Goal: Task Accomplishment & Management: Manage account settings

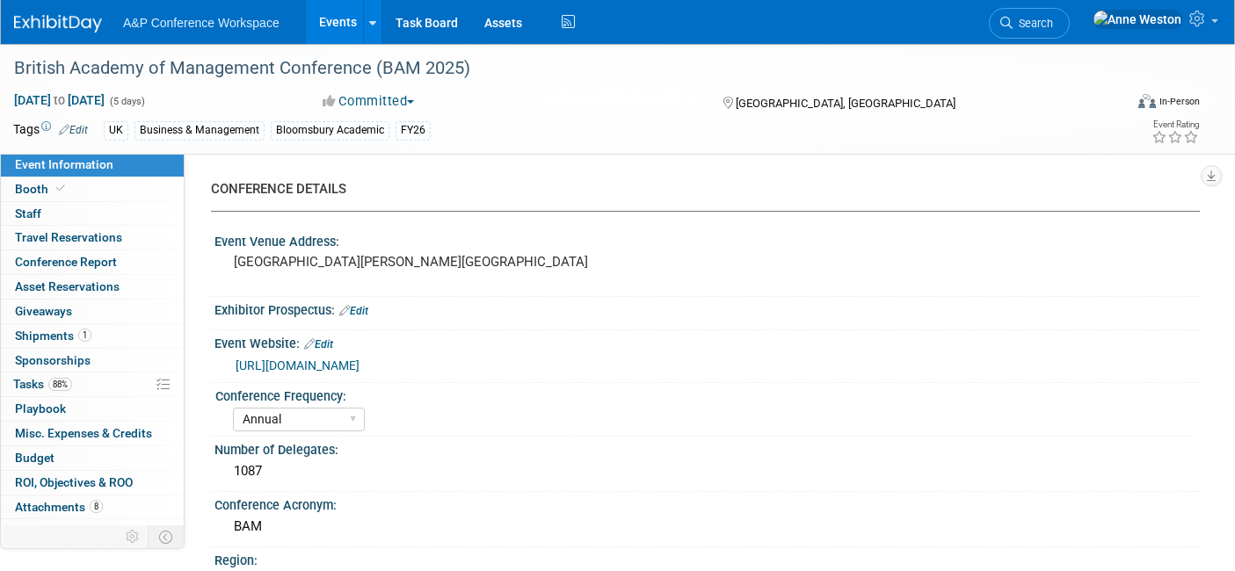
select select "Annual"
select select "Level 2"
select select "In-Person Booth"
select select "Business & Management"
select select "Bloomsbury Academic"
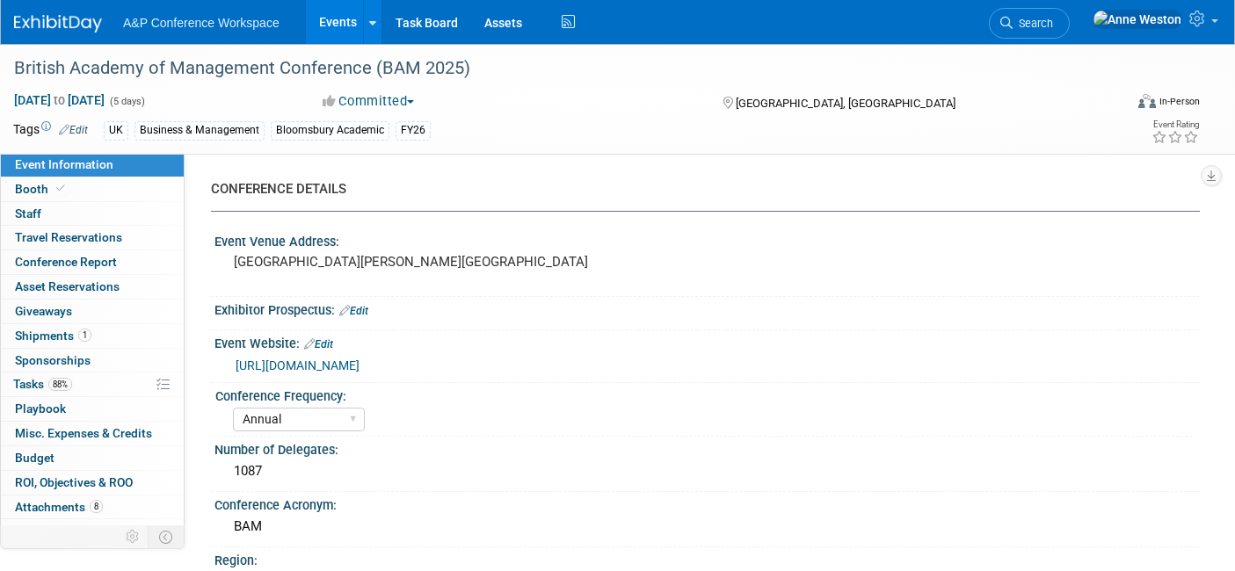
select select "[PERSON_NAME]"
select select "Networking/Commissioning"
click at [66, 384] on span "88%" at bounding box center [60, 384] width 24 height 13
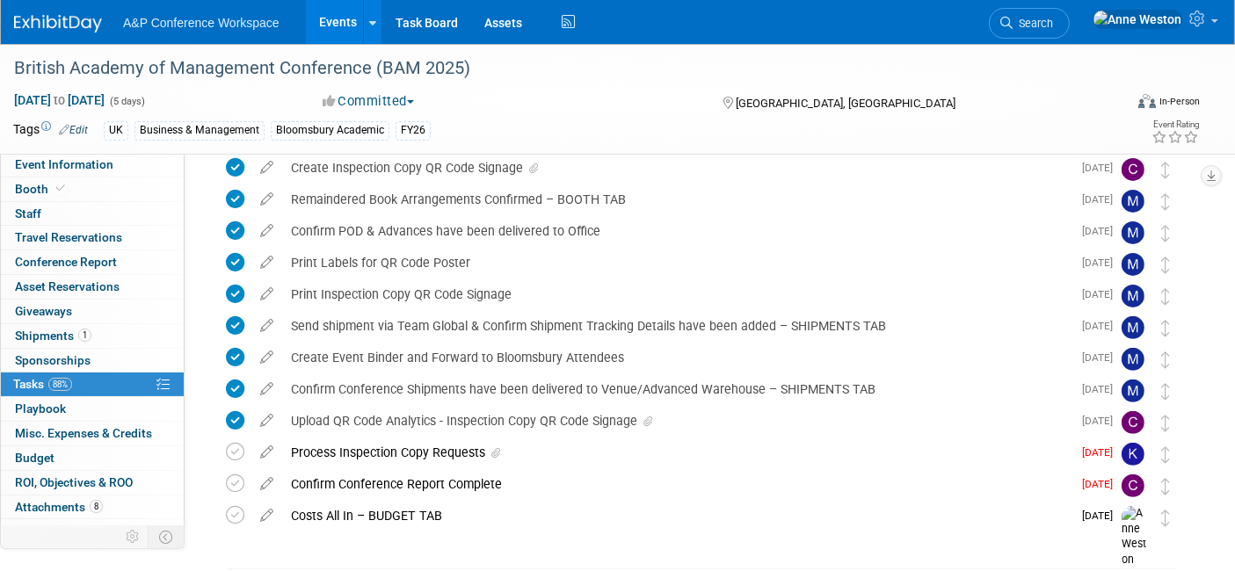
scroll to position [487, 0]
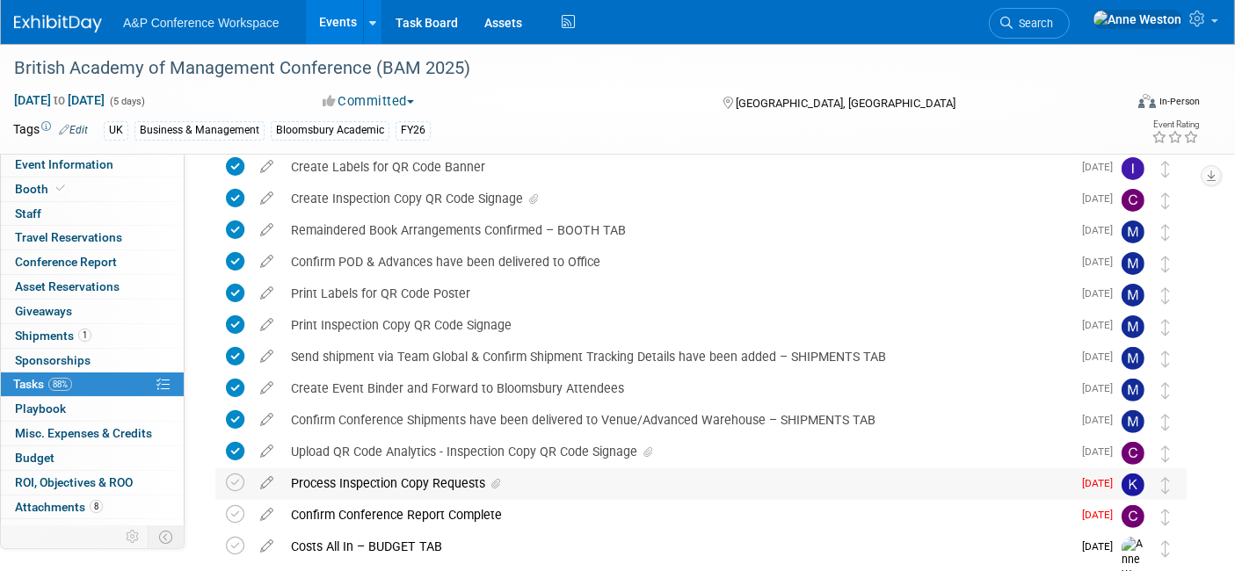
click at [462, 480] on div "Process Inspection Copy Requests" at bounding box center [677, 484] width 790 height 30
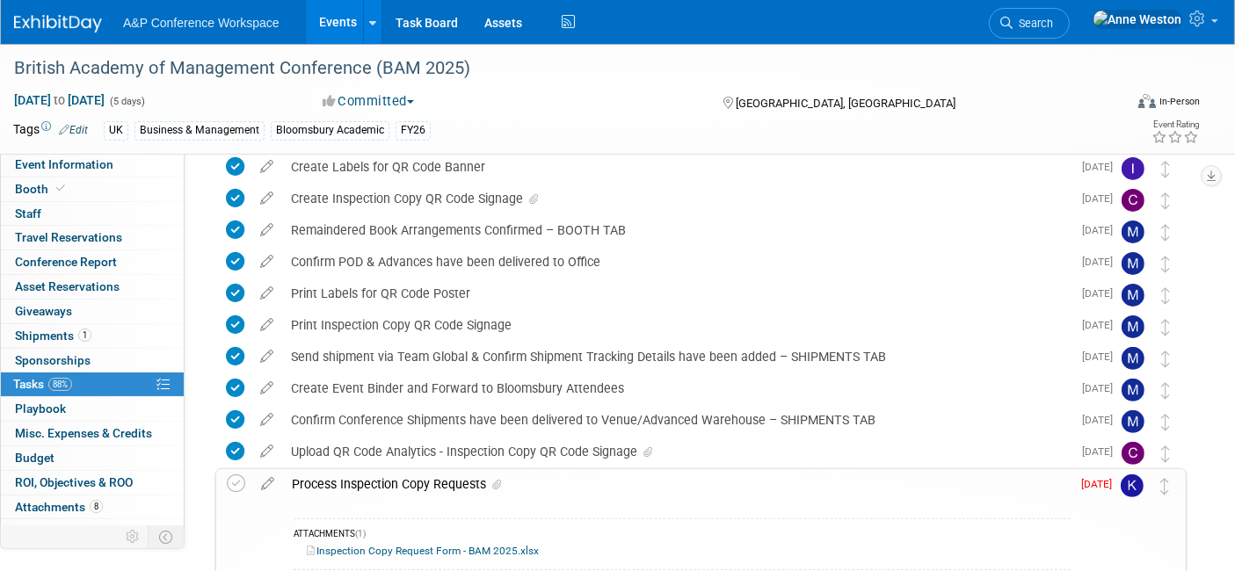
click at [462, 479] on div "Process Inspection Copy Requests" at bounding box center [677, 484] width 788 height 30
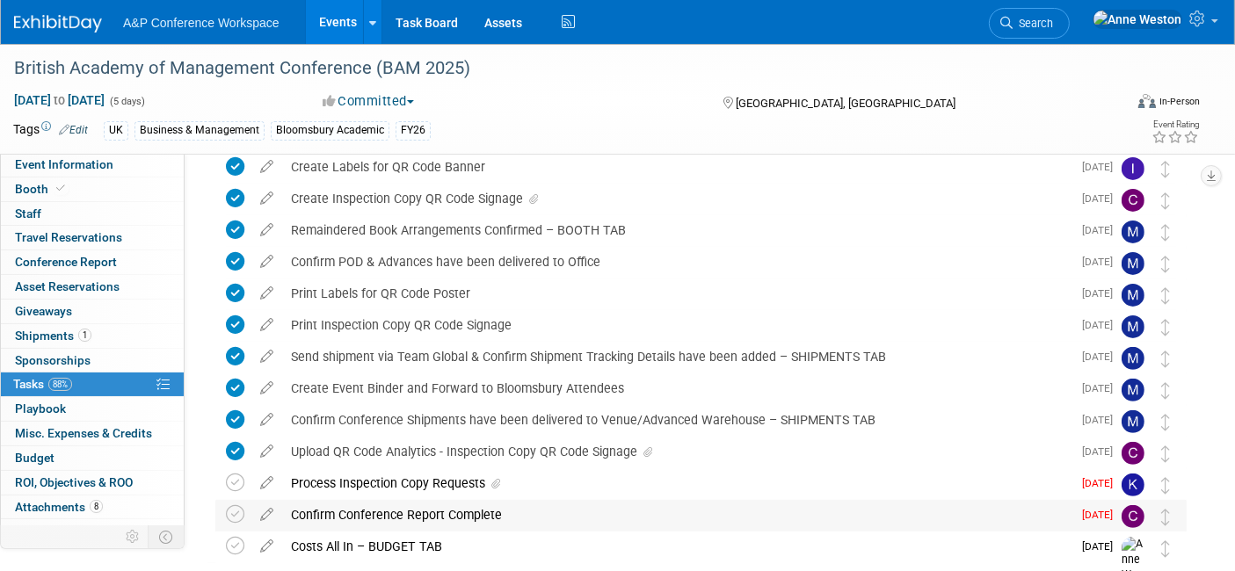
click at [438, 506] on div "Confirm Conference Report Complete" at bounding box center [677, 515] width 790 height 30
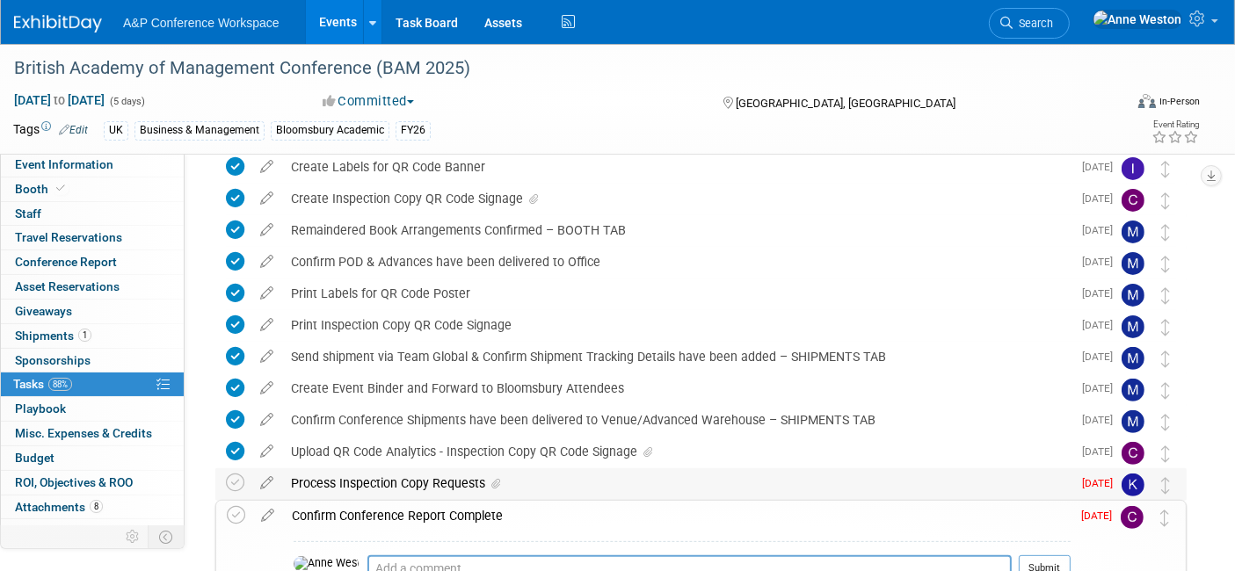
click at [450, 480] on div "Process Inspection Copy Requests" at bounding box center [677, 484] width 790 height 30
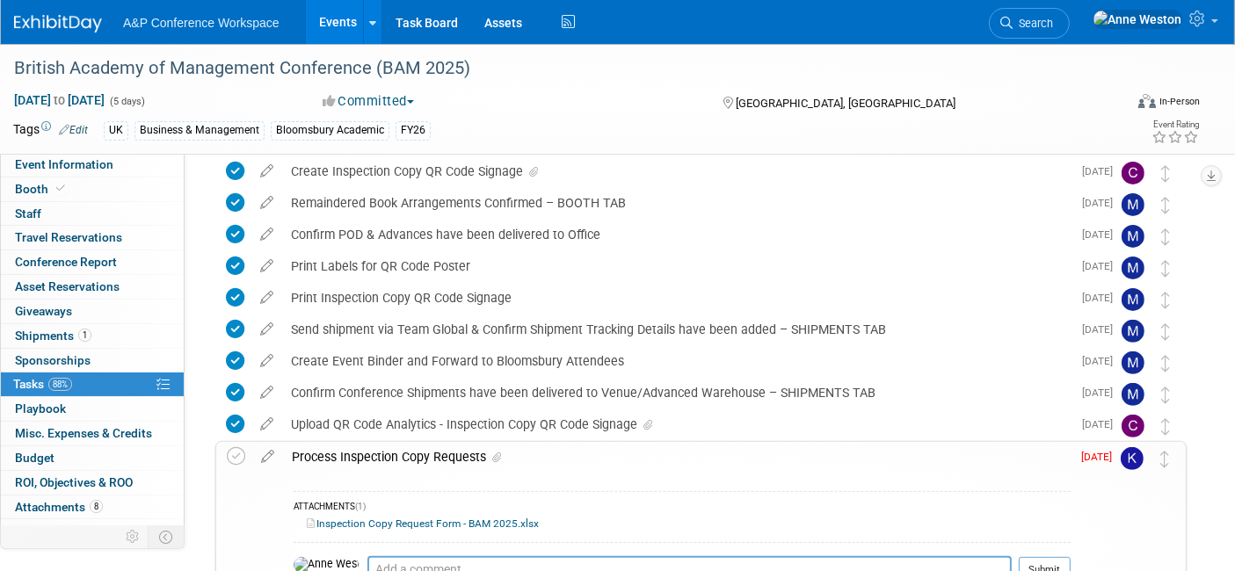
scroll to position [683, 0]
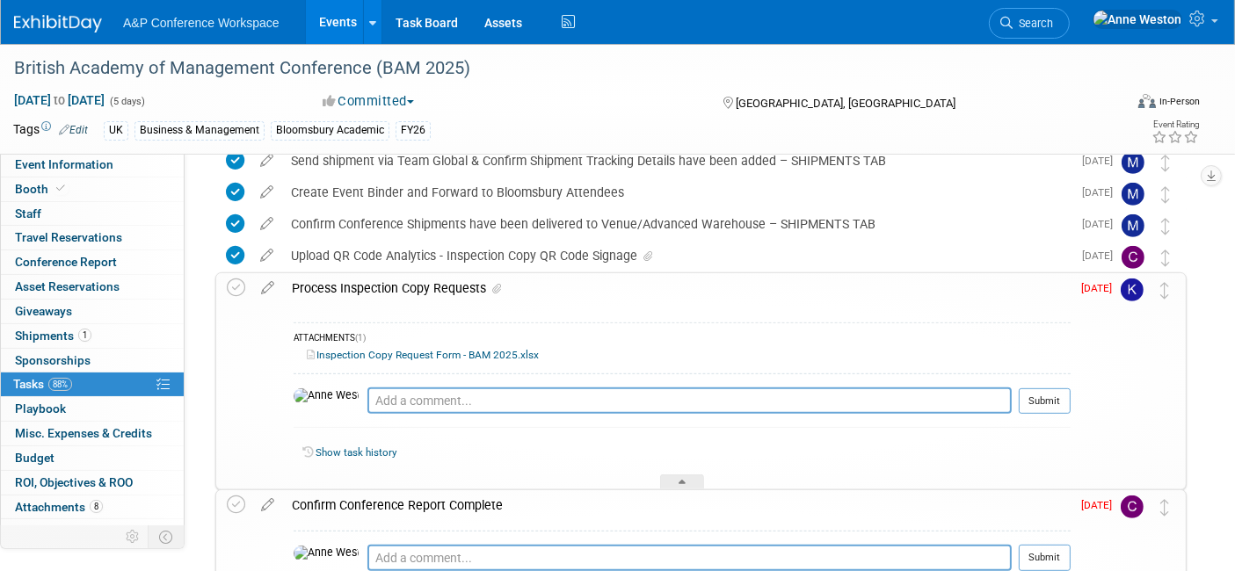
click at [459, 349] on link "Inspection Copy Request Form - BAM 2025.xlsx" at bounding box center [423, 355] width 232 height 12
click at [457, 290] on div "Process Inspection Copy Requests" at bounding box center [677, 288] width 788 height 30
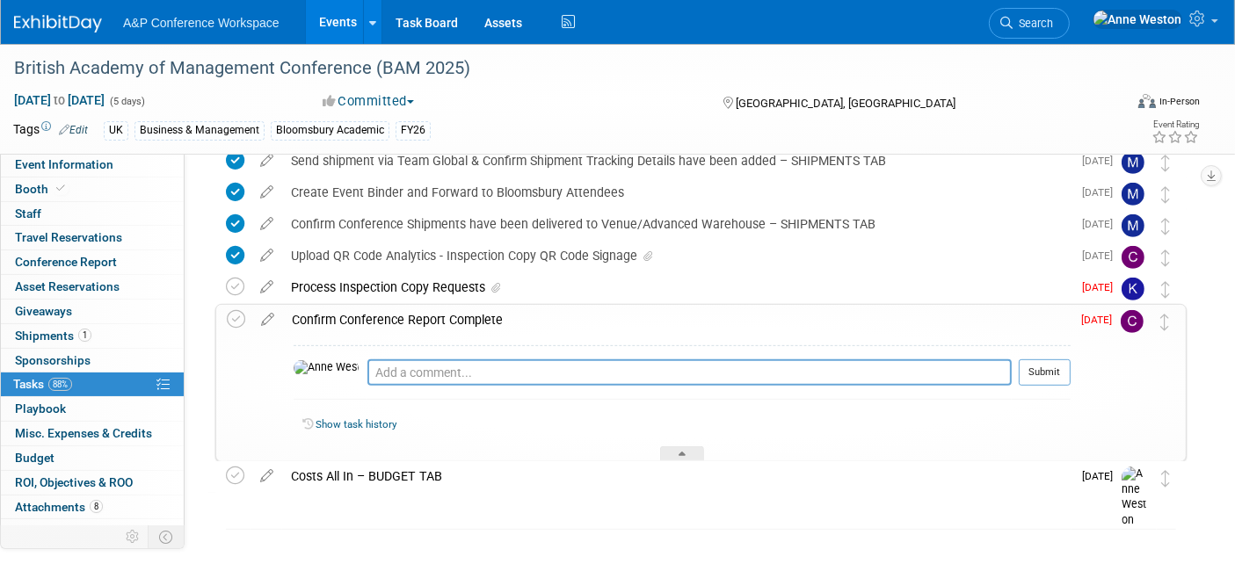
click at [441, 314] on div "Confirm Conference Report Complete" at bounding box center [677, 320] width 788 height 30
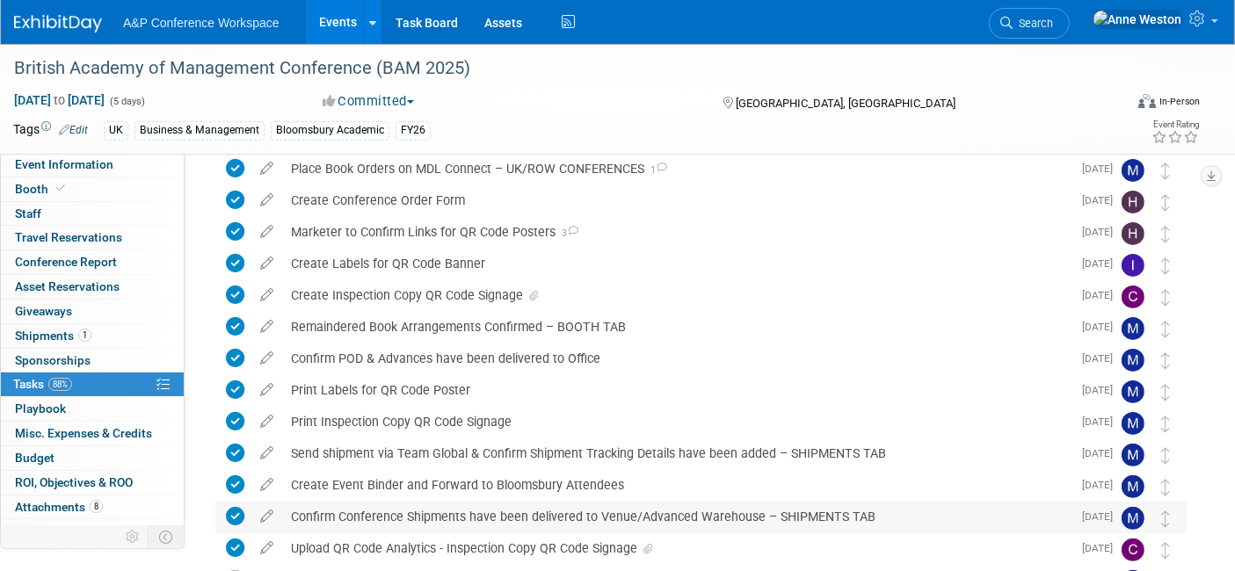
scroll to position [0, 0]
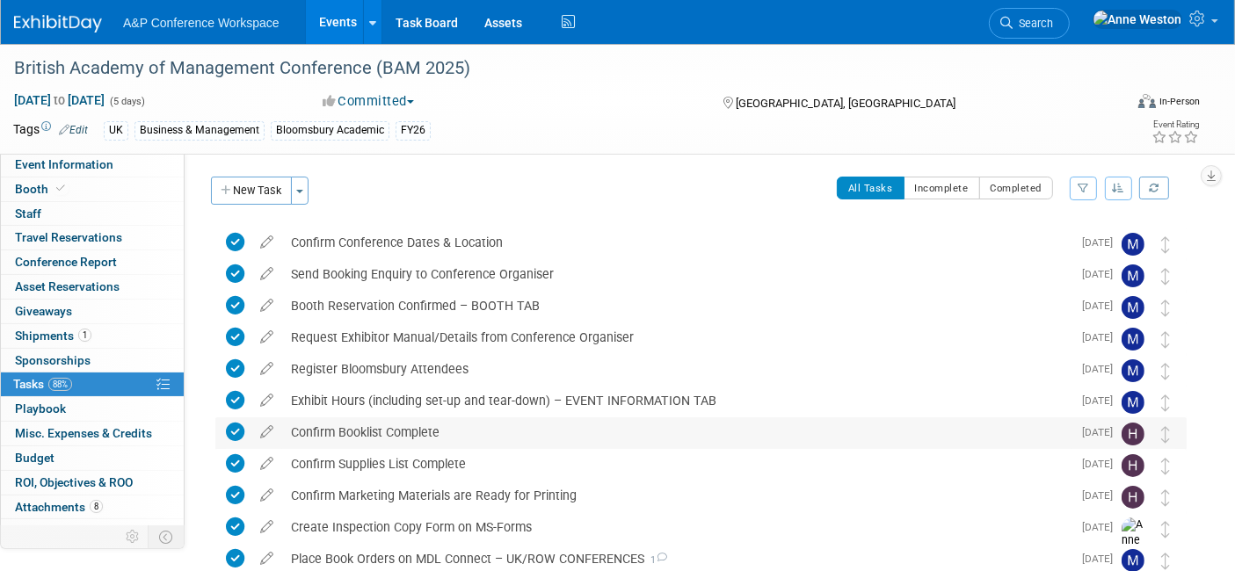
click at [700, 439] on div "Confirm Booklist Complete" at bounding box center [677, 433] width 790 height 30
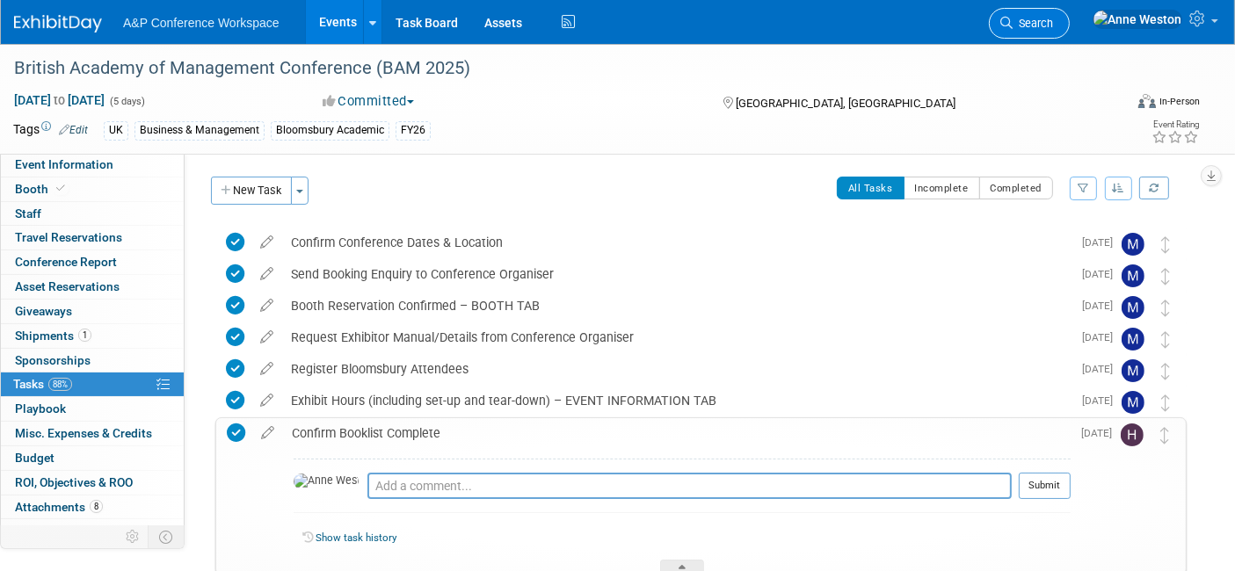
click at [1013, 17] on icon at bounding box center [1007, 23] width 12 height 12
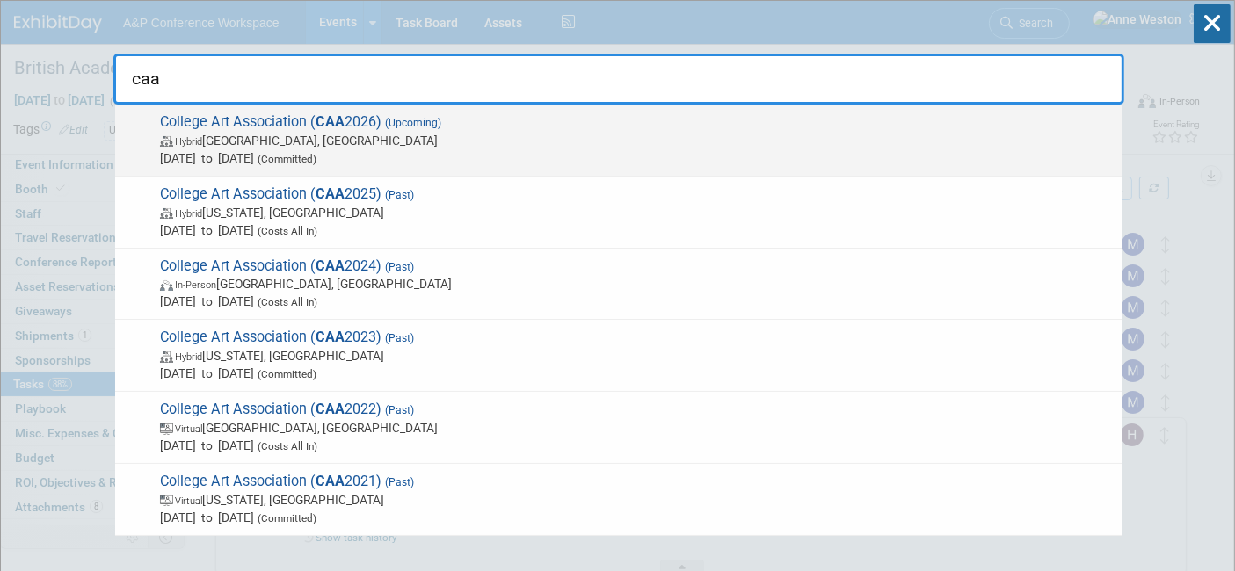
type input "caa"
click at [218, 144] on span "Hybrid Chicago, IL" at bounding box center [637, 141] width 954 height 18
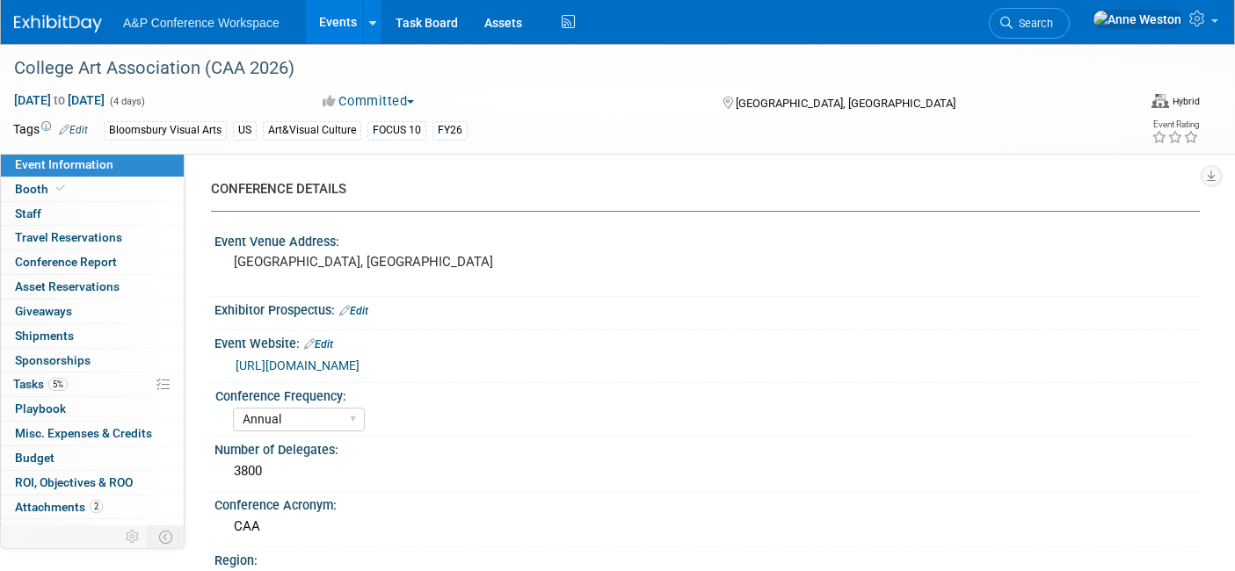
select select "Annual"
select select "Level 1"
select select "In-Person Booth"
select select "Art & Visual Culture"
select select "Bloomsbury Visual Arts"
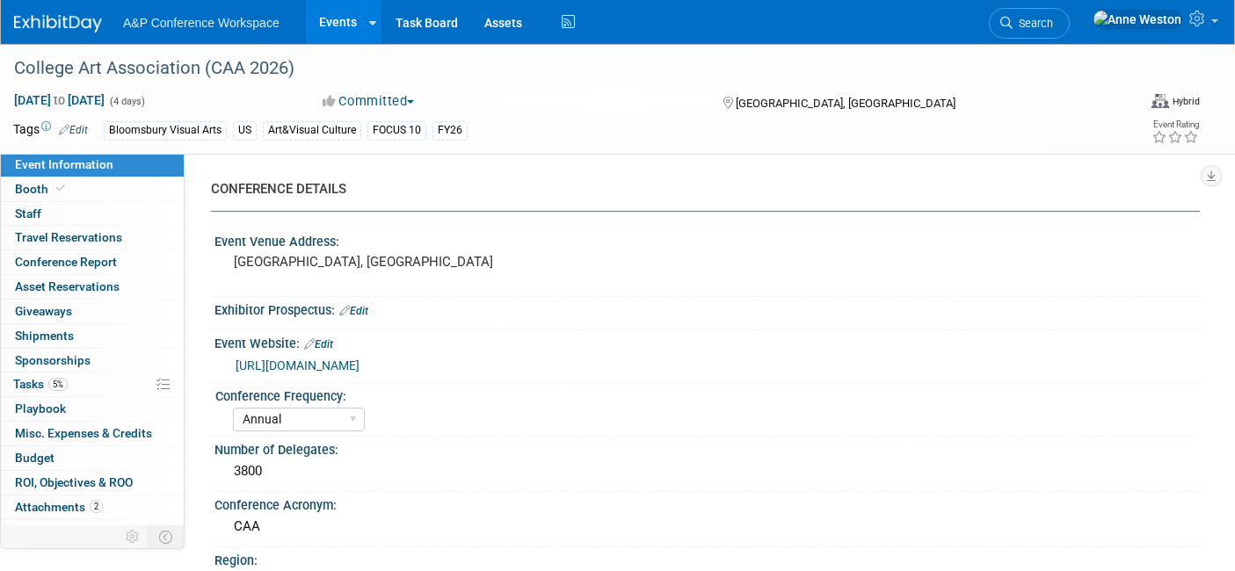
select select "[PERSON_NAME]"
select select "Networking/Commissioning"
click at [66, 382] on span "5%" at bounding box center [57, 384] width 19 height 13
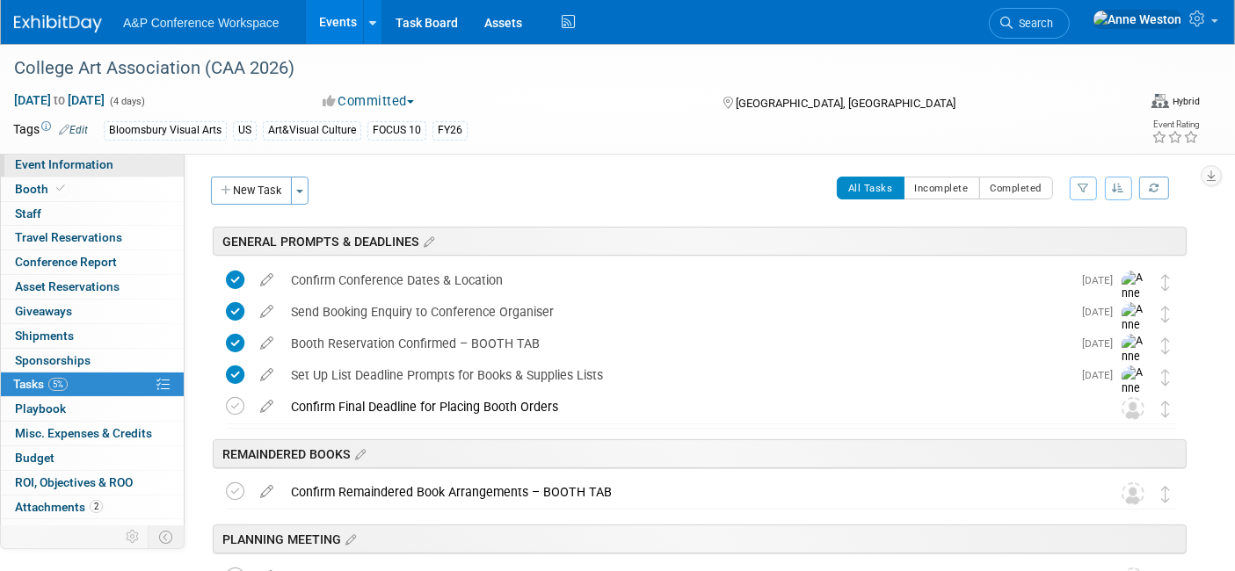
click at [106, 159] on span "Event Information" at bounding box center [64, 164] width 98 height 14
select select "Annual"
select select "Level 1"
select select "In-Person Booth"
select select "Art & Visual Culture"
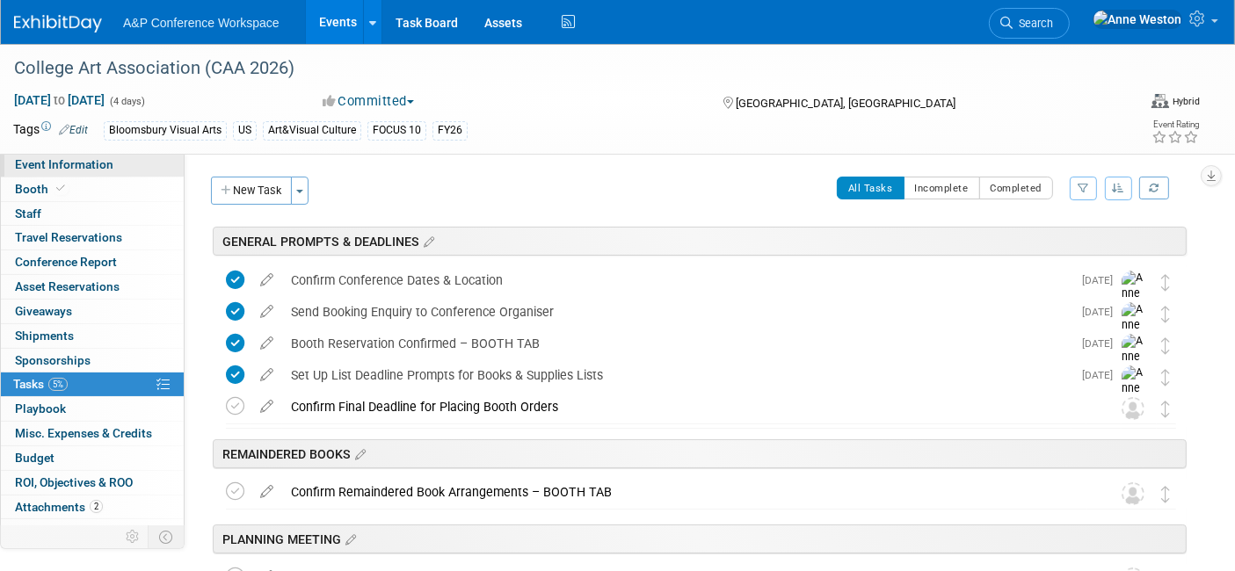
select select "Bloomsbury Visual Arts"
select select "[PERSON_NAME]"
select select "Networking/Commissioning"
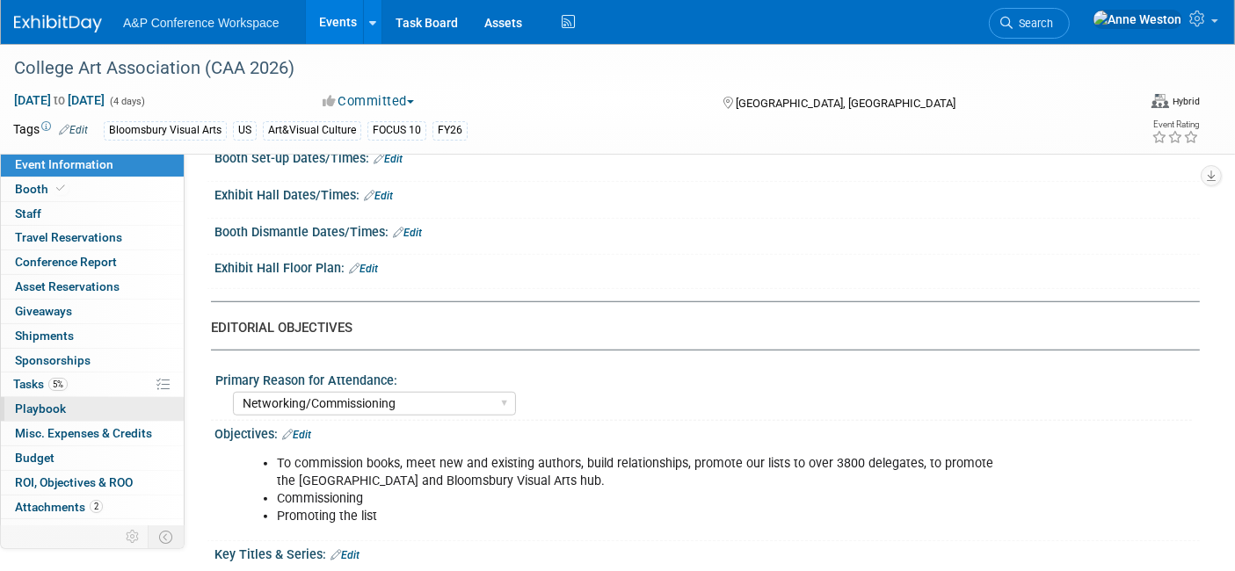
scroll to position [15, 0]
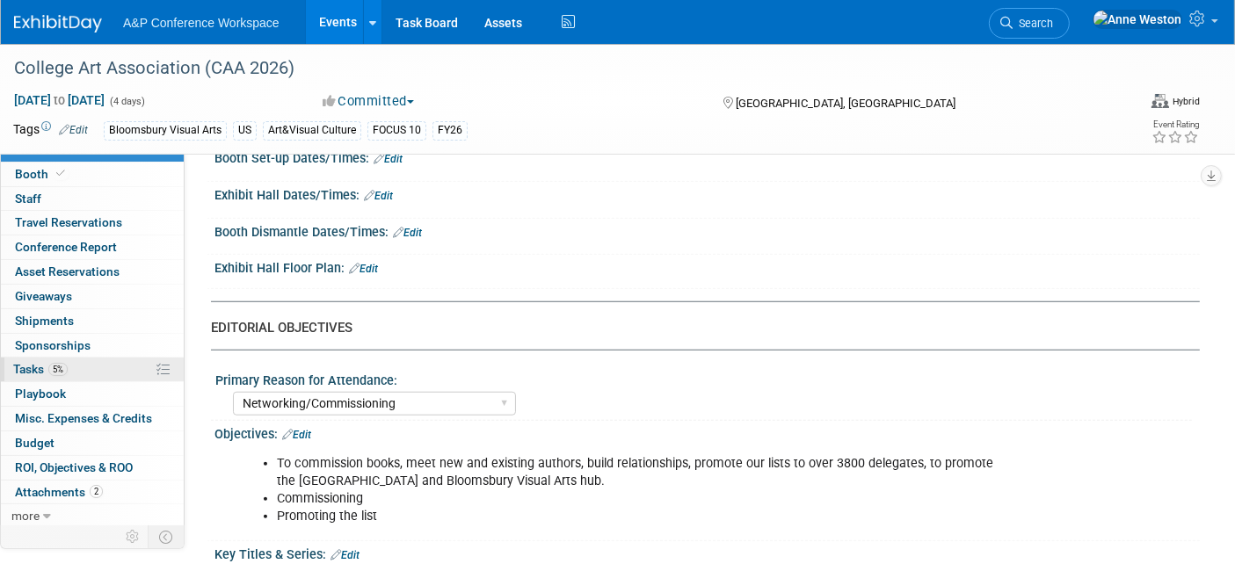
click at [78, 358] on link "5% Tasks 5%" at bounding box center [92, 370] width 183 height 24
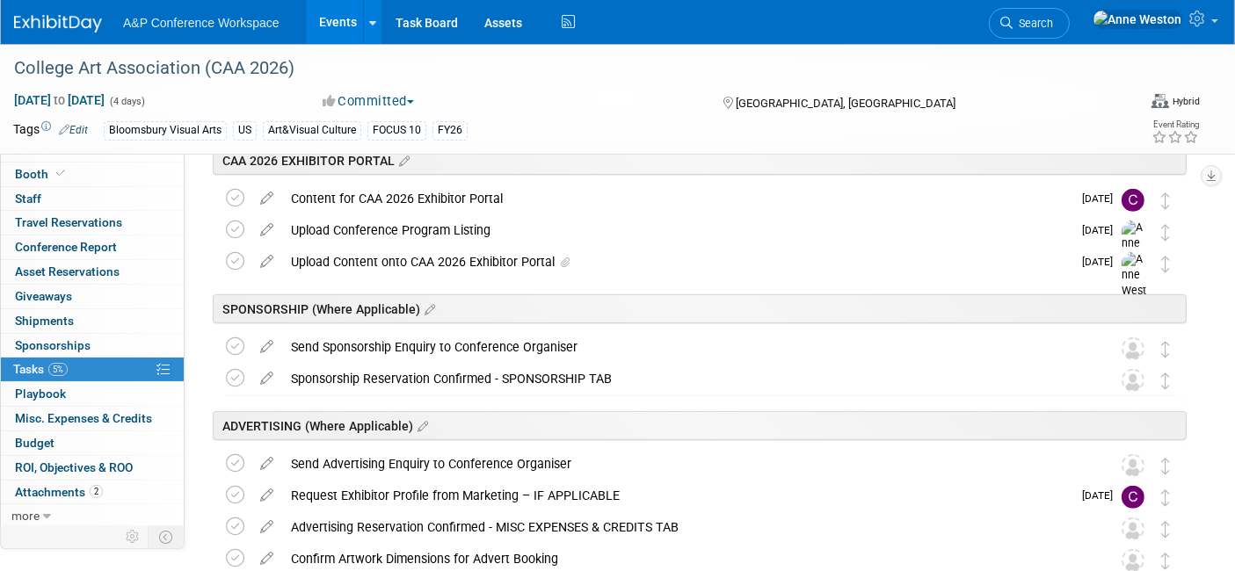
scroll to position [879, 0]
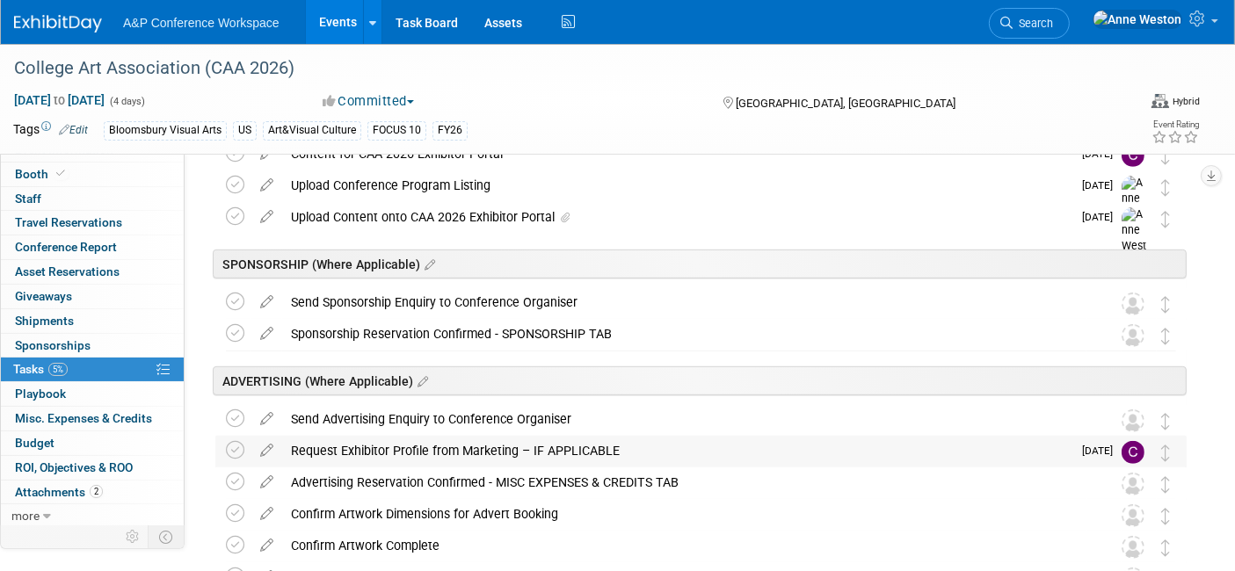
click at [565, 447] on div "Request Exhibitor Profile from Marketing – IF APPLICABLE" at bounding box center [677, 451] width 790 height 30
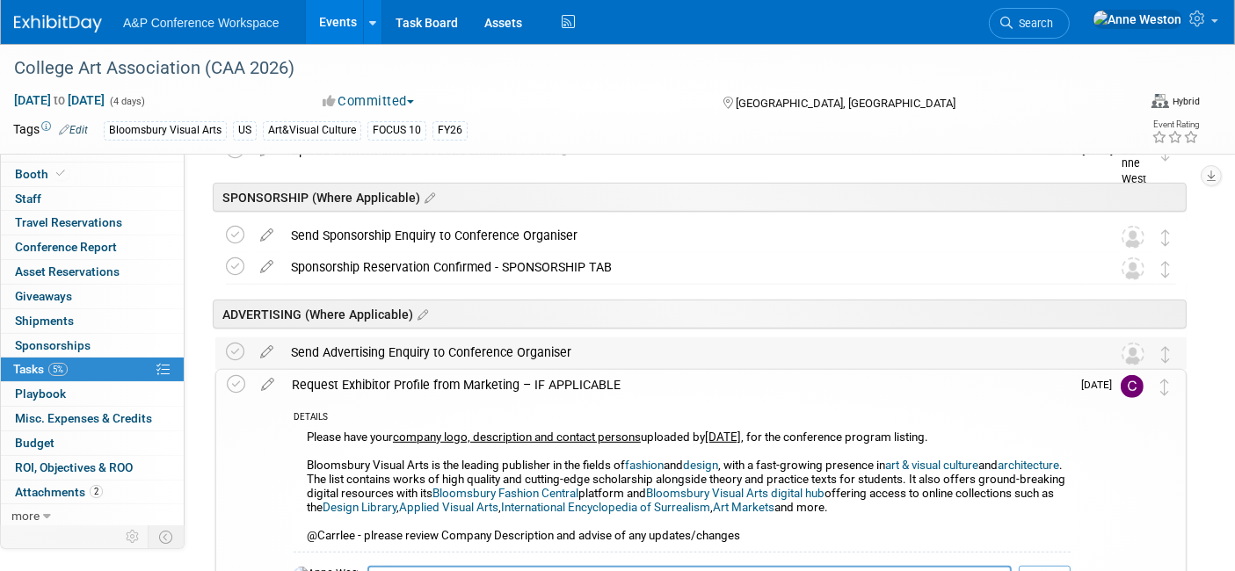
scroll to position [977, 0]
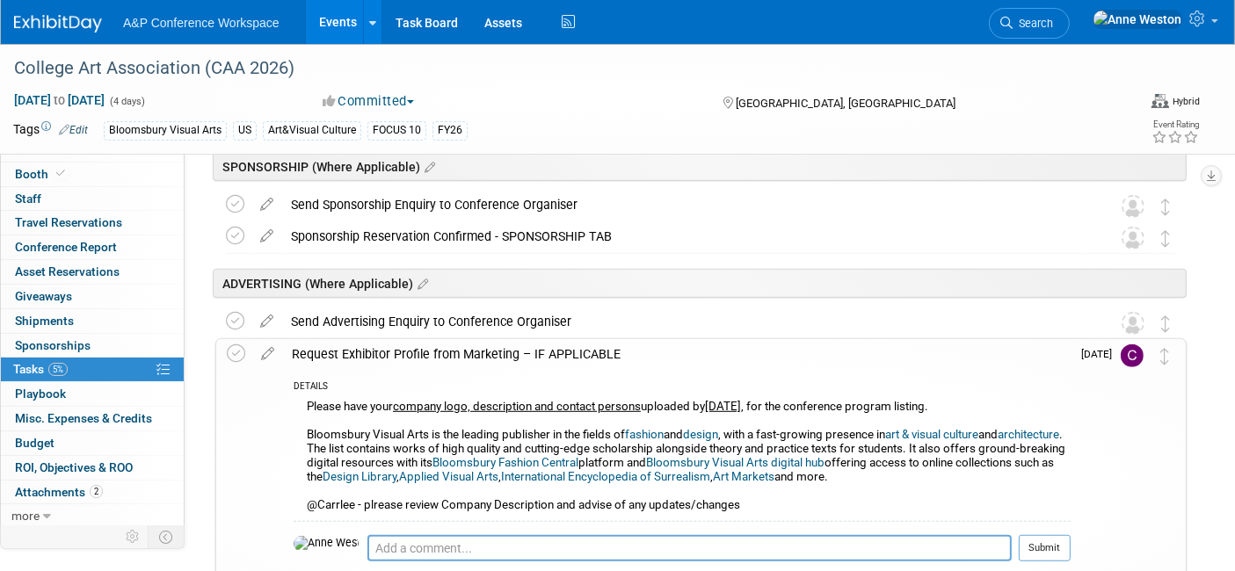
click at [558, 347] on div "Request Exhibitor Profile from Marketing – IF APPLICABLE" at bounding box center [677, 354] width 788 height 30
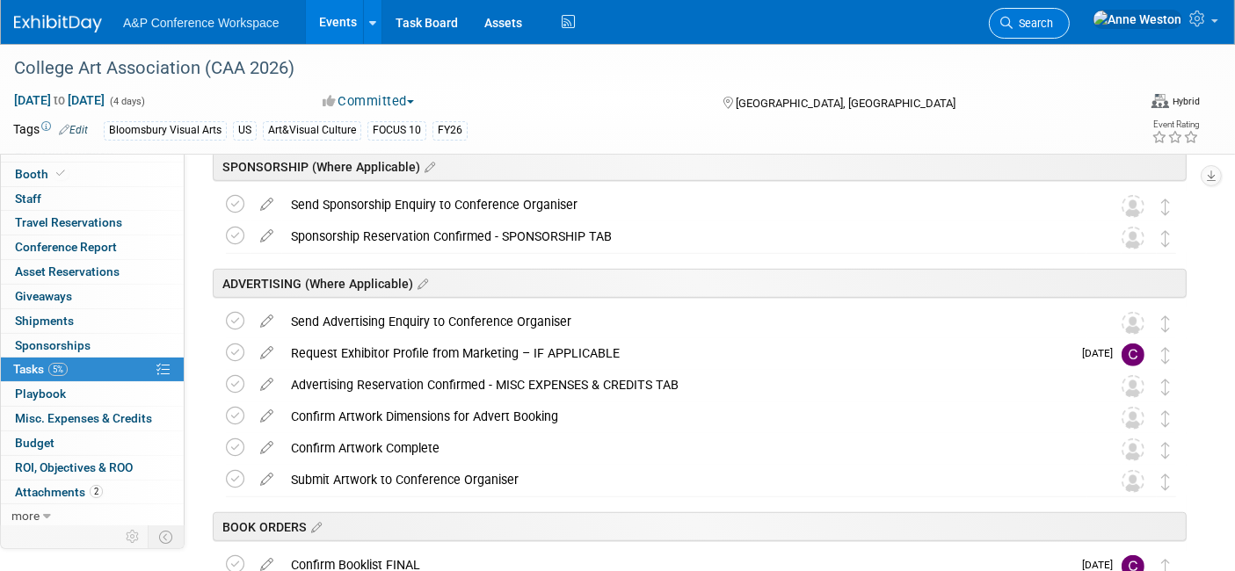
click at [1070, 14] on link "Search" at bounding box center [1029, 23] width 81 height 31
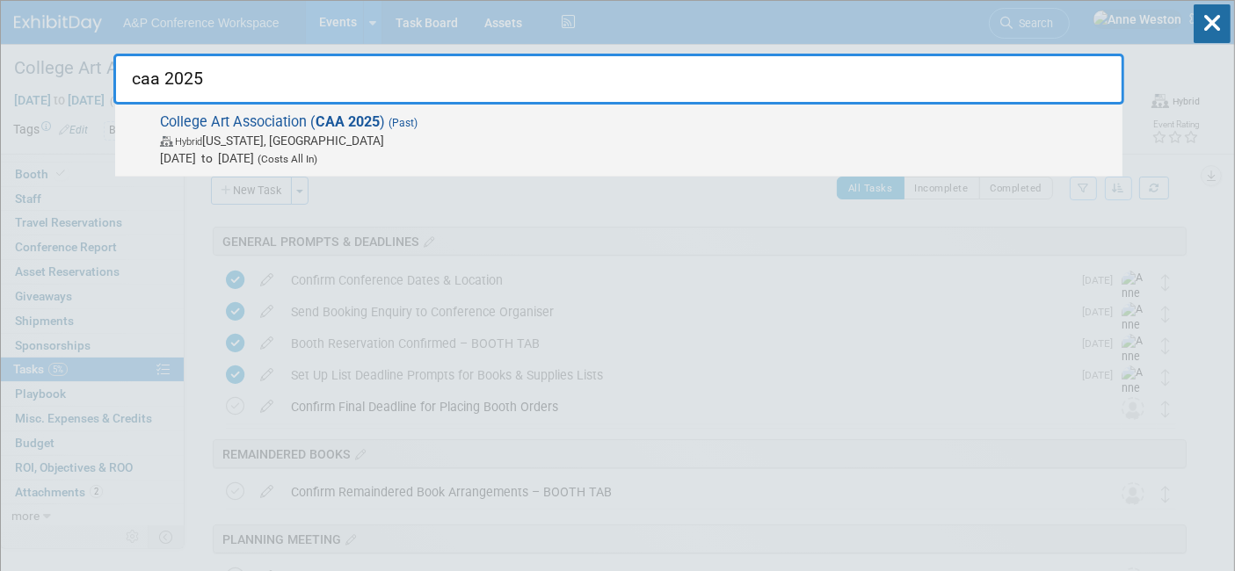
type input "caa 2025"
click at [258, 119] on span "College Art Association ( CAA 2025 ) (Past) Hybrid New York, NY Feb 12, 2025 to…" at bounding box center [634, 140] width 959 height 54
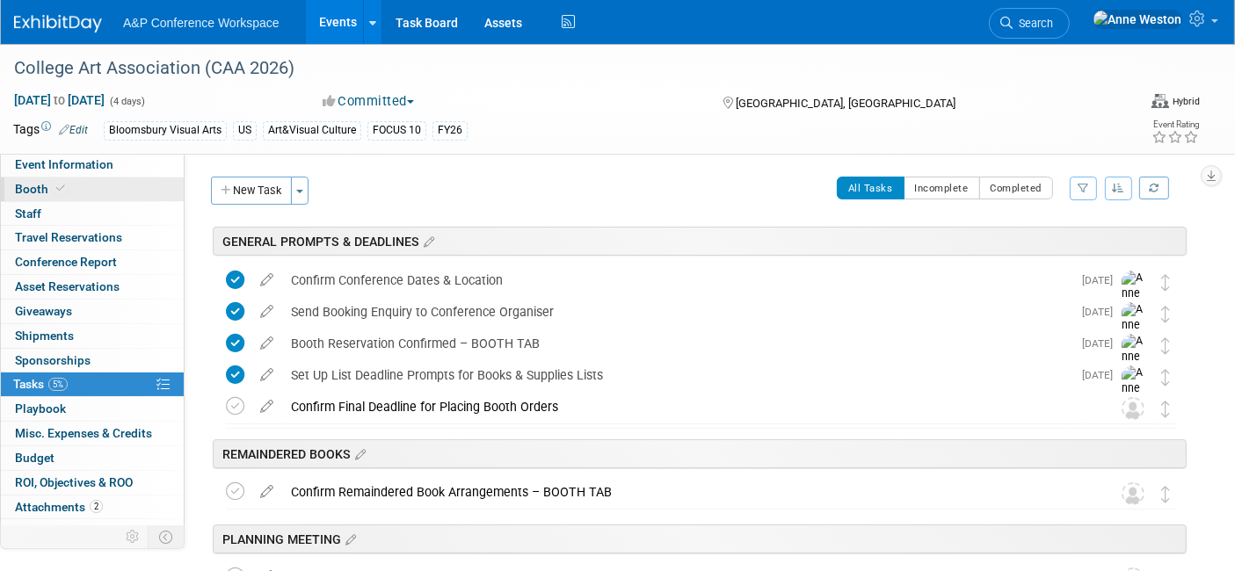
click at [102, 188] on link "Booth" at bounding box center [92, 190] width 183 height 24
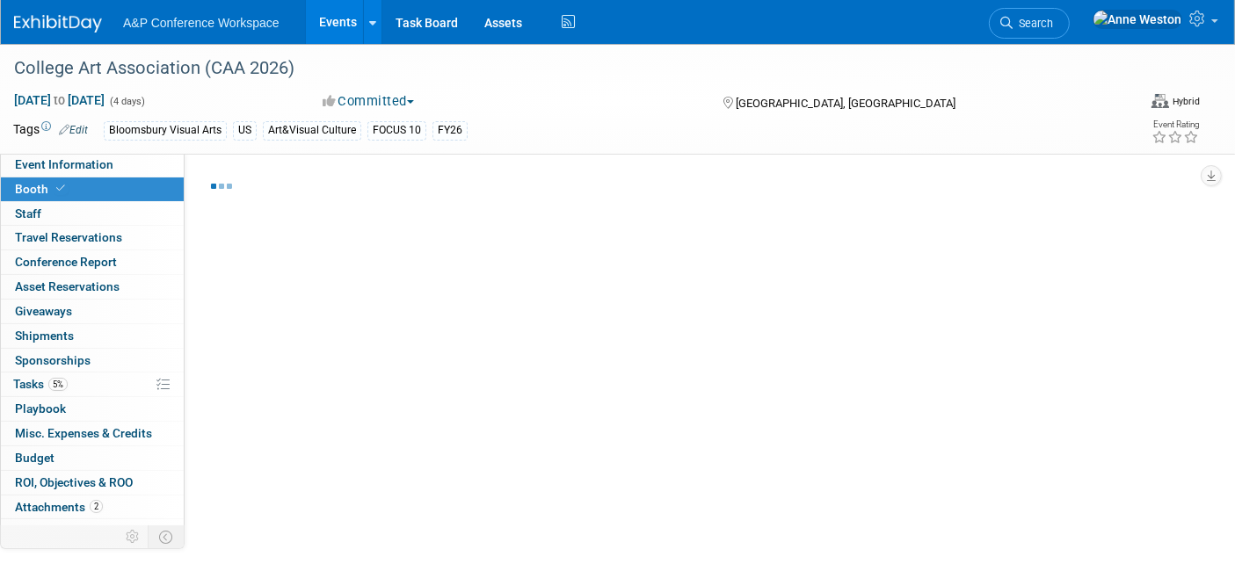
select select "BUAV"
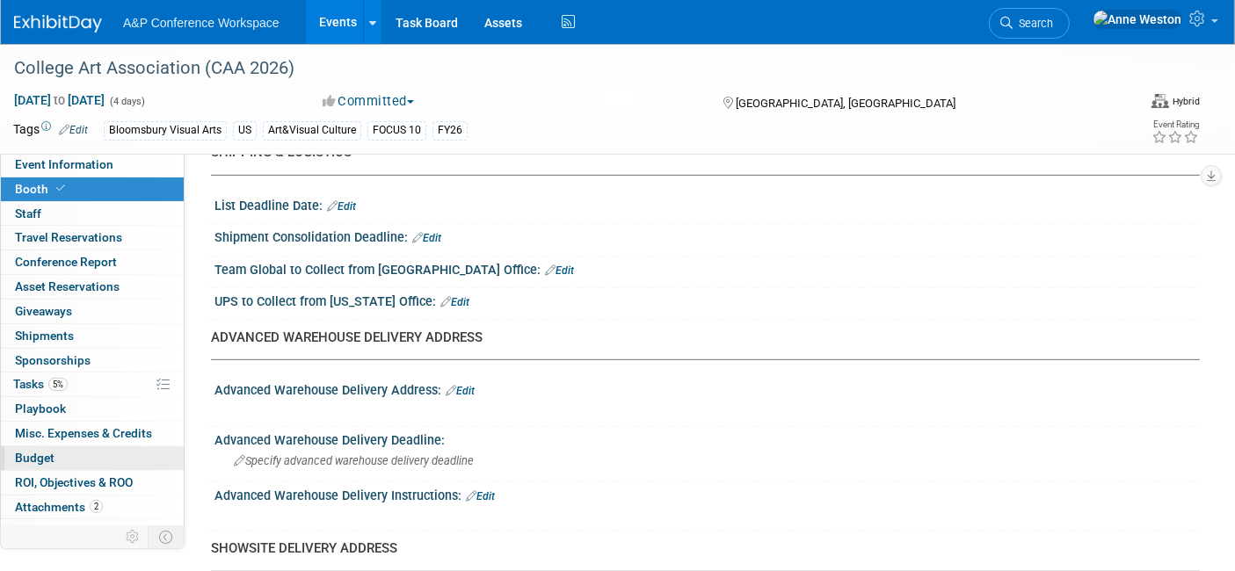
scroll to position [879, 0]
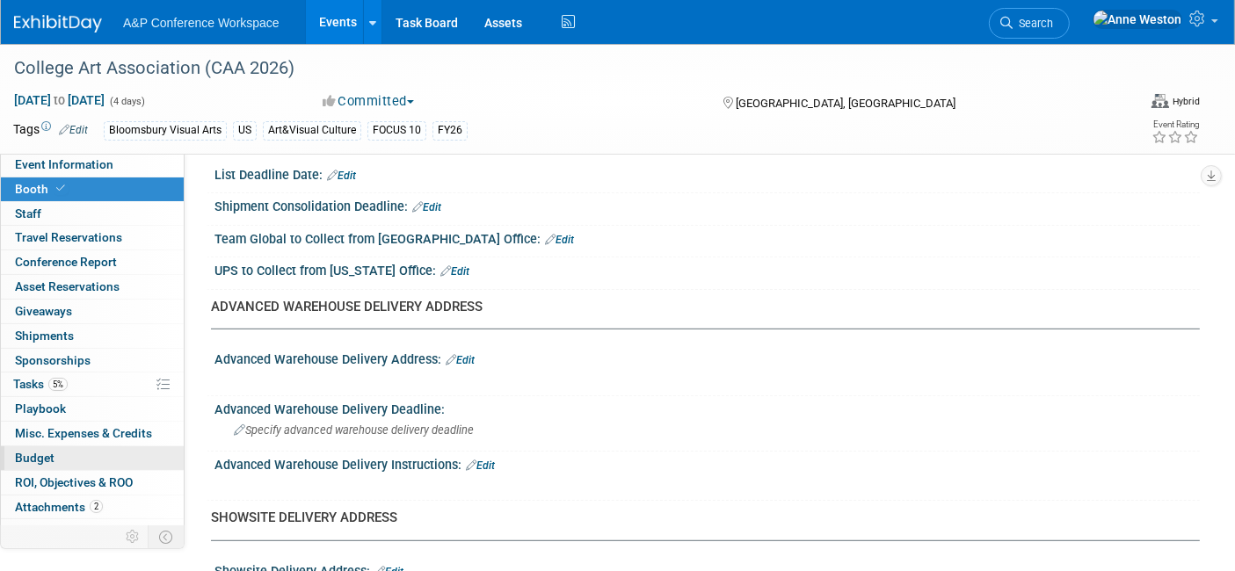
click at [83, 450] on link "Budget" at bounding box center [92, 459] width 183 height 24
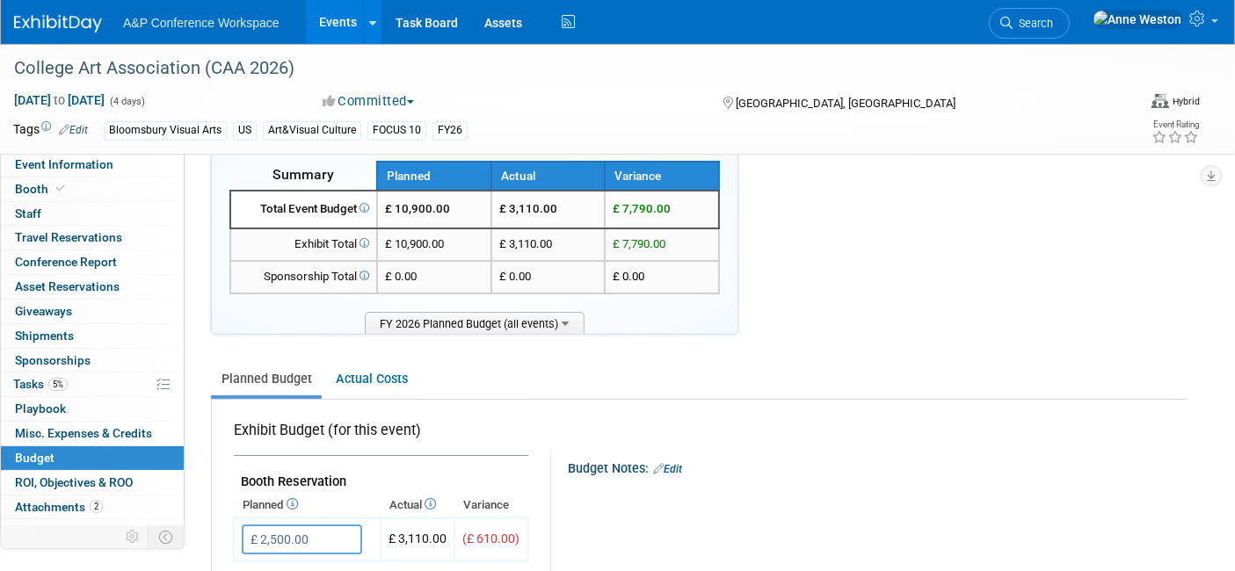
scroll to position [0, 0]
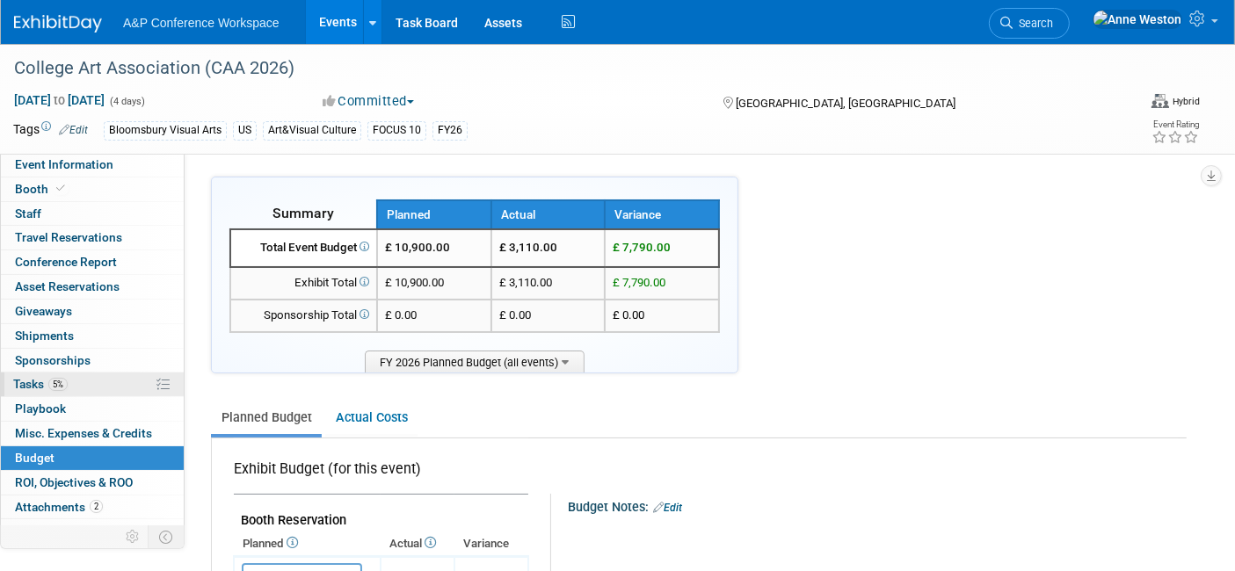
click at [83, 381] on link "5% Tasks 5%" at bounding box center [92, 385] width 183 height 24
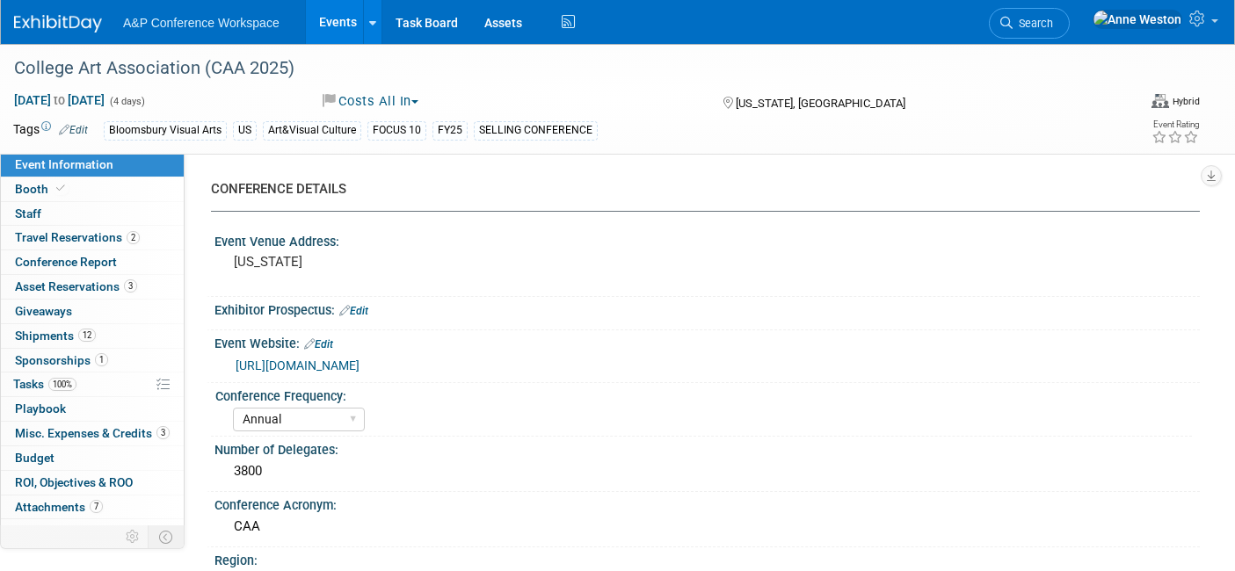
select select "Annual"
select select "Level 1"
select select "In-Person Booth"
select select "[PERSON_NAME]"
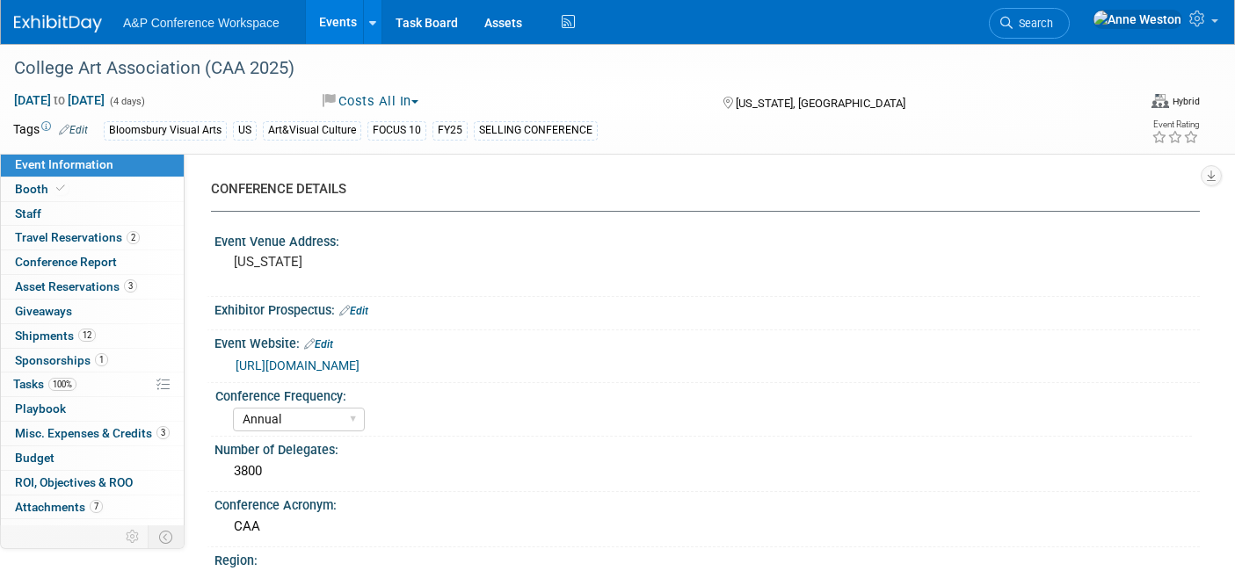
select select "Networking/Commissioning"
click at [91, 373] on link "100% Tasks 100%" at bounding box center [92, 385] width 183 height 24
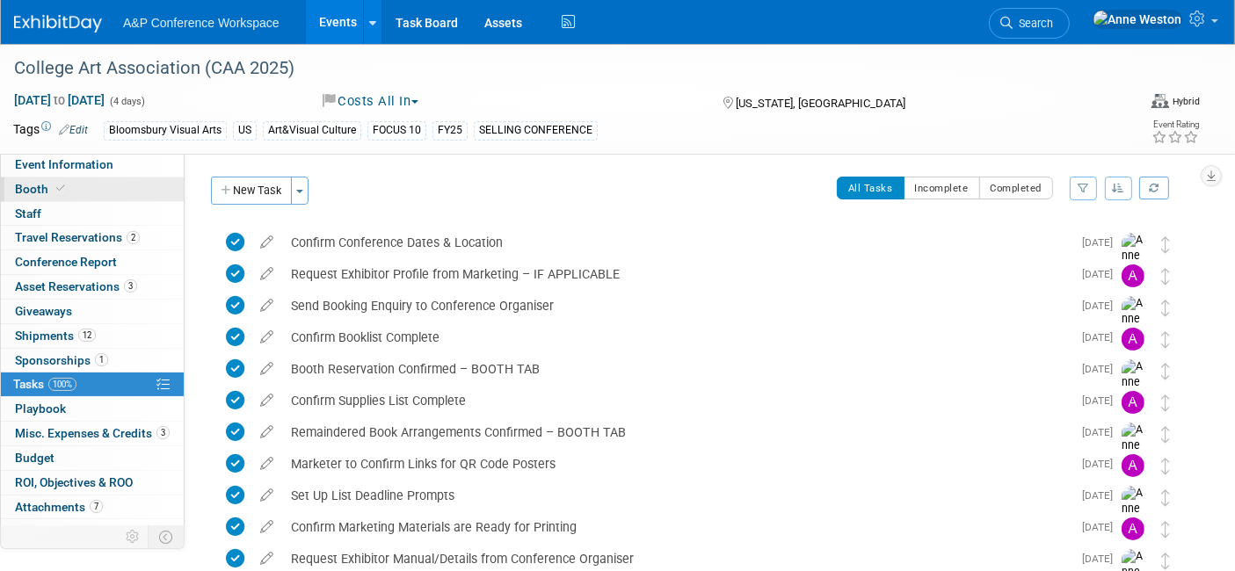
click at [49, 189] on span "Booth" at bounding box center [42, 189] width 54 height 14
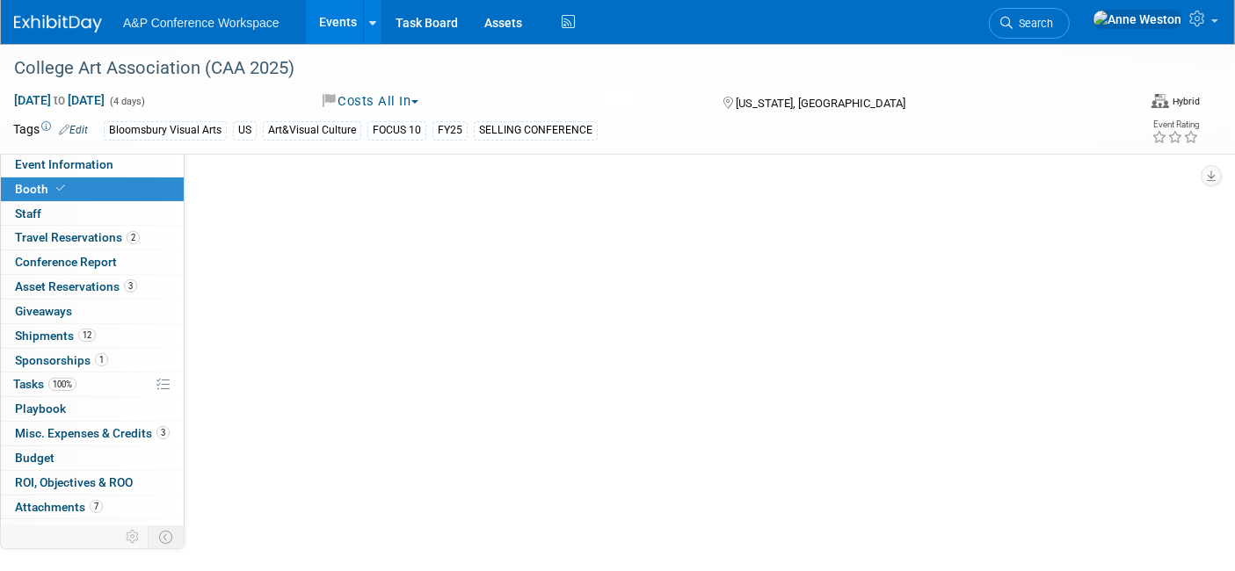
select select "BUAV"
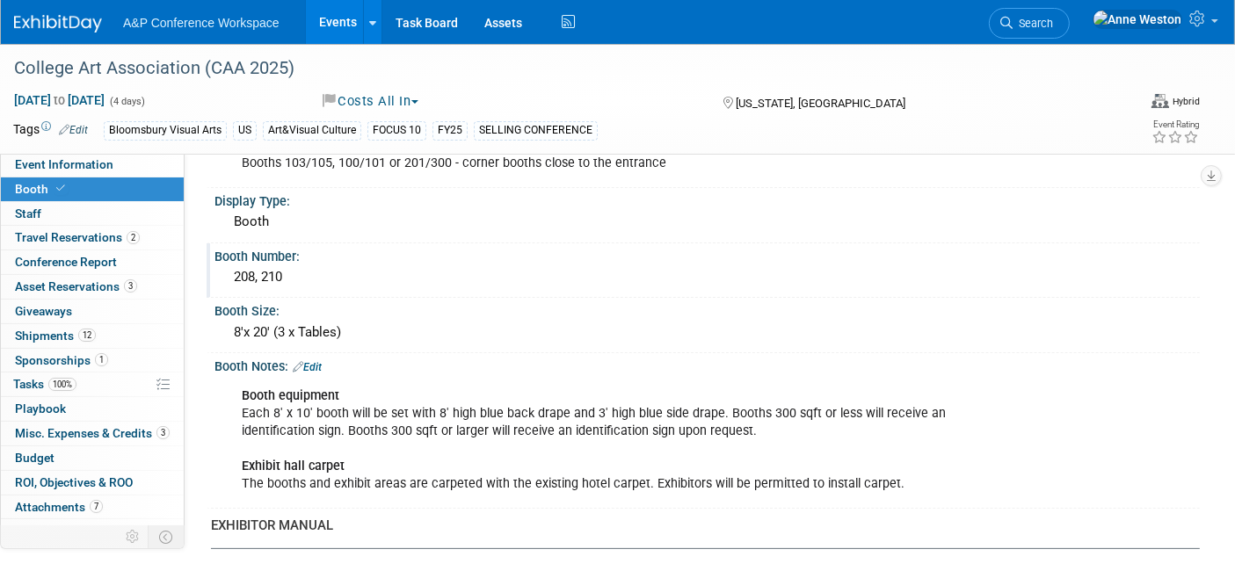
scroll to position [293, 0]
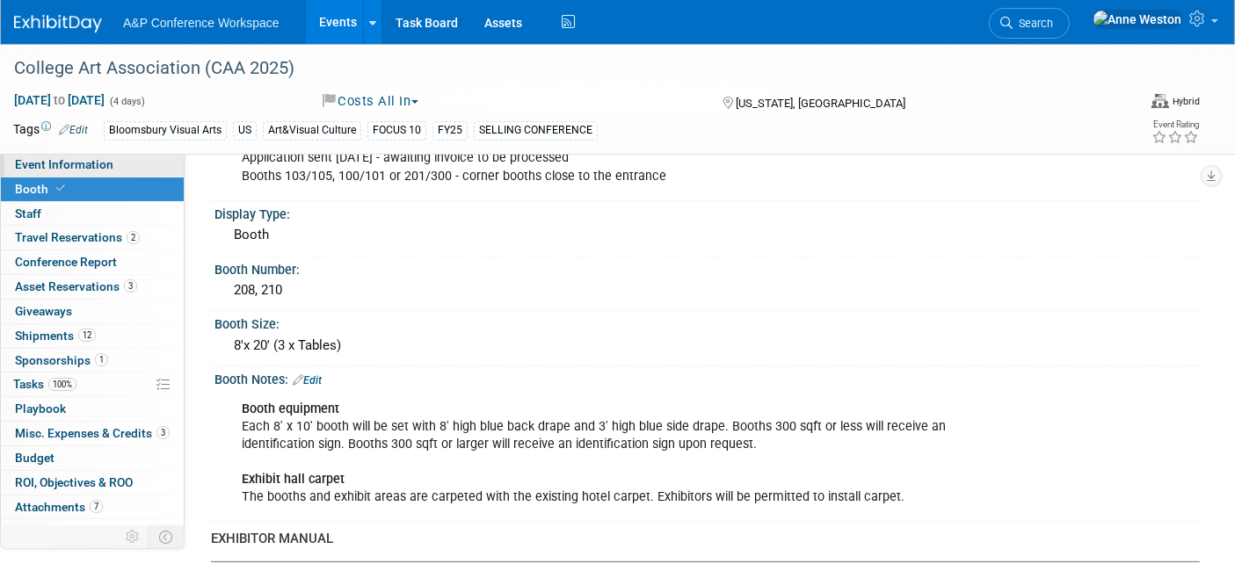
click at [130, 161] on link "Event Information" at bounding box center [92, 165] width 183 height 24
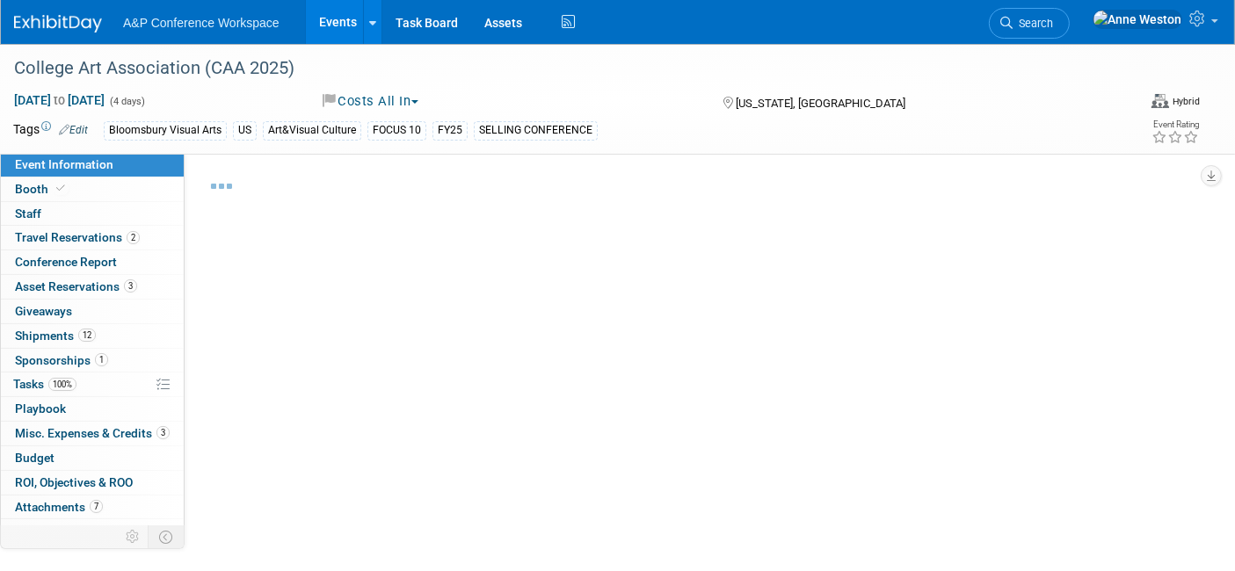
select select "Annual"
select select "Level 1"
select select "In-Person Booth"
select select "[PERSON_NAME]"
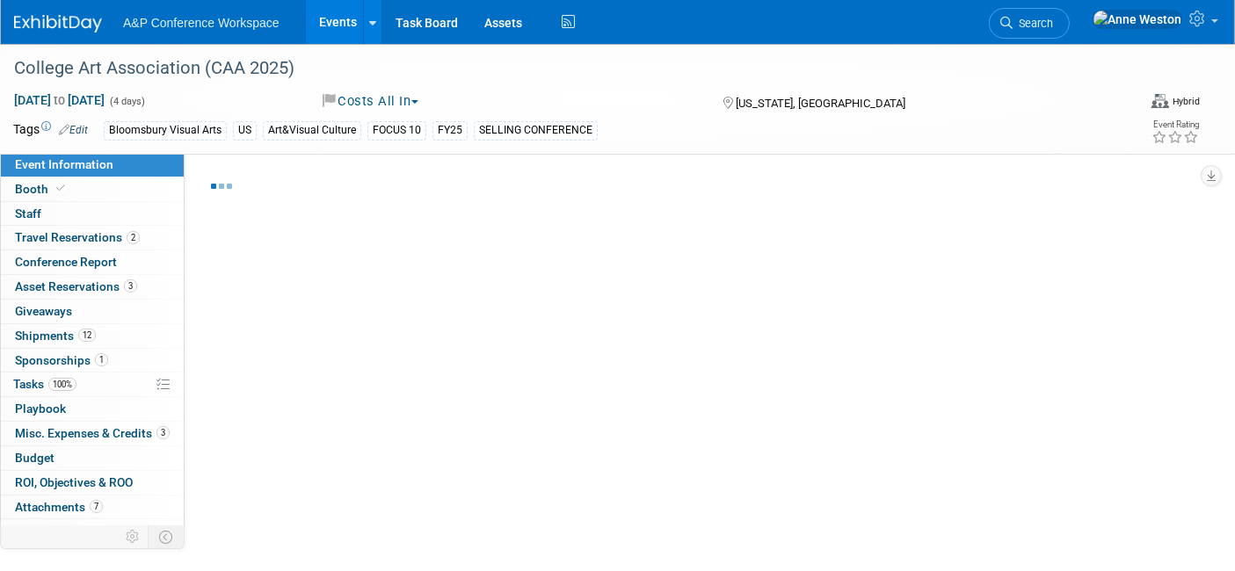
select select "Networking/Commissioning"
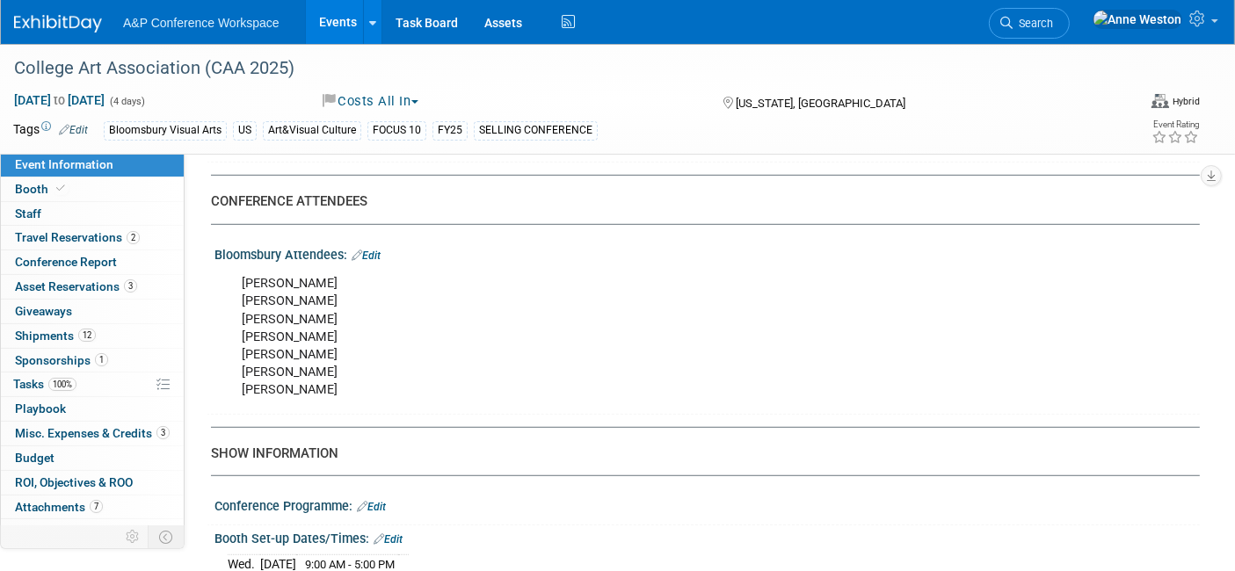
scroll to position [1074, 0]
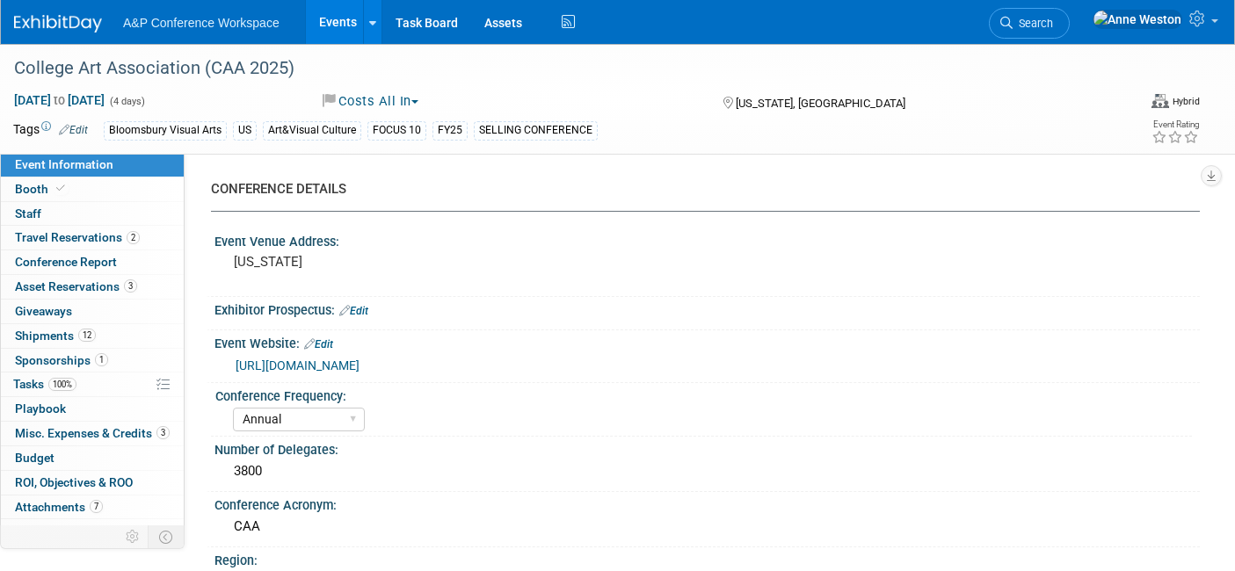
select select "Annual"
select select "Level 1"
select select "In-Person Booth"
select select "[PERSON_NAME]"
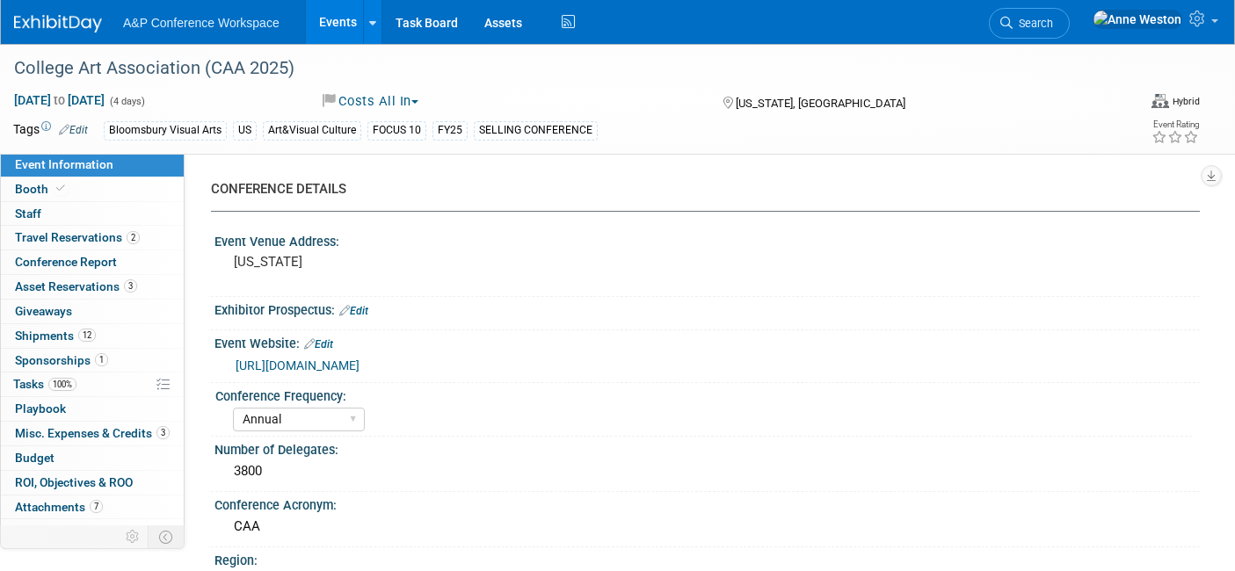
select select "Networking/Commissioning"
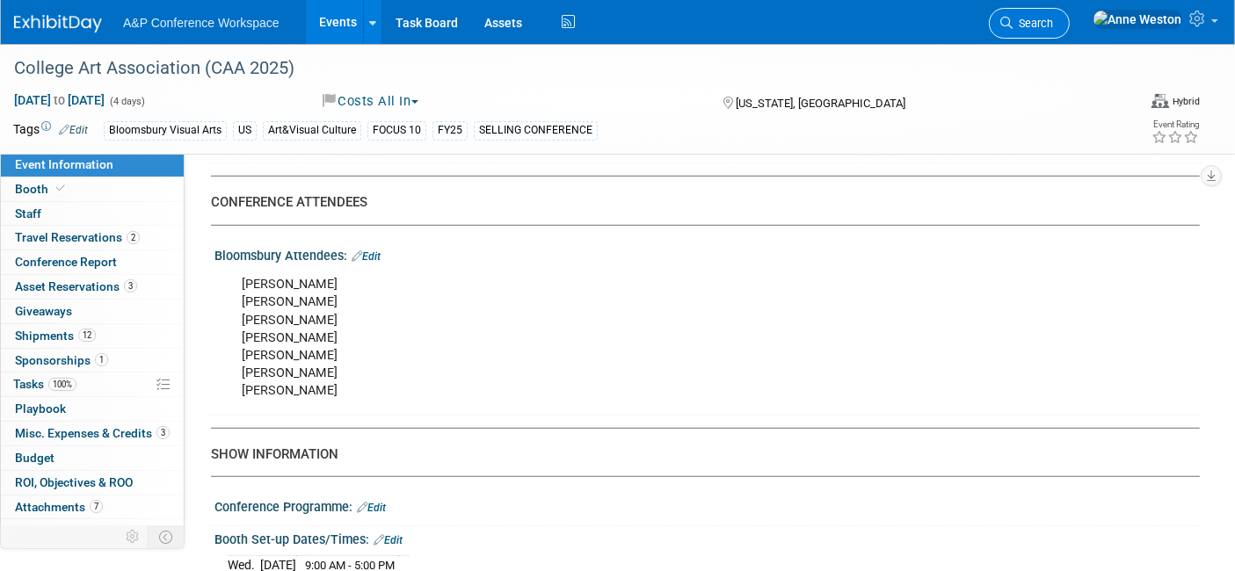
click at [1053, 18] on span "Search" at bounding box center [1033, 23] width 40 height 13
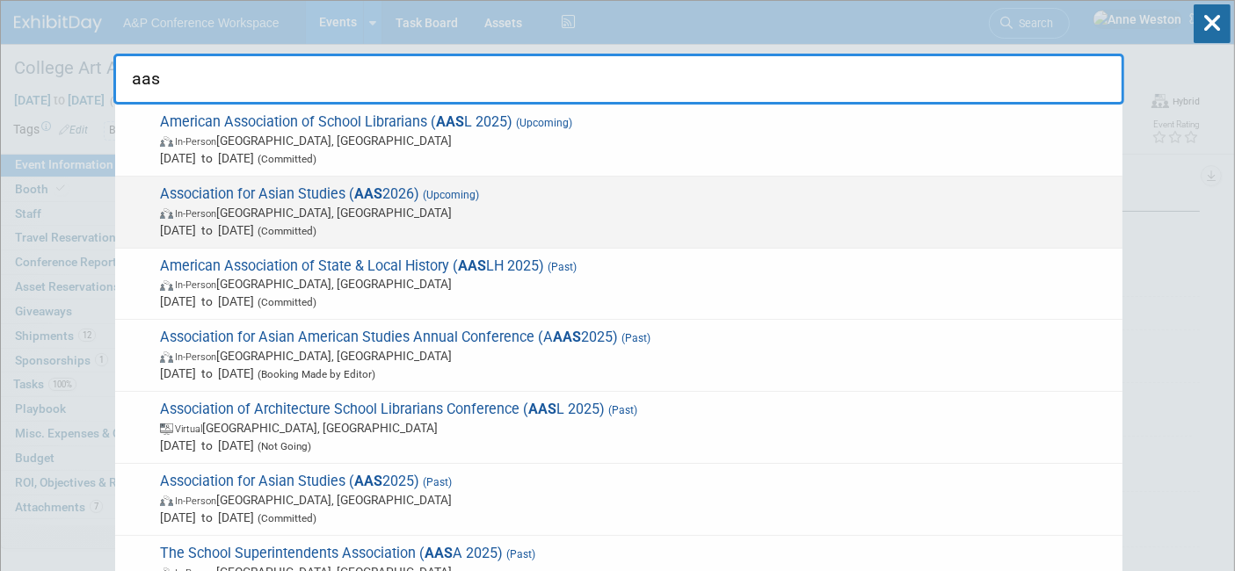
type input "aas"
click at [178, 200] on span "Association for Asian Studies ( AAS 2026) (Upcoming) In-Person Vancouver, Canad…" at bounding box center [634, 213] width 959 height 54
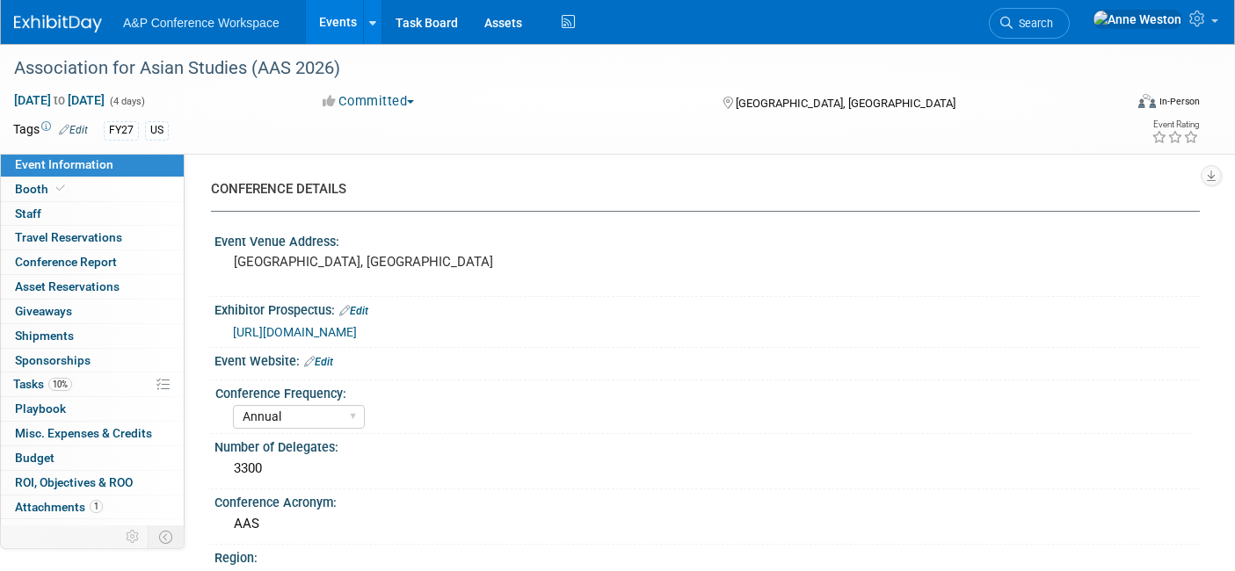
select select "Annual"
select select "Level 2"
select select "In-Person Booth"
select select "Asia Studies"
select select "Bloomsbury Academic"
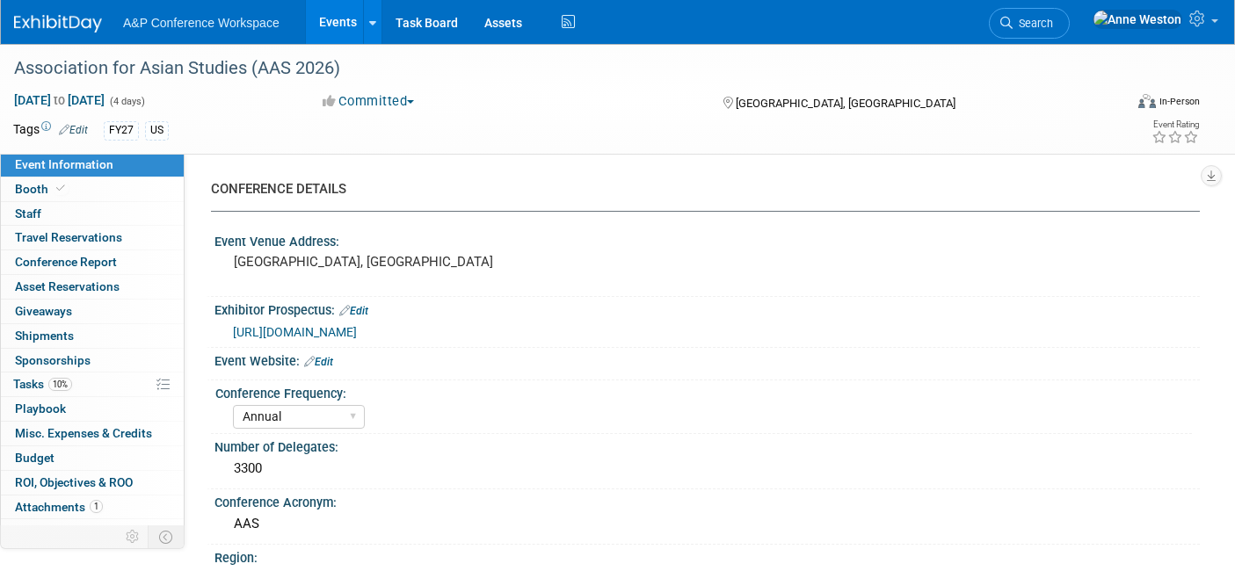
select select "[PERSON_NAME]"
select select "Brand/Subject Presence​"
click at [77, 191] on link "Booth" at bounding box center [92, 190] width 183 height 24
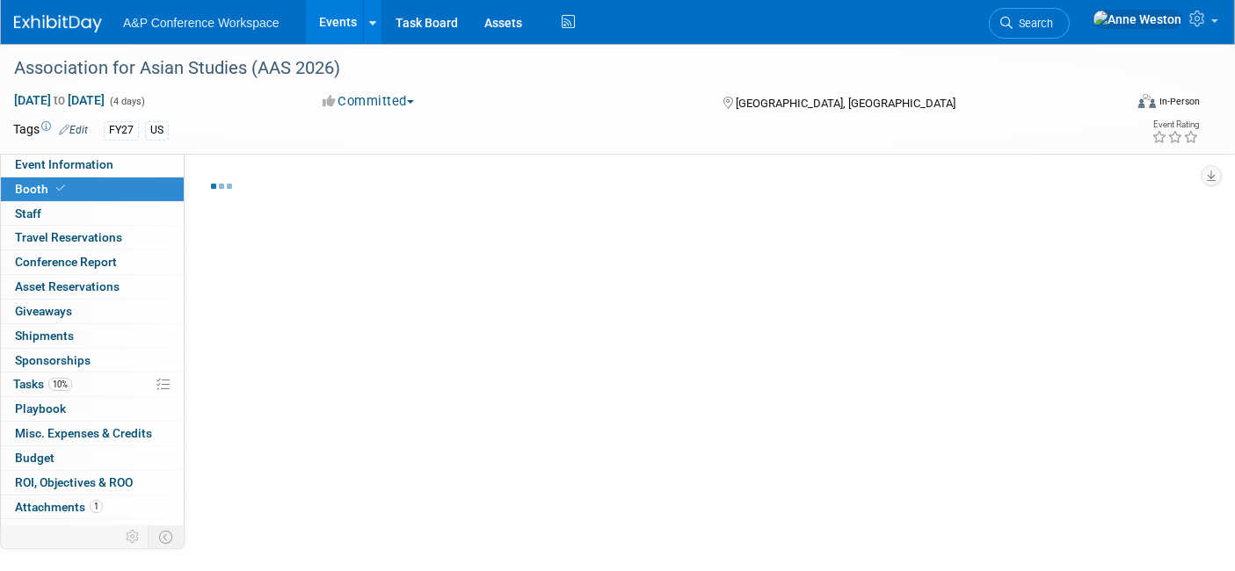
select select "CUAP"
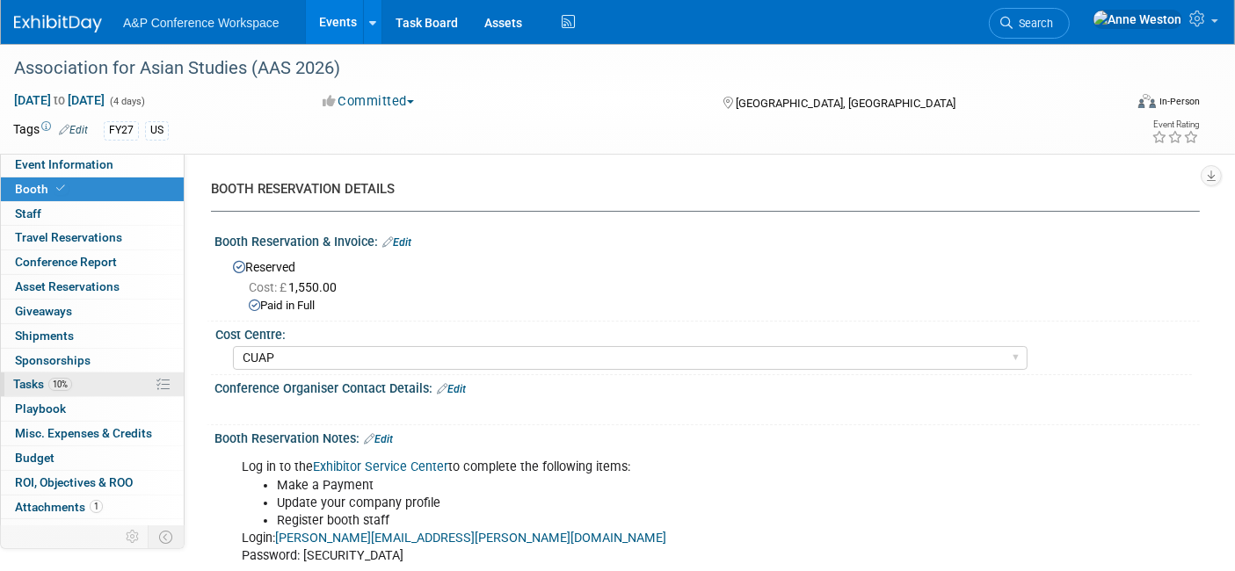
click at [76, 375] on link "10% Tasks 10%" at bounding box center [92, 385] width 183 height 24
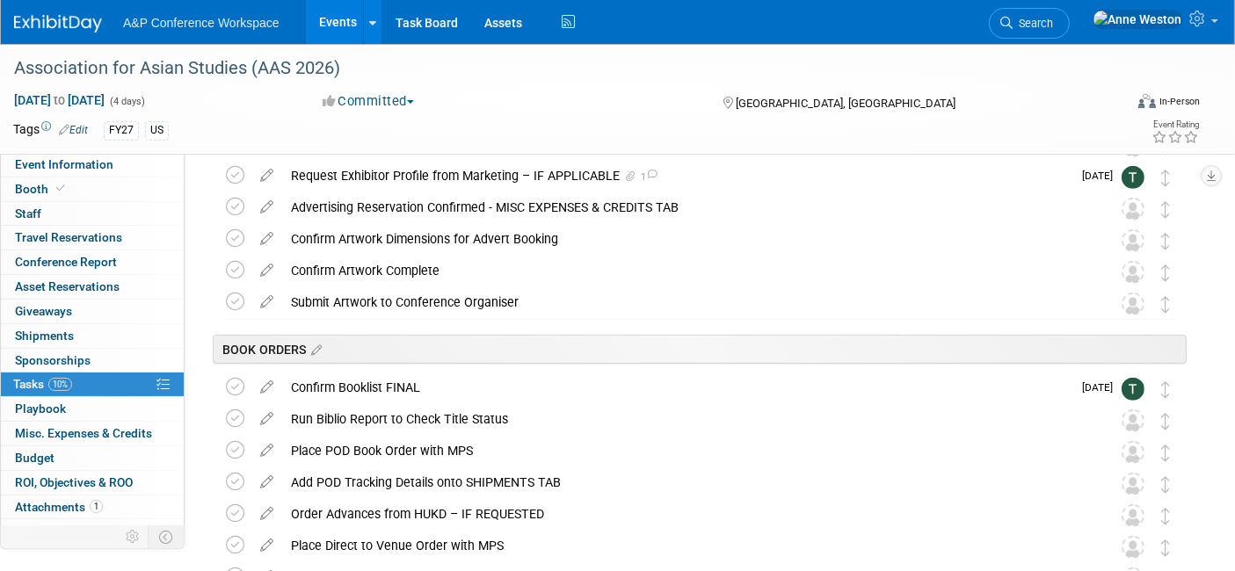
scroll to position [781, 0]
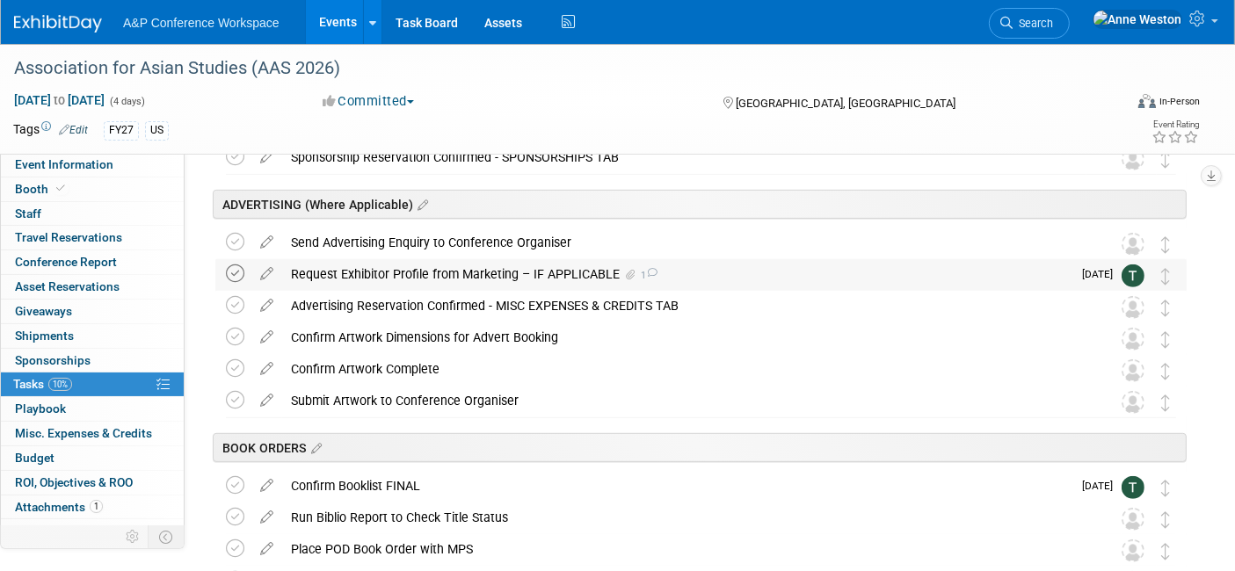
click at [233, 267] on icon at bounding box center [235, 274] width 18 height 18
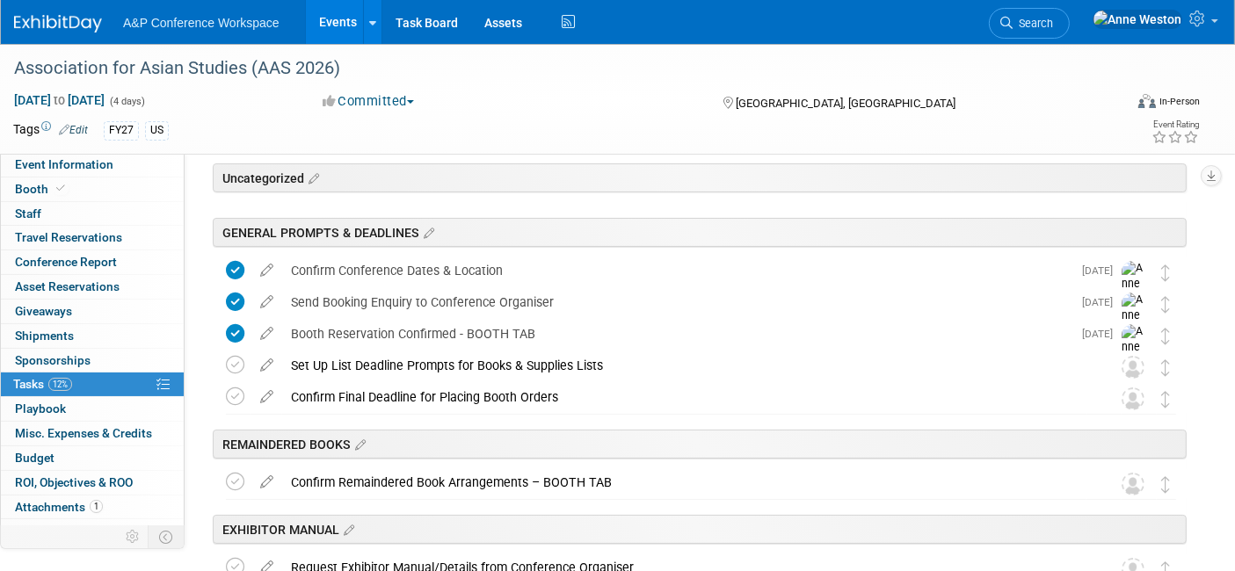
scroll to position [0, 0]
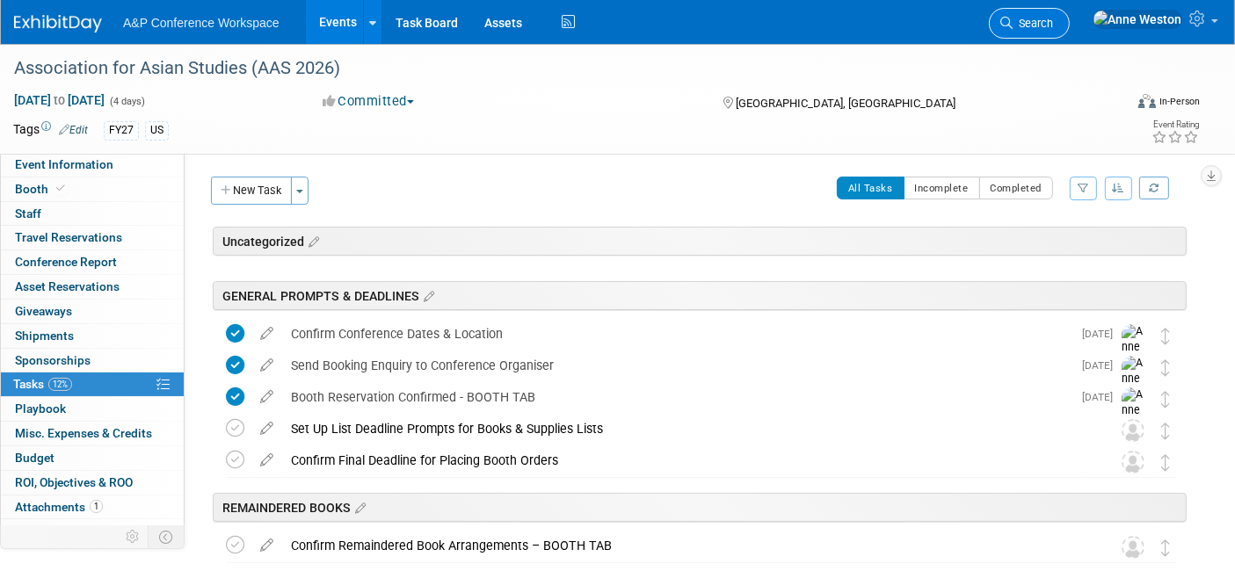
click at [1013, 25] on icon at bounding box center [1007, 23] width 12 height 12
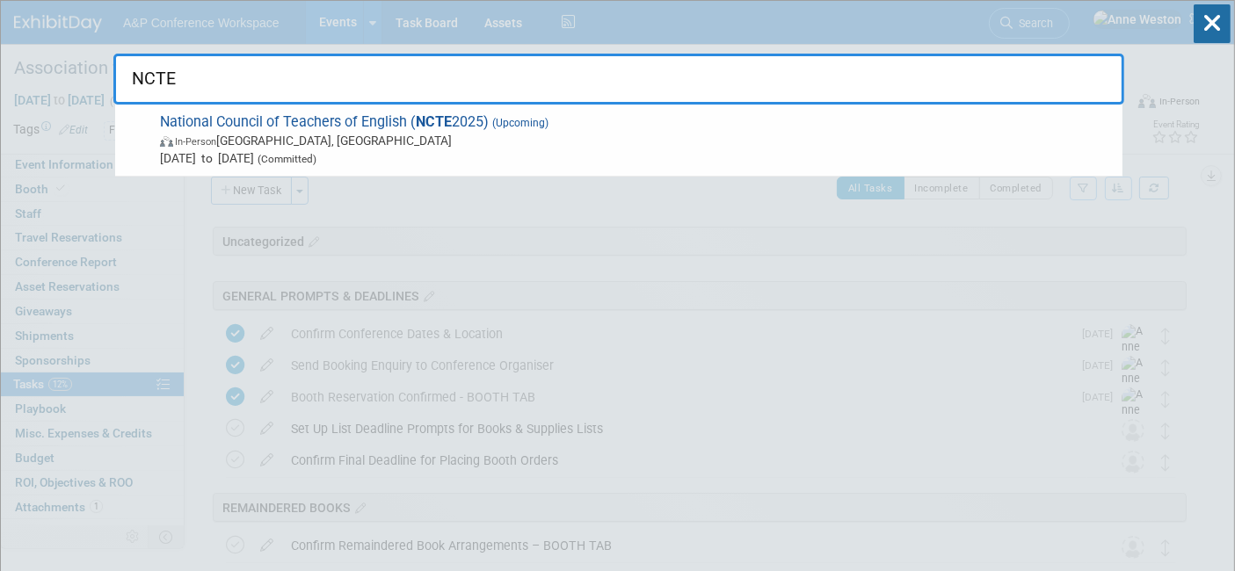
type input "NCTE"
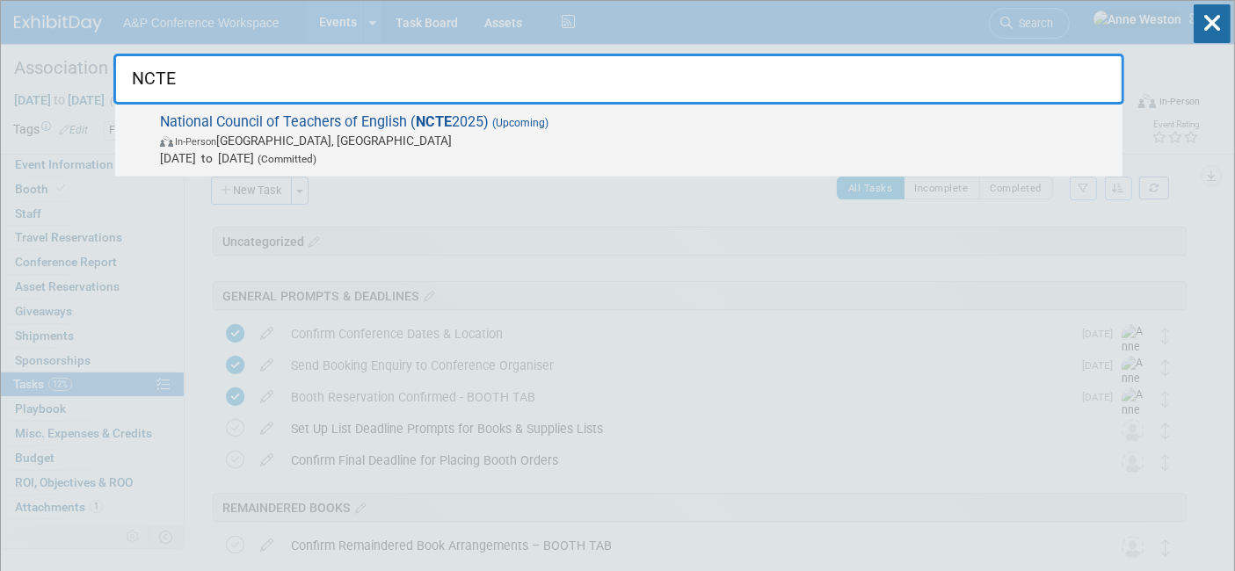
click at [254, 113] on span "National Council of Teachers of English ( NCTE 2025) (Upcoming) In-Person Denve…" at bounding box center [634, 140] width 959 height 54
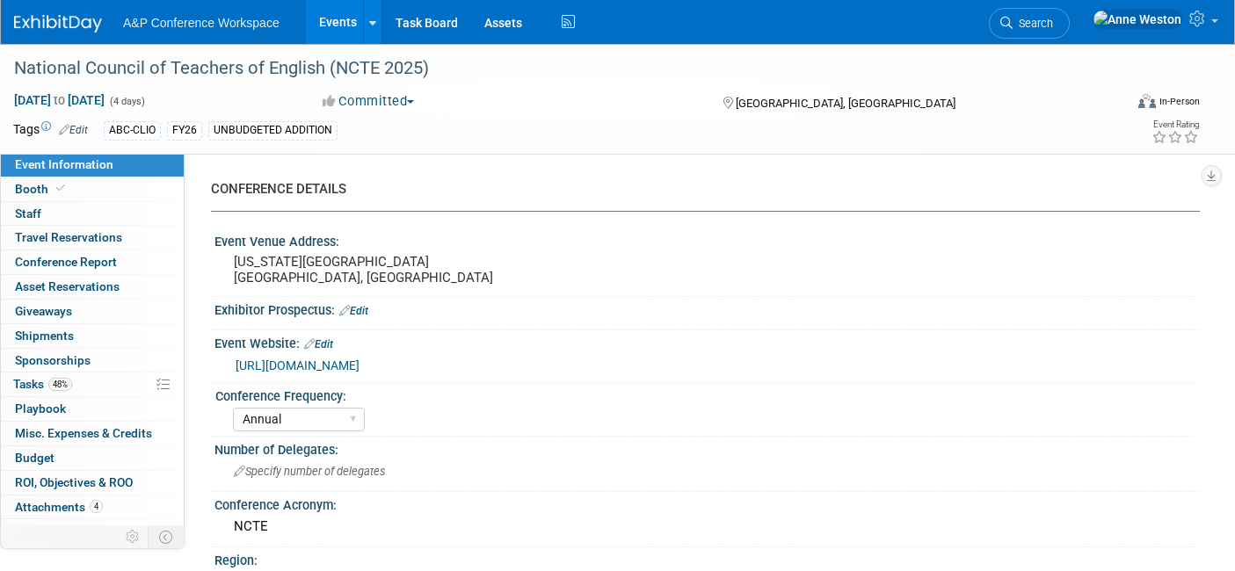
select select "Annual"
select select "Level 2"
select select "In-Person Booth"
select select "Schools"
select select "Bloomsbury Digital Resources"
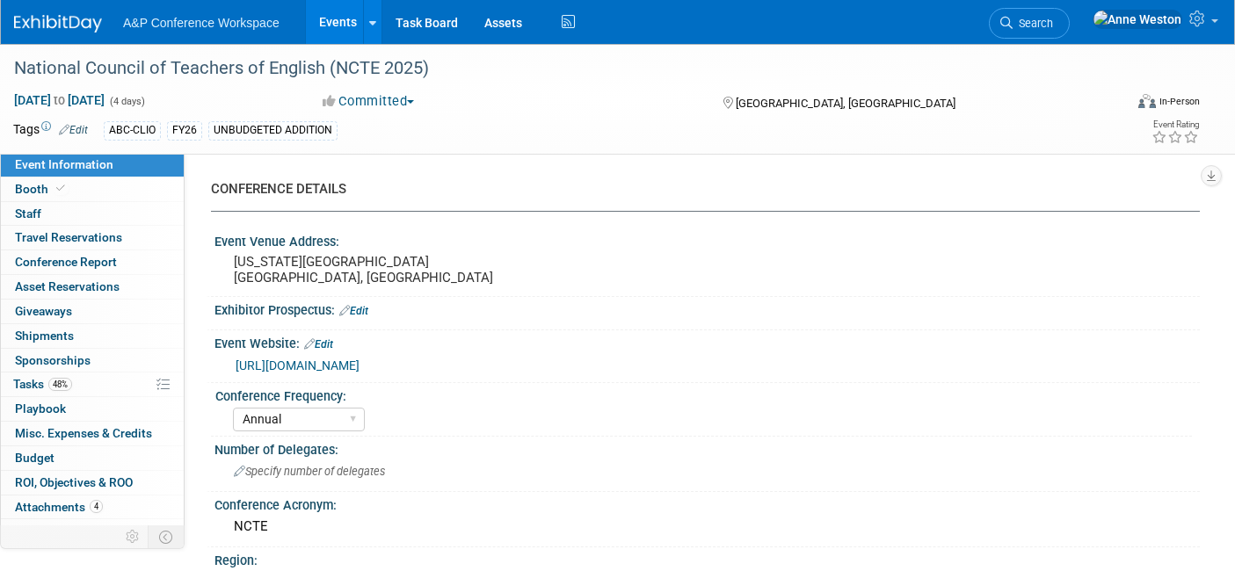
select select "[PERSON_NAME]"
select select "Brand/Subject Presence​"
click at [76, 379] on link "48% Tasks 48%" at bounding box center [92, 385] width 183 height 24
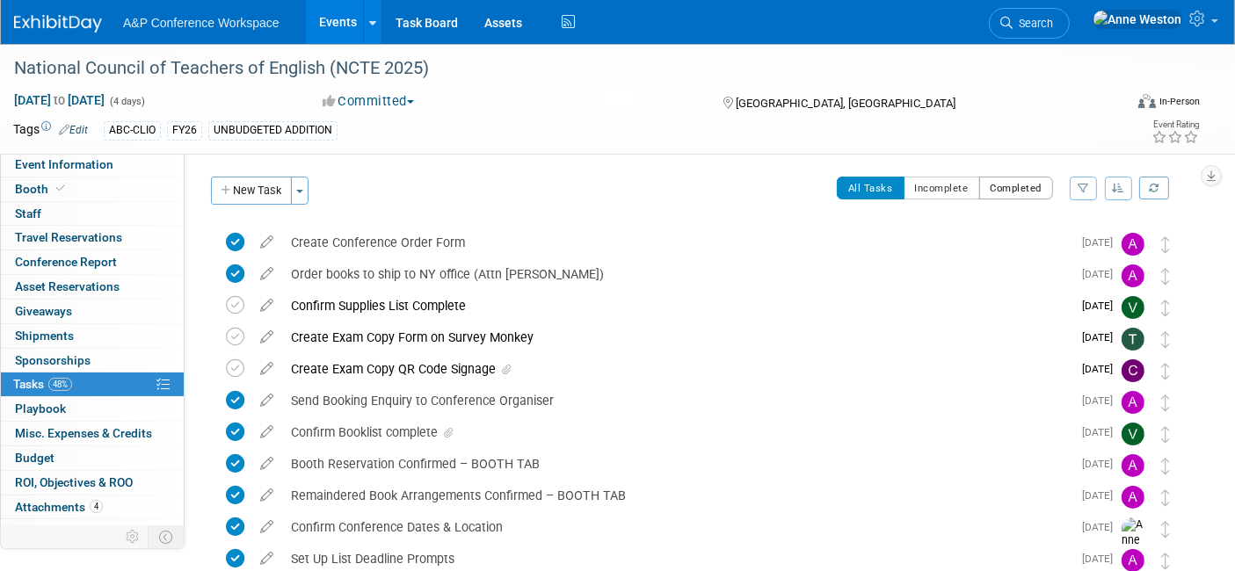
click at [1005, 187] on button "Completed" at bounding box center [1016, 188] width 75 height 23
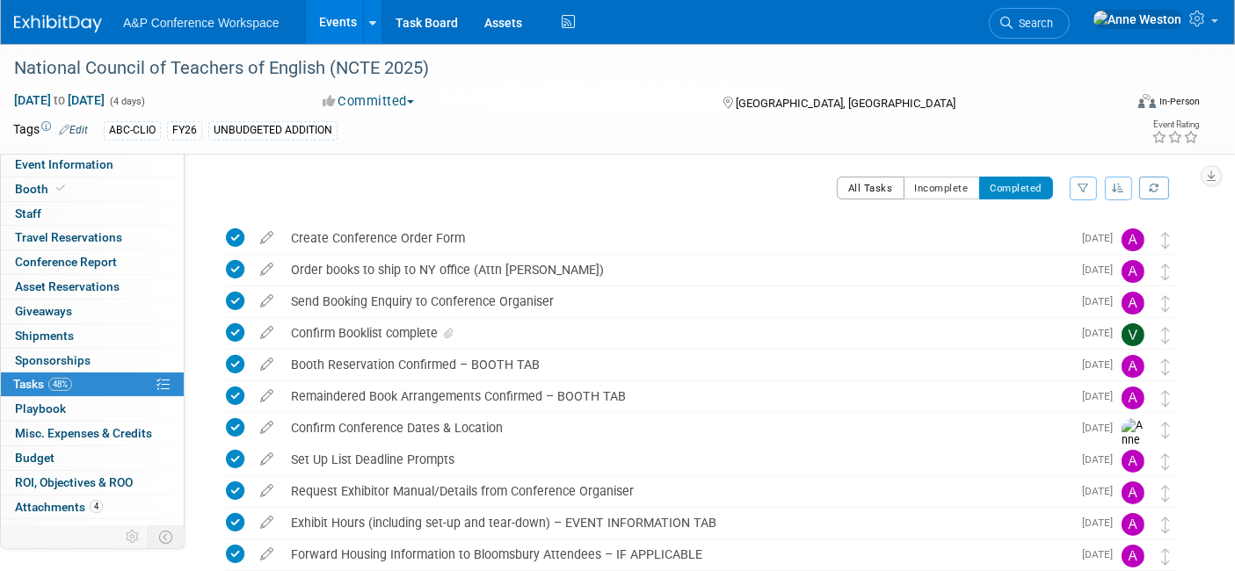
click at [868, 185] on button "All Tasks" at bounding box center [871, 188] width 68 height 23
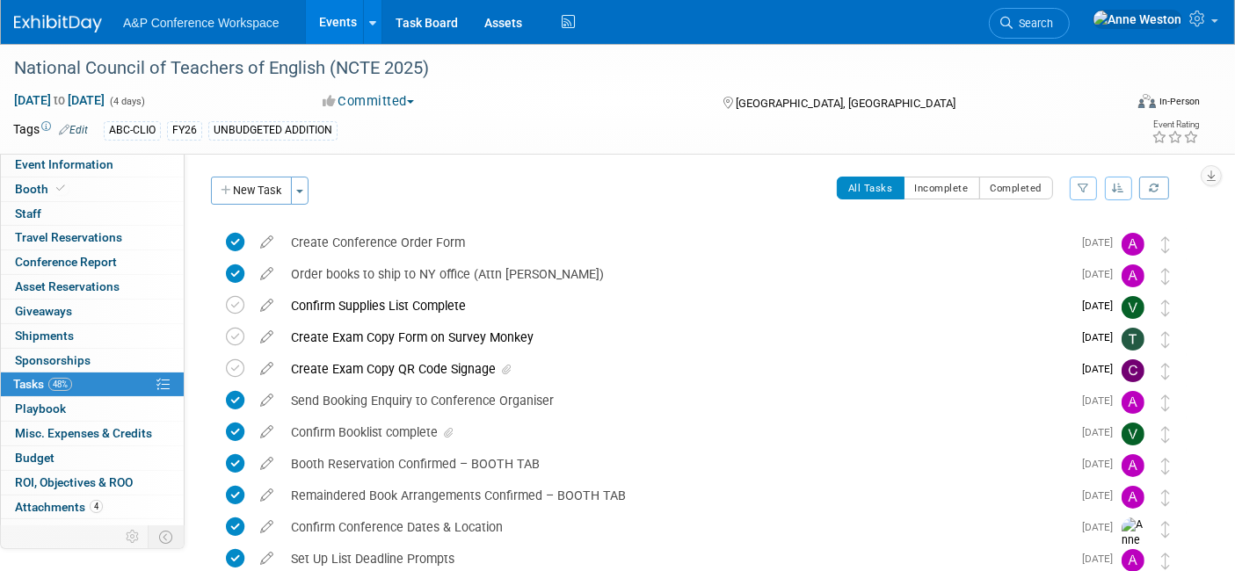
click at [1080, 181] on button "button" at bounding box center [1083, 189] width 27 height 24
click at [1121, 185] on icon "button" at bounding box center [1119, 188] width 12 height 11
click at [1119, 183] on icon "button" at bounding box center [1119, 188] width 12 height 11
click at [1042, 270] on link "By Due Date" at bounding box center [1069, 269] width 126 height 25
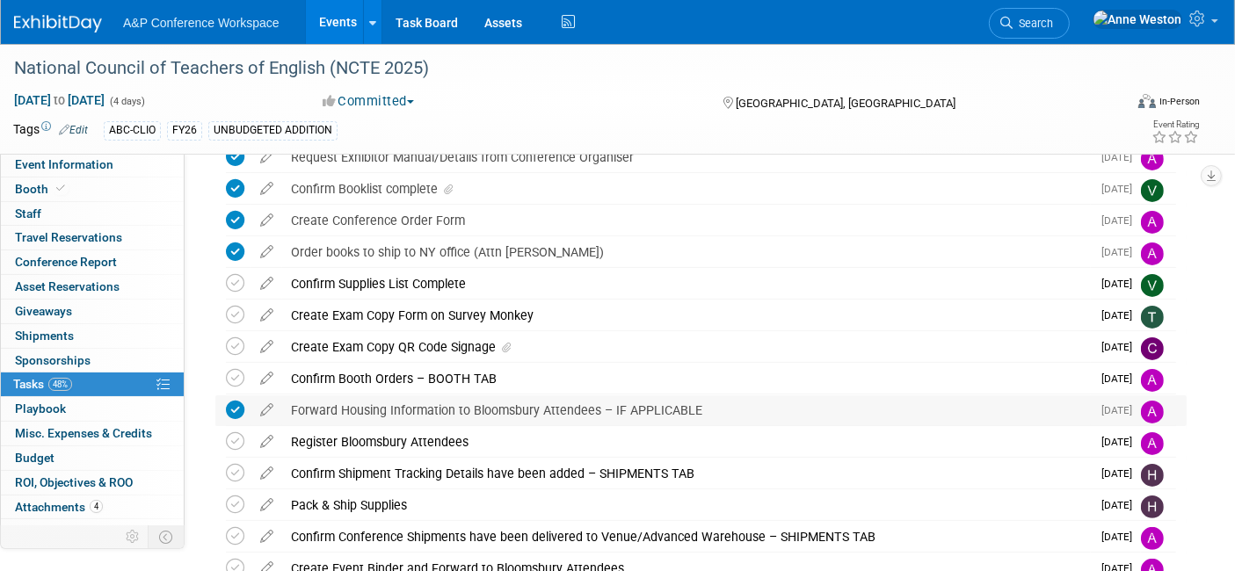
scroll to position [293, 0]
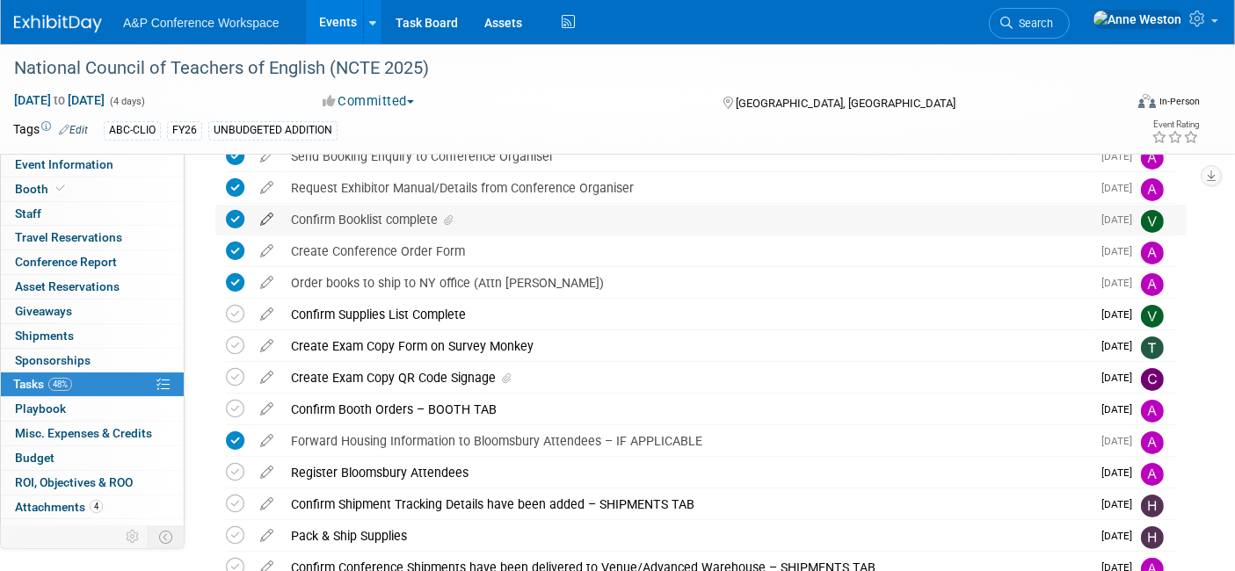
click at [266, 215] on icon at bounding box center [266, 216] width 31 height 22
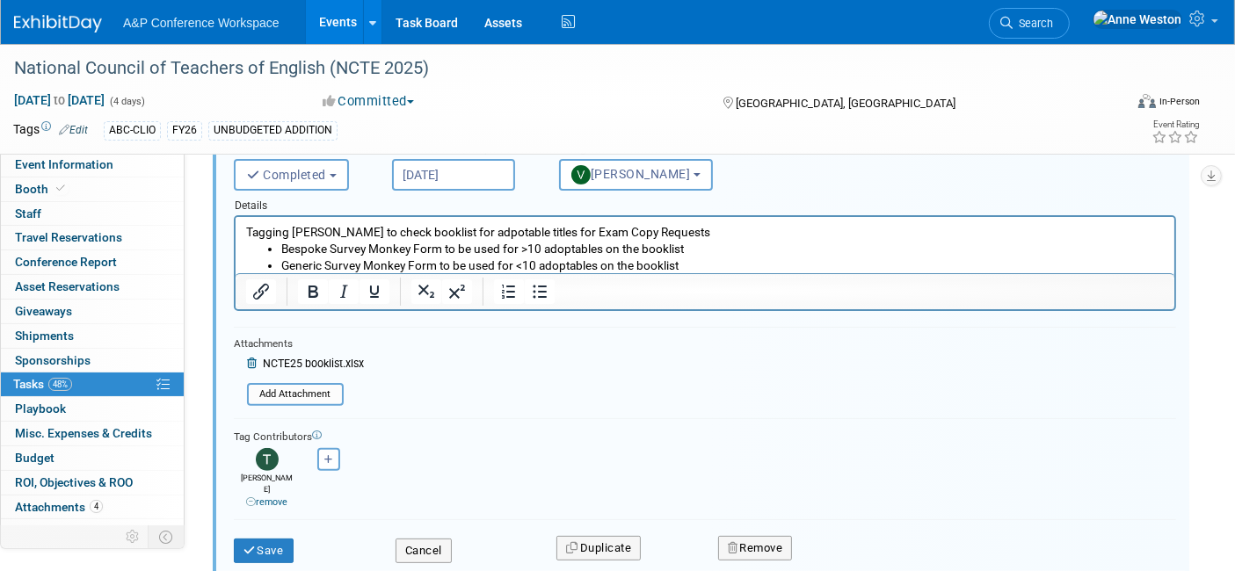
scroll to position [533, 0]
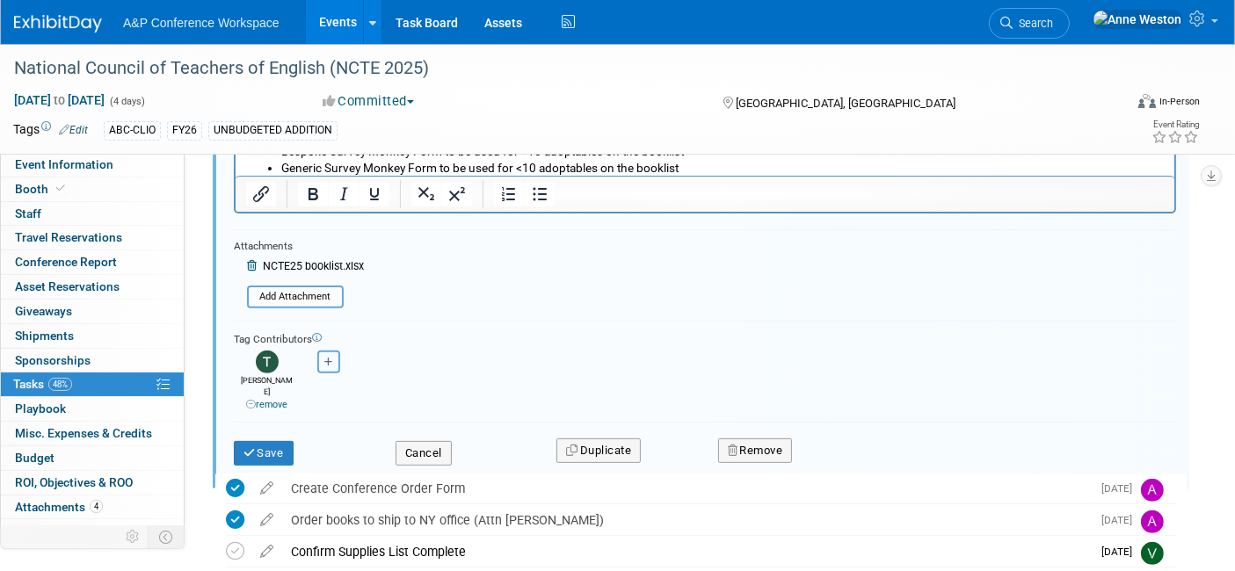
click at [331, 353] on button "button" at bounding box center [328, 362] width 23 height 23
select select
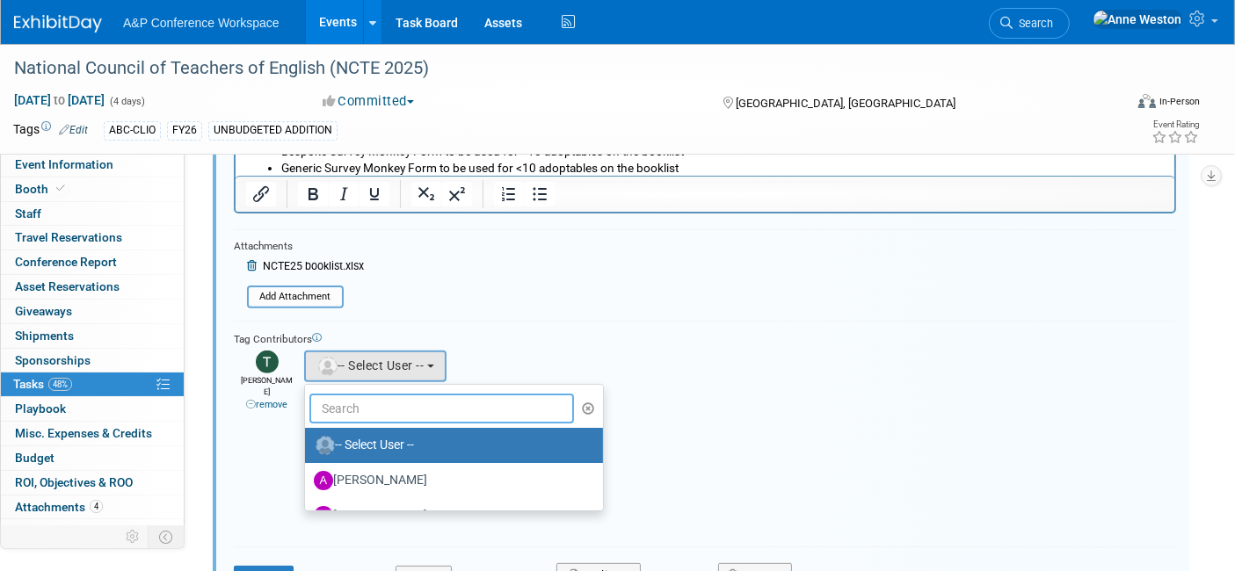
click at [347, 404] on input "text" at bounding box center [441, 409] width 265 height 30
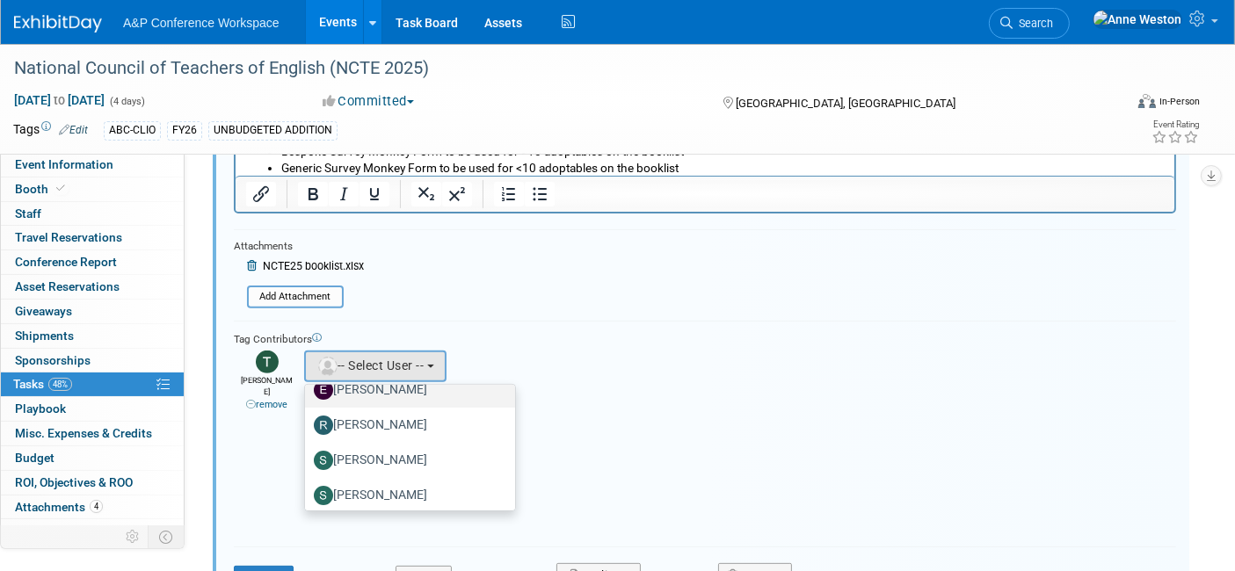
scroll to position [97, 0]
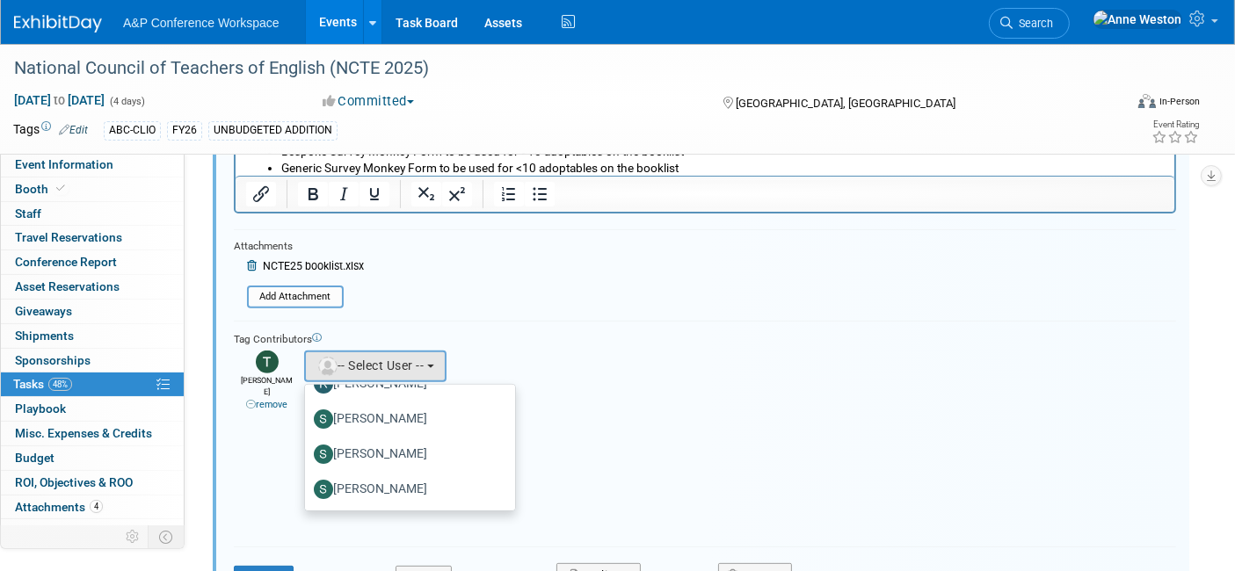
type input "[PERSON_NAME]"
click at [367, 445] on label "[PERSON_NAME]" at bounding box center [406, 454] width 184 height 28
click at [308, 447] on input "[PERSON_NAME]" at bounding box center [301, 452] width 11 height 11
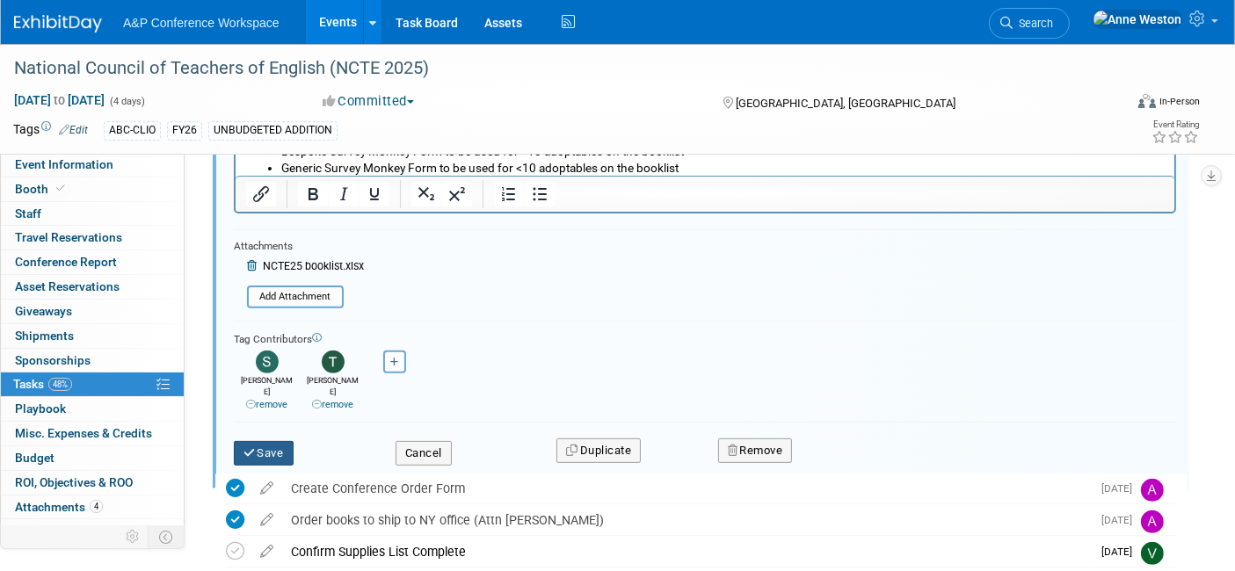
click at [272, 441] on button "Save" at bounding box center [264, 453] width 60 height 25
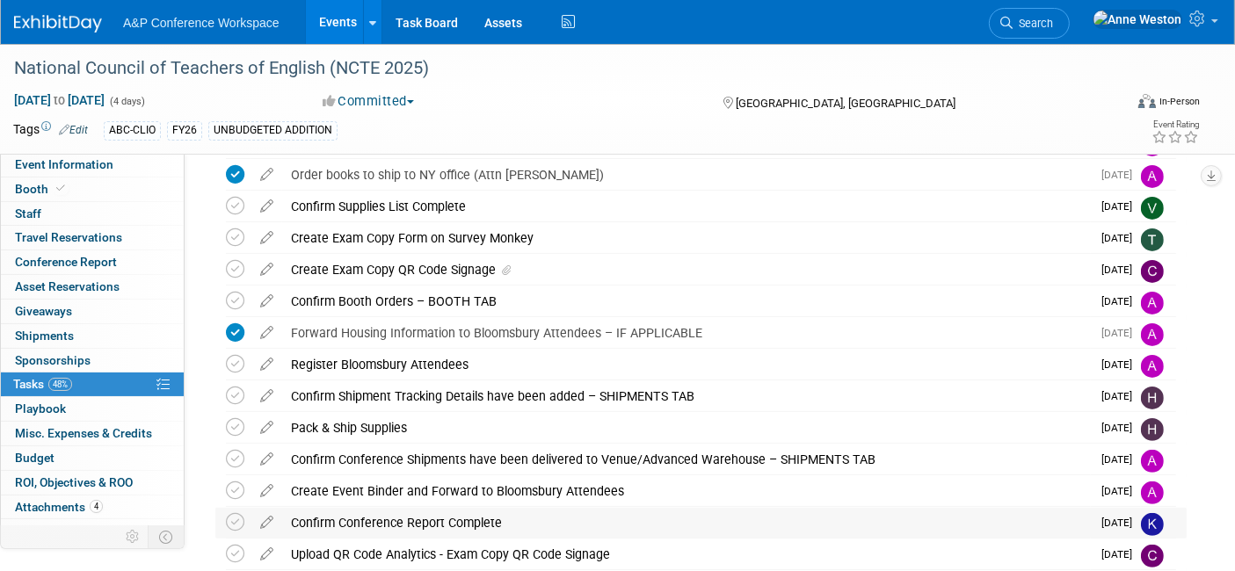
scroll to position [240, 0]
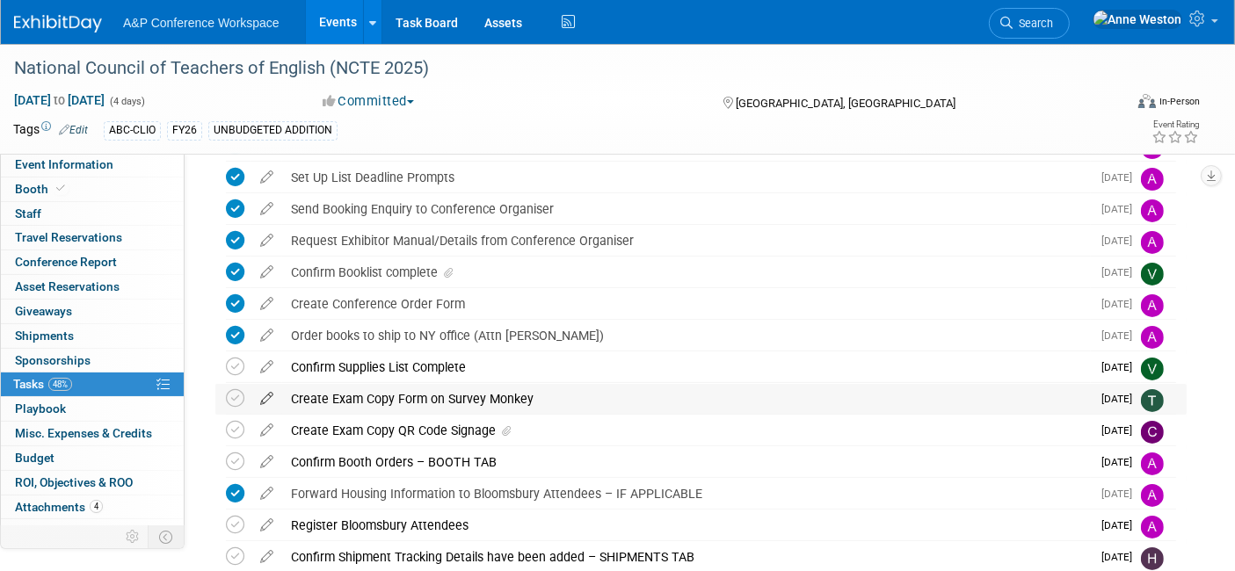
click at [266, 397] on icon at bounding box center [266, 395] width 31 height 22
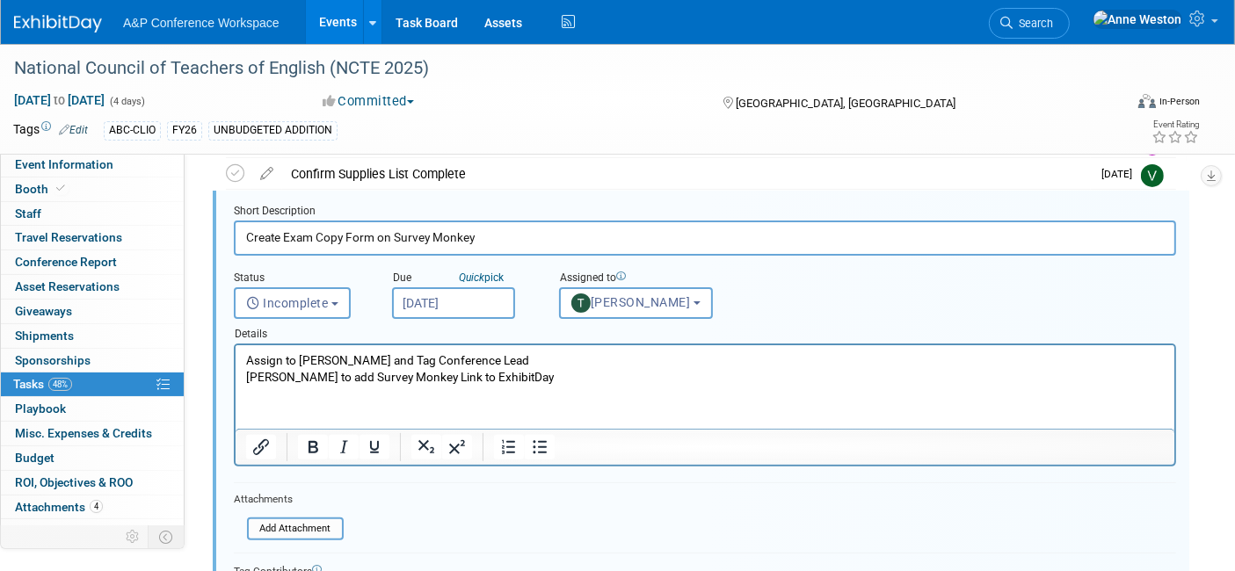
scroll to position [464, 0]
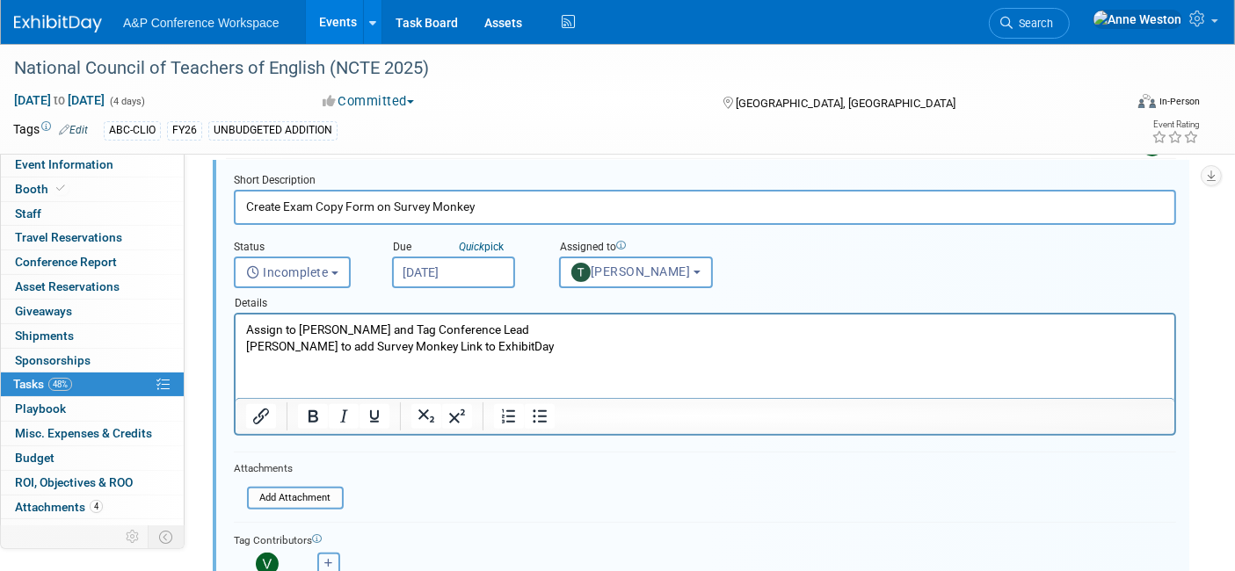
click at [327, 559] on icon "button" at bounding box center [328, 564] width 9 height 10
select select
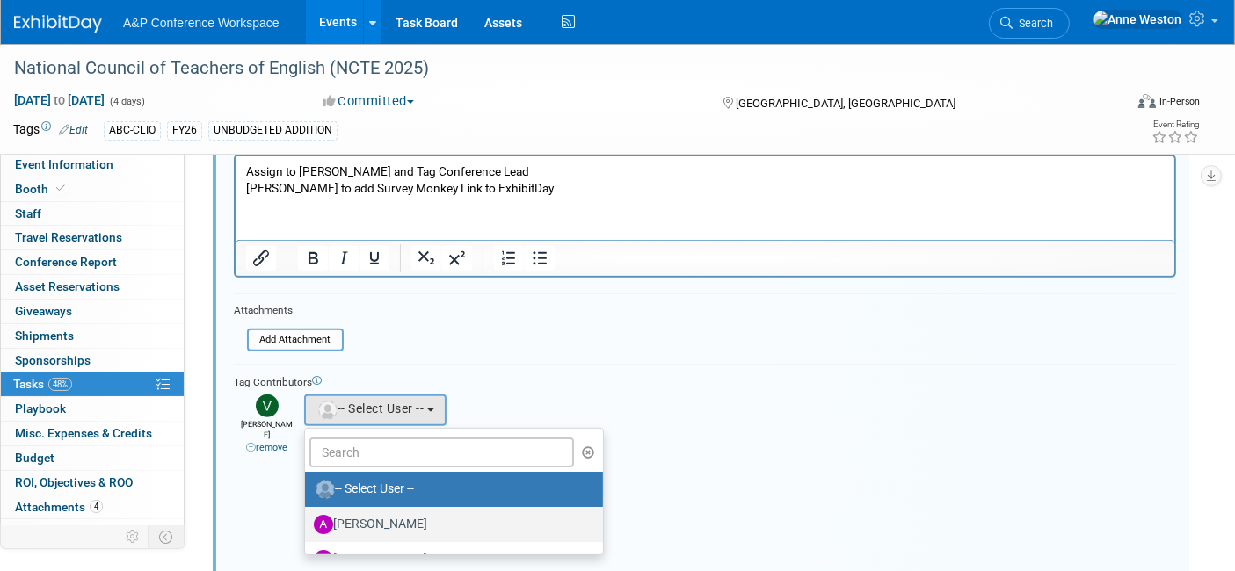
scroll to position [659, 0]
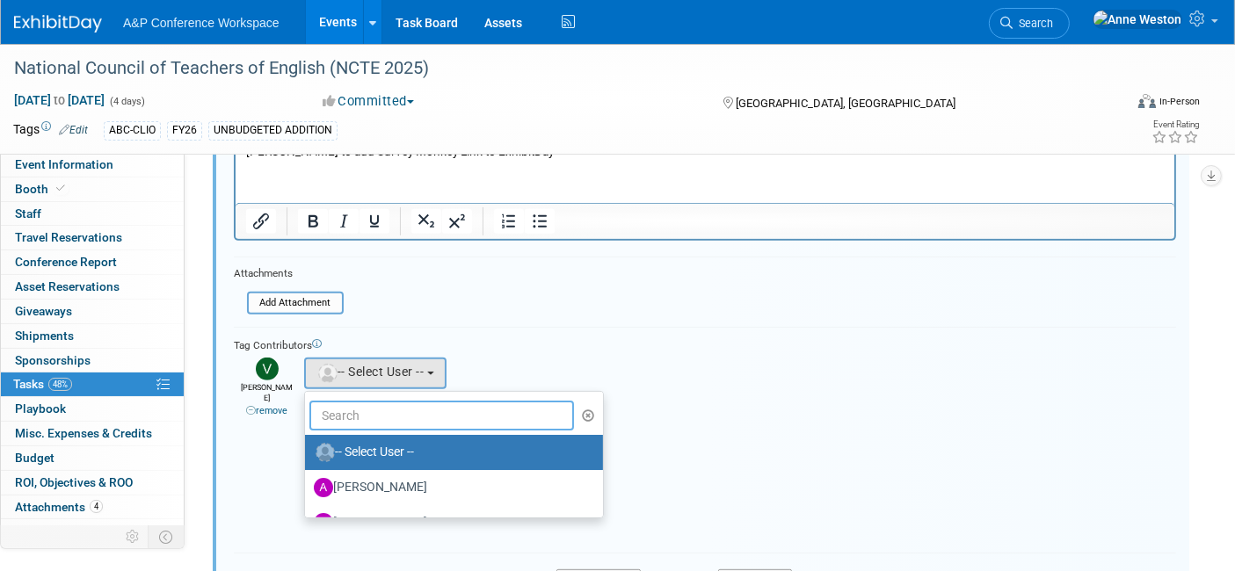
click at [369, 415] on input "text" at bounding box center [441, 416] width 265 height 30
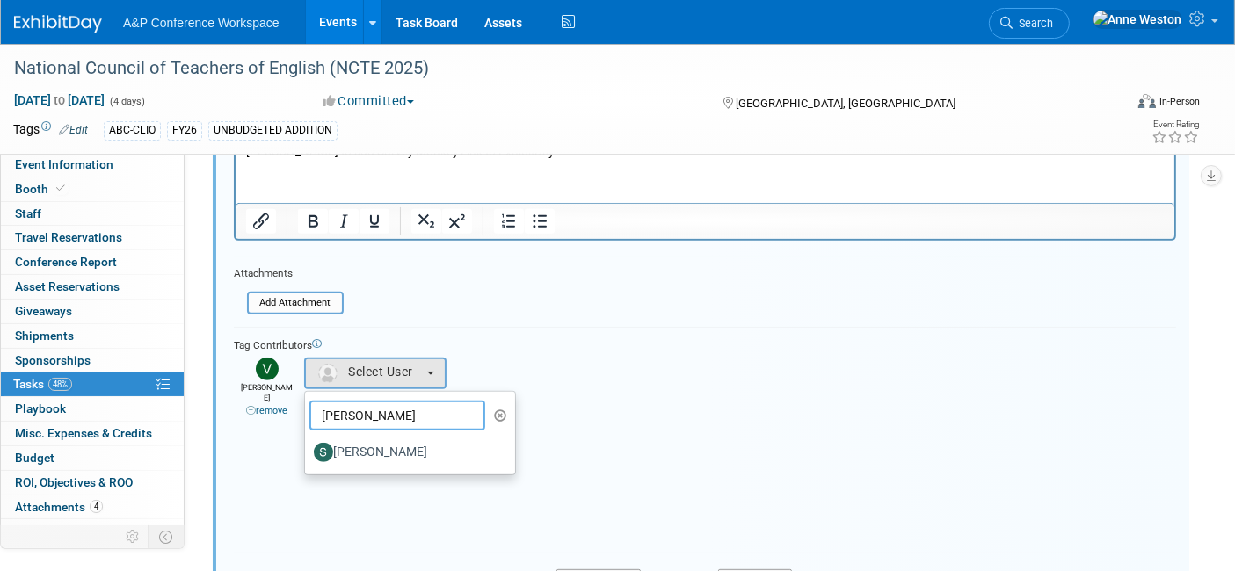
type input "[PERSON_NAME]"
click at [388, 426] on ul "Samantha -- Select User -- Abbie Walker Abby Somers Abigail Lane Abigail Larkin…" at bounding box center [410, 433] width 212 height 84
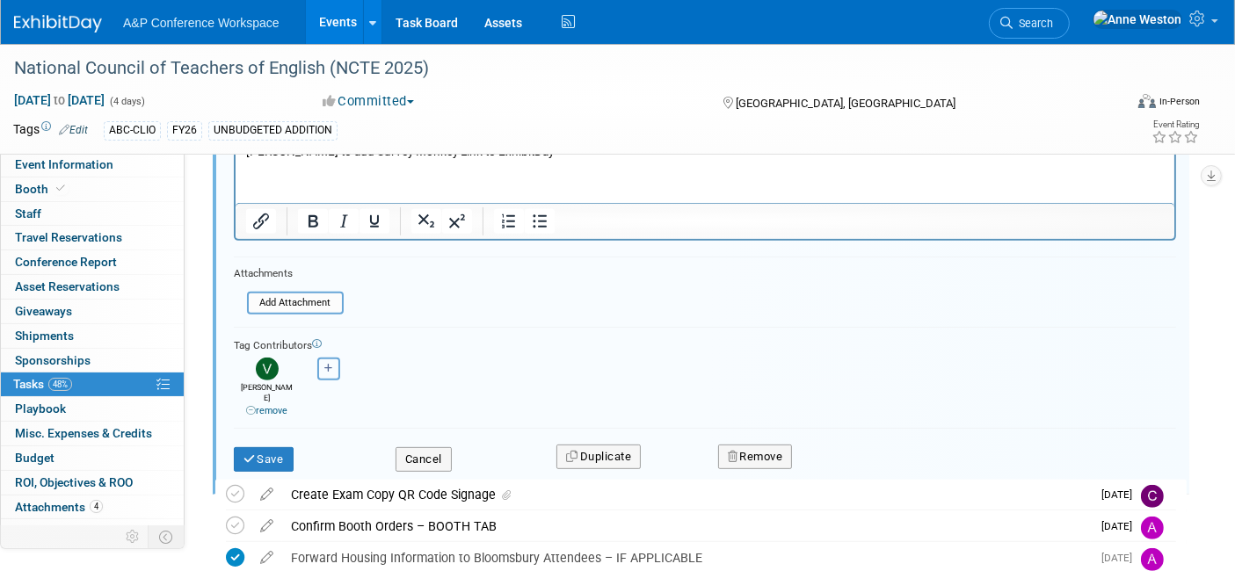
click at [334, 366] on button "button" at bounding box center [328, 369] width 23 height 23
select select
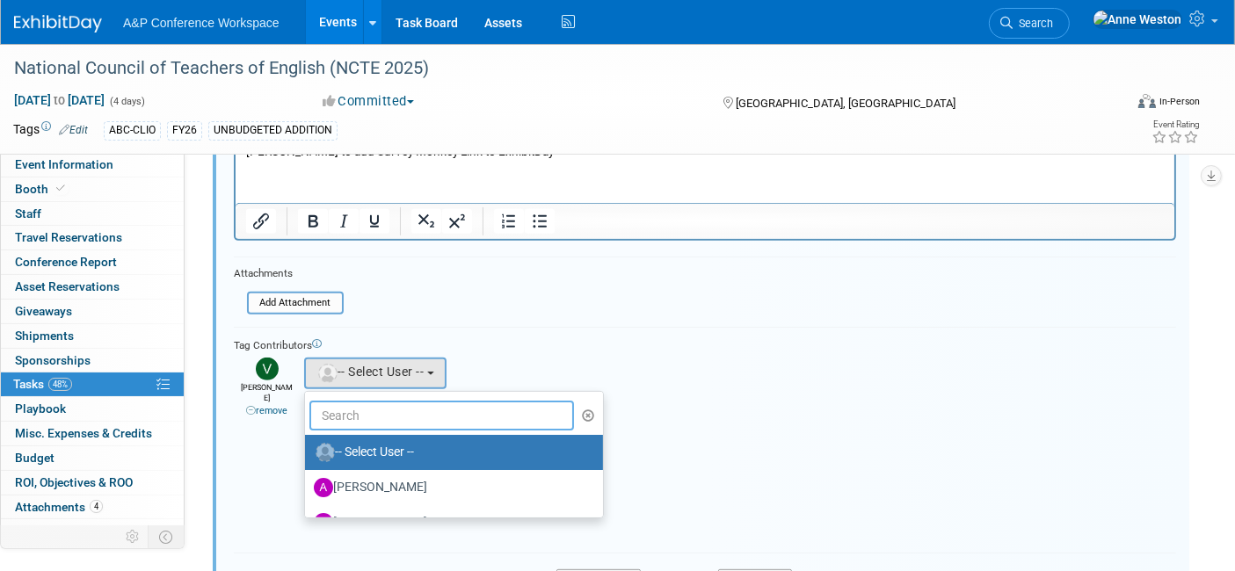
click at [374, 401] on input "text" at bounding box center [441, 416] width 265 height 30
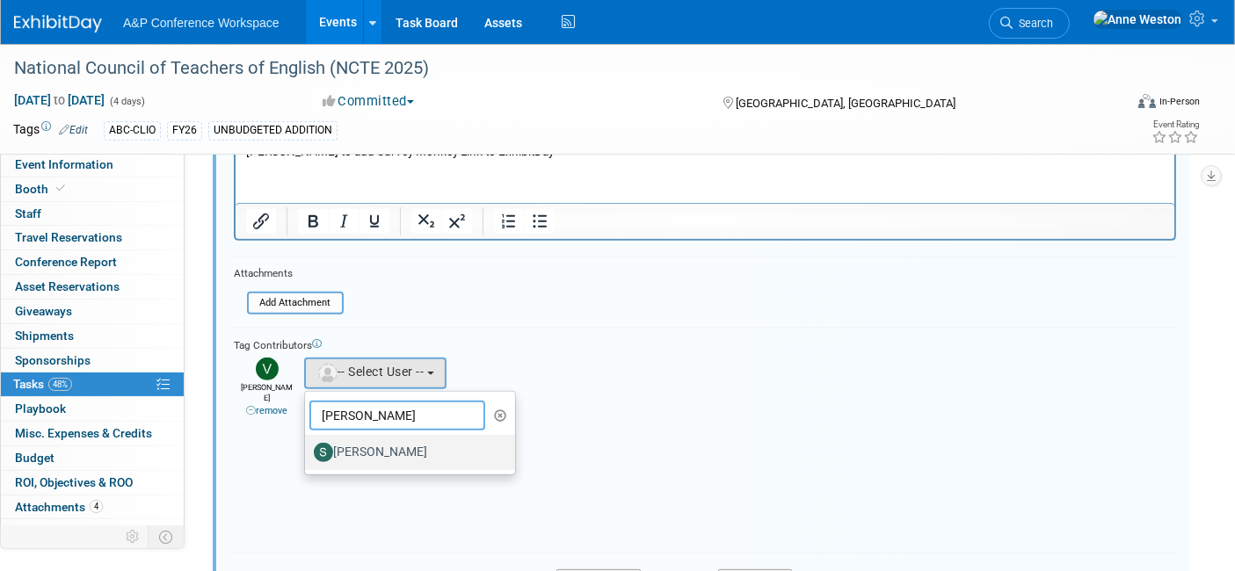
type input "[PERSON_NAME]"
click at [374, 442] on label "[PERSON_NAME]" at bounding box center [406, 453] width 184 height 28
click at [308, 445] on input "[PERSON_NAME]" at bounding box center [301, 450] width 11 height 11
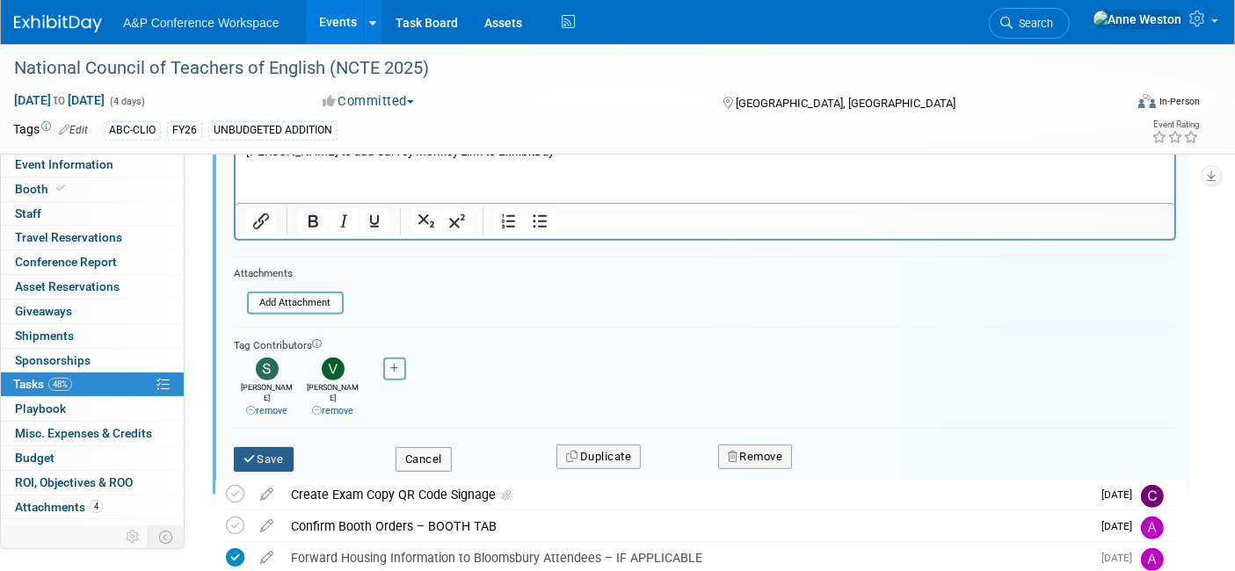
click at [277, 448] on button "Save" at bounding box center [264, 460] width 60 height 25
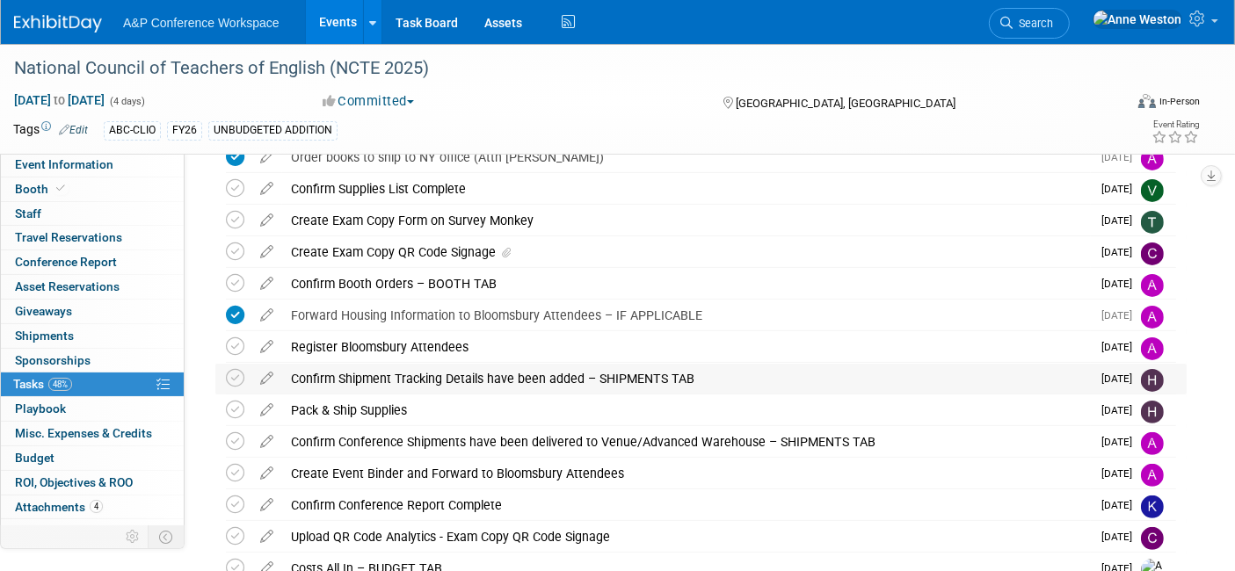
scroll to position [375, 0]
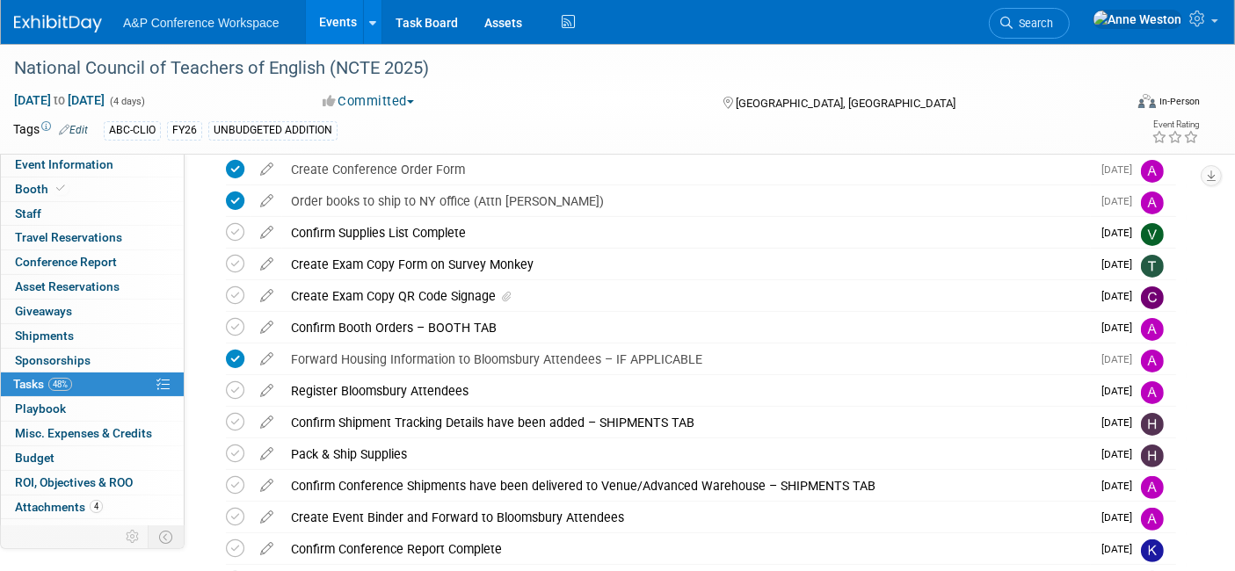
click at [419, 265] on div "Create Exam Copy Form on Survey Monkey" at bounding box center [686, 265] width 809 height 30
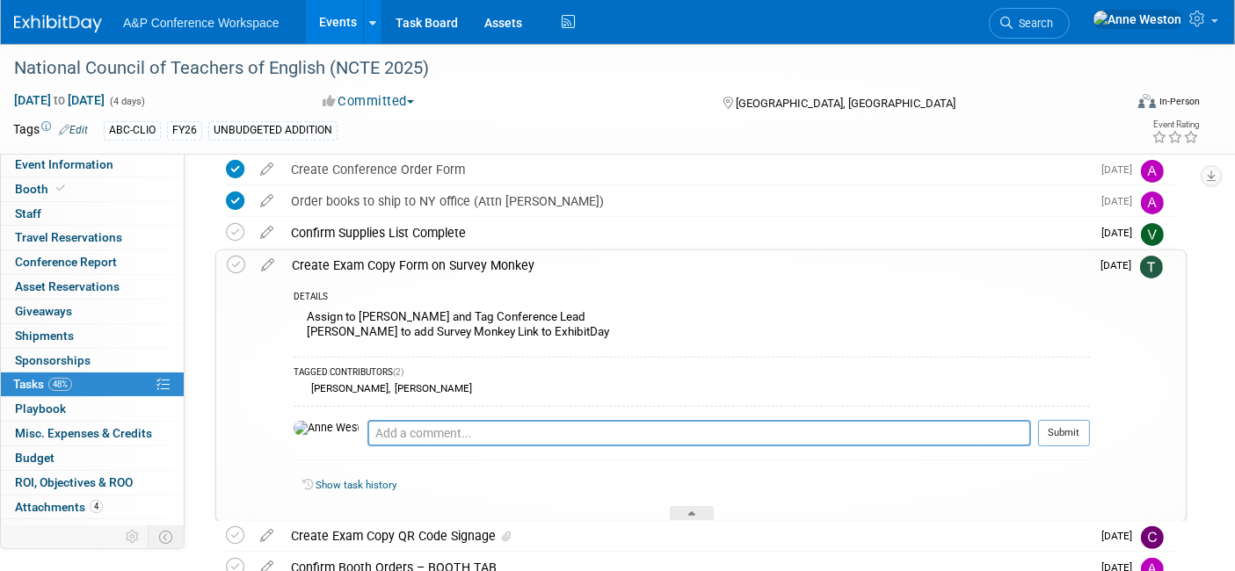
click at [419, 265] on div "Create Exam Copy Form on Survey Monkey" at bounding box center [686, 266] width 807 height 30
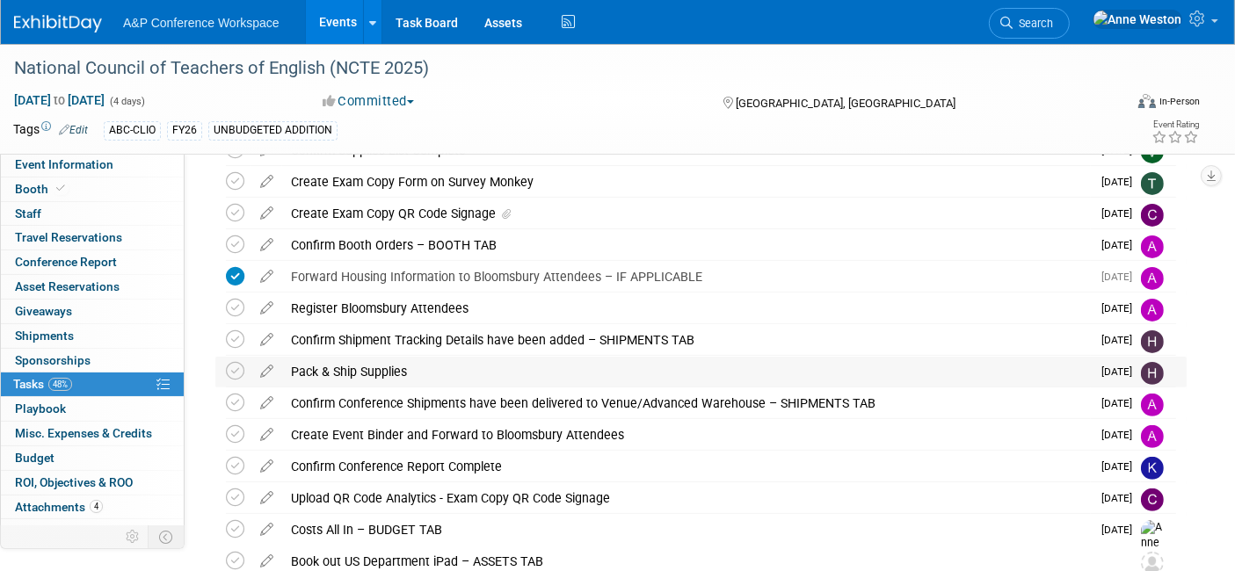
scroll to position [488, 0]
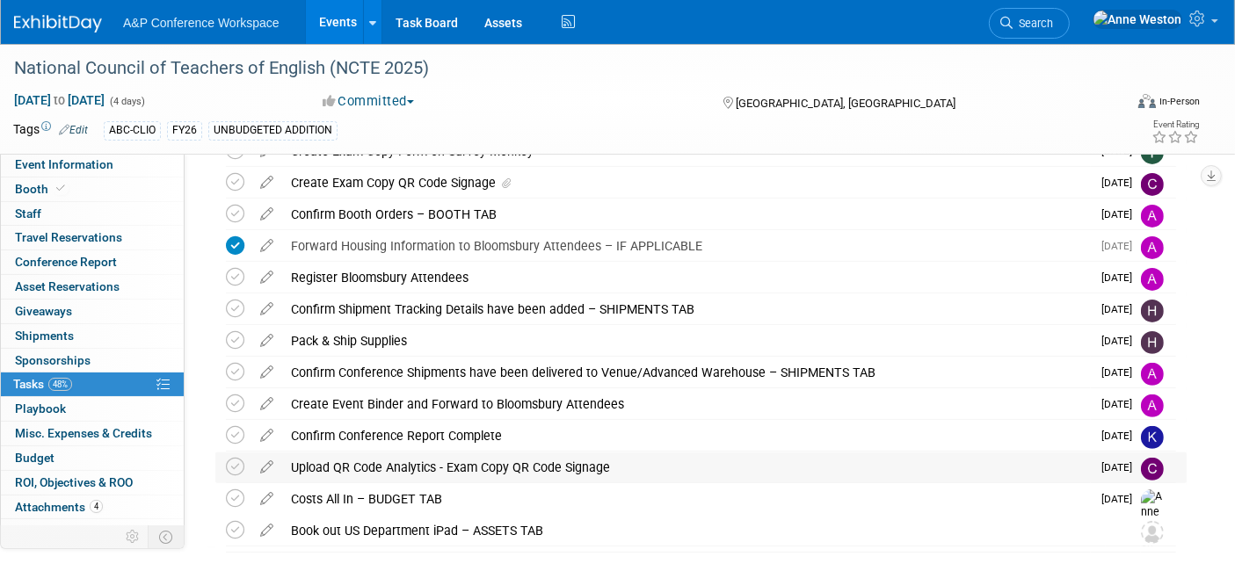
click at [391, 462] on div "Upload QR Code Analytics - Exam Copy QR Code Signage" at bounding box center [686, 468] width 809 height 30
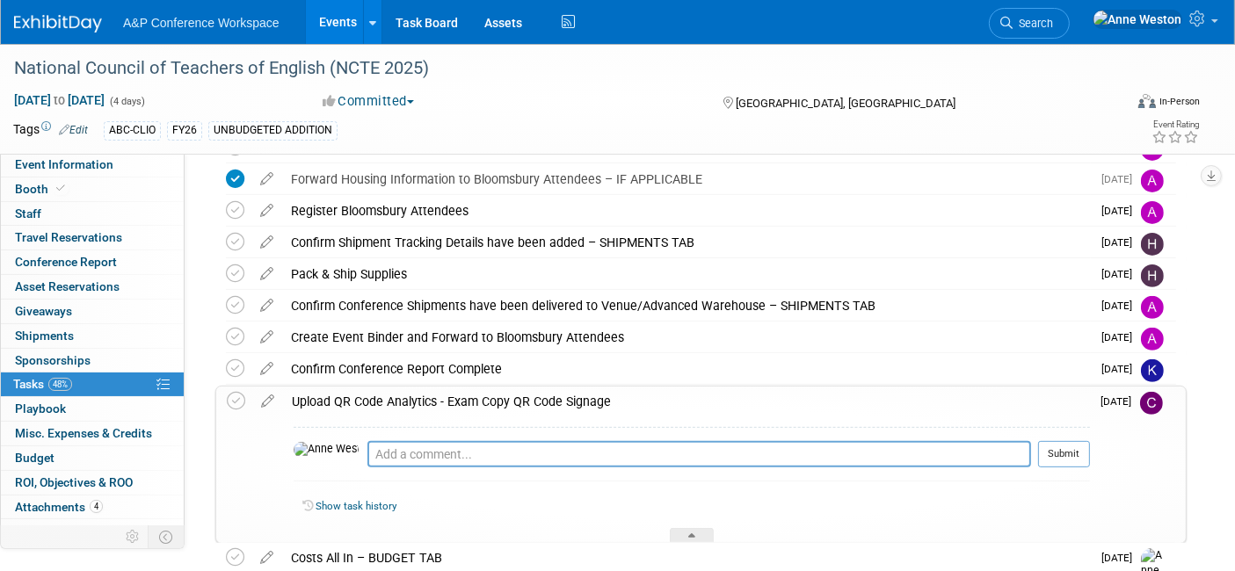
scroll to position [586, 0]
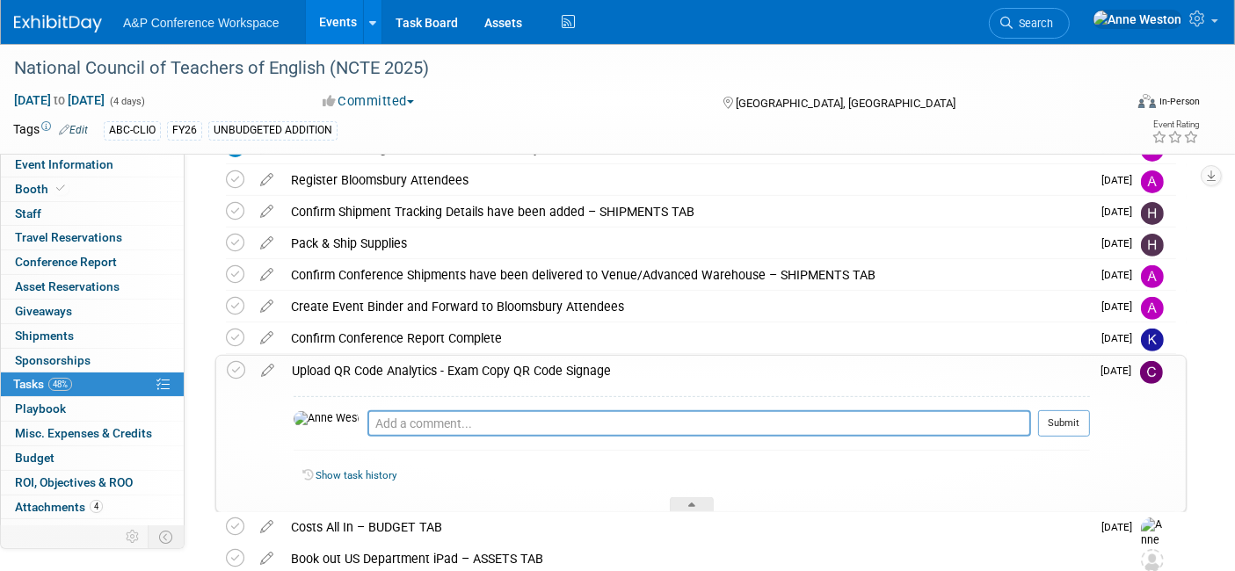
click at [417, 370] on div "Upload QR Code Analytics - Exam Copy QR Code Signage" at bounding box center [686, 371] width 807 height 30
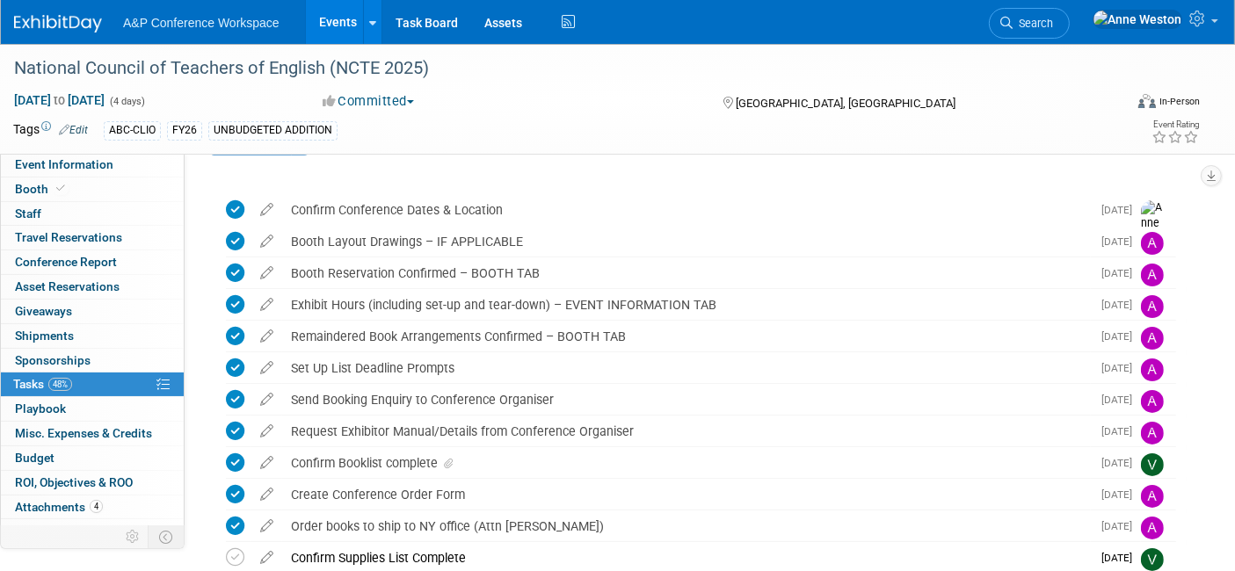
scroll to position [0, 0]
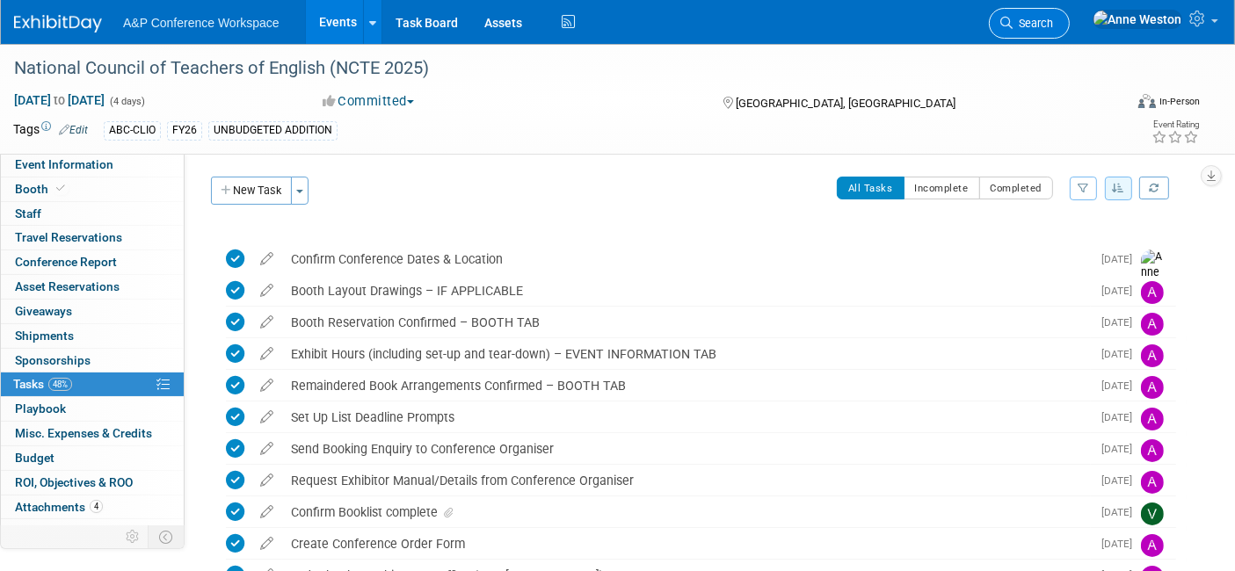
click at [1053, 18] on span "Search" at bounding box center [1033, 23] width 40 height 13
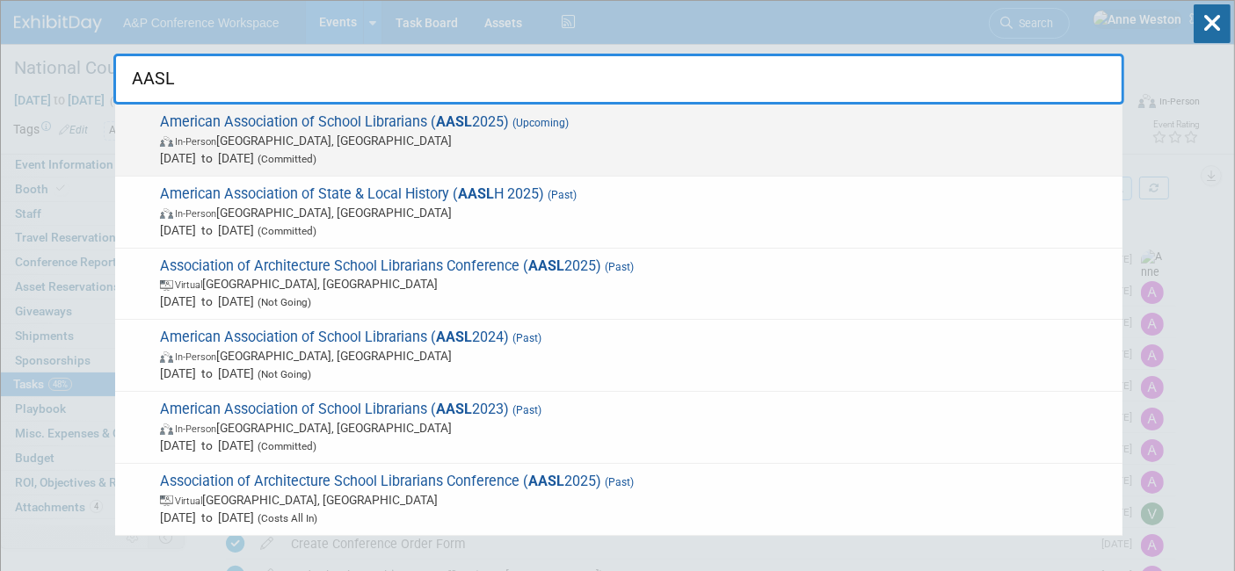
type input "AASL"
click at [303, 131] on span "American Association of School Librarians ( AASL 2025) (Upcoming) In-Person St.…" at bounding box center [634, 140] width 959 height 54
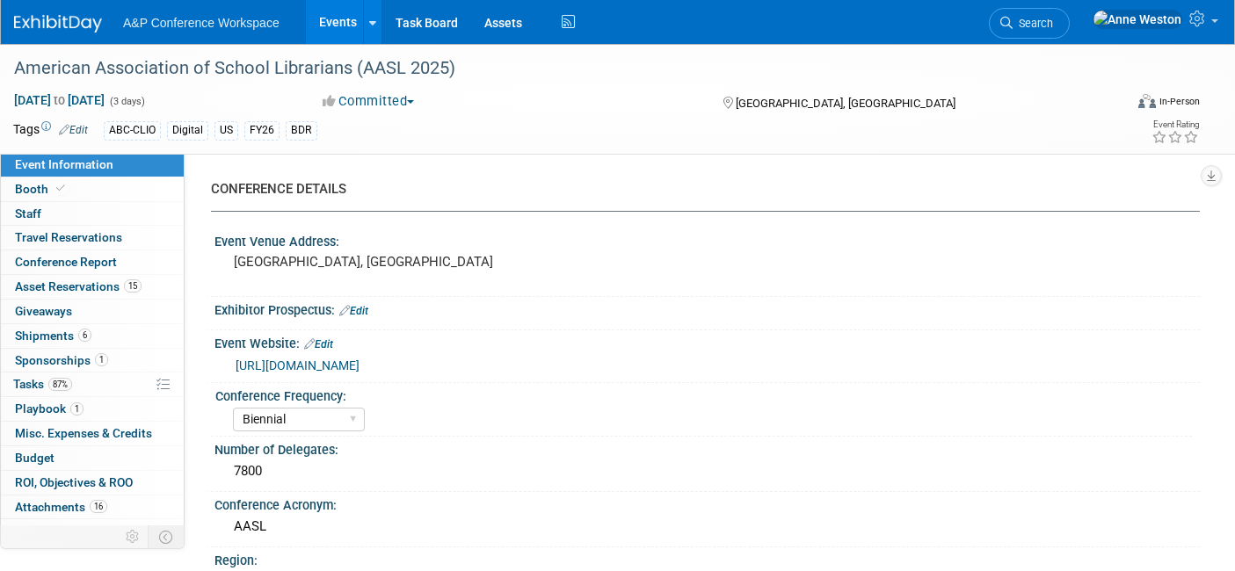
select select "Biennial"
select select "Level 1"
select select "In-Person Booth"
select select "Schools"
select select "Bloomsbury Digital Resources"
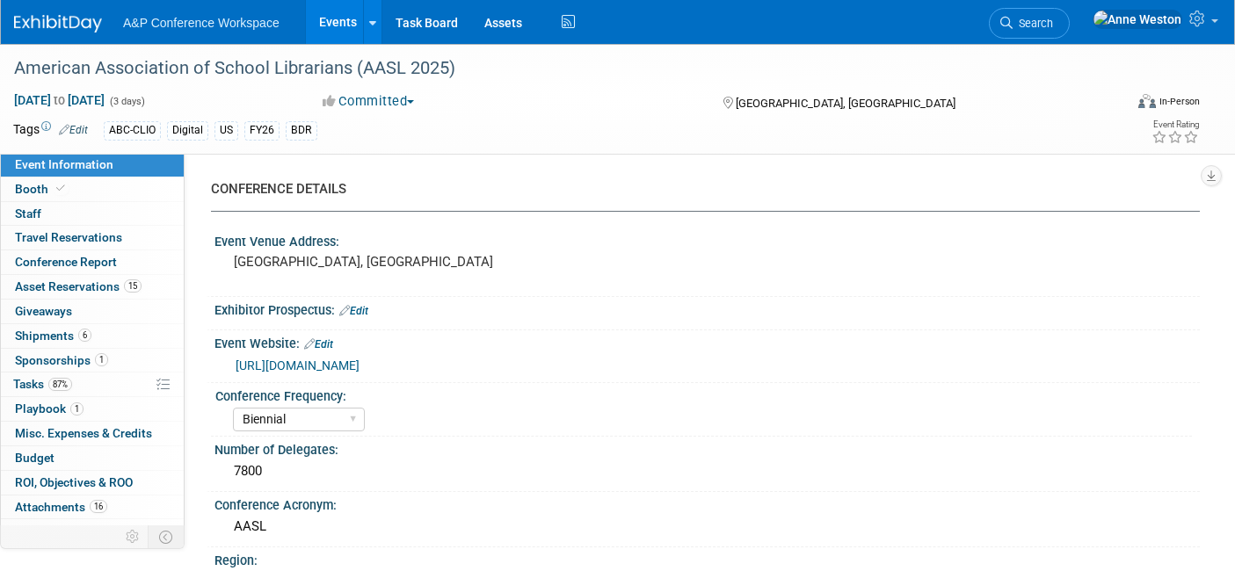
select select "[PERSON_NAME]"
select select "BDR Product Awareness and Trial Generation​"
click at [60, 380] on span "87%" at bounding box center [60, 384] width 24 height 13
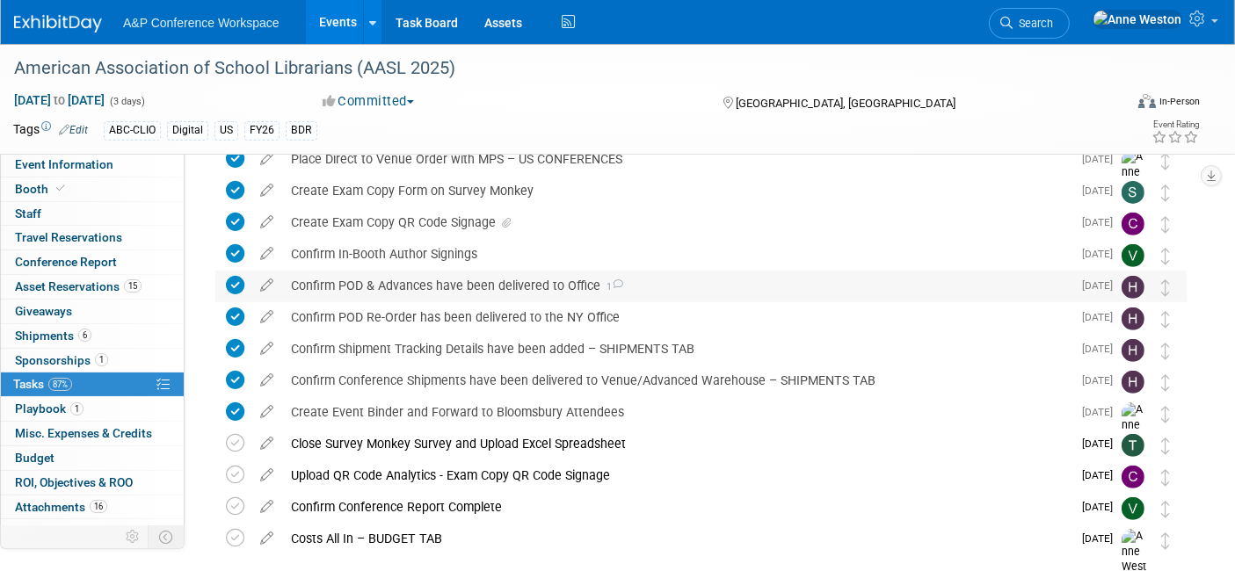
scroll to position [712, 0]
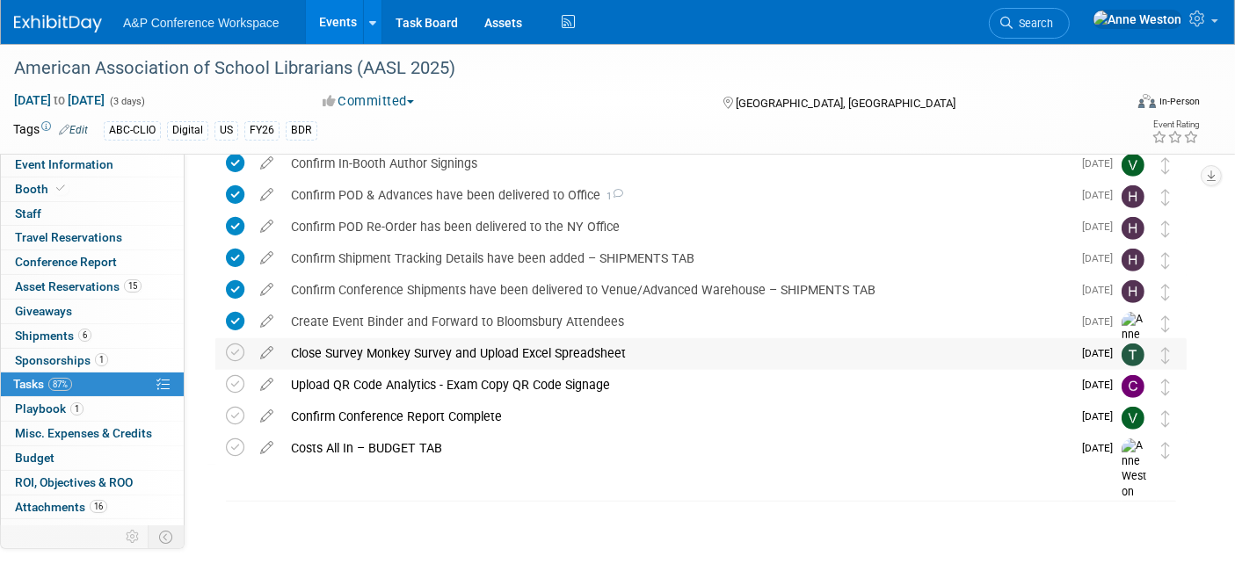
click at [409, 356] on div "Close Survey Monkey Survey and Upload Excel Spreadsheet" at bounding box center [677, 353] width 790 height 30
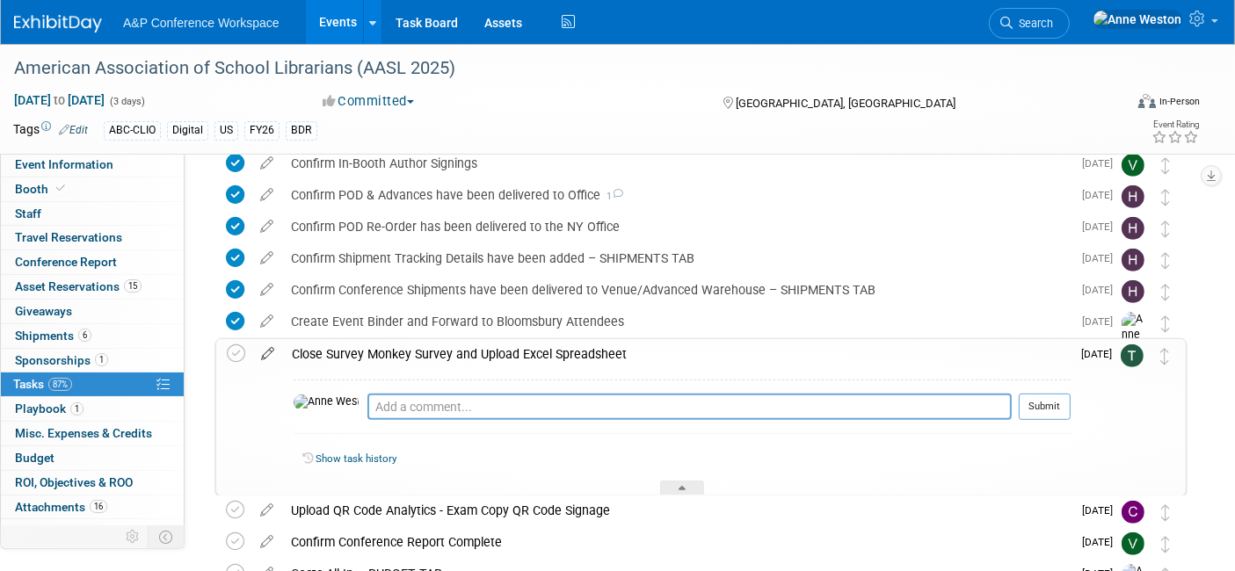
click at [263, 353] on icon at bounding box center [267, 350] width 31 height 22
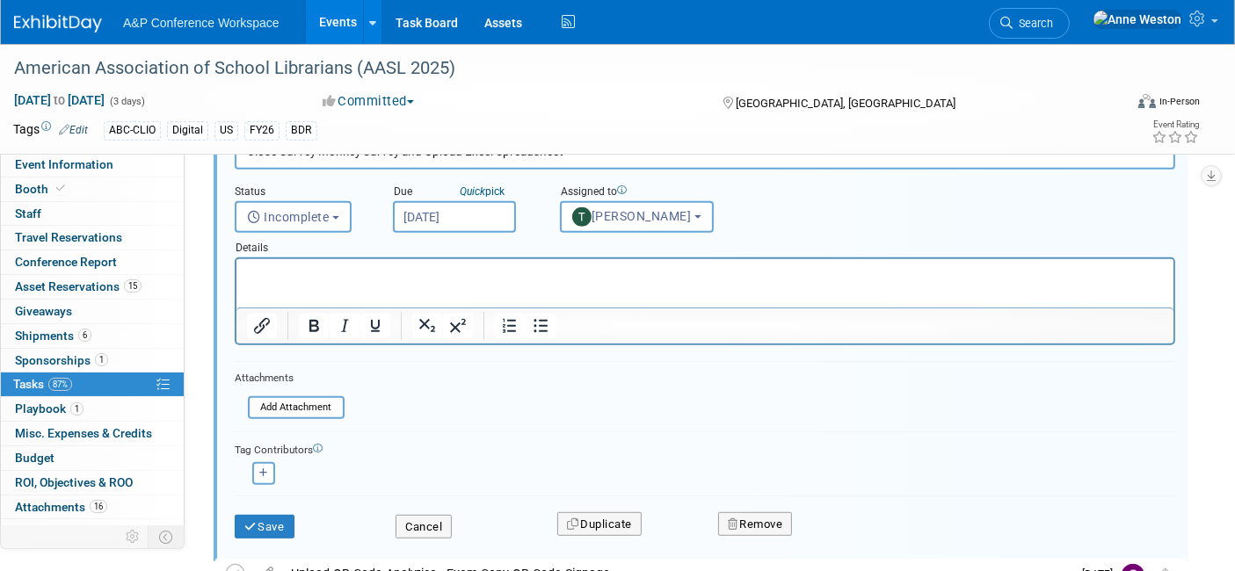
scroll to position [989, 0]
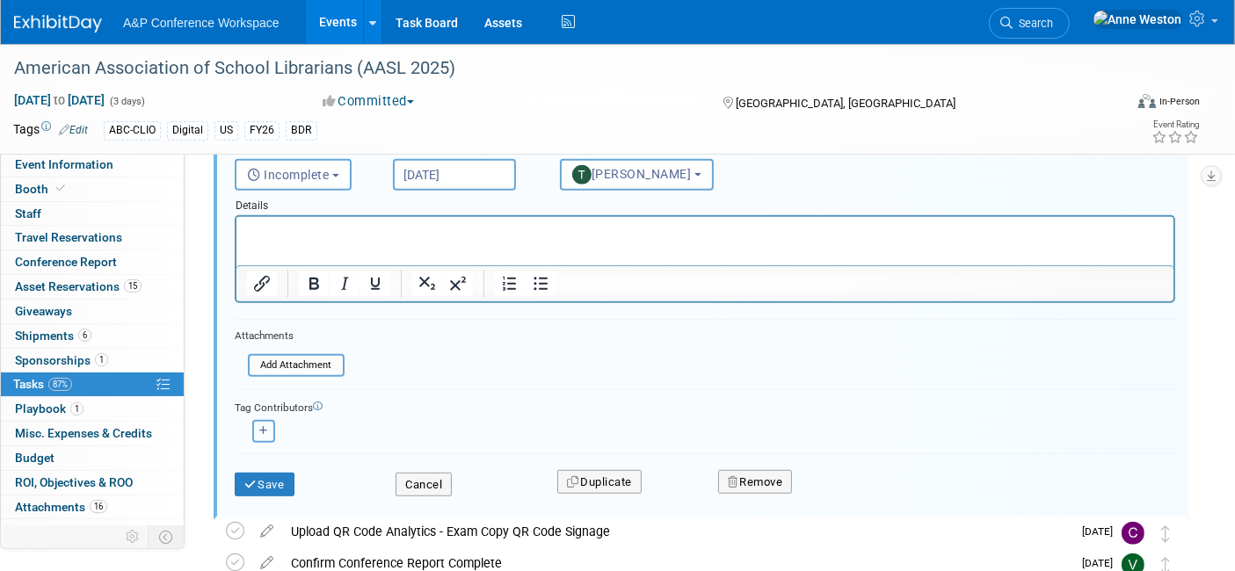
click at [262, 426] on icon "button" at bounding box center [263, 431] width 9 height 10
select select
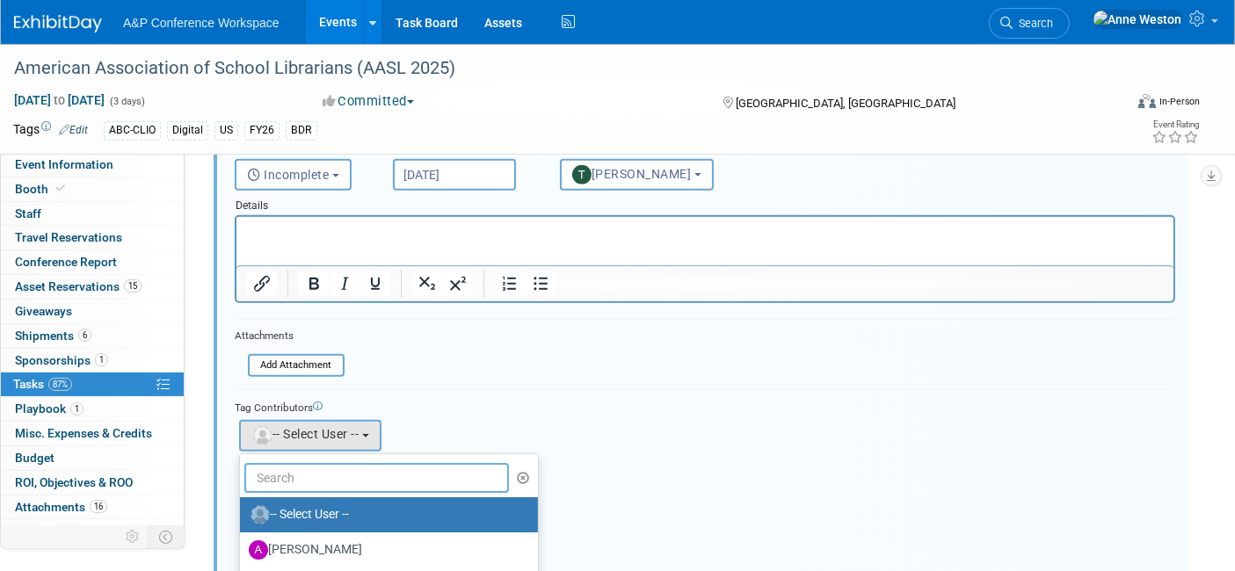
click at [299, 463] on input "text" at bounding box center [376, 478] width 265 height 30
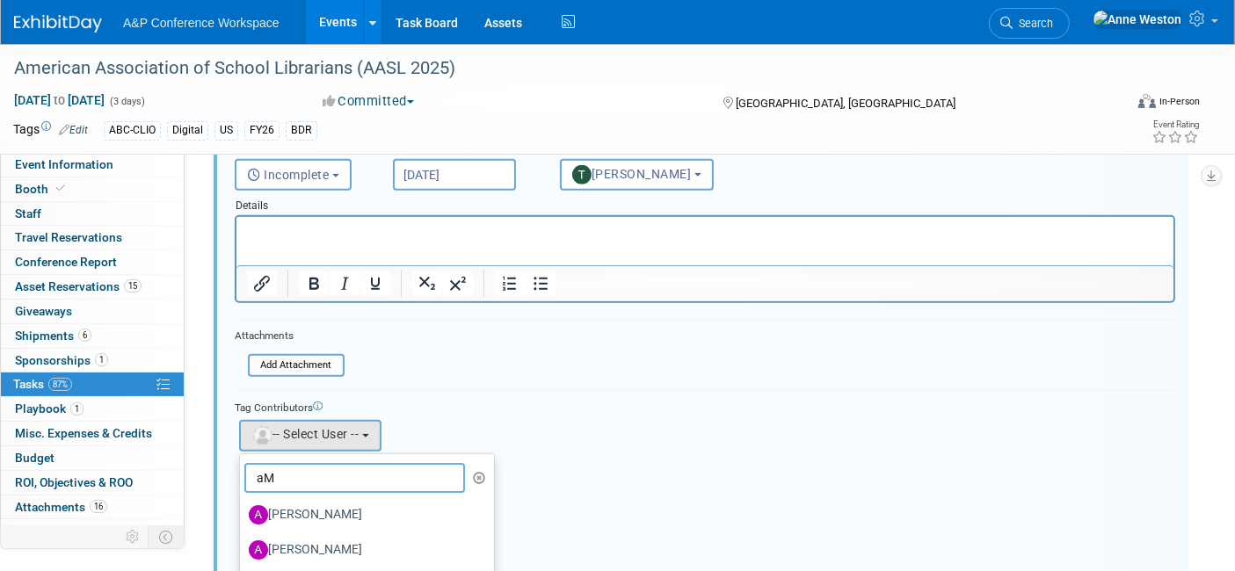
type input "a"
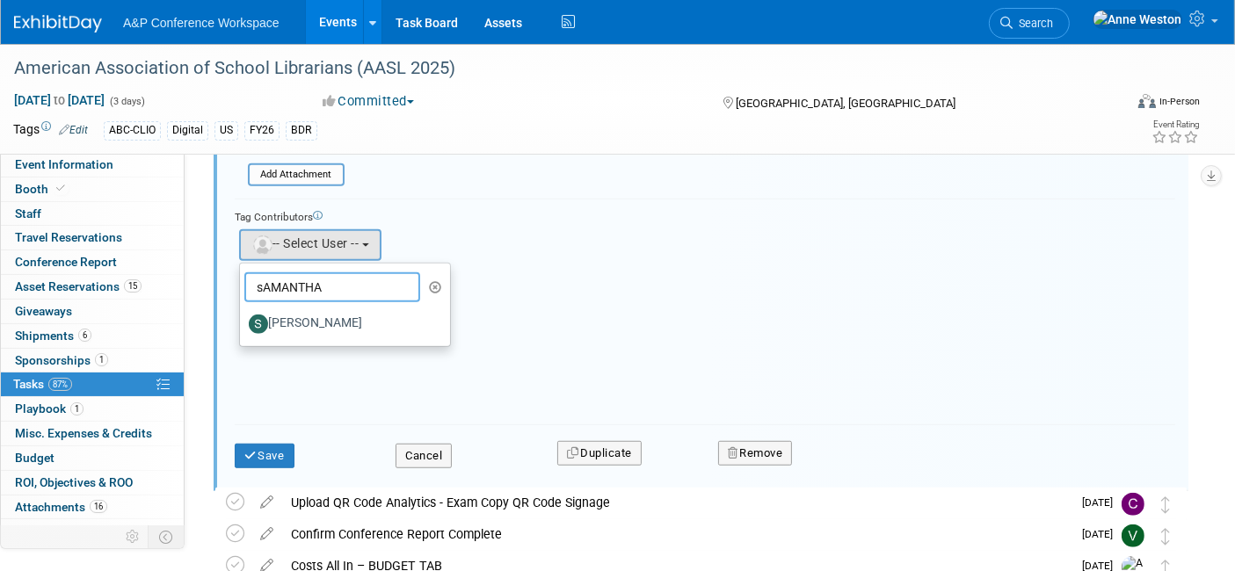
scroll to position [1184, 0]
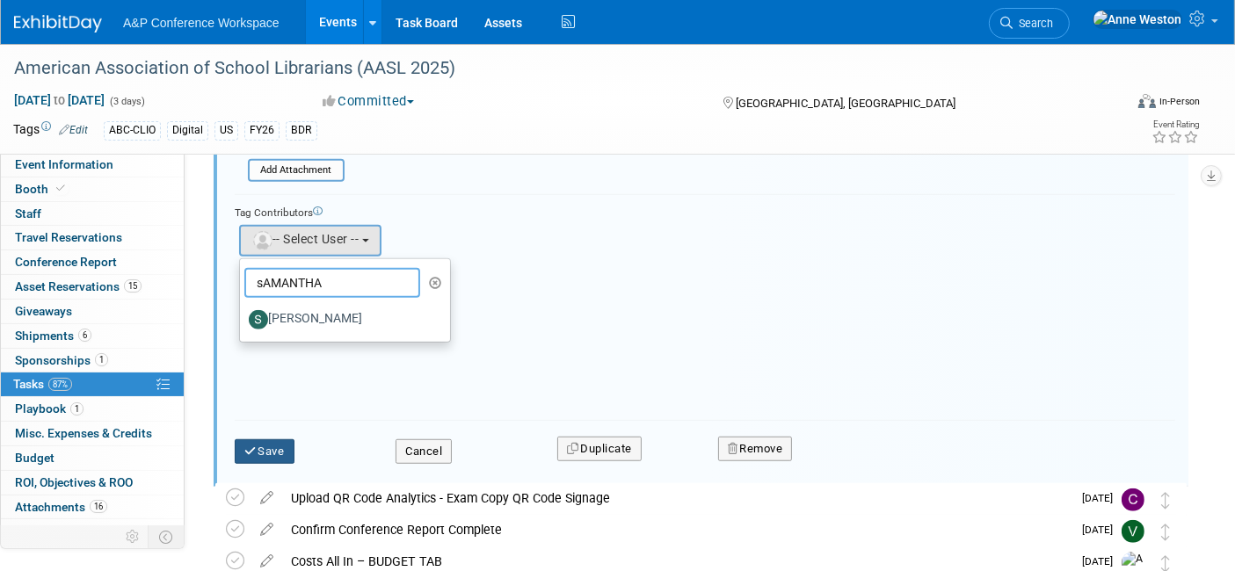
type input "sAMANTHA"
click at [265, 444] on button "Save" at bounding box center [265, 452] width 60 height 25
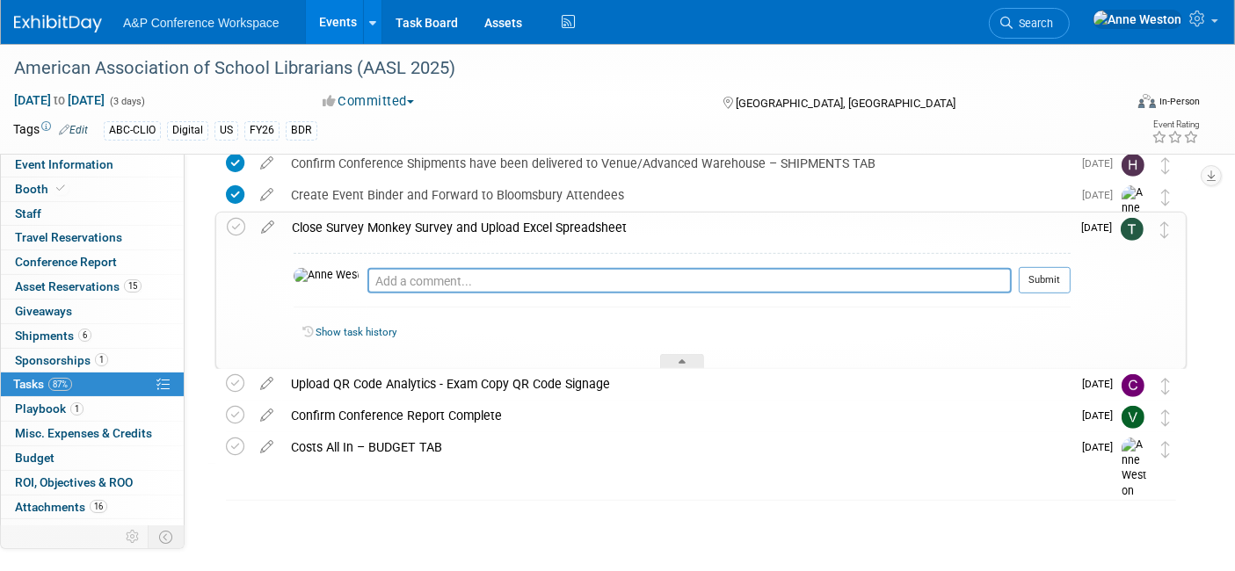
scroll to position [838, 0]
click at [264, 218] on icon at bounding box center [267, 225] width 31 height 22
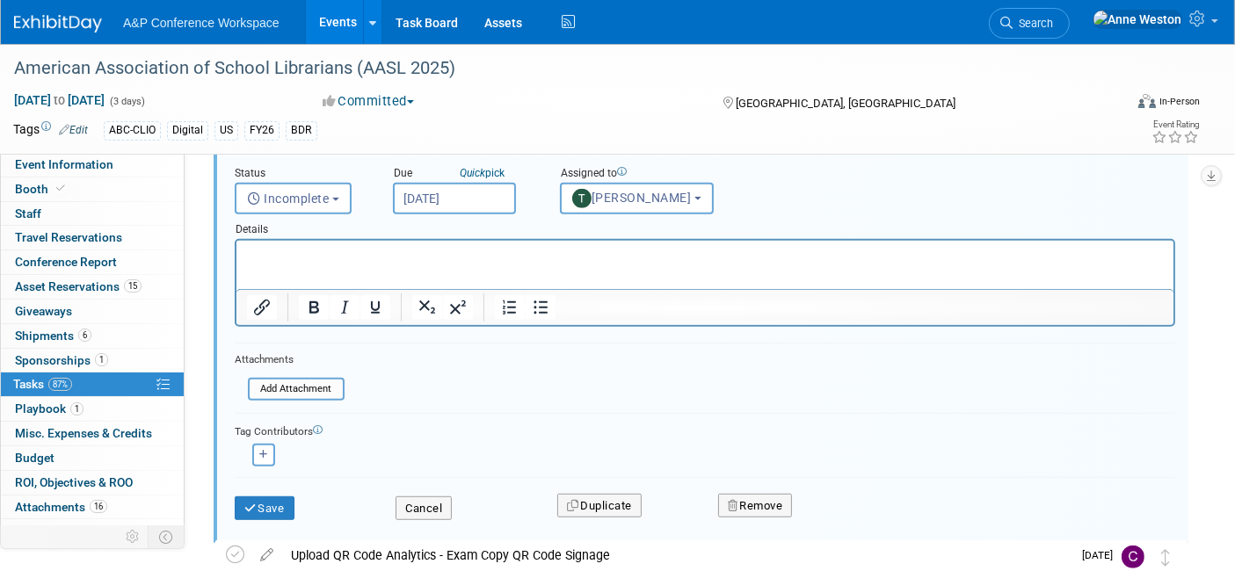
scroll to position [1087, 0]
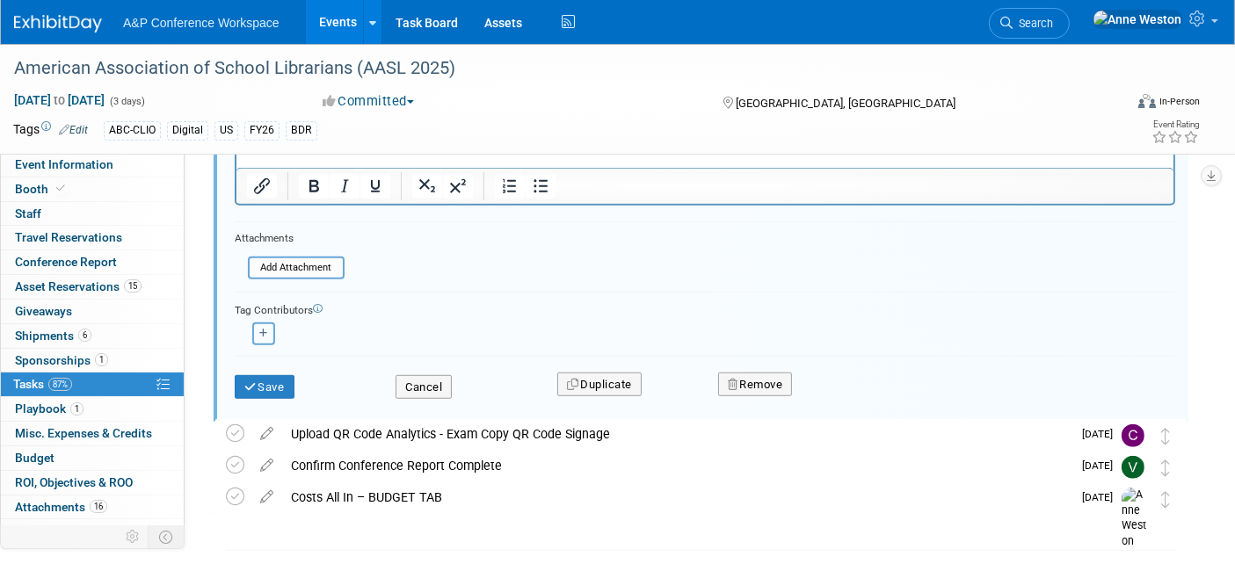
click at [264, 330] on icon "button" at bounding box center [263, 334] width 9 height 10
select select
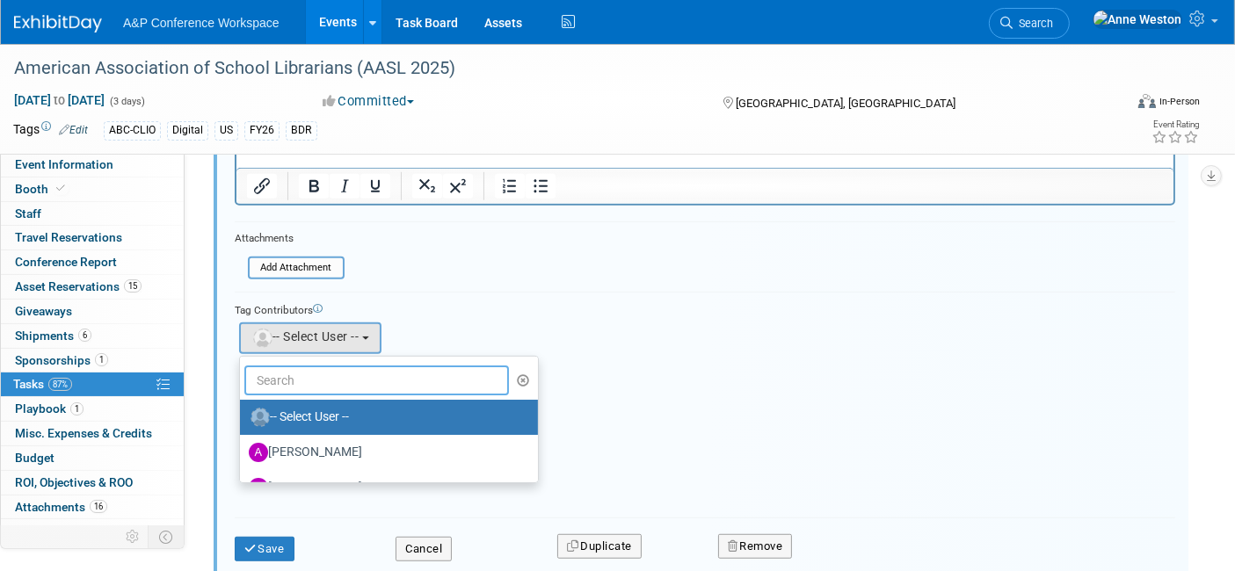
click at [287, 382] on input "text" at bounding box center [376, 381] width 265 height 30
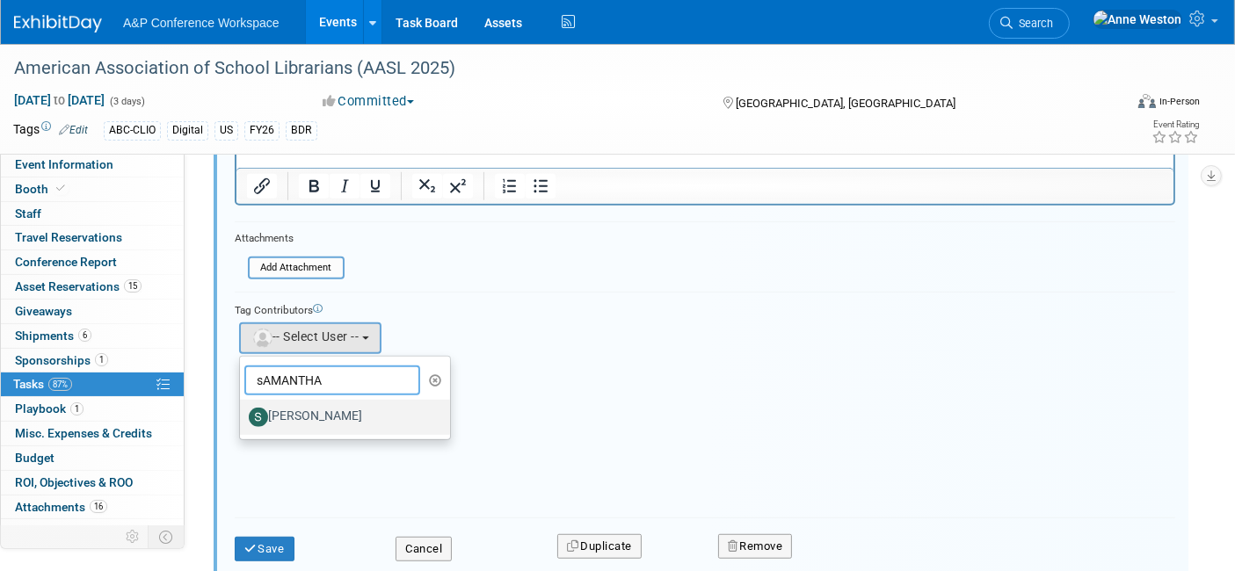
type input "sAMANTHA"
click at [294, 404] on label "[PERSON_NAME]" at bounding box center [341, 418] width 184 height 28
click at [243, 410] on input "[PERSON_NAME]" at bounding box center [236, 415] width 11 height 11
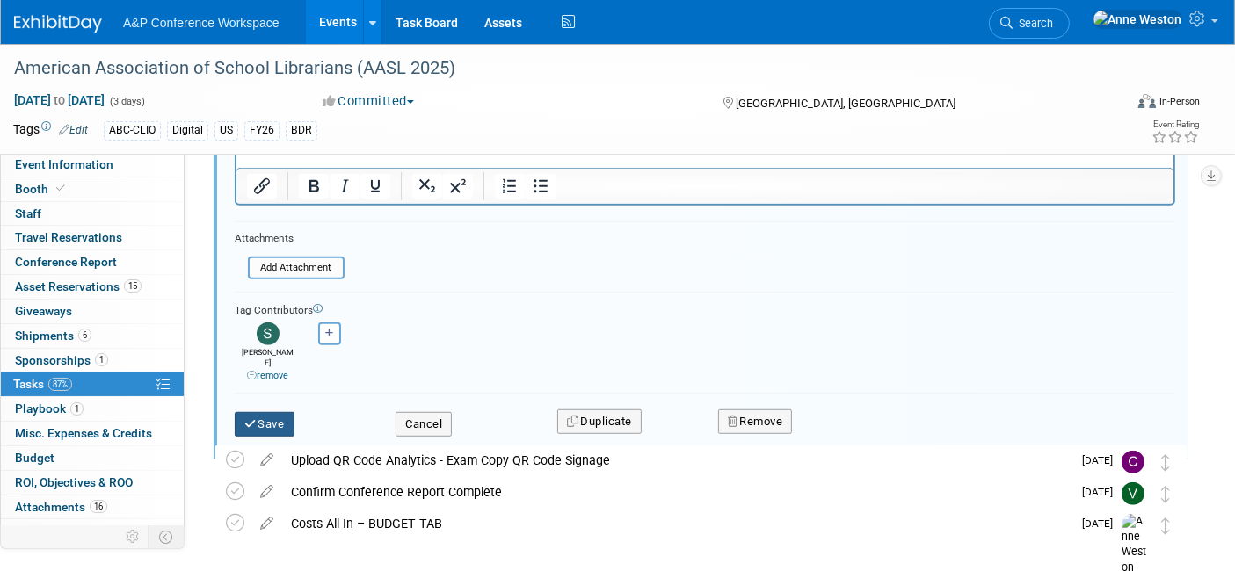
click at [270, 416] on button "Save" at bounding box center [265, 424] width 60 height 25
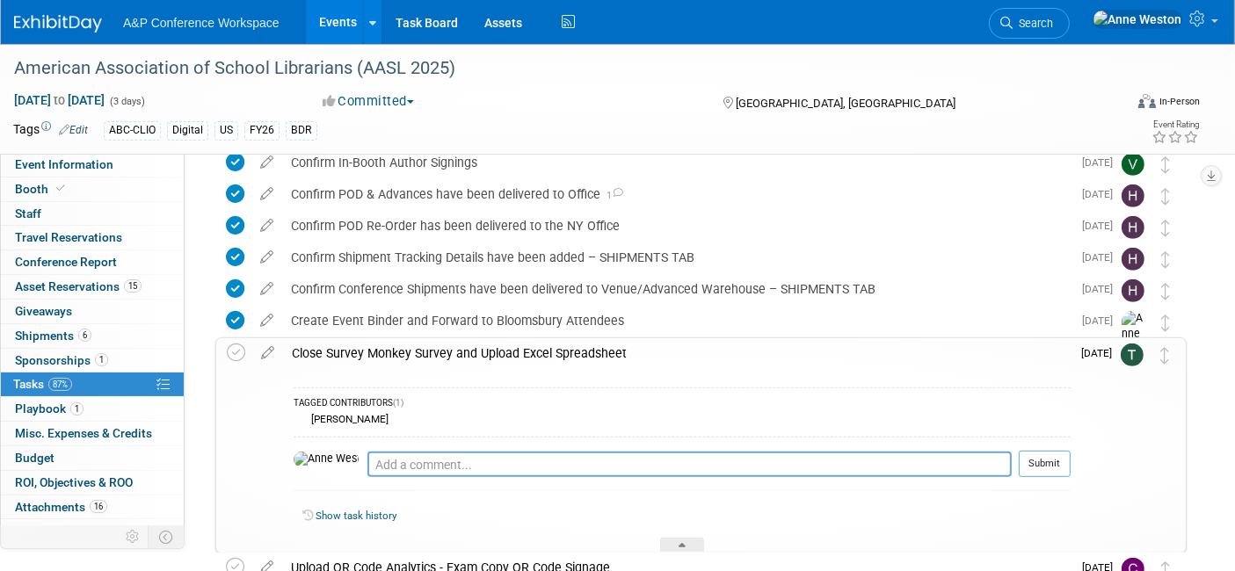
scroll to position [701, 0]
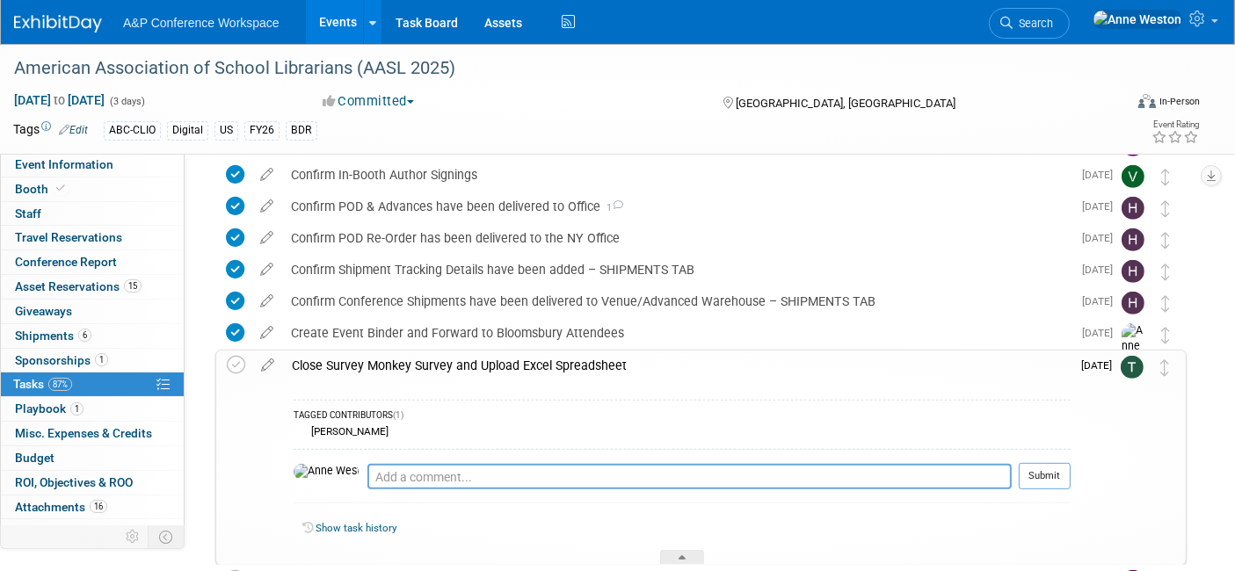
click at [388, 360] on div "Close Survey Monkey Survey and Upload Excel Spreadsheet" at bounding box center [677, 366] width 788 height 30
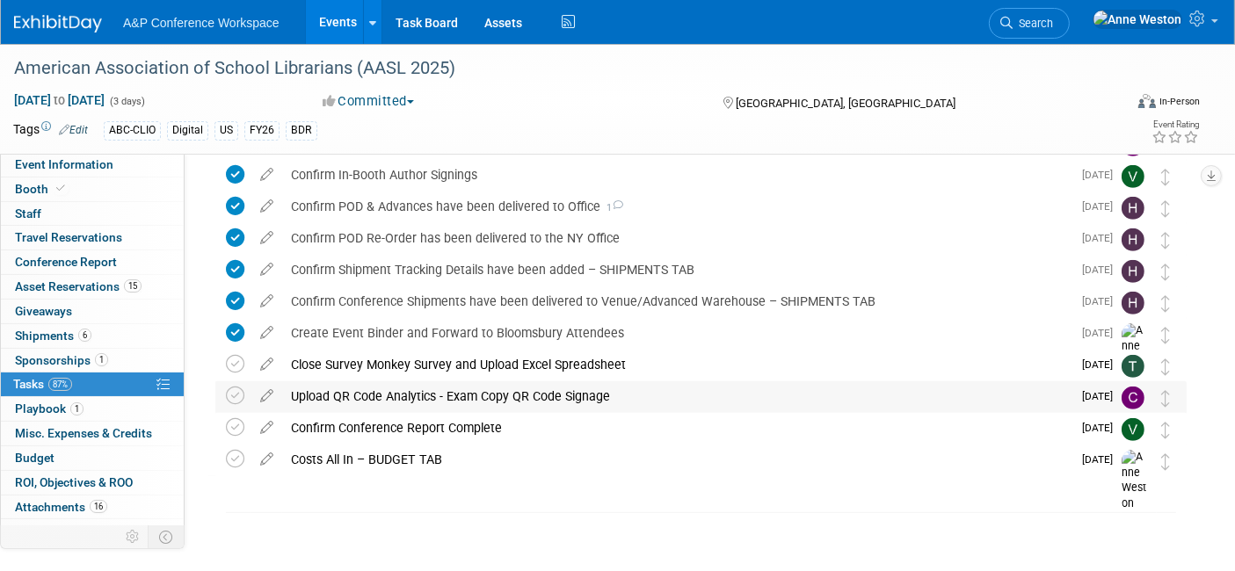
click at [426, 396] on div "Upload QR Code Analytics - Exam Copy QR Code Signage" at bounding box center [677, 397] width 790 height 30
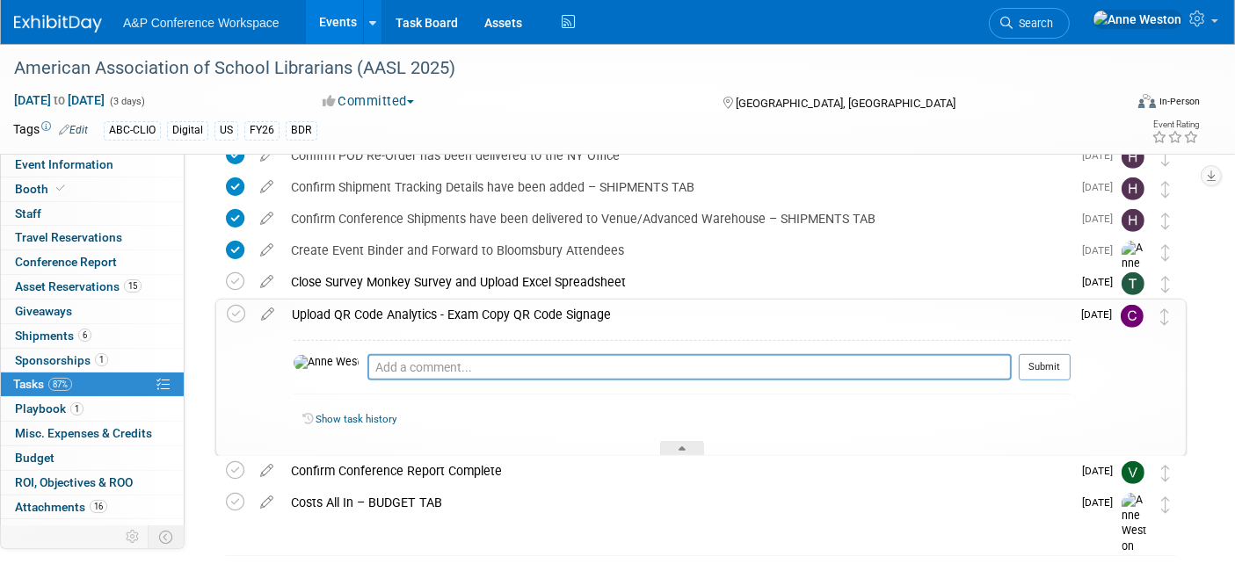
scroll to position [740, 0]
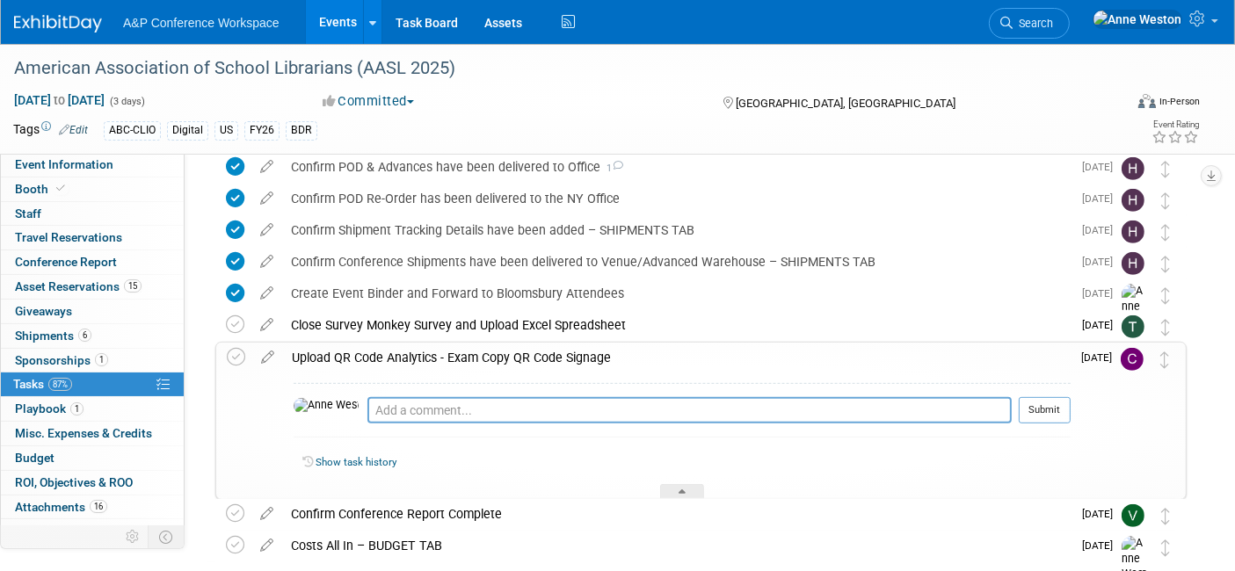
click at [402, 358] on div "Upload QR Code Analytics - Exam Copy QR Code Signage" at bounding box center [677, 358] width 788 height 30
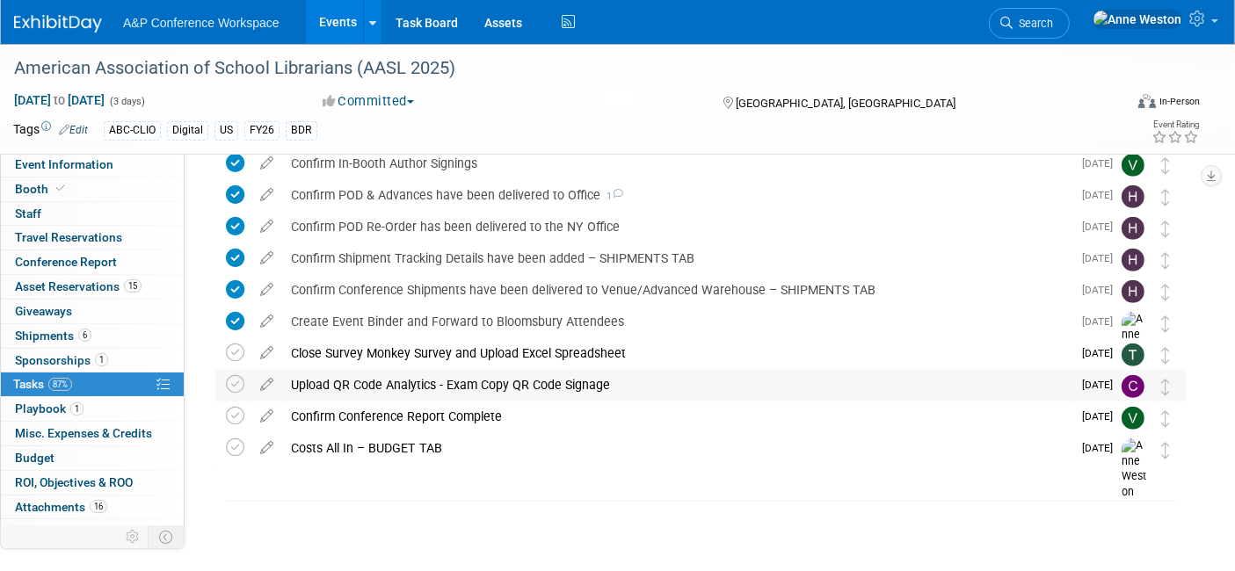
click at [402, 358] on div "Close Survey Monkey Survey and Upload Excel Spreadsheet" at bounding box center [677, 353] width 790 height 30
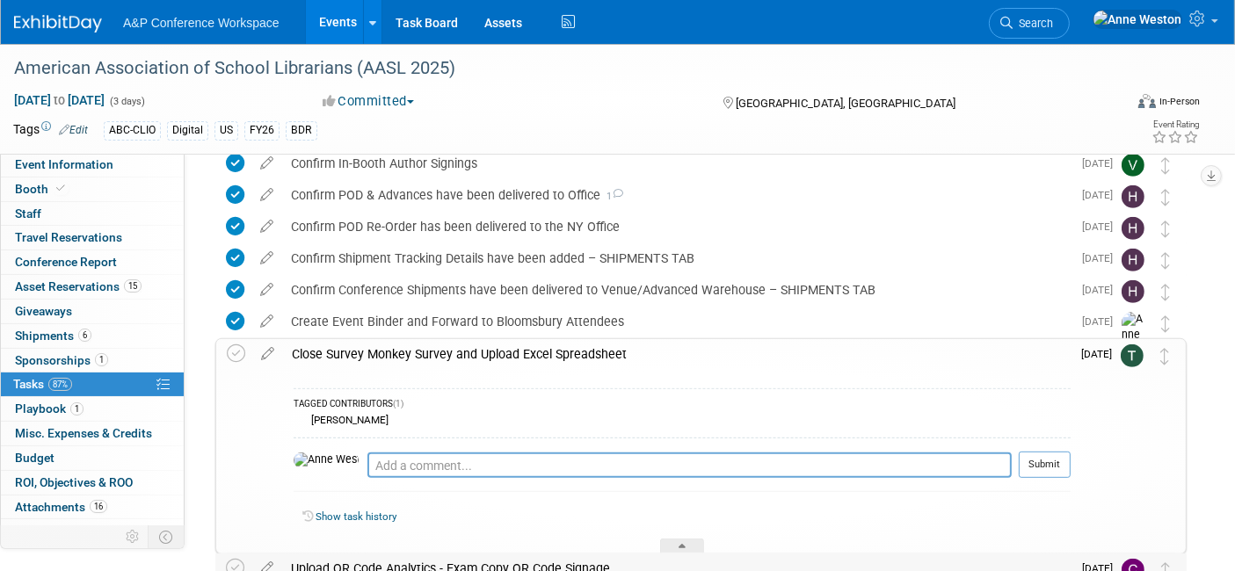
click at [402, 358] on div "Close Survey Monkey Survey and Upload Excel Spreadsheet" at bounding box center [677, 354] width 788 height 30
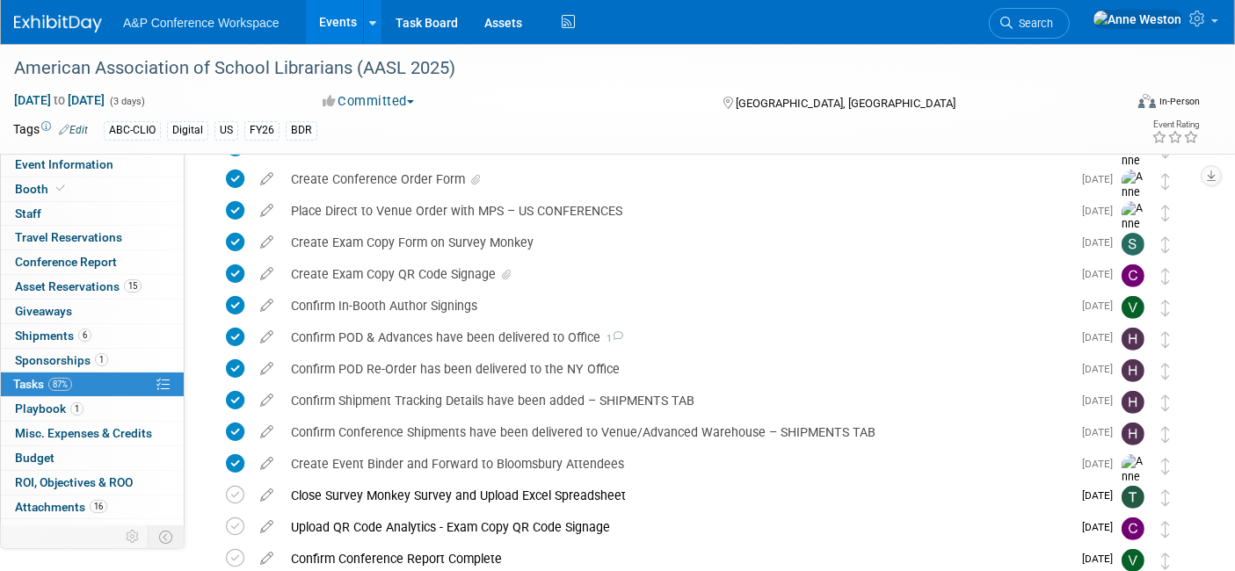
scroll to position [517, 0]
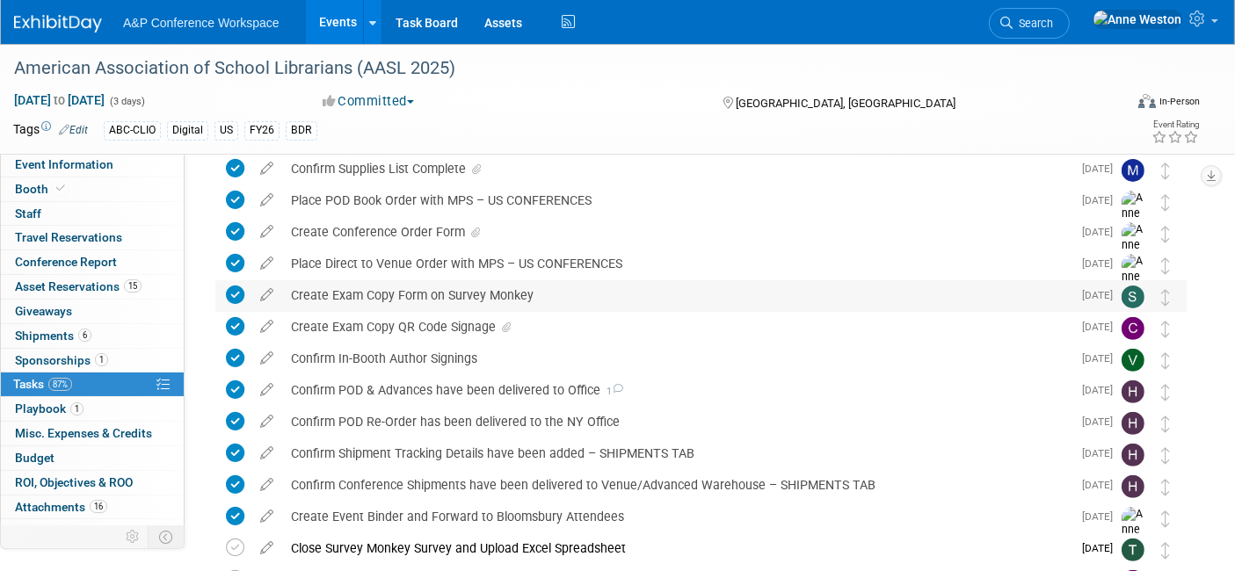
click at [501, 290] on div "Create Exam Copy Form on Survey Monkey" at bounding box center [677, 295] width 790 height 30
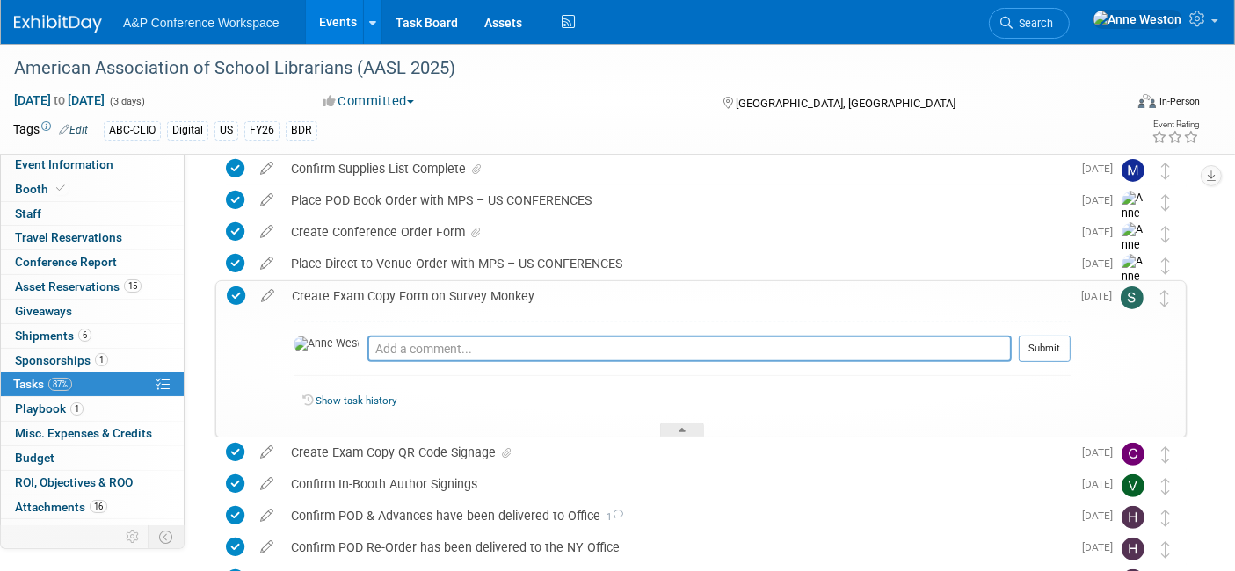
click at [501, 290] on div "Create Exam Copy Form on Survey Monkey" at bounding box center [677, 296] width 788 height 30
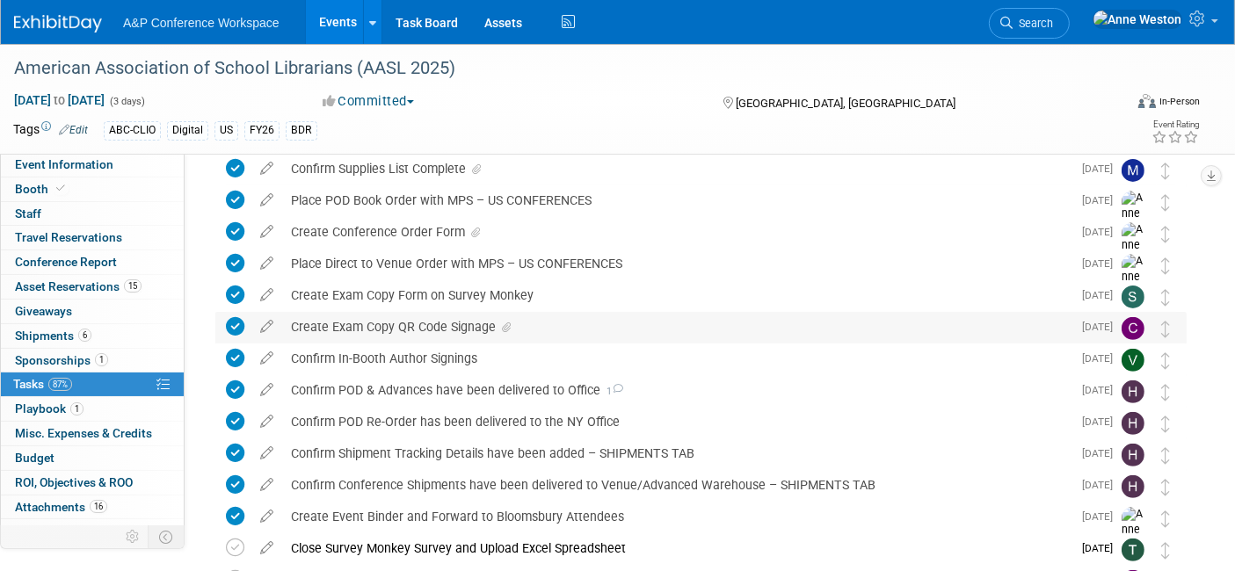
click at [443, 318] on div "Create Exam Copy QR Code Signage" at bounding box center [677, 327] width 790 height 30
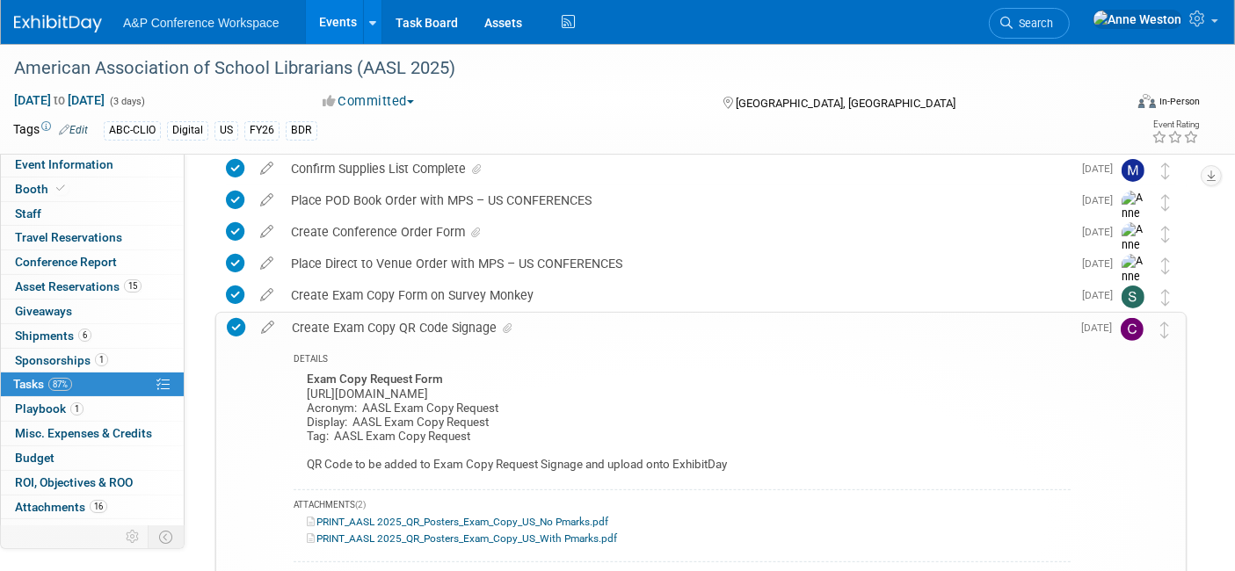
click at [443, 318] on div "Create Exam Copy QR Code Signage" at bounding box center [677, 328] width 788 height 30
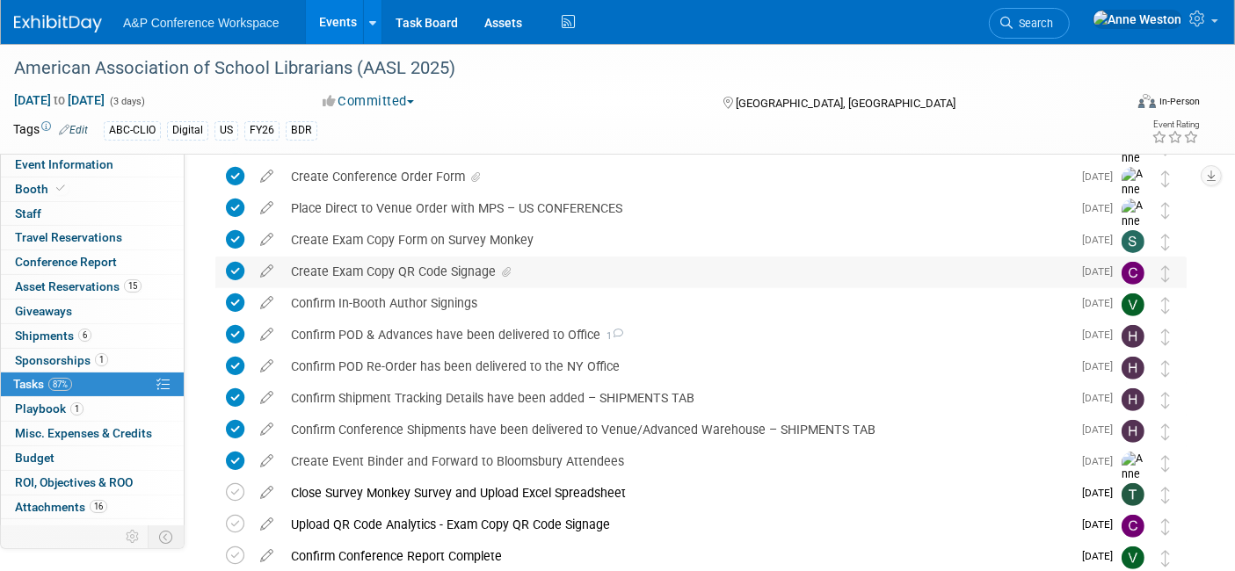
scroll to position [615, 0]
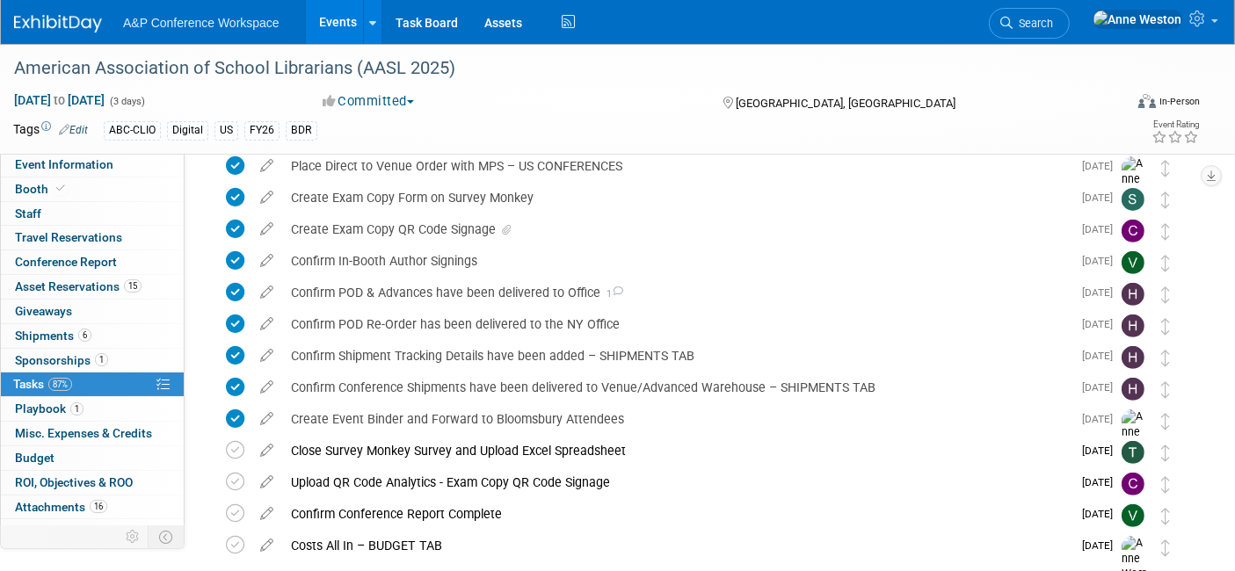
click at [527, 445] on div "Close Survey Monkey Survey and Upload Excel Spreadsheet" at bounding box center [677, 451] width 790 height 30
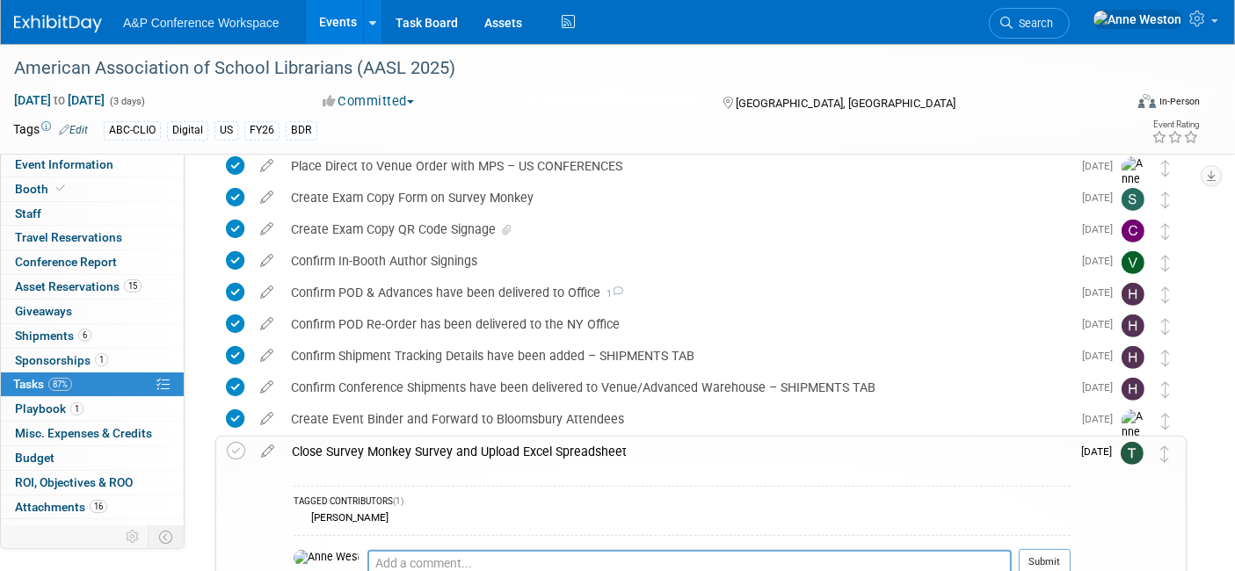
click at [527, 445] on div "Close Survey Monkey Survey and Upload Excel Spreadsheet" at bounding box center [677, 452] width 788 height 30
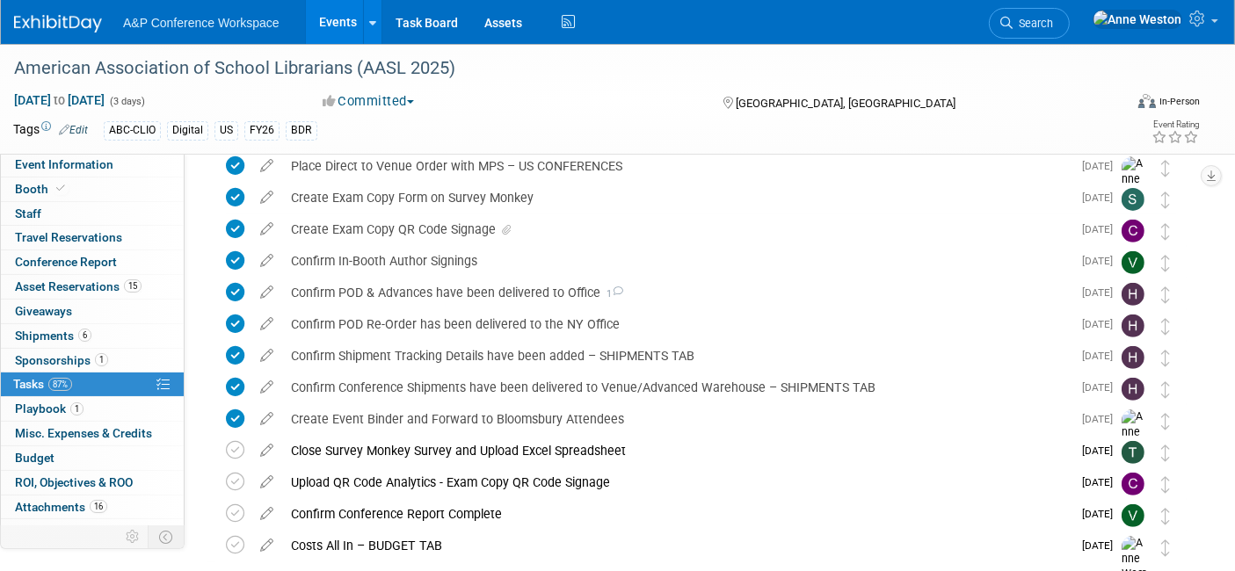
click at [1053, 17] on span "Search" at bounding box center [1033, 23] width 40 height 13
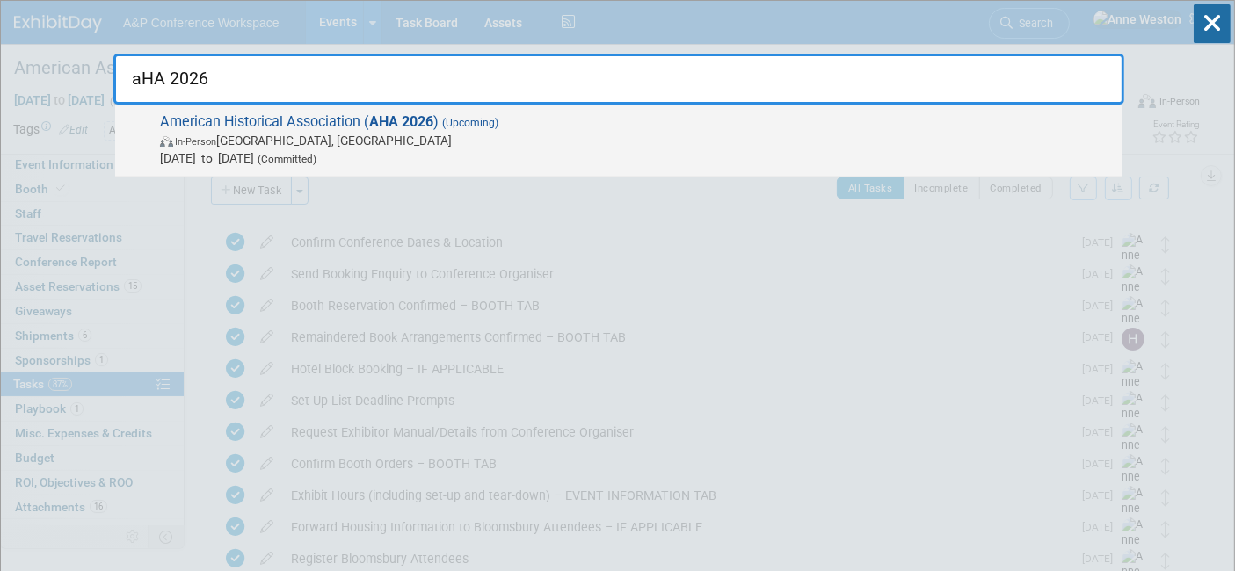
type input "aHA 2026"
click at [231, 126] on span "American Historical Association ( AHA 2026 ) (Upcoming) In-Person Chicago, IL J…" at bounding box center [634, 140] width 959 height 54
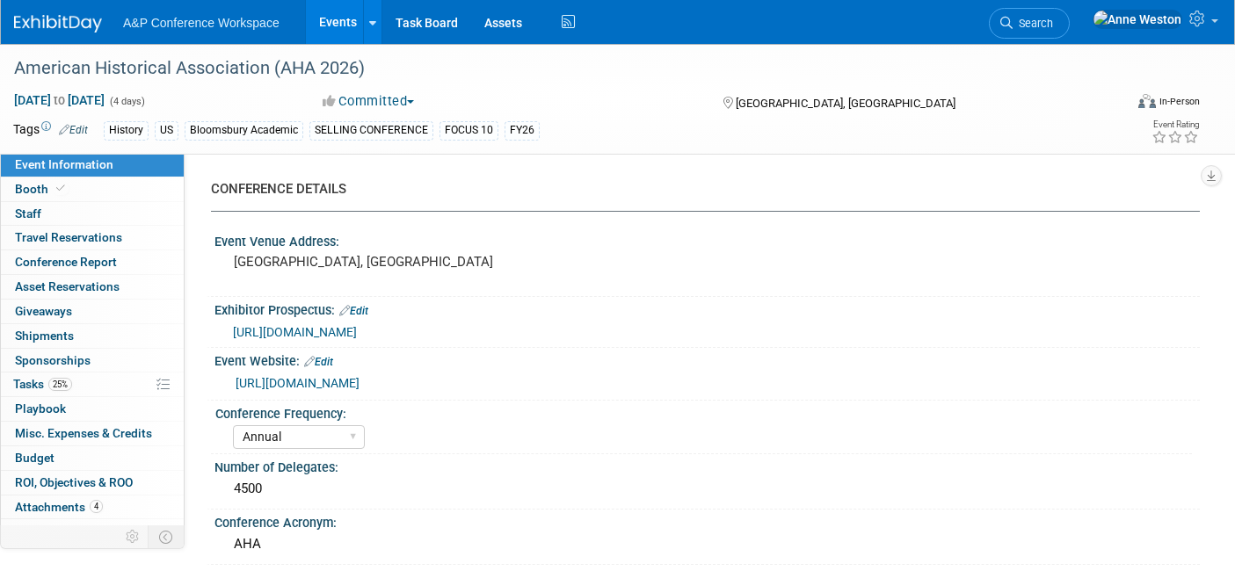
select select "Annual"
select select "Level 1"
select select "In-Person Booth"
select select "History"
select select "Bloomsbury Academic"
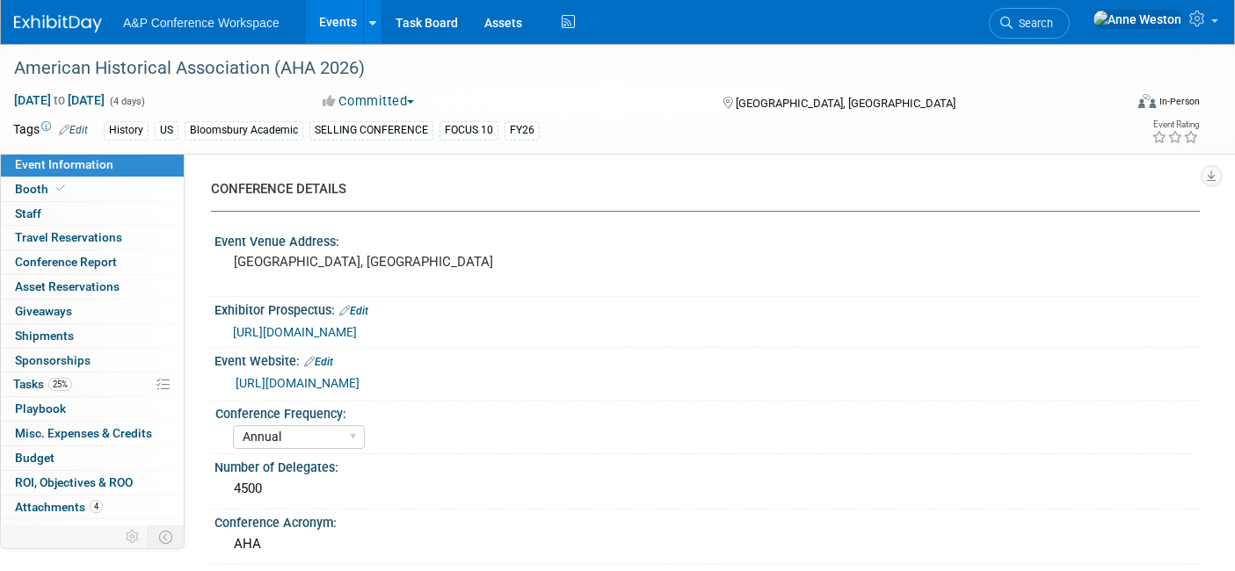
select select "[PERSON_NAME]"
select select "Networking/Commissioning"
click at [52, 378] on span "25%" at bounding box center [60, 384] width 24 height 13
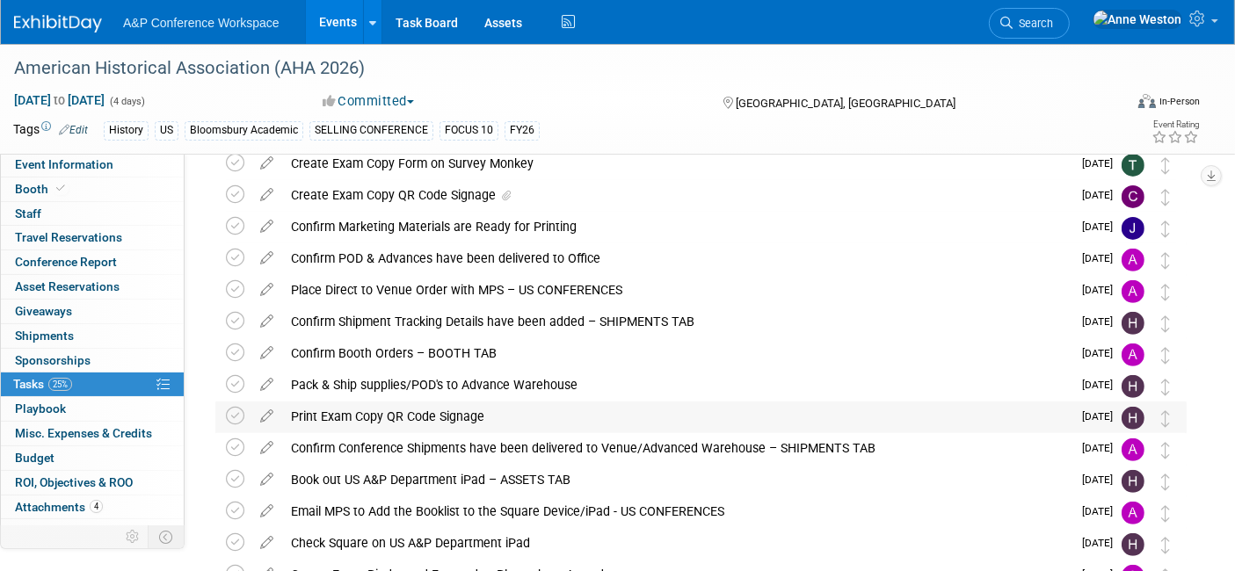
scroll to position [488, 0]
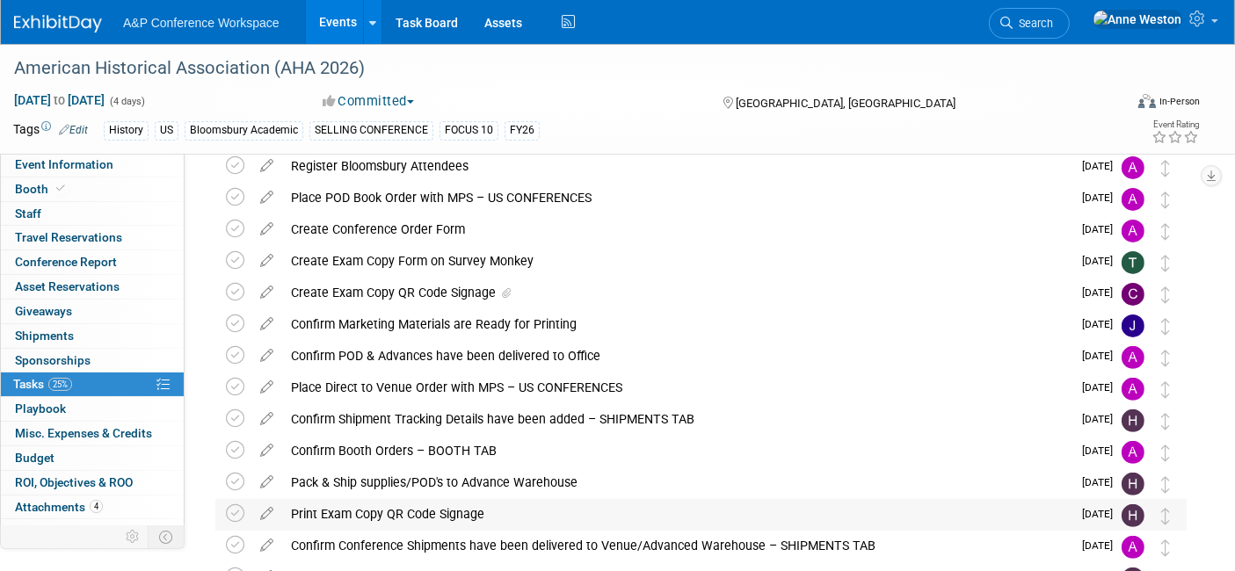
click at [392, 507] on div "Print Exam Copy QR Code Signage" at bounding box center [677, 514] width 790 height 30
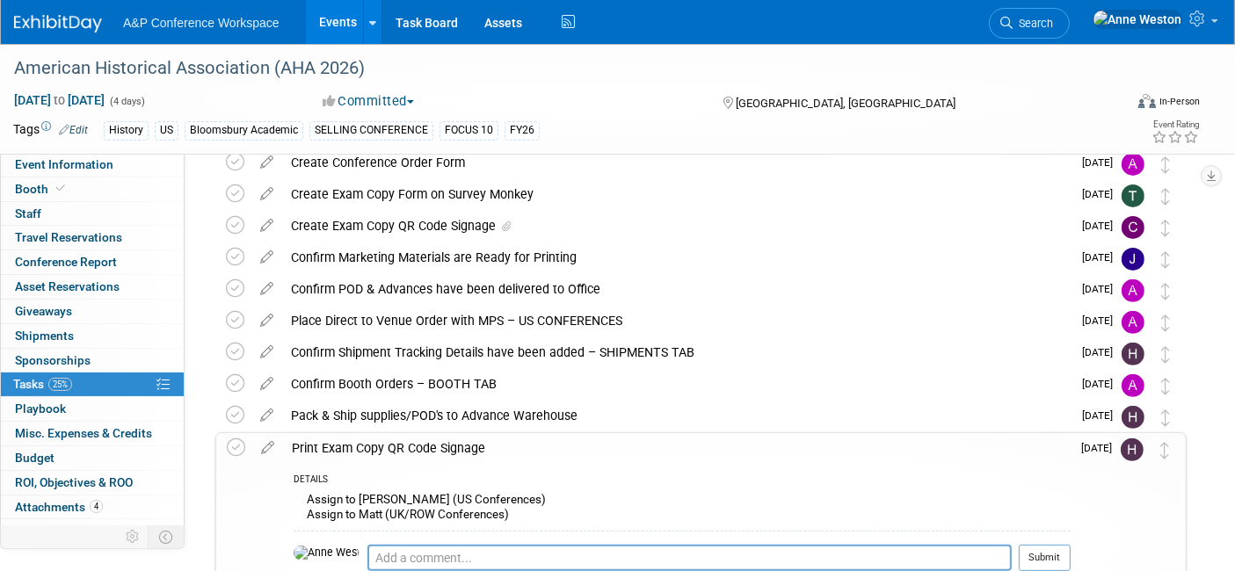
scroll to position [586, 0]
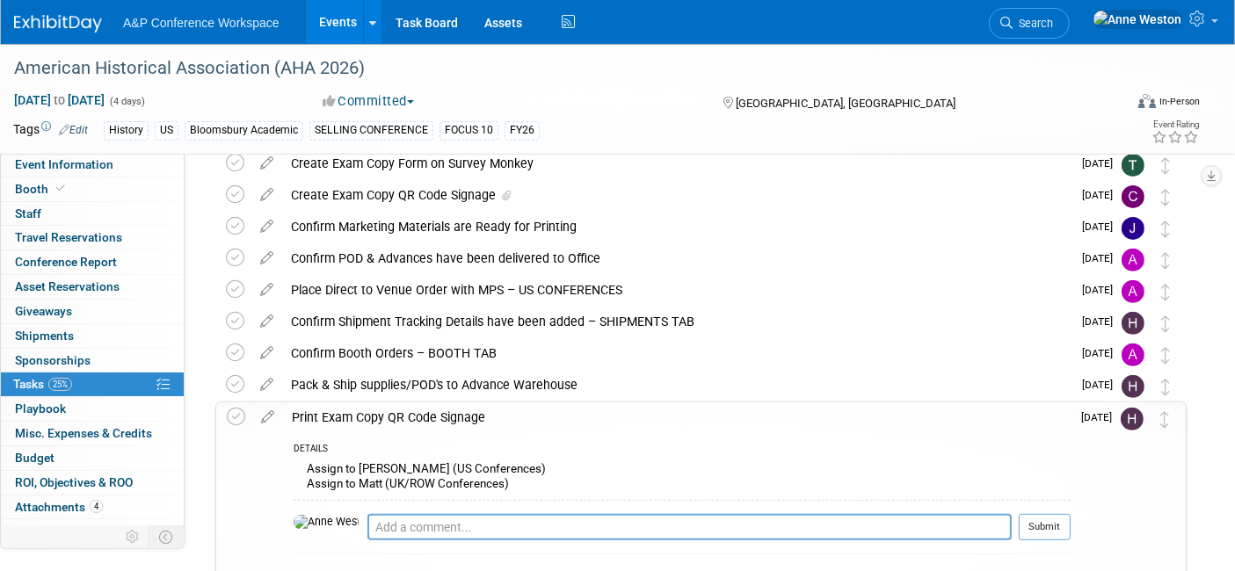
click at [389, 420] on div "Print Exam Copy QR Code Signage" at bounding box center [677, 418] width 788 height 30
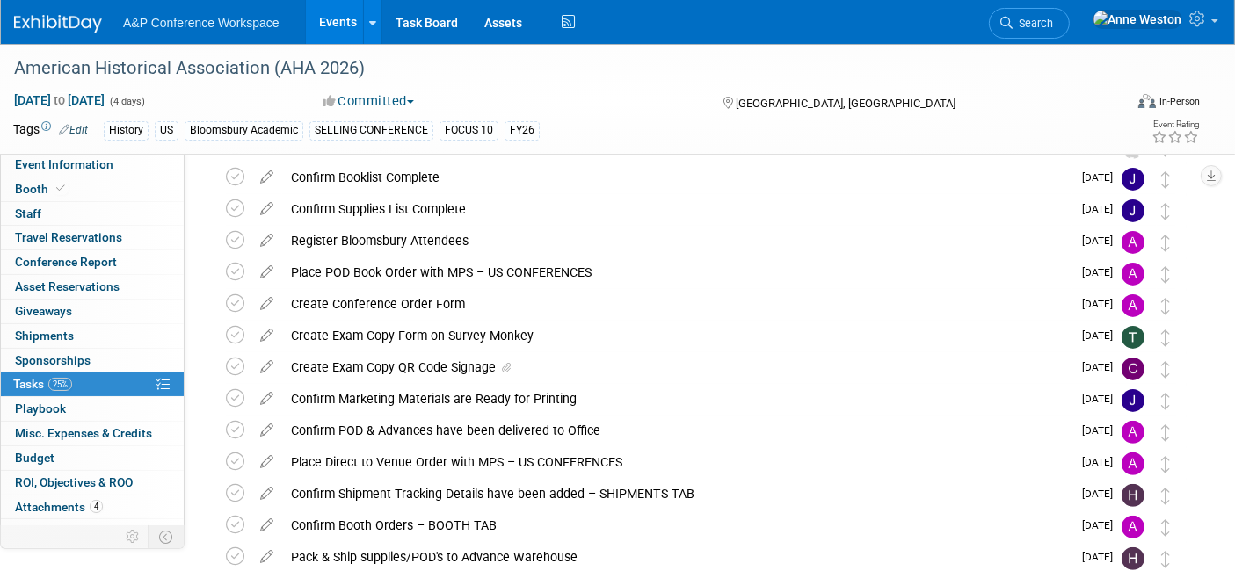
scroll to position [316, 0]
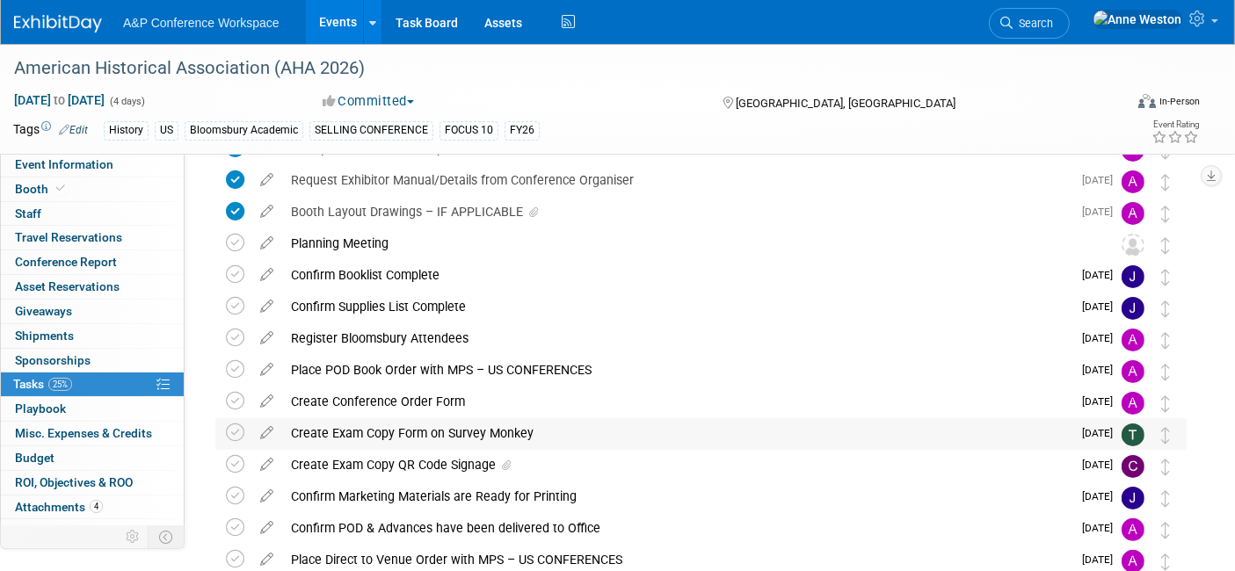
click at [371, 434] on div "Create Exam Copy Form on Survey Monkey" at bounding box center [677, 433] width 790 height 30
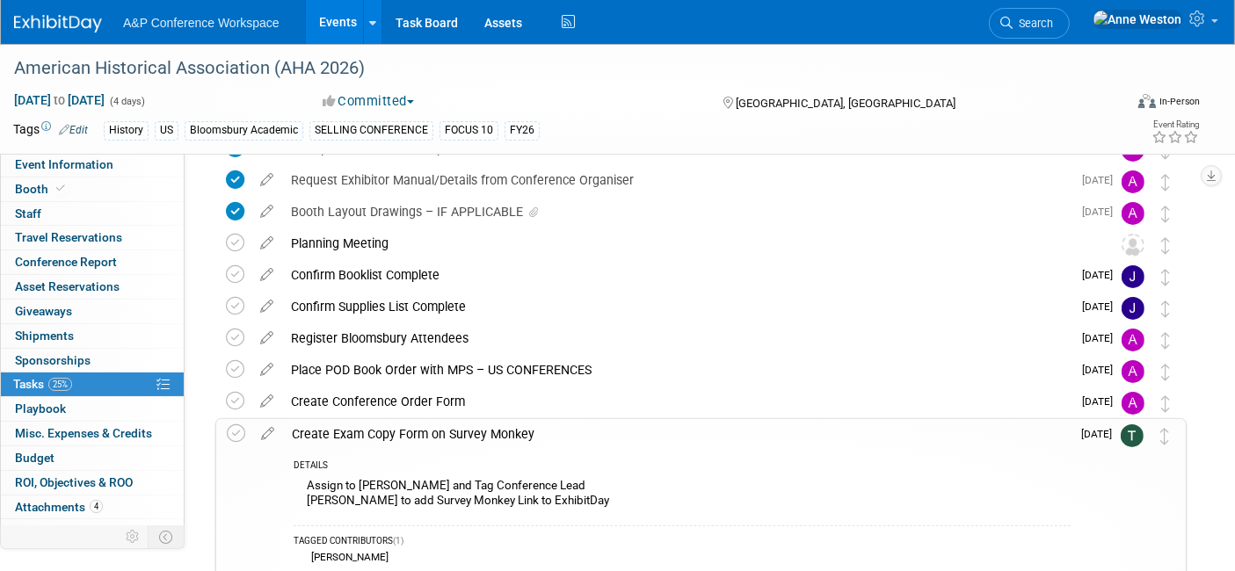
scroll to position [511, 0]
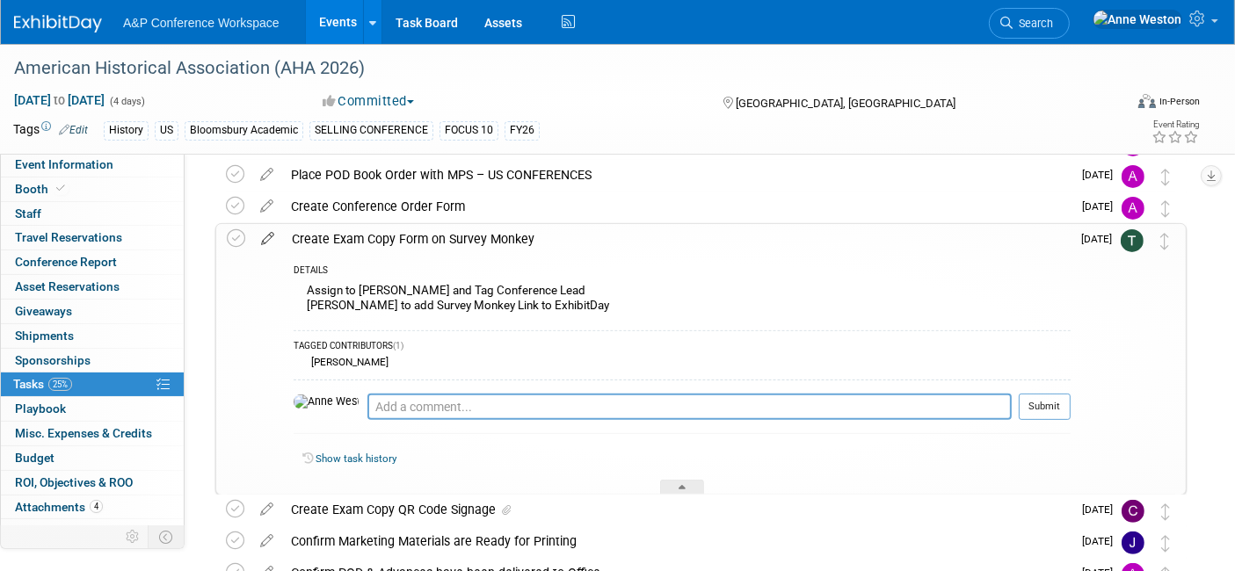
click at [258, 232] on icon at bounding box center [267, 235] width 31 height 22
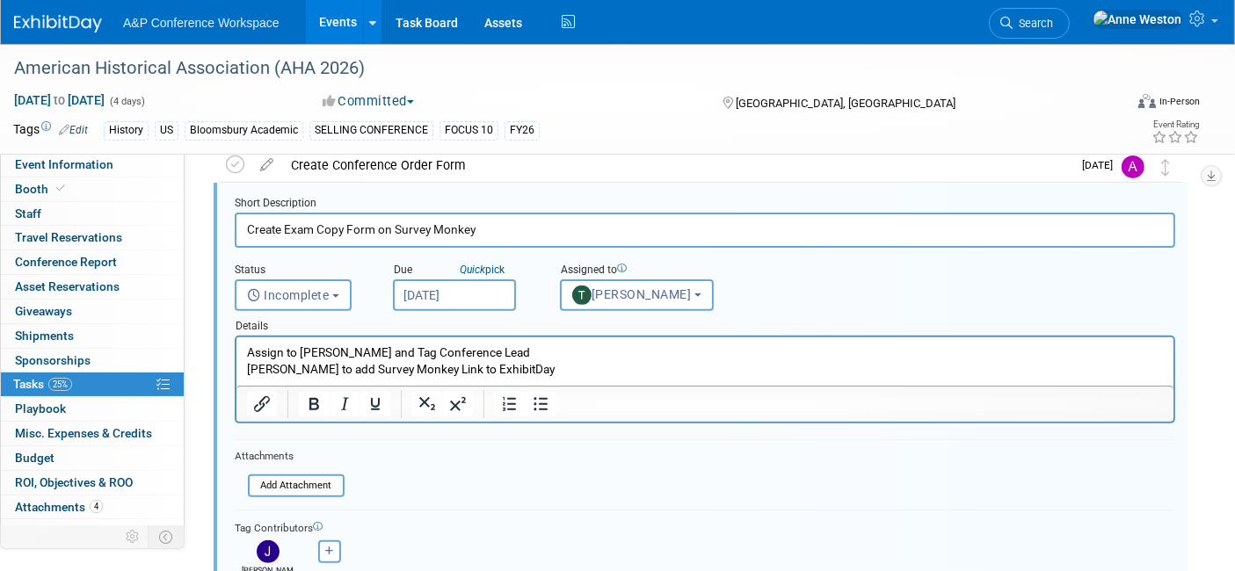
scroll to position [673, 0]
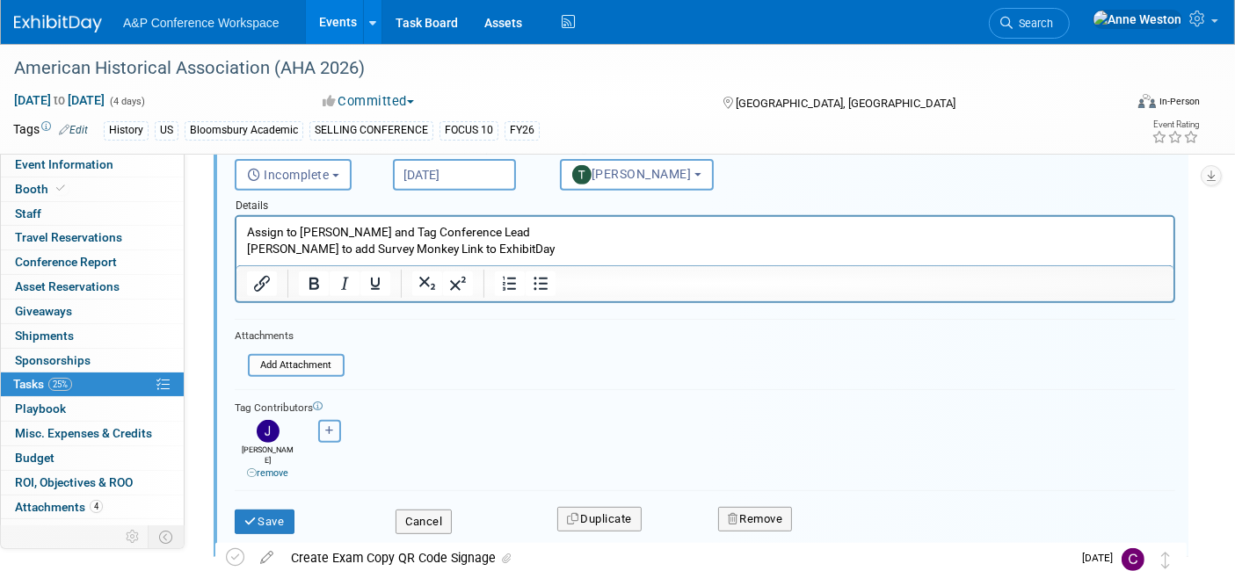
click at [328, 430] on icon "button" at bounding box center [329, 431] width 9 height 10
select select
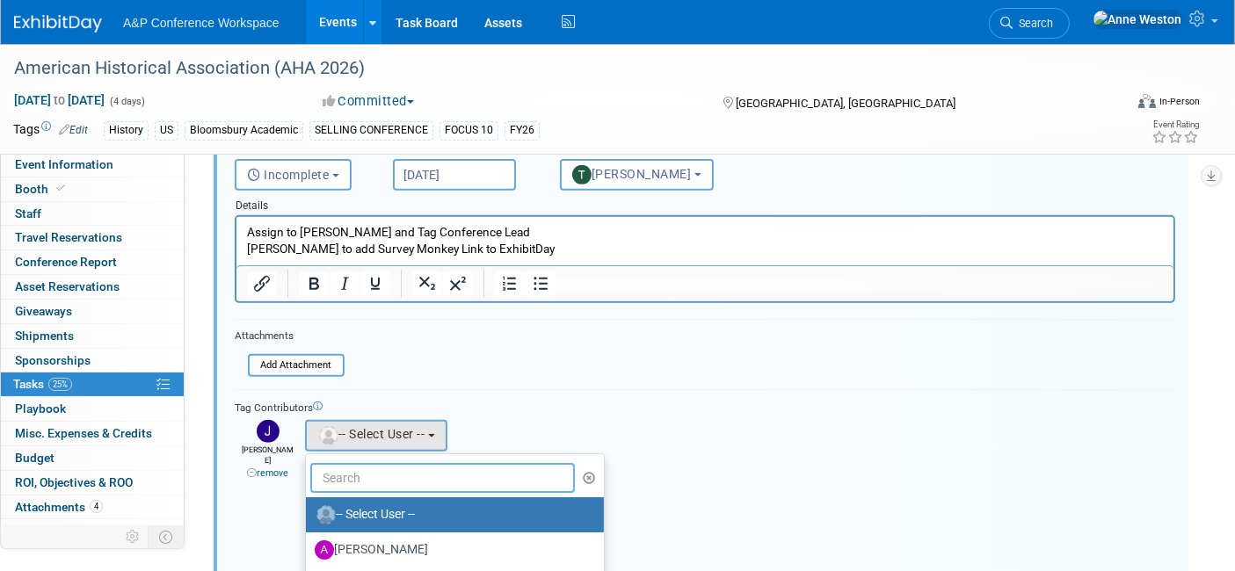
click at [334, 467] on input "text" at bounding box center [442, 478] width 265 height 30
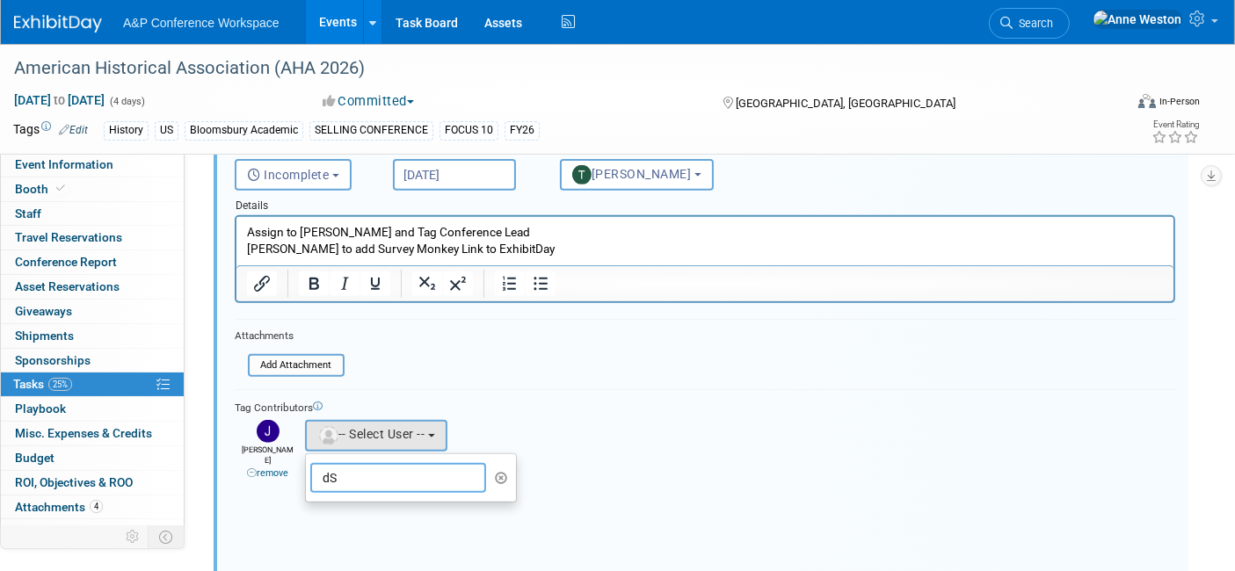
type input "d"
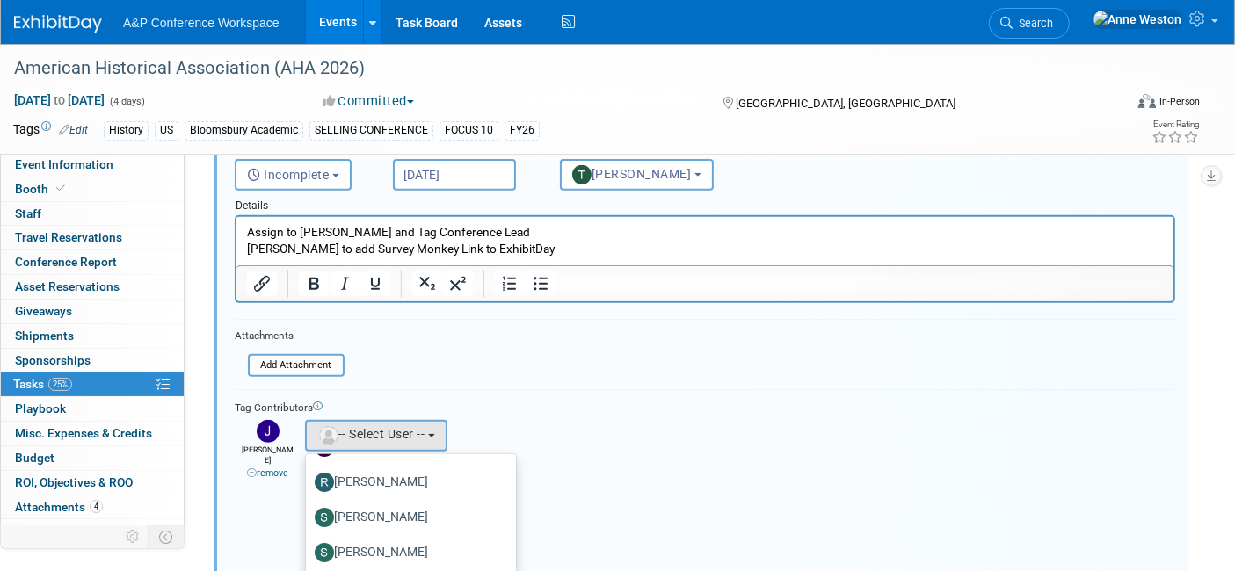
scroll to position [97, 0]
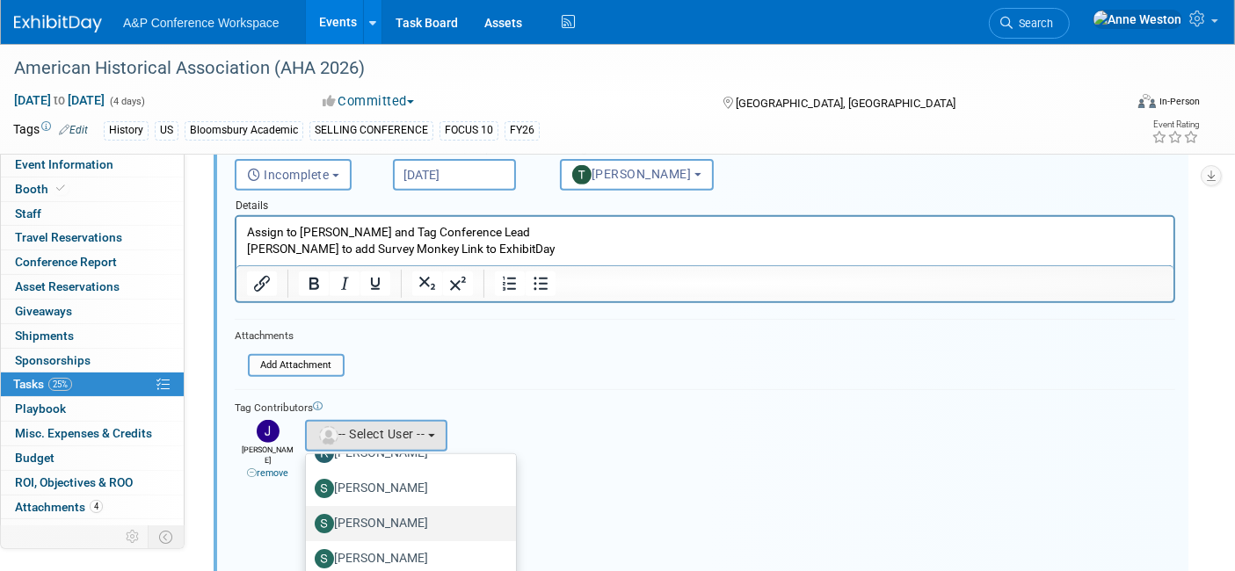
type input "[PERSON_NAME]"
click at [367, 520] on label "[PERSON_NAME]" at bounding box center [407, 524] width 184 height 28
click at [309, 520] on input "[PERSON_NAME]" at bounding box center [302, 521] width 11 height 11
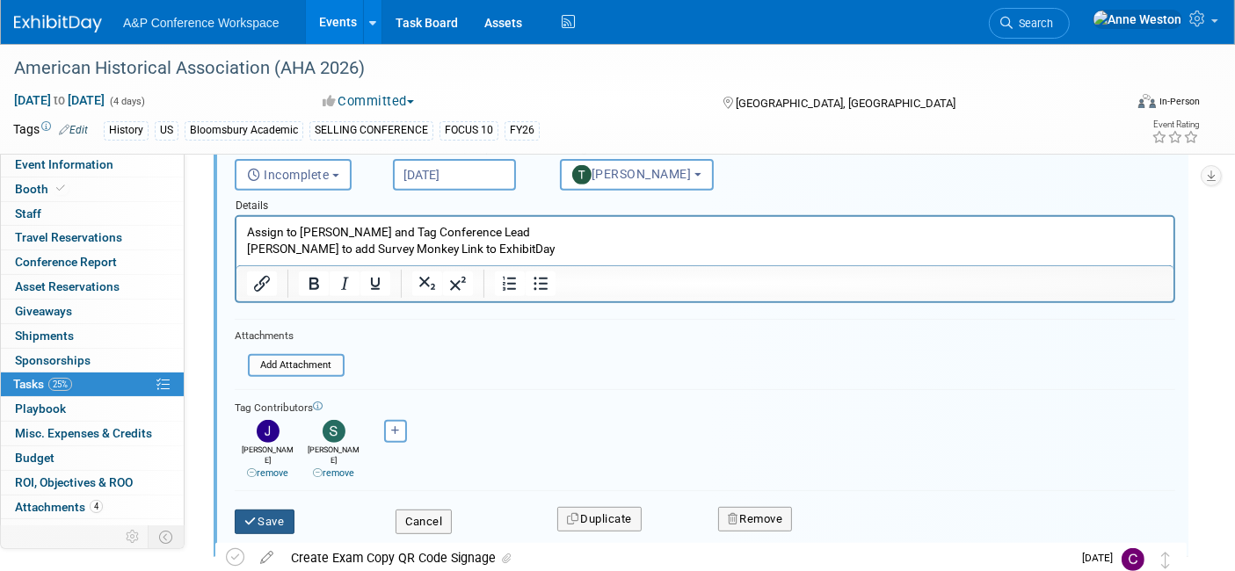
click at [257, 510] on button "Save" at bounding box center [265, 522] width 60 height 25
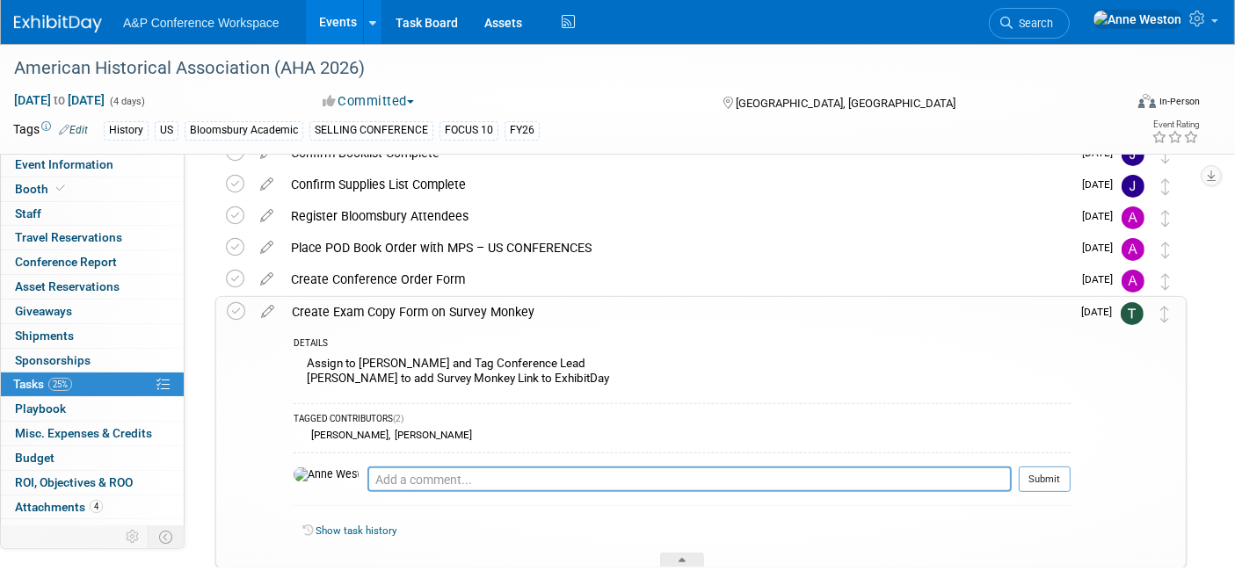
scroll to position [379, 0]
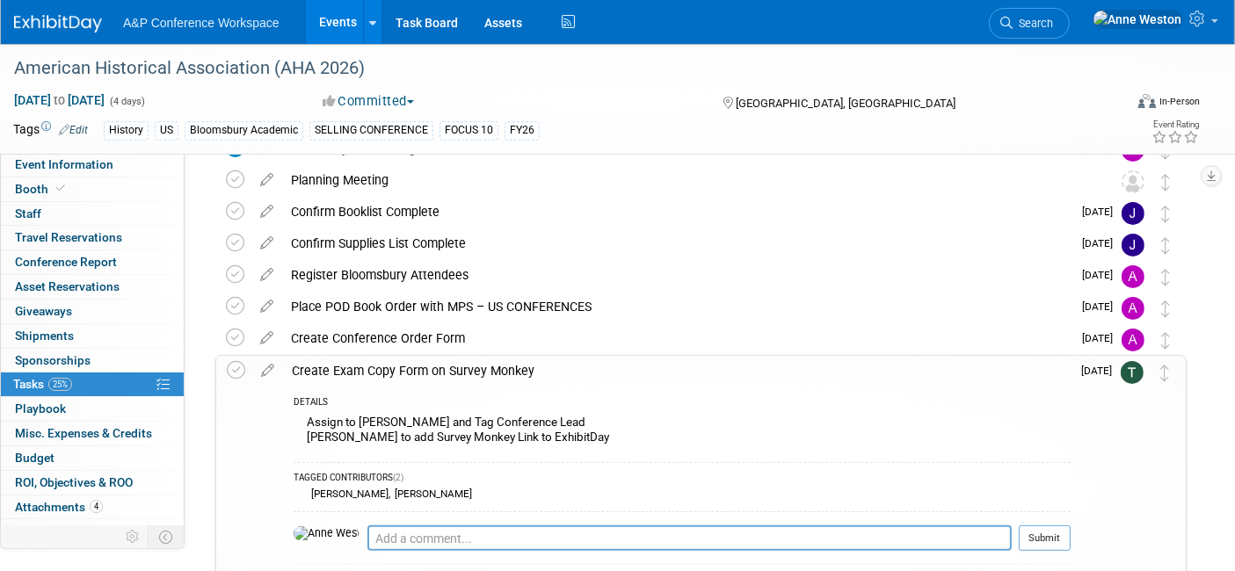
click at [382, 373] on div "Create Exam Copy Form on Survey Monkey" at bounding box center [677, 371] width 788 height 30
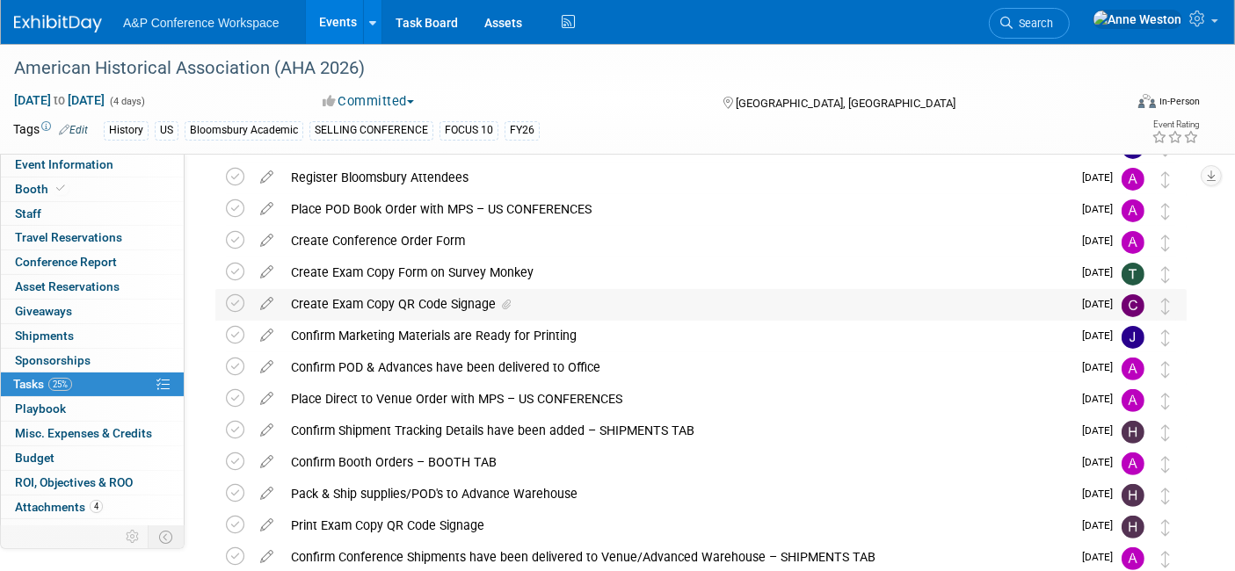
scroll to position [575, 0]
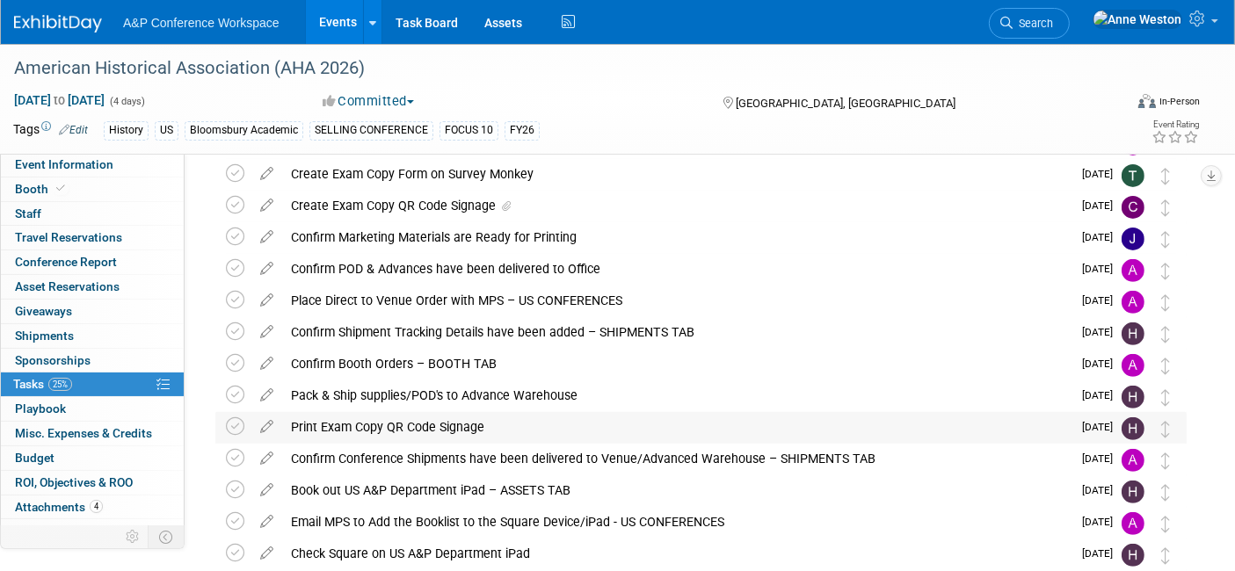
click at [394, 423] on div "Print Exam Copy QR Code Signage" at bounding box center [677, 427] width 790 height 30
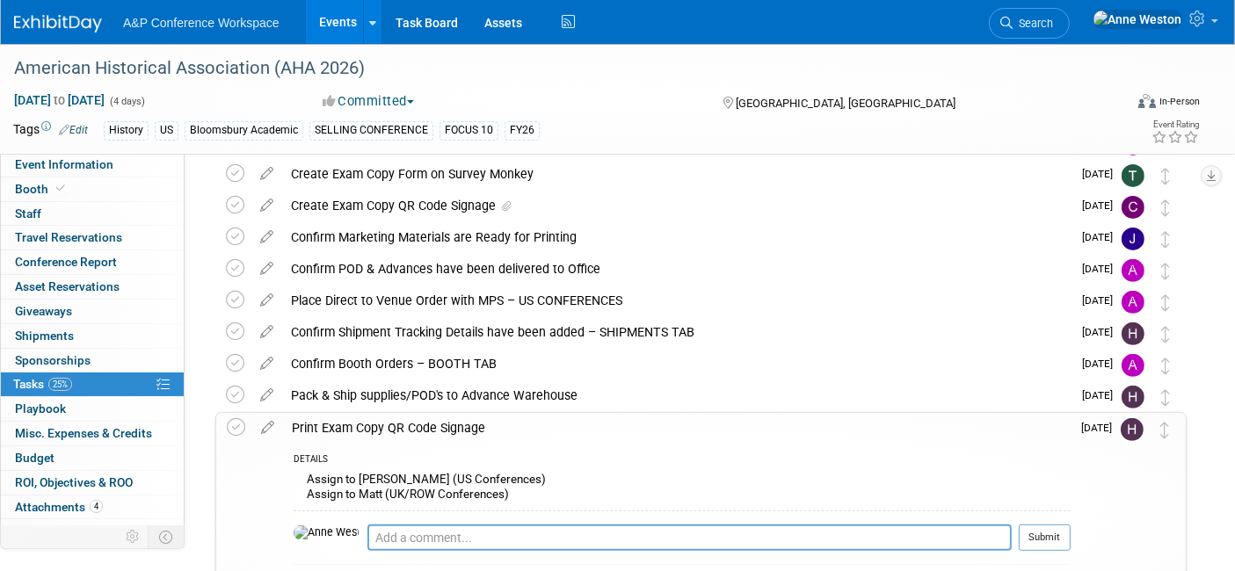
click at [394, 423] on div "Print Exam Copy QR Code Signage" at bounding box center [677, 428] width 788 height 30
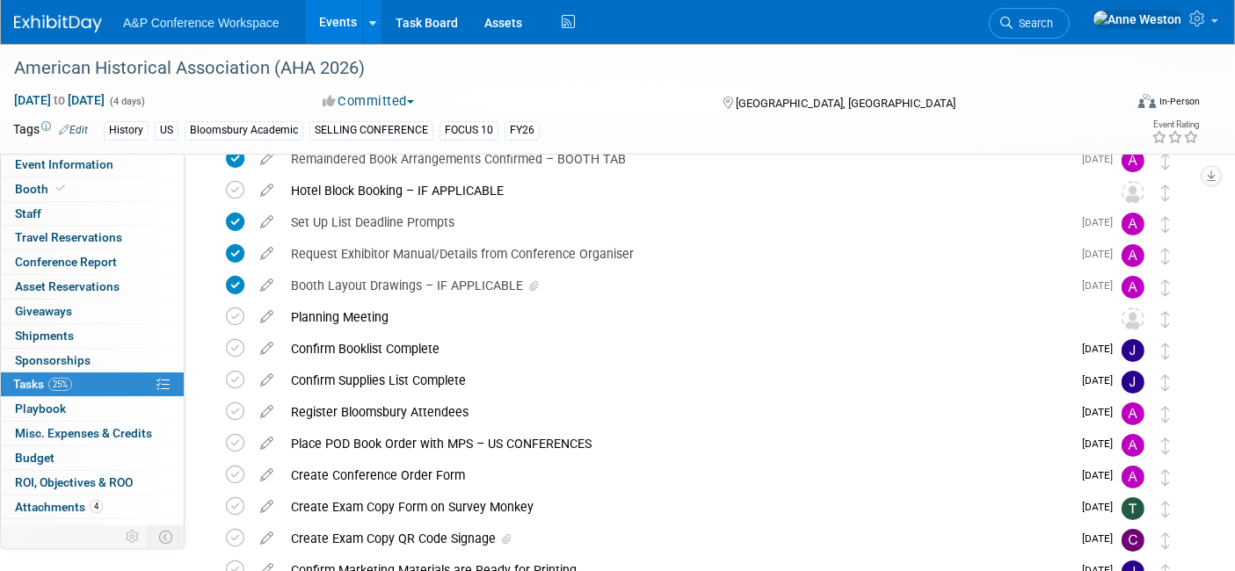
scroll to position [281, 0]
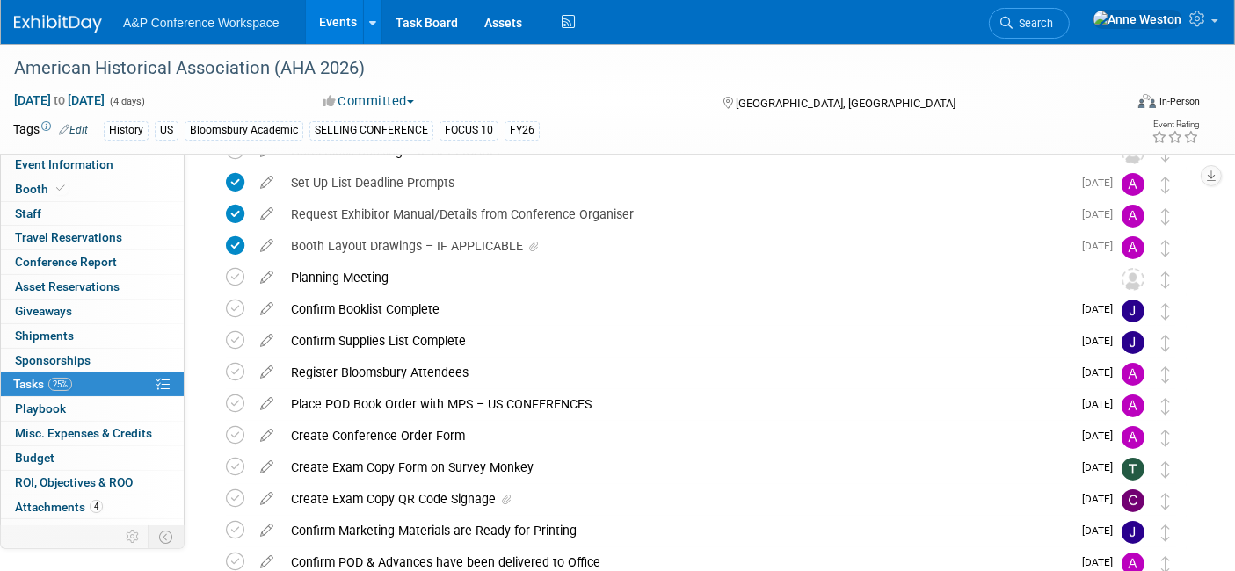
click at [359, 462] on div "Create Exam Copy Form on Survey Monkey" at bounding box center [677, 468] width 790 height 30
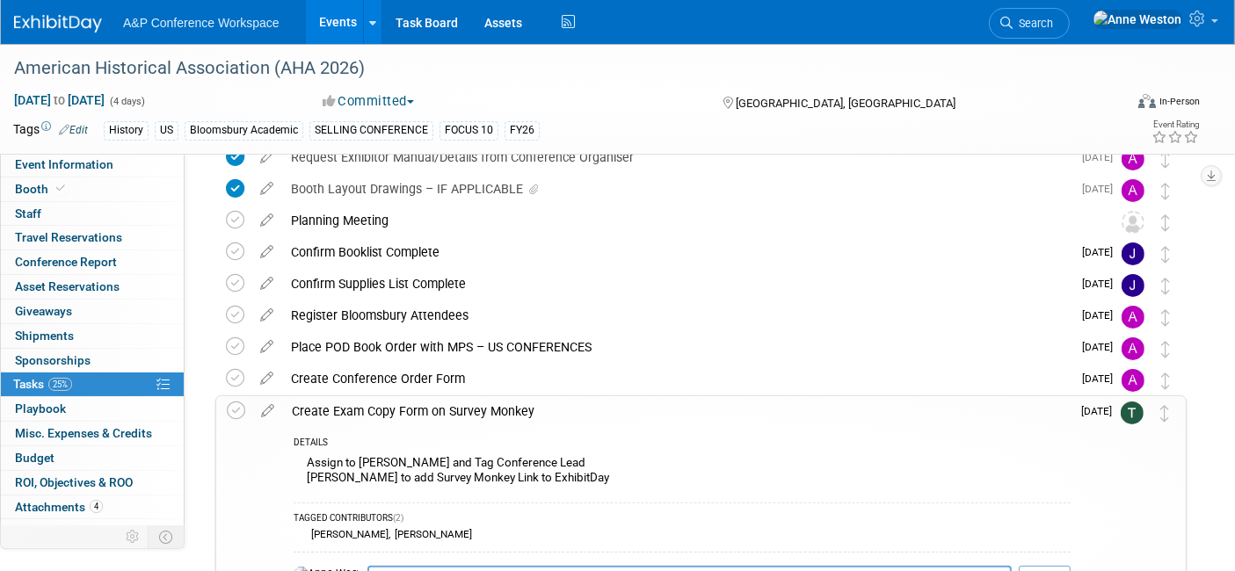
scroll to position [379, 0]
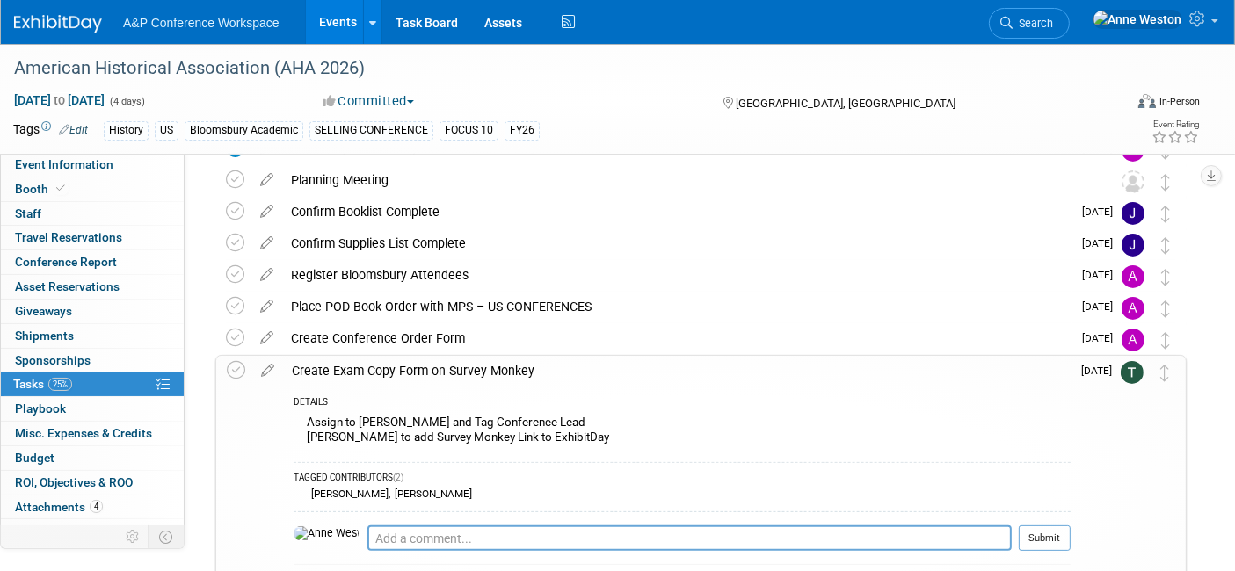
click at [399, 376] on div "Create Exam Copy Form on Survey Monkey" at bounding box center [677, 371] width 788 height 30
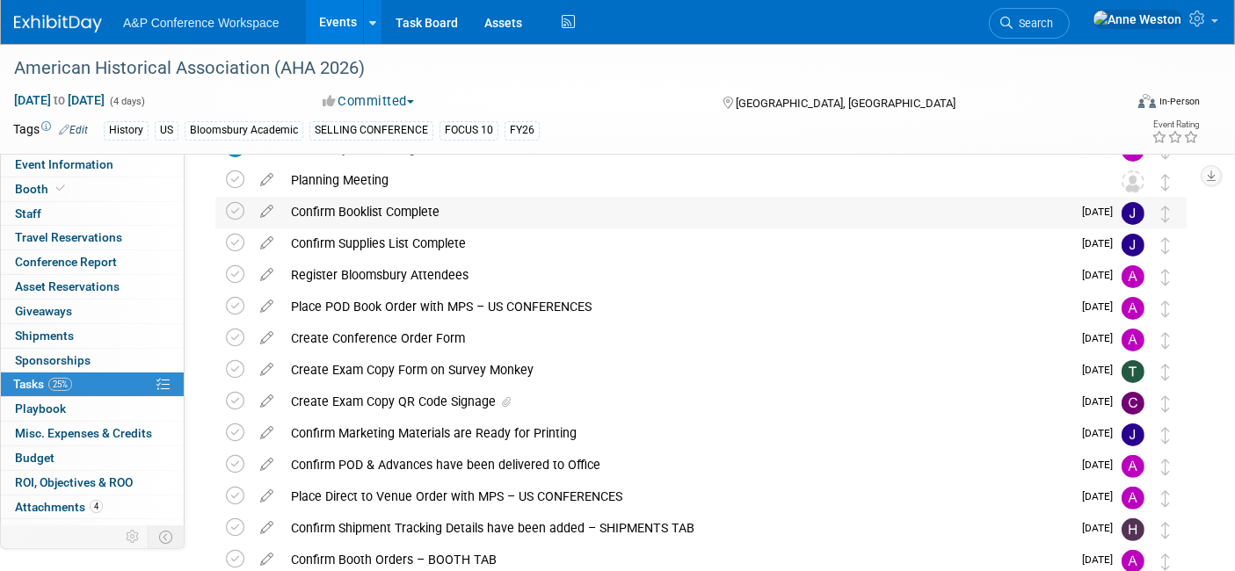
click at [371, 208] on div "Confirm Booklist Complete" at bounding box center [677, 212] width 790 height 30
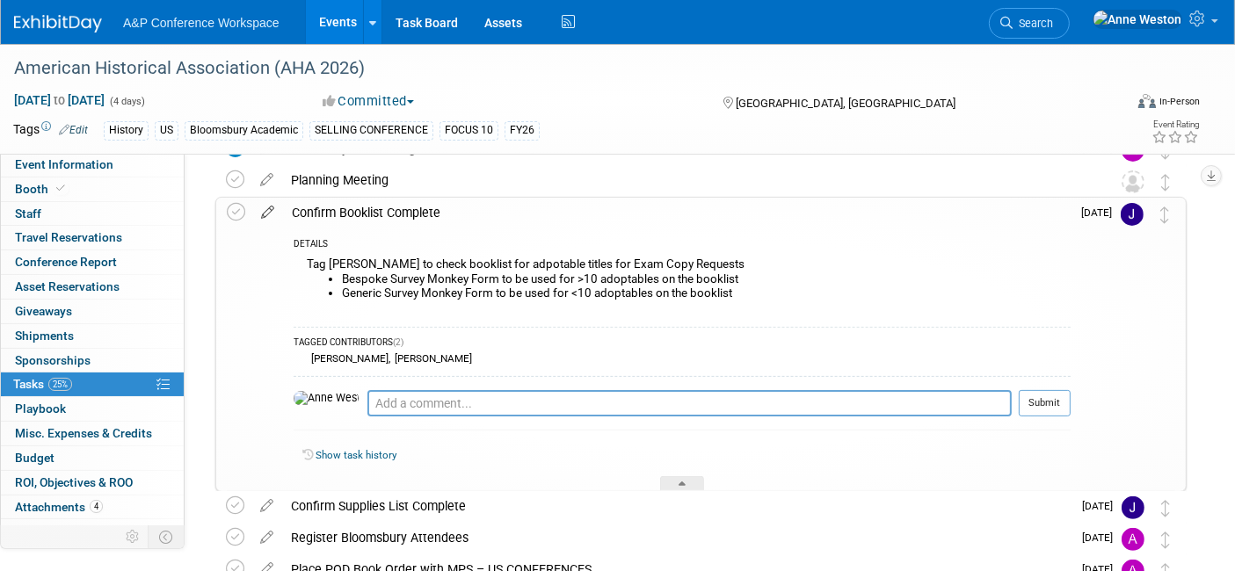
click at [272, 205] on icon at bounding box center [267, 209] width 31 height 22
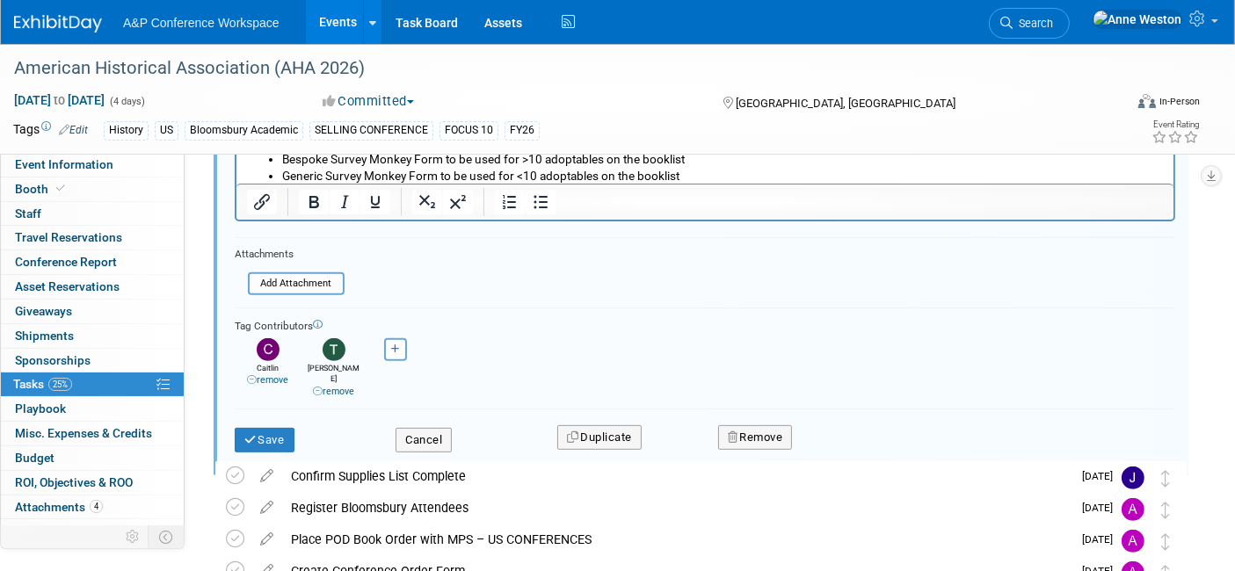
scroll to position [612, 0]
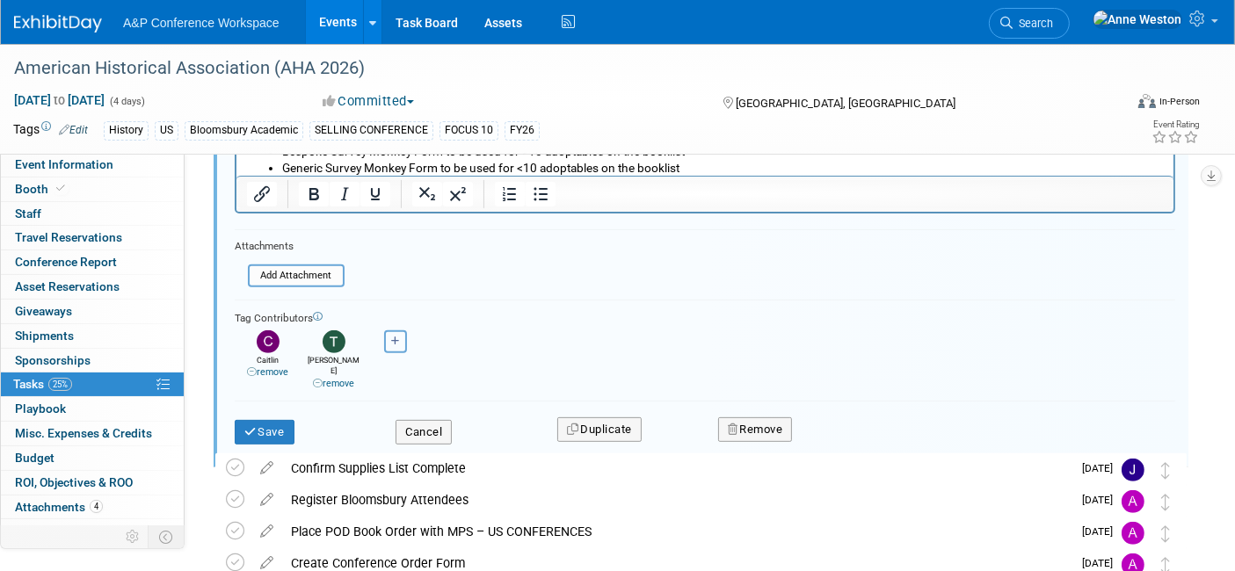
click at [391, 337] on icon "button" at bounding box center [395, 342] width 9 height 10
select select
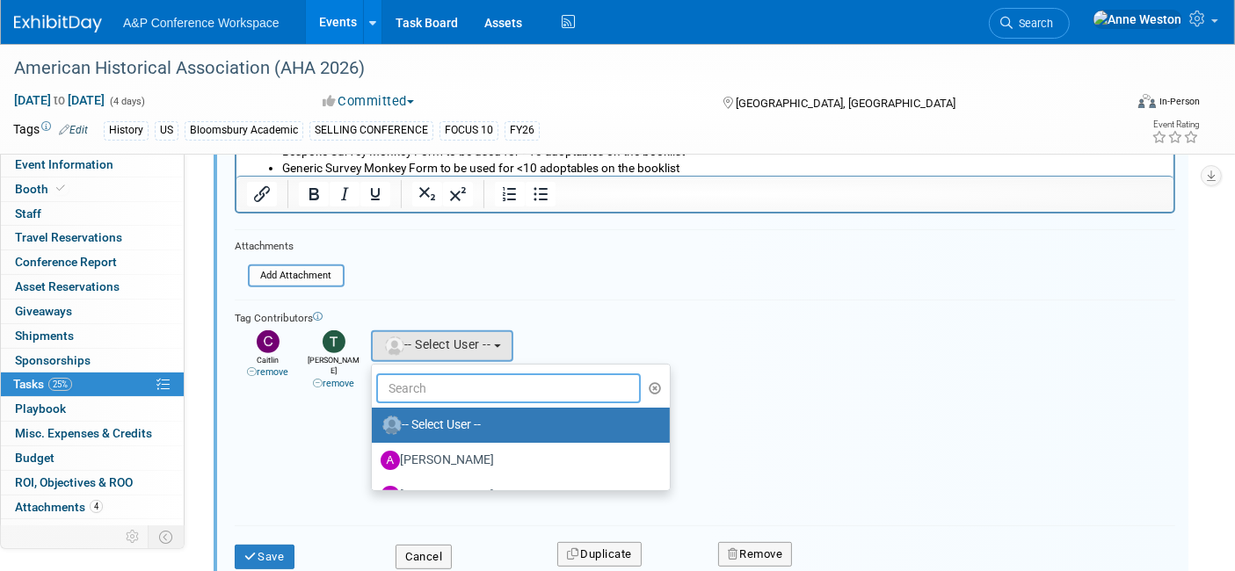
click at [431, 388] on input "text" at bounding box center [508, 389] width 265 height 30
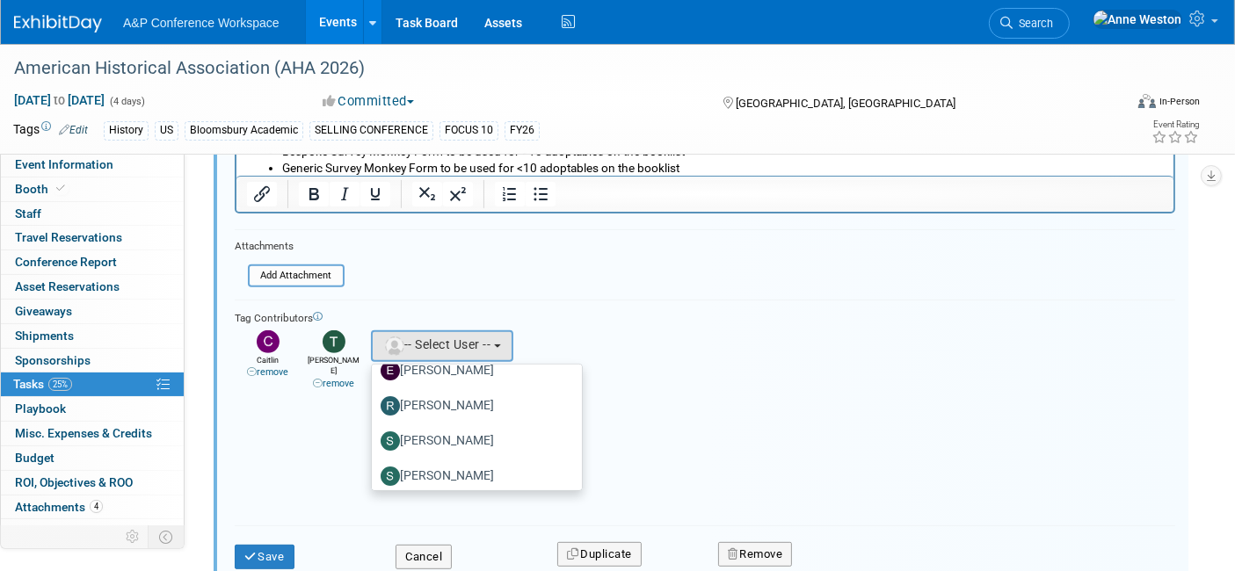
scroll to position [97, 0]
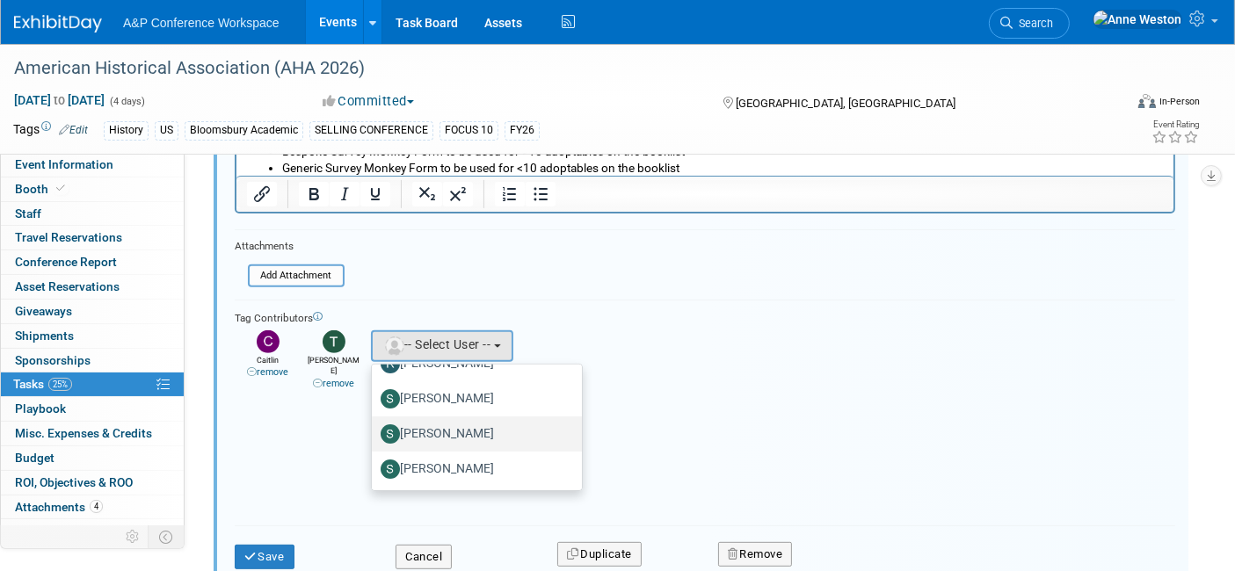
type input "[PERSON_NAME]"
click at [468, 422] on label "[PERSON_NAME]" at bounding box center [473, 434] width 184 height 28
click at [375, 426] on input "[PERSON_NAME]" at bounding box center [368, 431] width 11 height 11
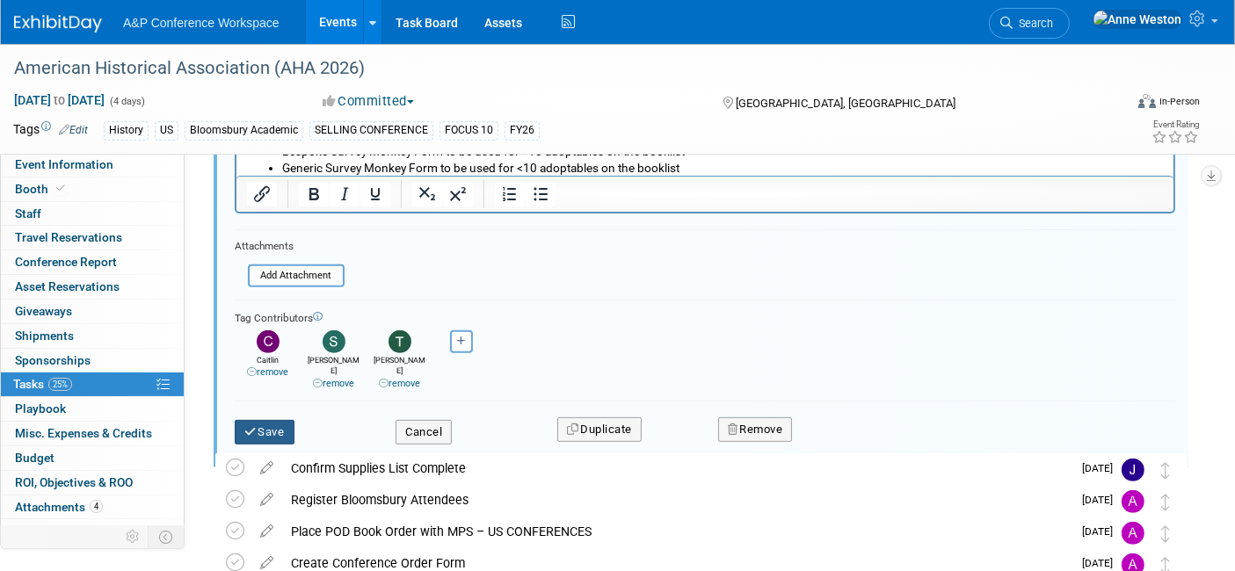
click at [264, 420] on button "Save" at bounding box center [265, 432] width 60 height 25
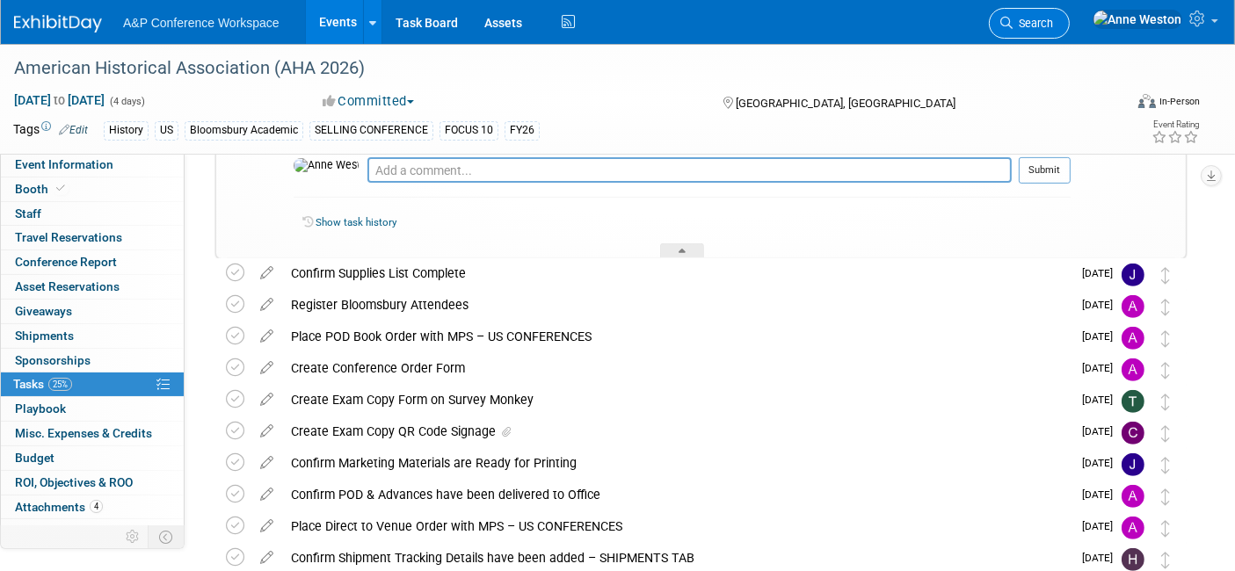
click at [1070, 13] on link "Search" at bounding box center [1029, 23] width 81 height 31
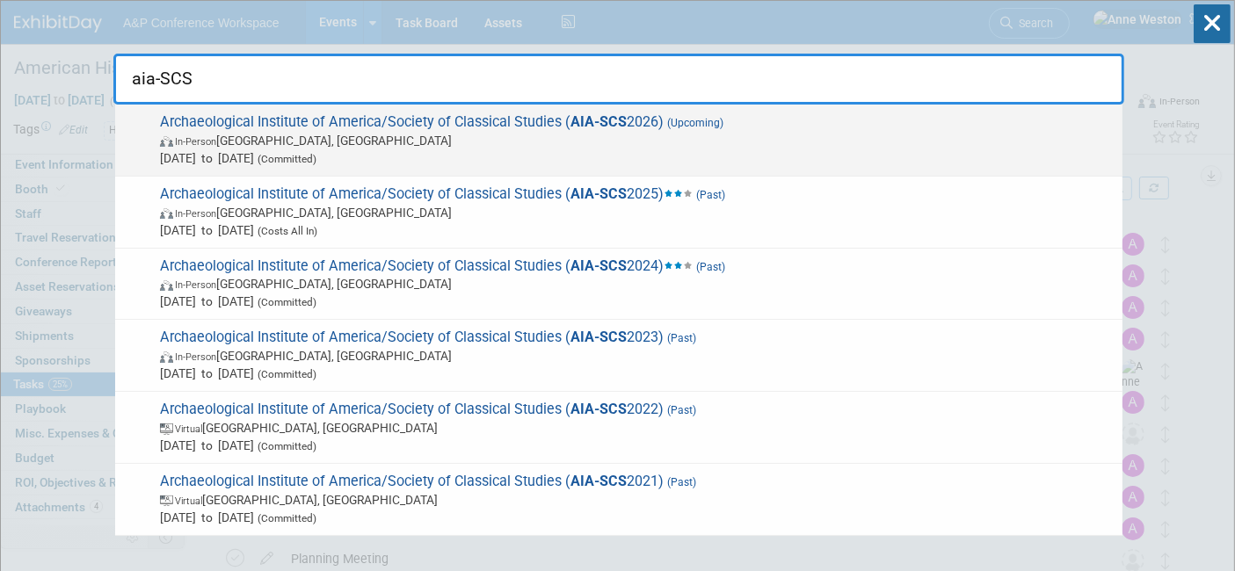
type input "aia-SCS"
click at [215, 118] on span "Archaeological Institute of America/Society of Classical Studies ( AIA-SCS 2026…" at bounding box center [634, 140] width 959 height 54
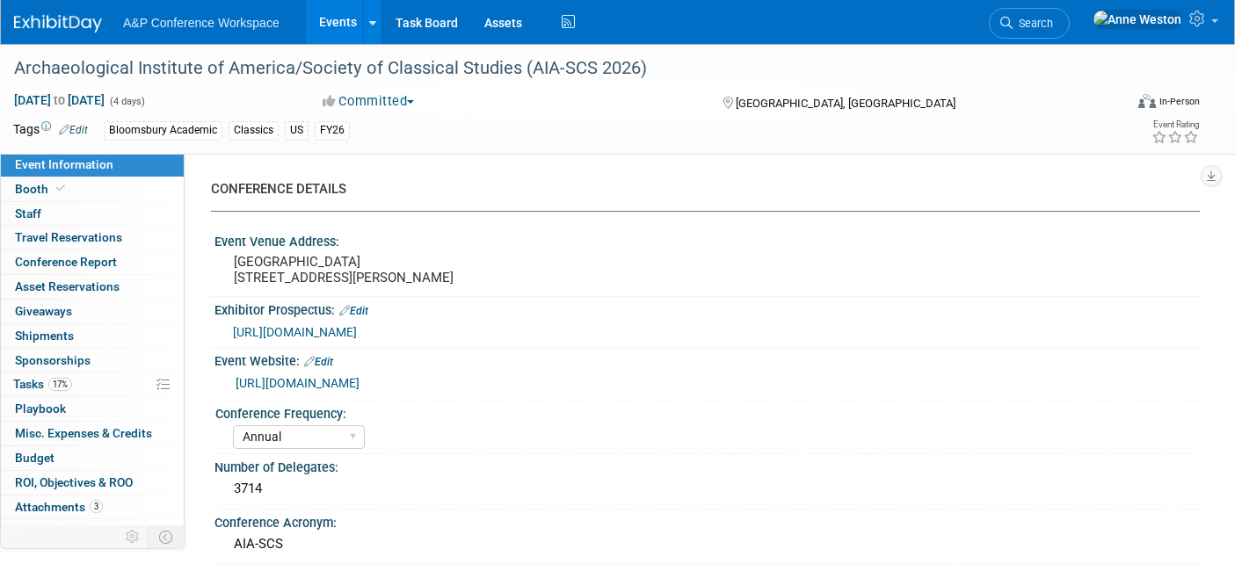
select select "Annual"
select select "Level 2"
select select "In-Person Booth"
select select "Classical Studies"
select select "Bloomsbury Academic"
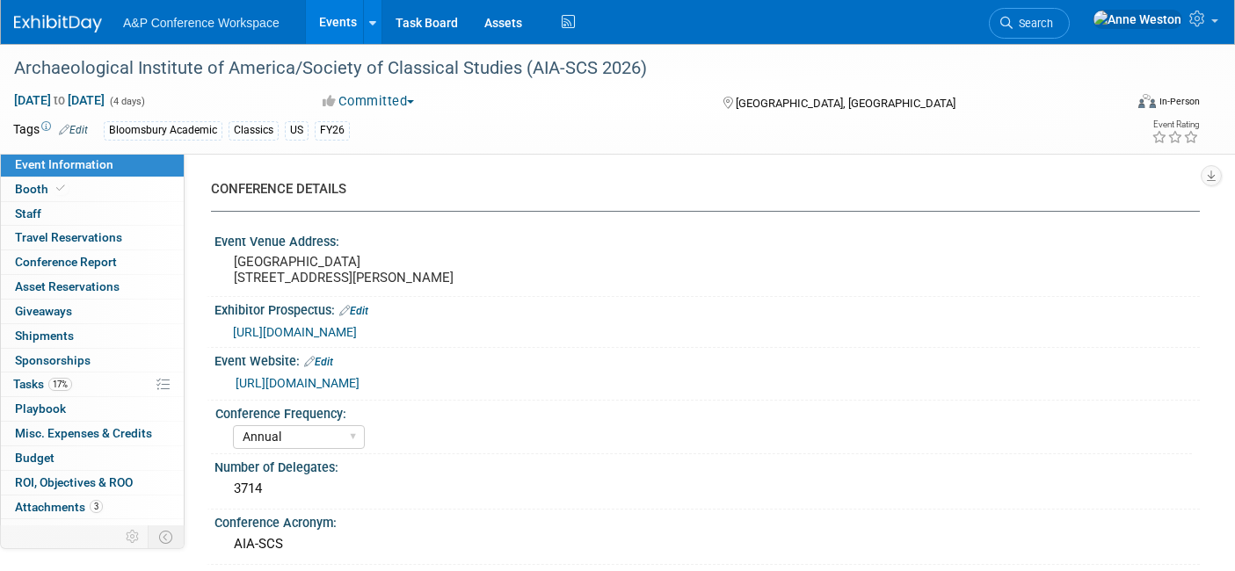
select select "[PERSON_NAME]"
select select "Networking/Commissioning"
click at [61, 381] on span "17%" at bounding box center [60, 384] width 24 height 13
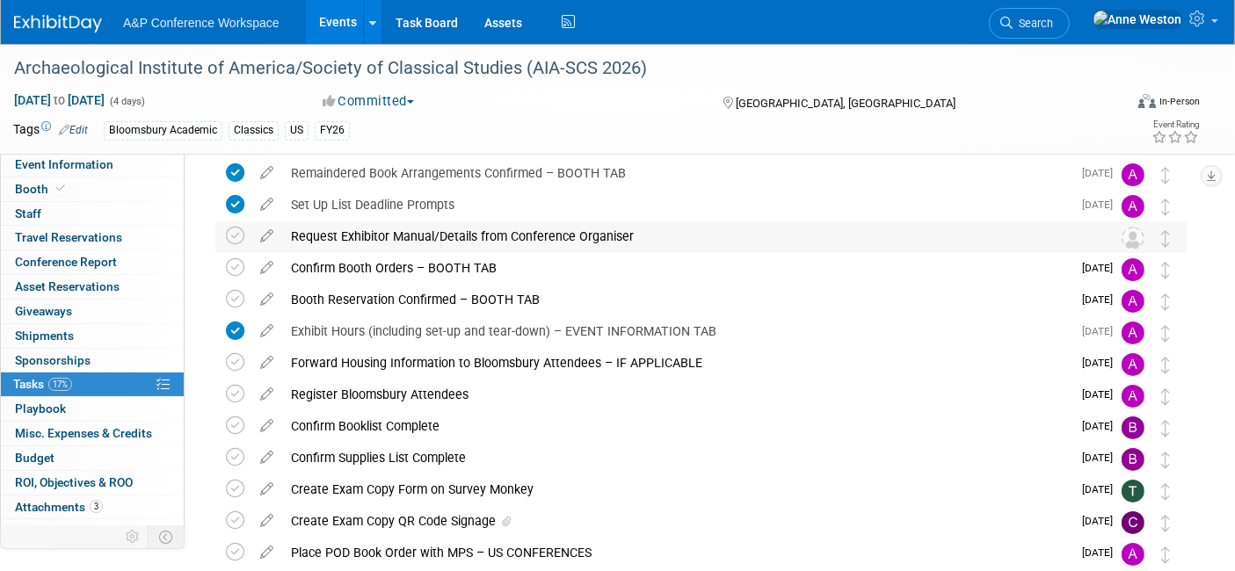
scroll to position [195, 0]
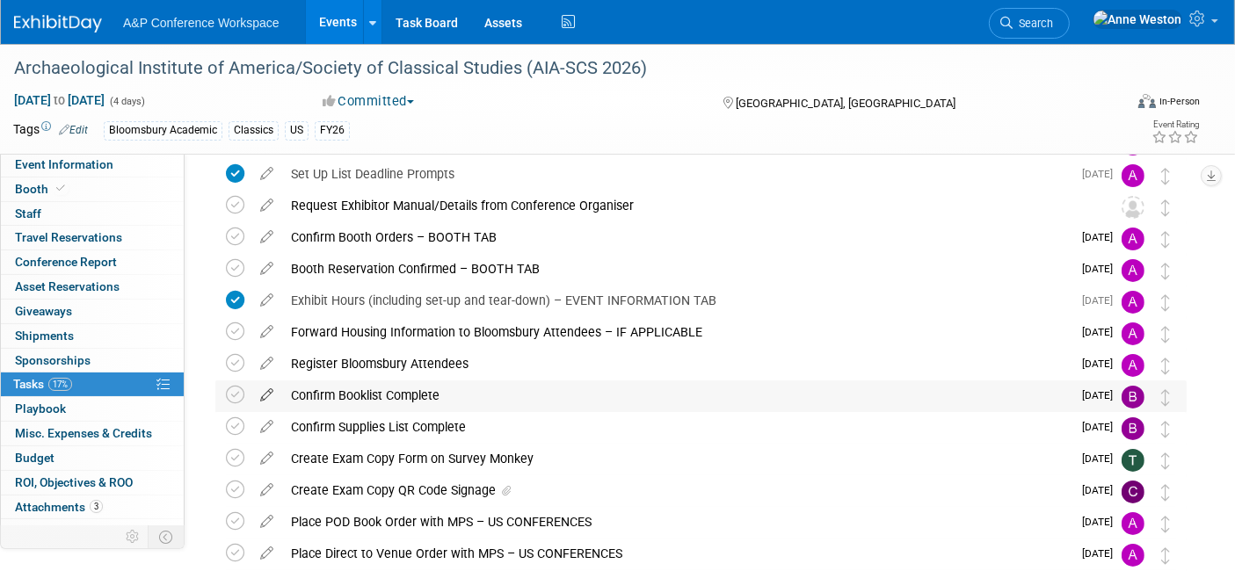
click at [269, 393] on icon at bounding box center [266, 392] width 31 height 22
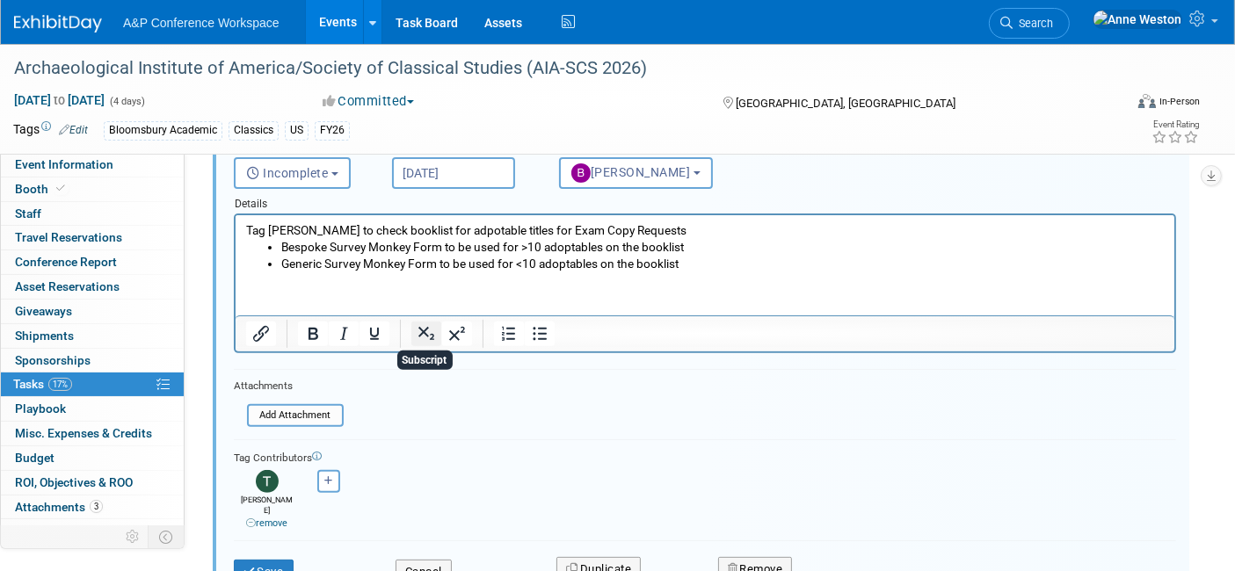
scroll to position [611, 0]
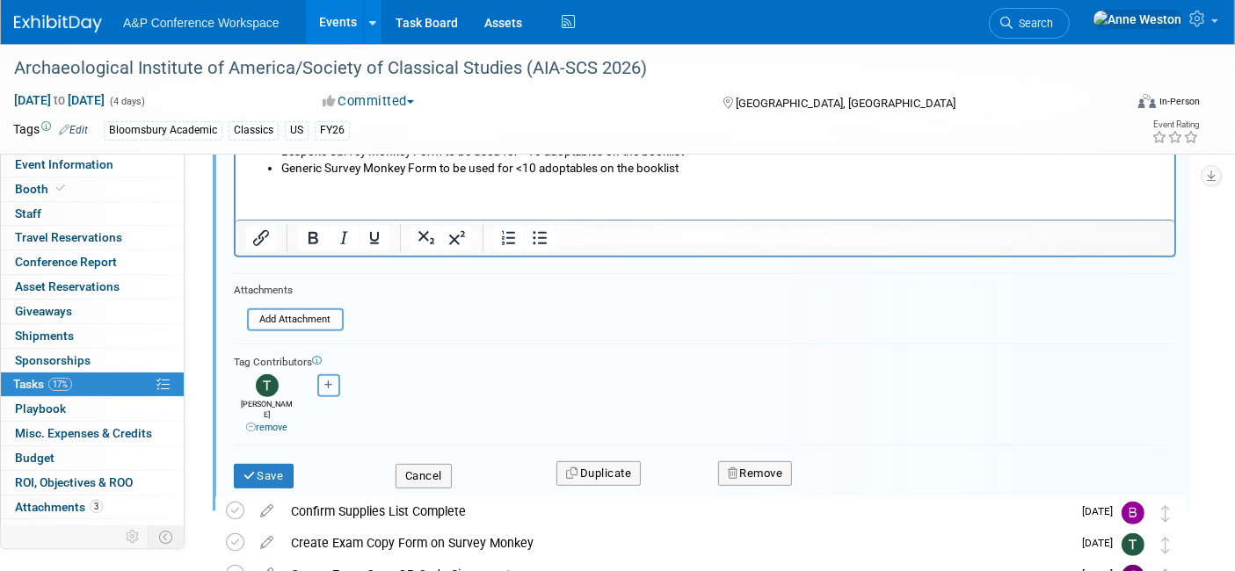
click at [324, 375] on button "button" at bounding box center [328, 386] width 23 height 23
select select
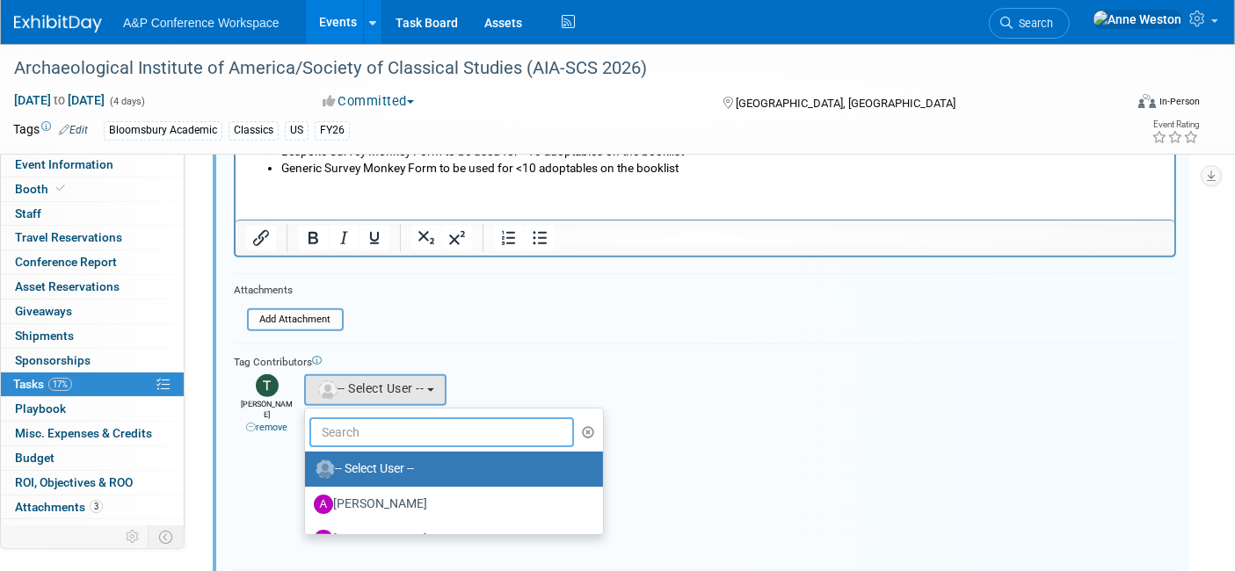
click at [355, 431] on input "text" at bounding box center [441, 433] width 265 height 30
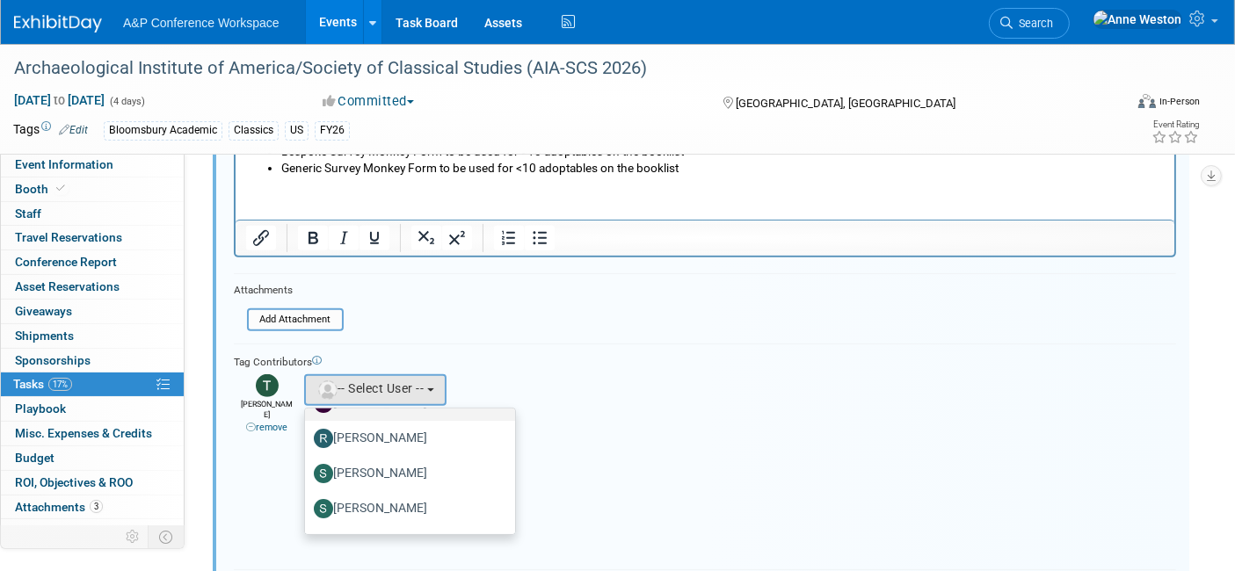
scroll to position [97, 0]
type input "[PERSON_NAME]"
click at [382, 467] on label "[PERSON_NAME]" at bounding box center [406, 478] width 184 height 28
click at [308, 470] on input "[PERSON_NAME]" at bounding box center [301, 475] width 11 height 11
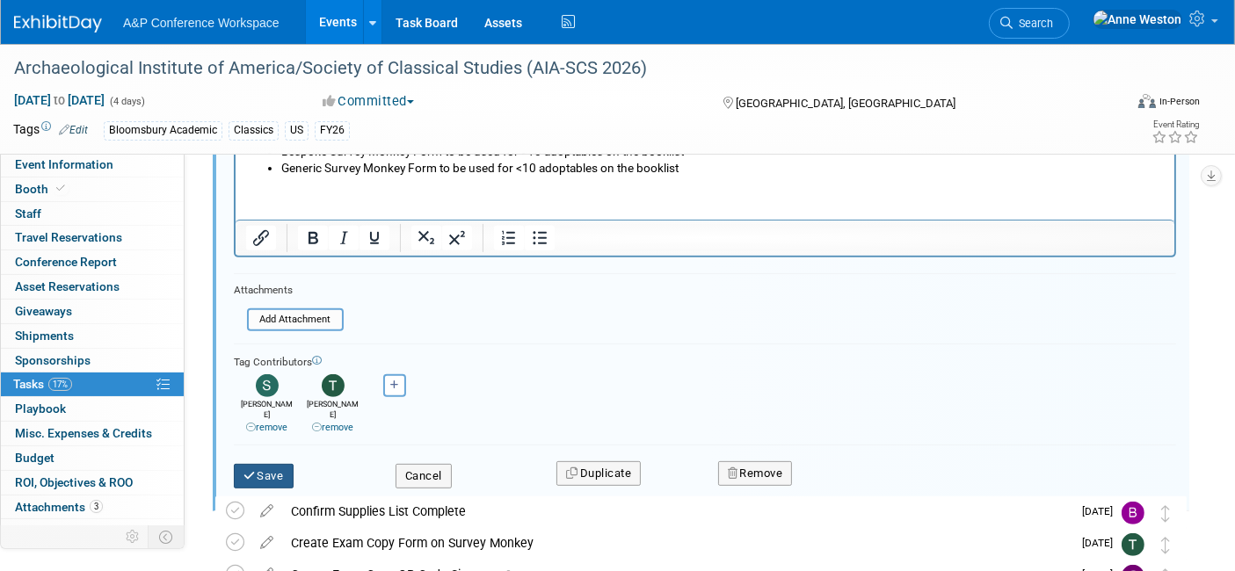
click at [267, 464] on button "Save" at bounding box center [264, 476] width 60 height 25
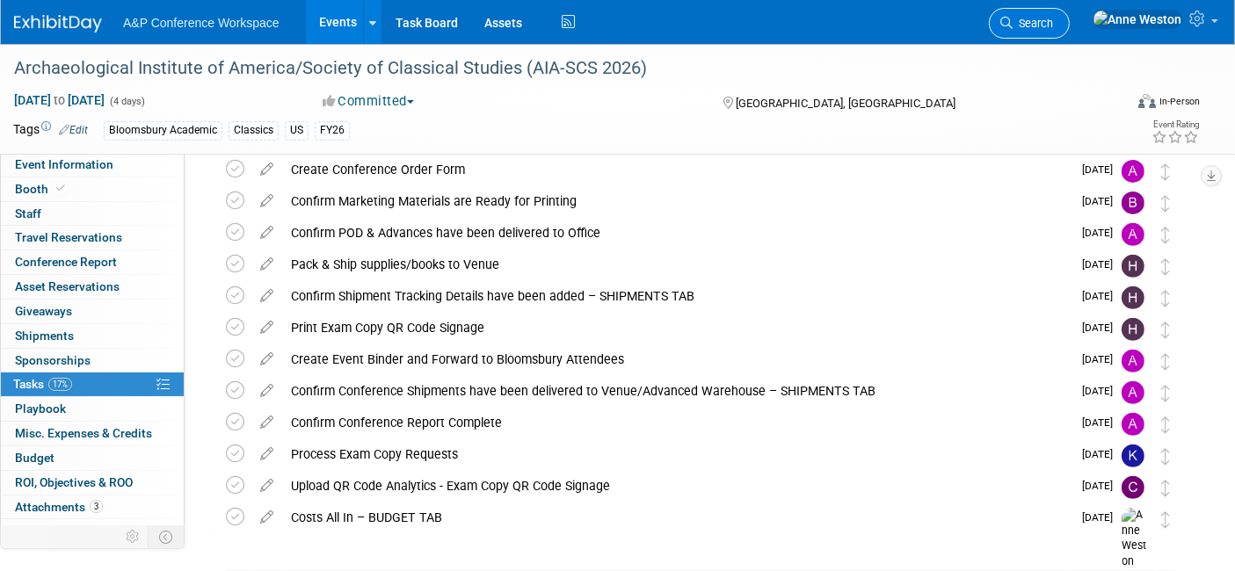
click at [1070, 13] on link "Search" at bounding box center [1029, 23] width 81 height 31
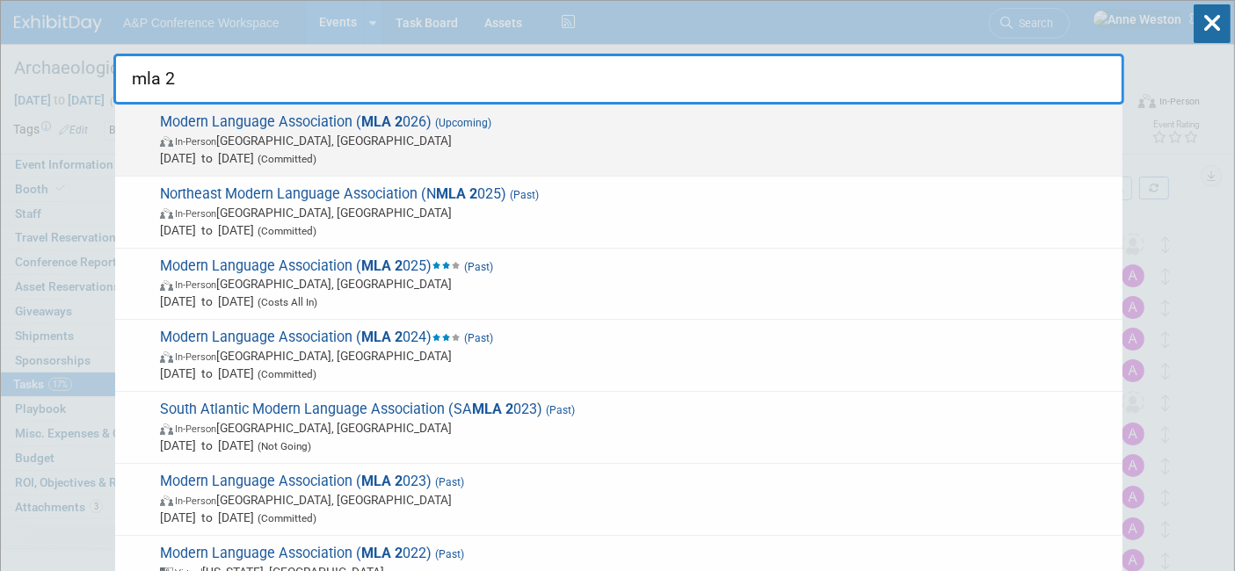
type input "mla 2"
click at [443, 116] on span "Modern Language Association ( MLA 2 026) (Upcoming) In-Person [GEOGRAPHIC_DATA]…" at bounding box center [634, 140] width 959 height 54
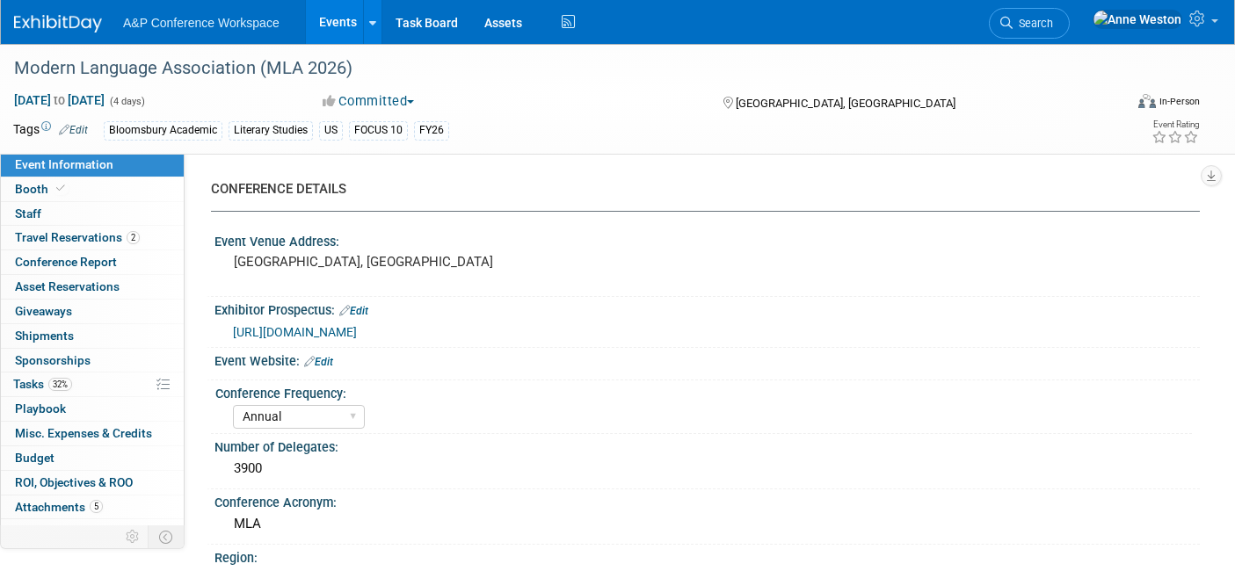
select select "Annual"
select select "Level 2"
select select "In-Person Booth"
select select "Literary Studies"
select select "Bloomsbury Academic"
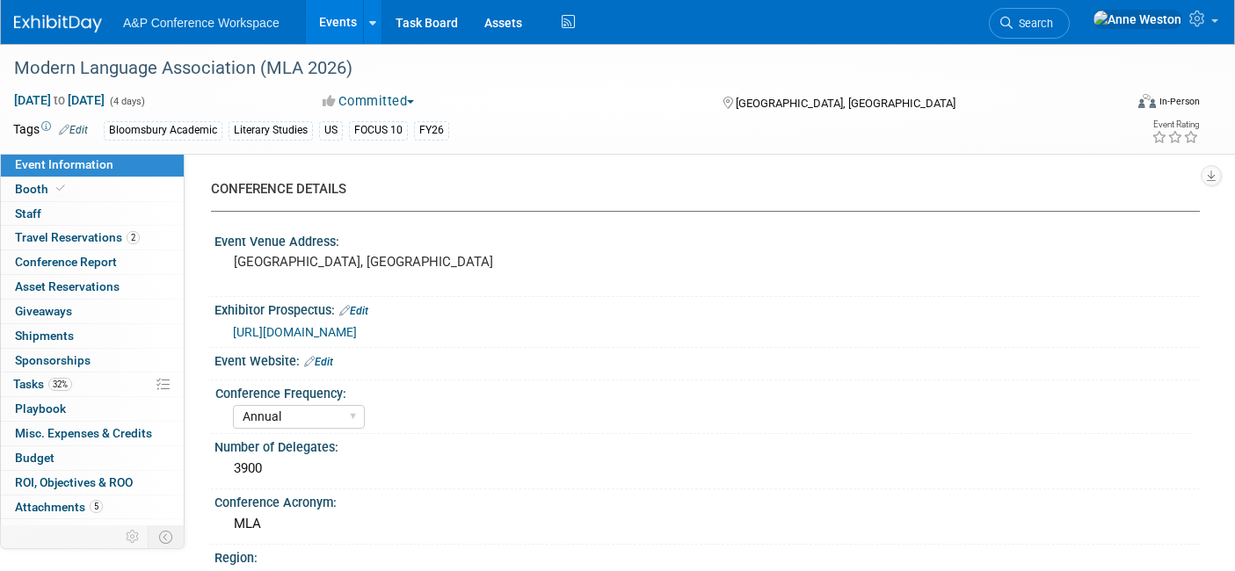
select select "[PERSON_NAME]"
select select "Networking/Commissioning"
click at [95, 376] on link "32% Tasks 32%" at bounding box center [92, 385] width 183 height 24
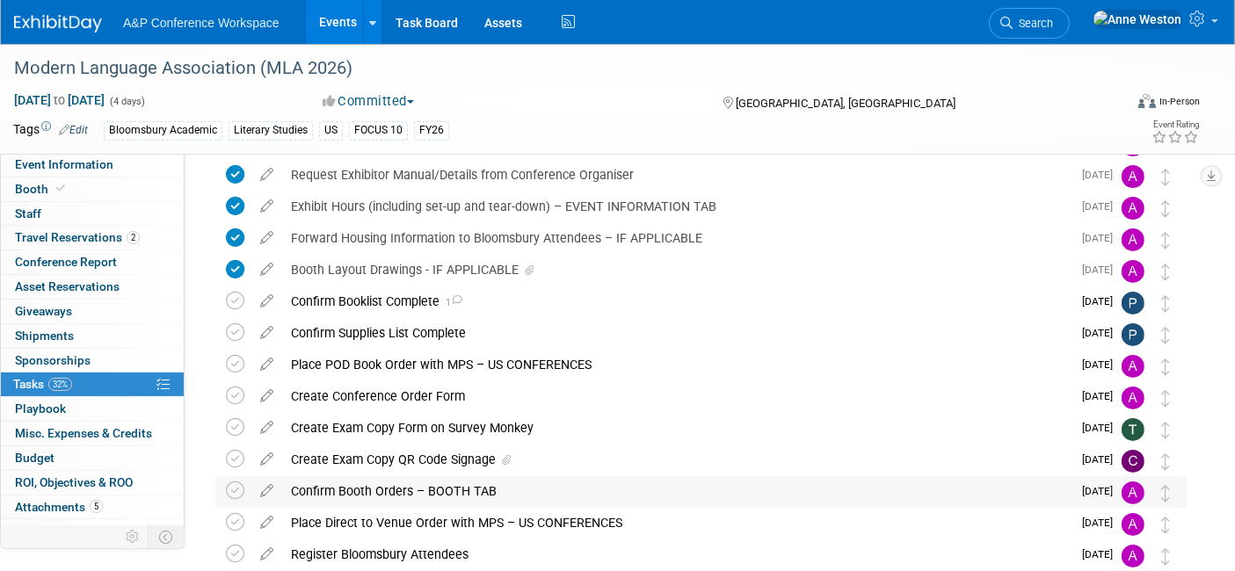
scroll to position [195, 0]
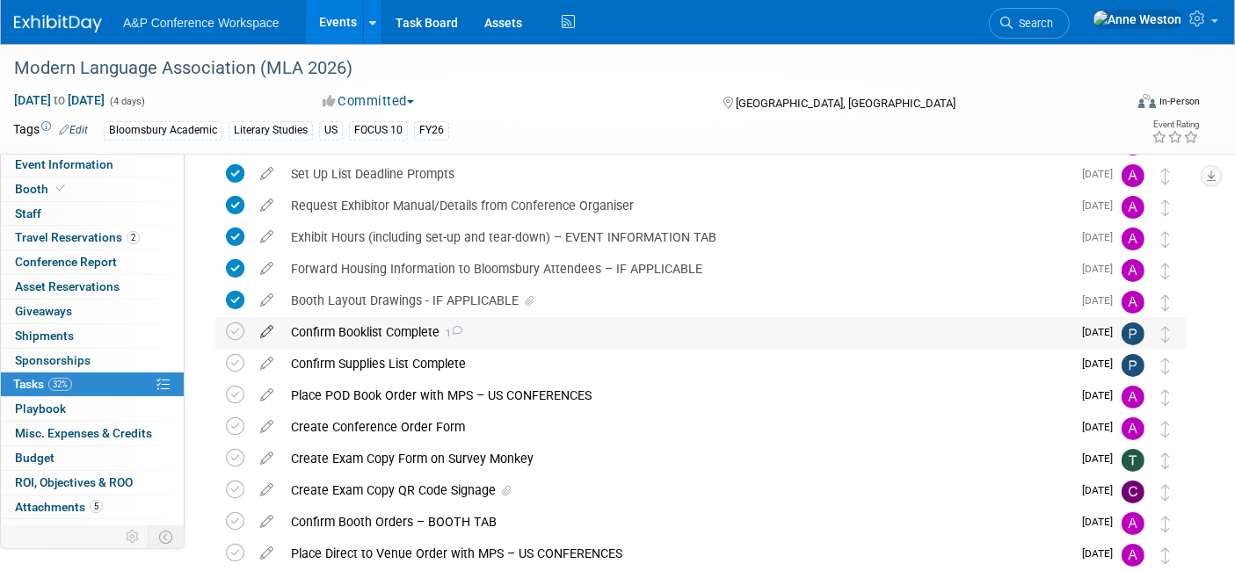
click at [265, 327] on icon at bounding box center [266, 328] width 31 height 22
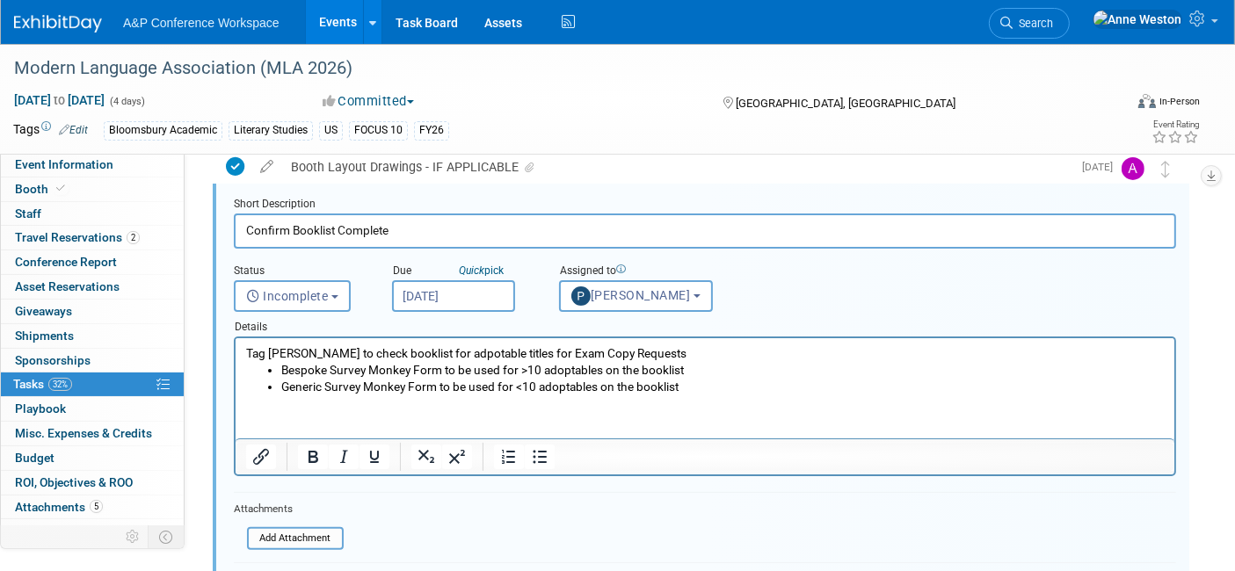
scroll to position [548, 0]
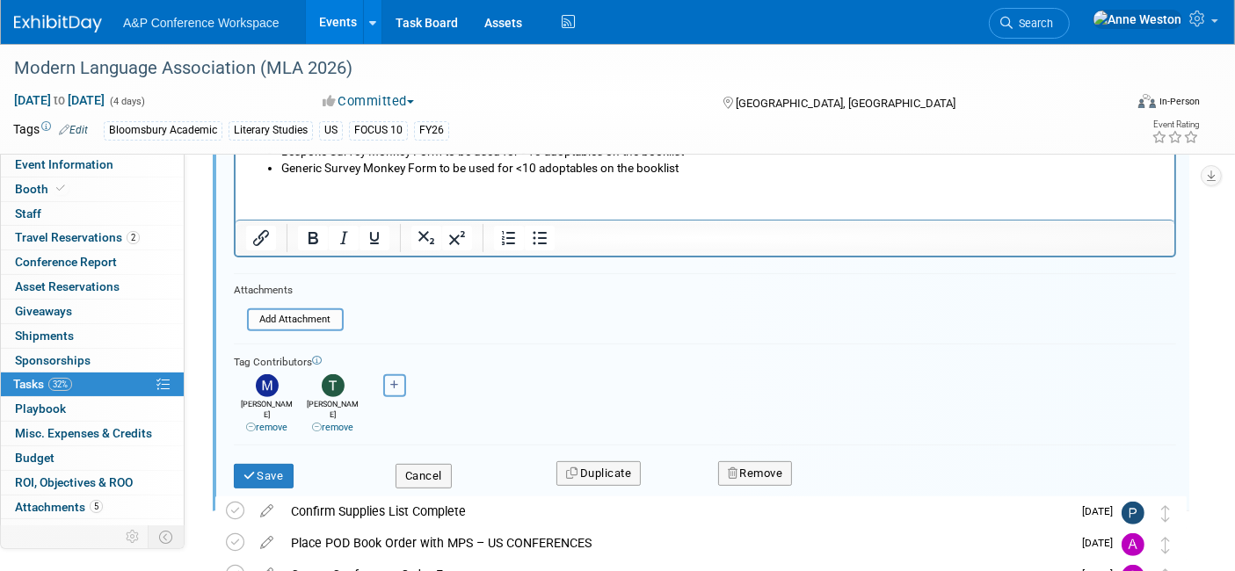
click at [397, 381] on icon "button" at bounding box center [394, 386] width 9 height 10
select select
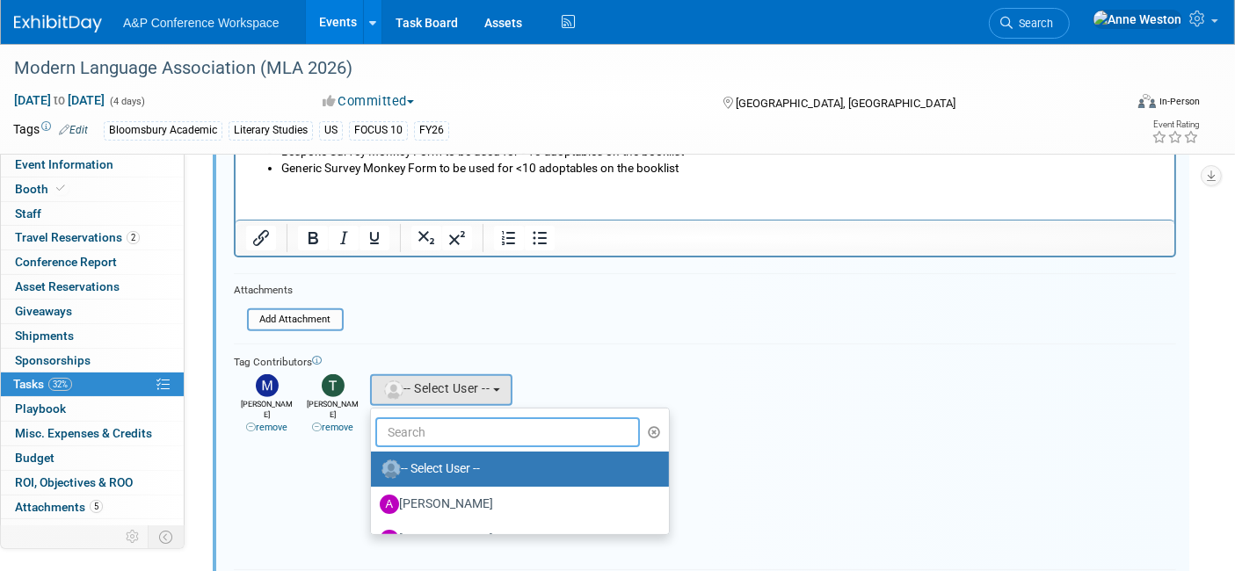
click at [397, 423] on input "text" at bounding box center [507, 433] width 265 height 30
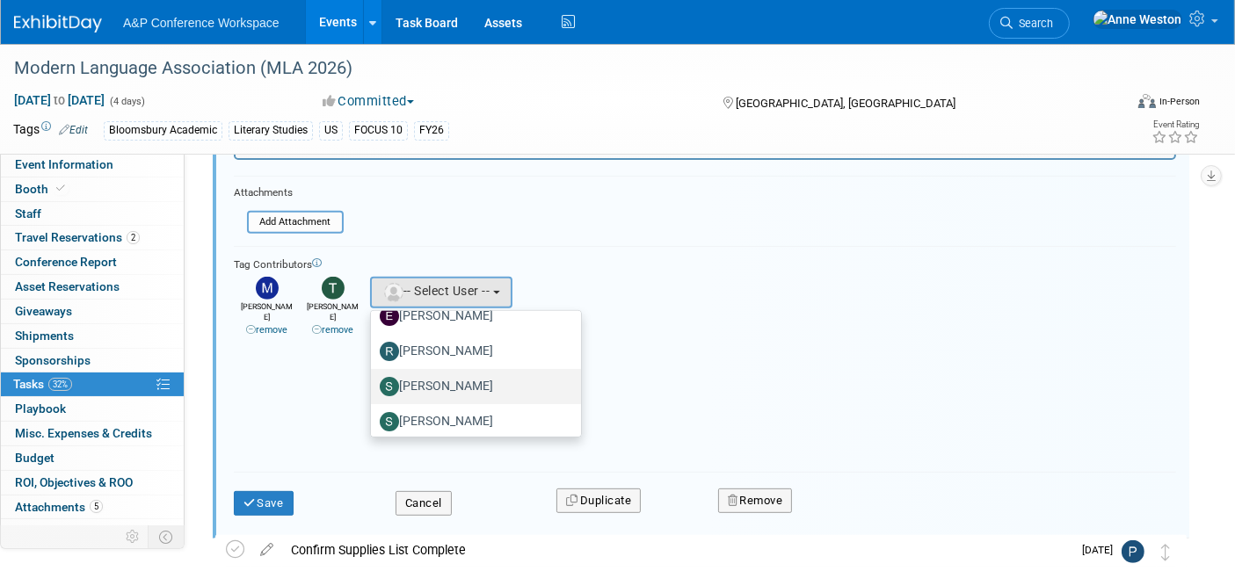
scroll to position [97, 0]
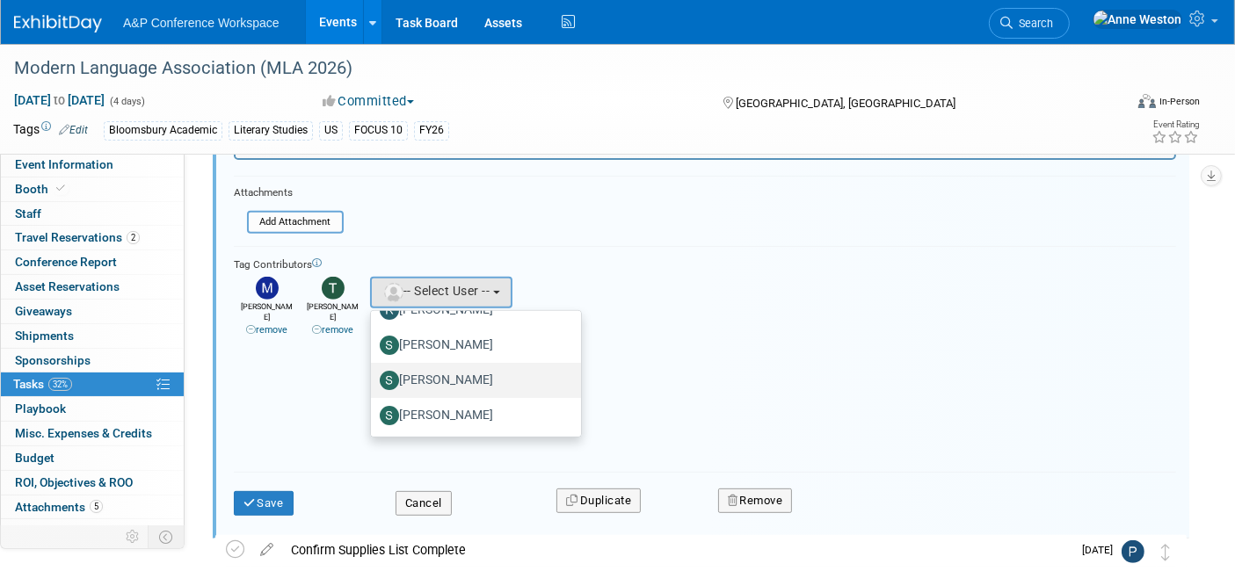
type input "[PERSON_NAME]"
click at [496, 372] on label "[PERSON_NAME]" at bounding box center [472, 381] width 184 height 28
click at [374, 373] on input "[PERSON_NAME]" at bounding box center [367, 378] width 11 height 11
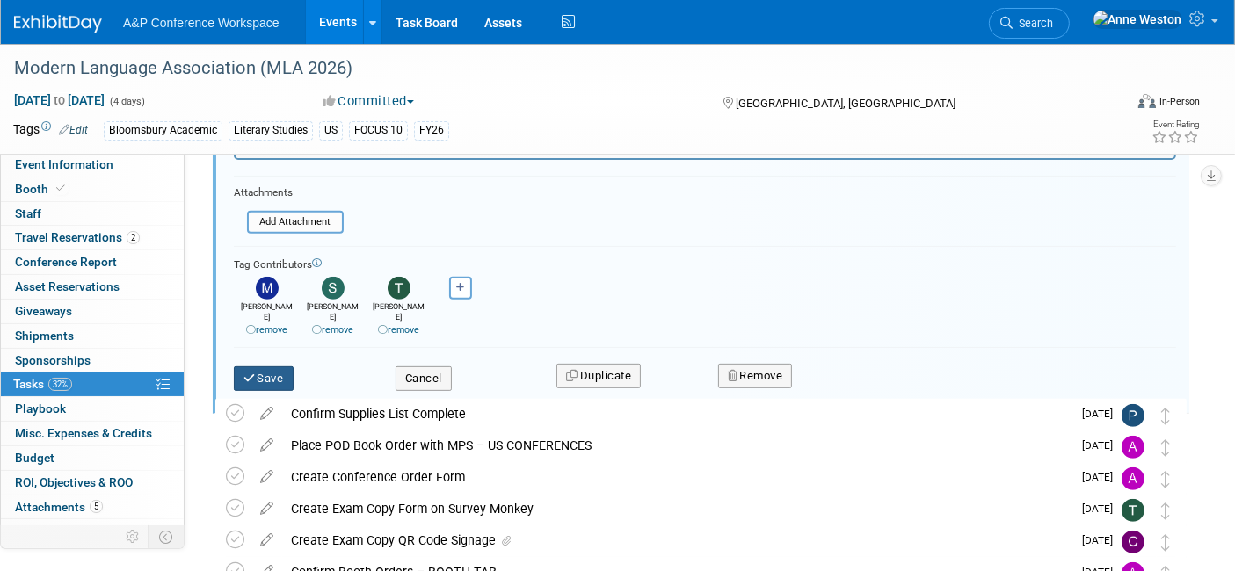
click at [266, 367] on button "Save" at bounding box center [264, 379] width 60 height 25
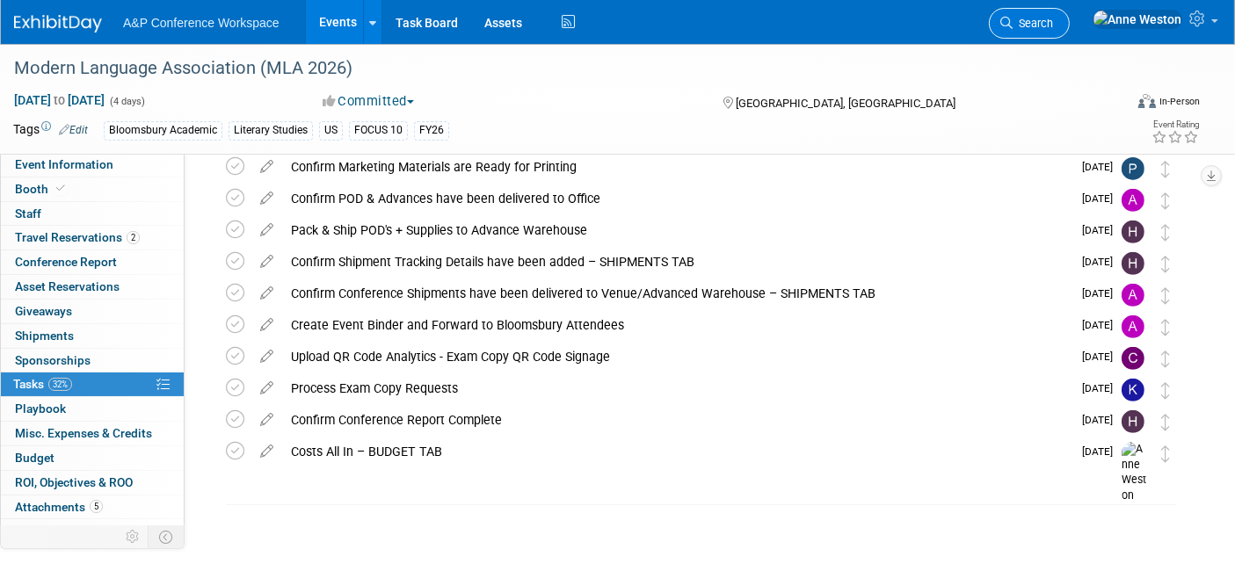
click at [1013, 18] on icon at bounding box center [1007, 23] width 12 height 12
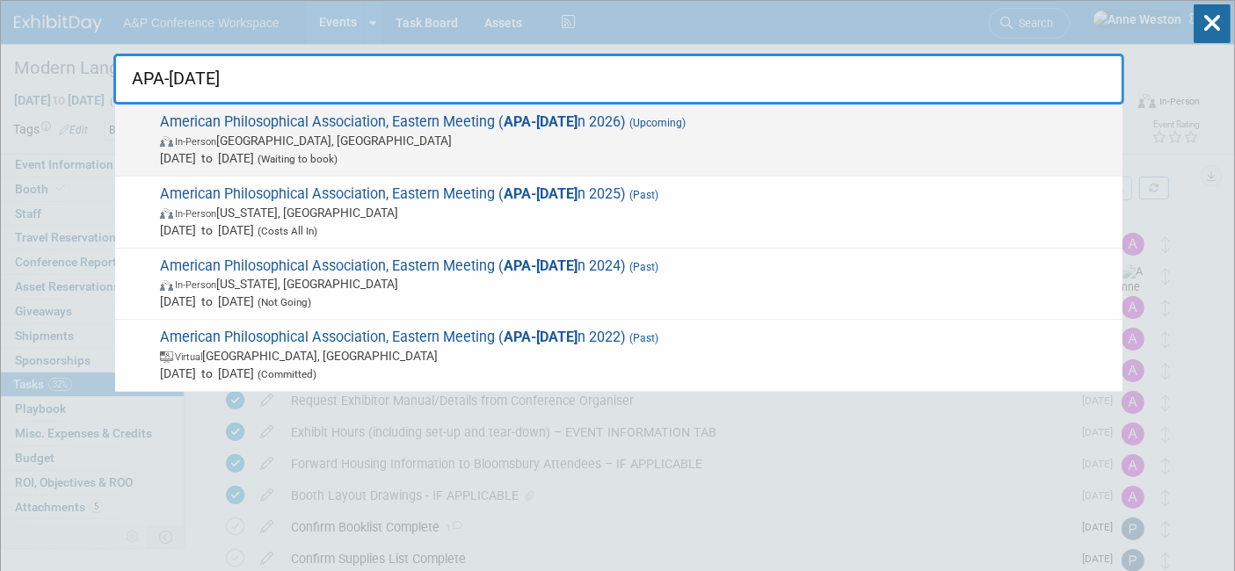
type input "APA-EASTER"
click at [300, 156] on span "Jan 7, 2026 to Jan 10, 2026 (Waiting to book)" at bounding box center [637, 158] width 954 height 18
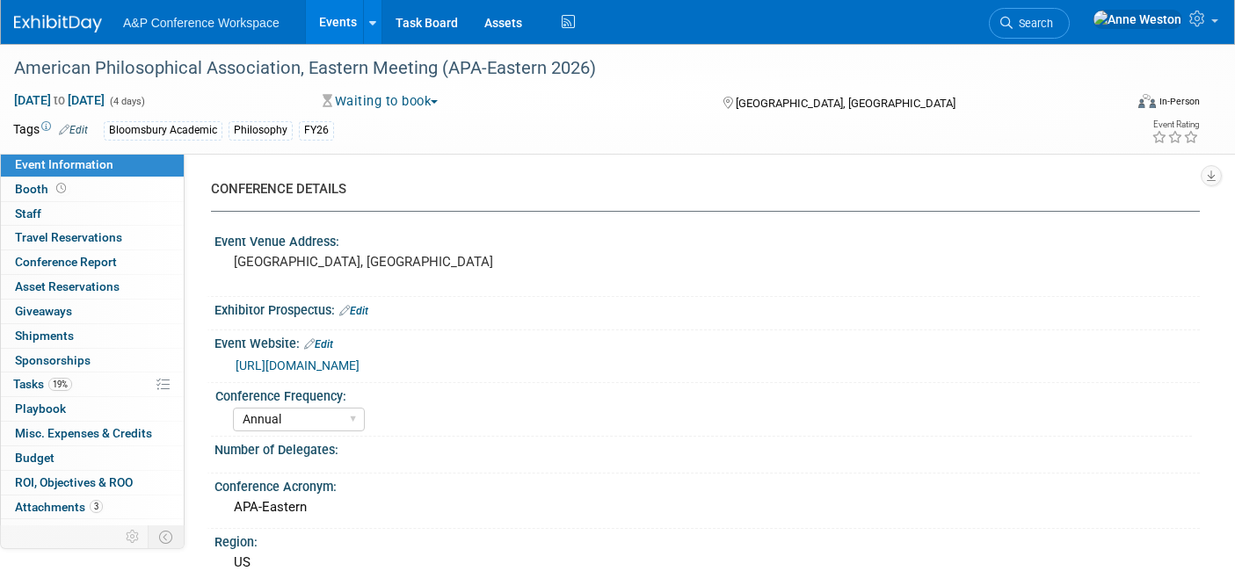
select select "Annual"
select select "Level 2"
select select "In-Person Booth"
select select "Philosophy"
select select "Bloomsbury Academic"
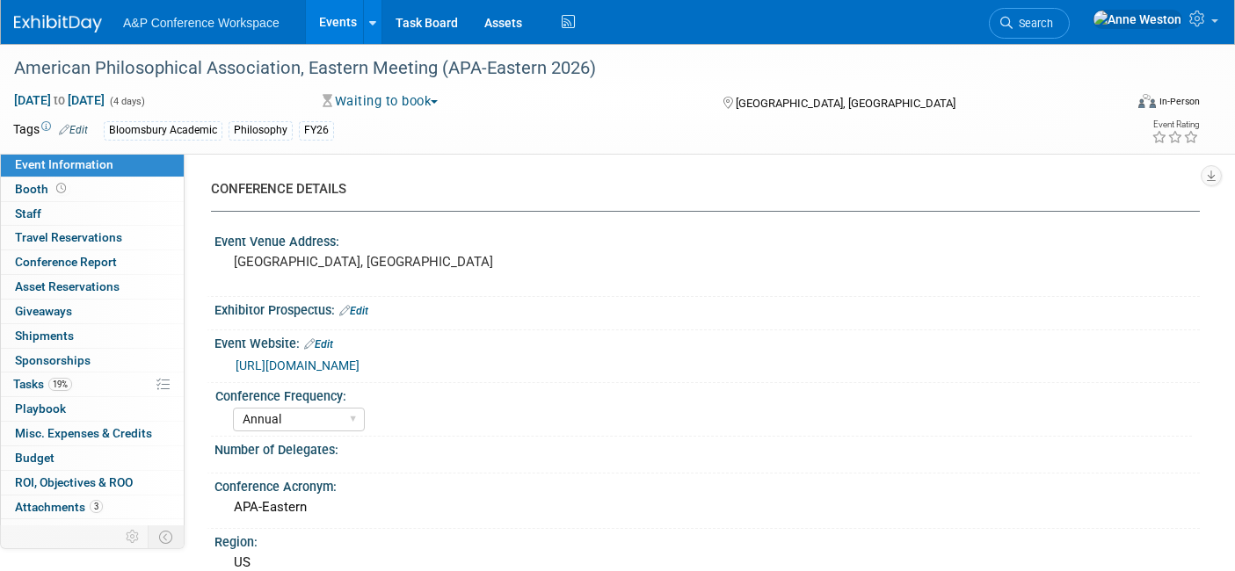
select select "[PERSON_NAME]"
select select "Networking/Commissioning"
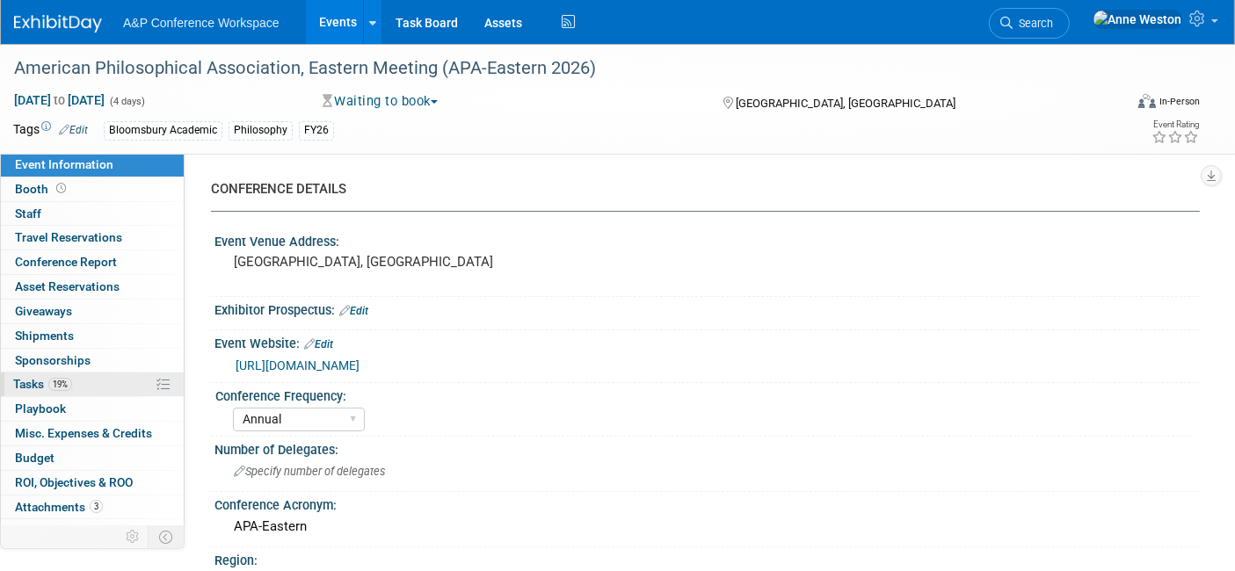
click at [56, 373] on link "19% Tasks 19%" at bounding box center [92, 385] width 183 height 24
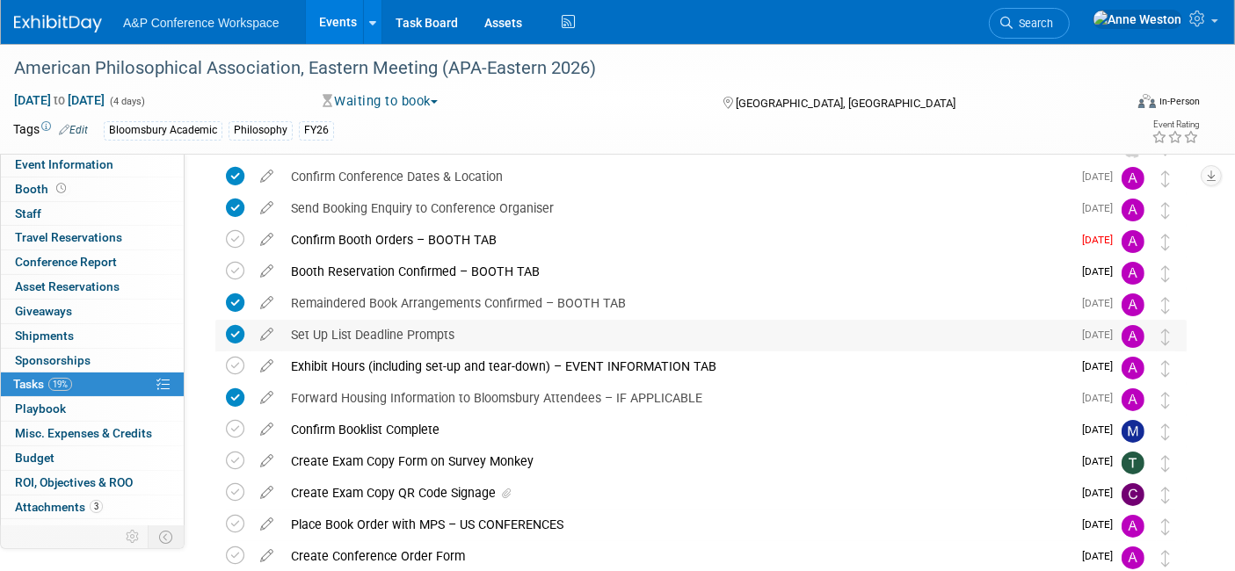
scroll to position [128, 0]
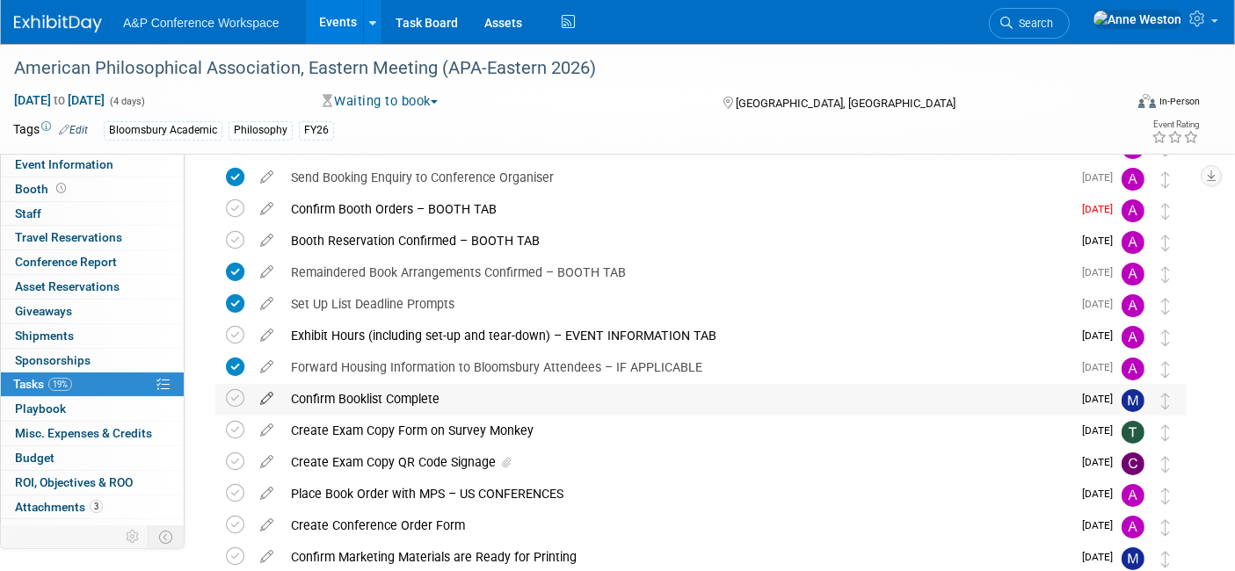
click at [269, 386] on icon at bounding box center [266, 395] width 31 height 22
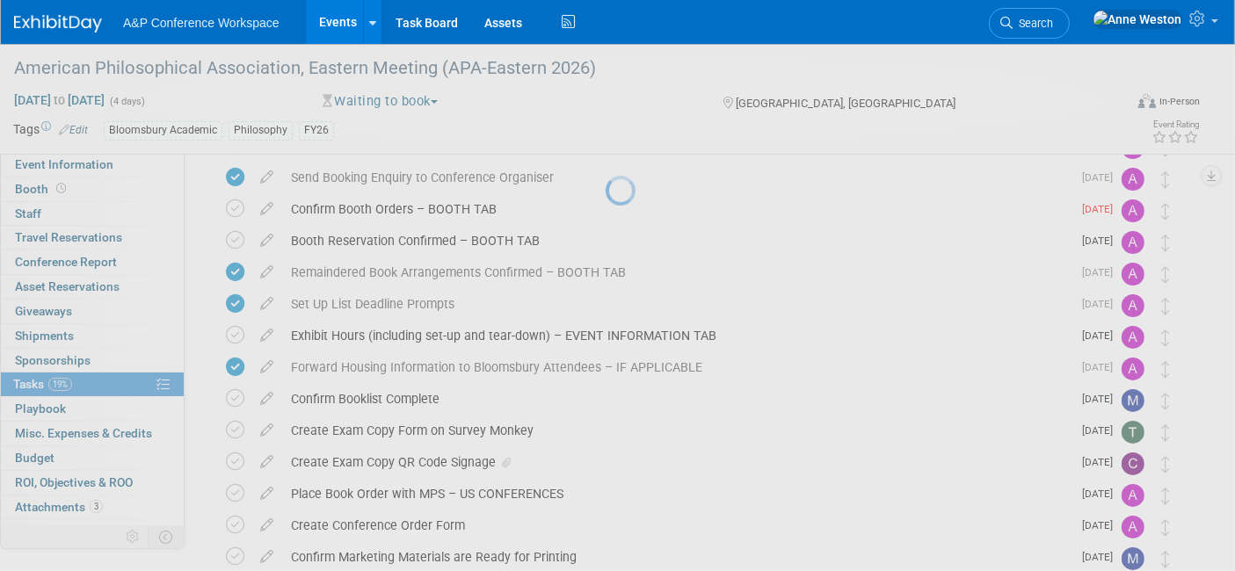
click at [606, 390] on div at bounding box center [618, 285] width 25 height 571
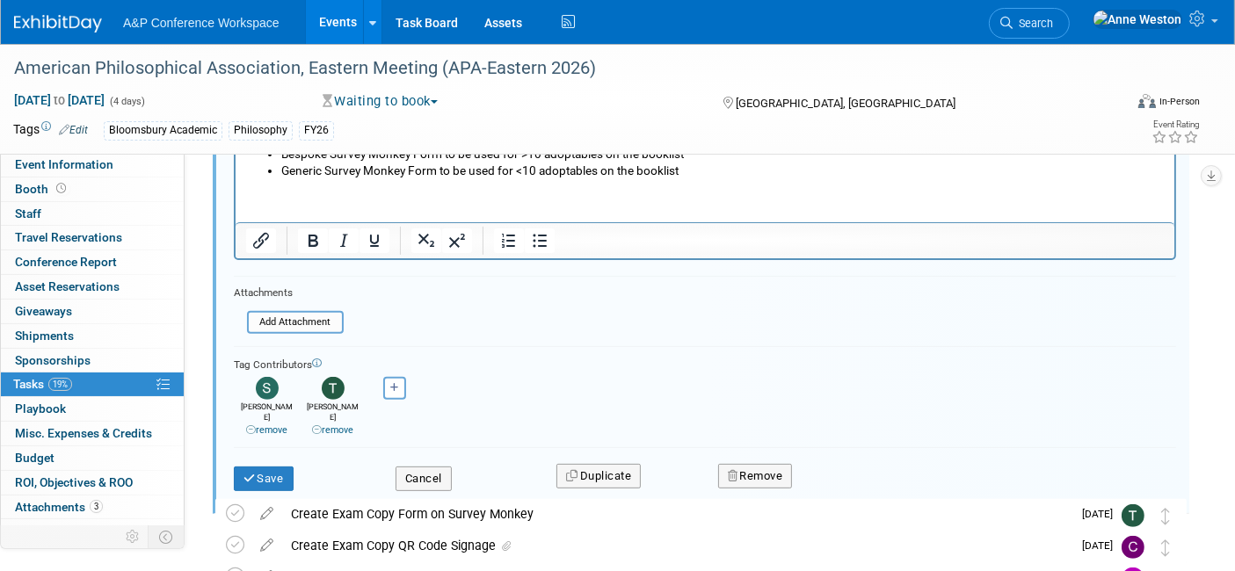
scroll to position [548, 0]
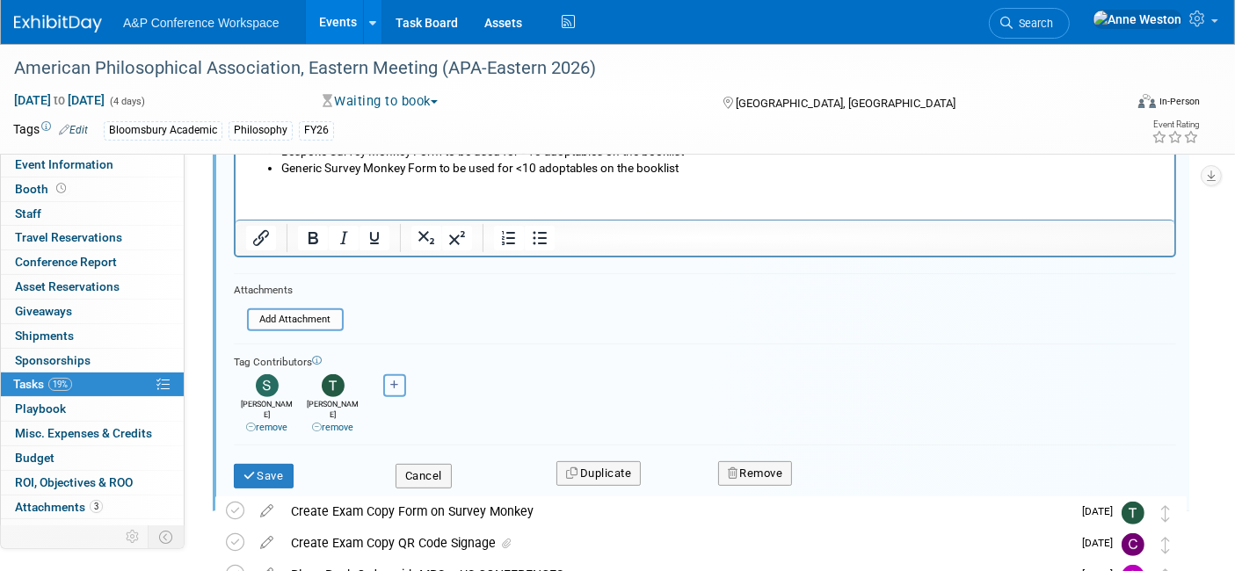
click at [394, 381] on icon "button" at bounding box center [394, 386] width 9 height 10
select select
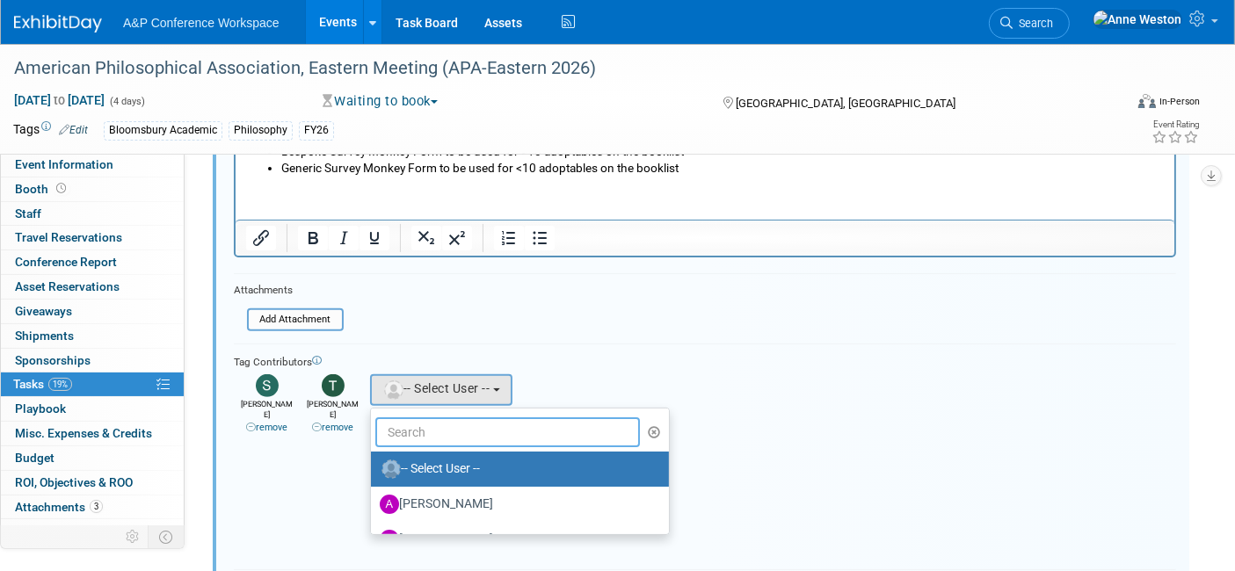
click at [426, 426] on input "text" at bounding box center [507, 433] width 265 height 30
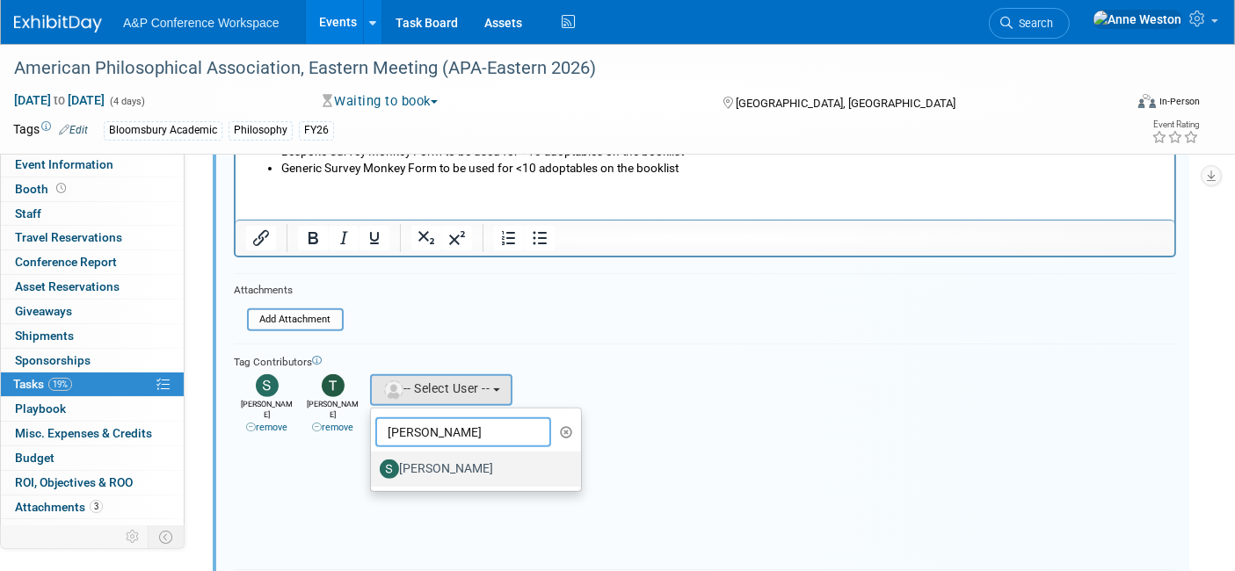
type input "[PERSON_NAME]"
click at [448, 460] on label "[PERSON_NAME]" at bounding box center [472, 469] width 184 height 28
click at [374, 462] on input "[PERSON_NAME]" at bounding box center [367, 467] width 11 height 11
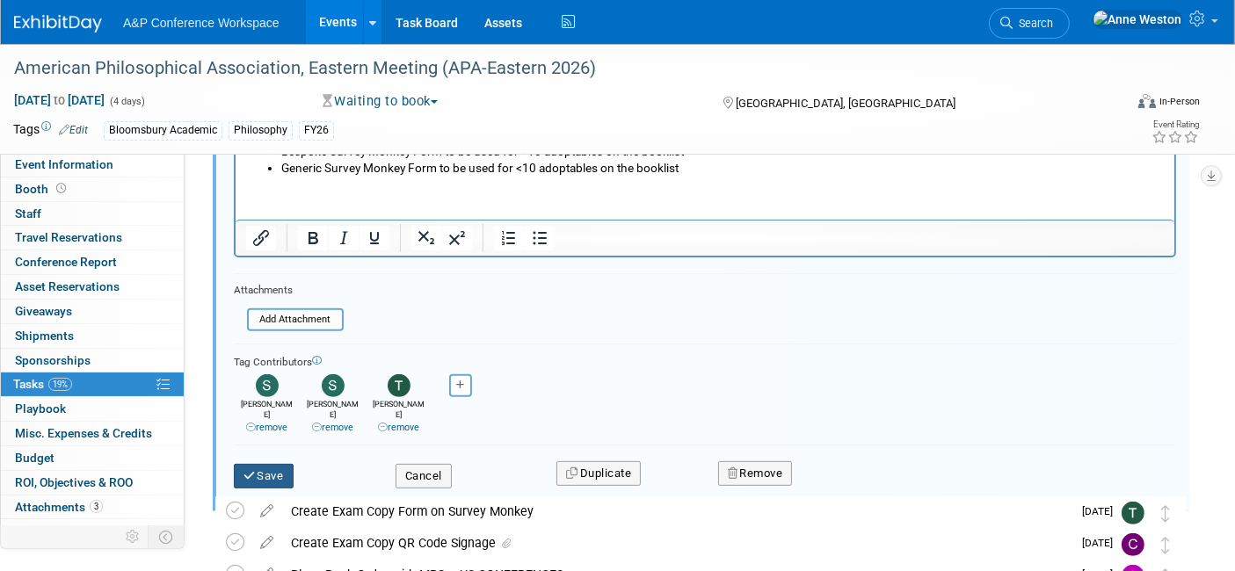
click at [273, 464] on button "Save" at bounding box center [264, 476] width 60 height 25
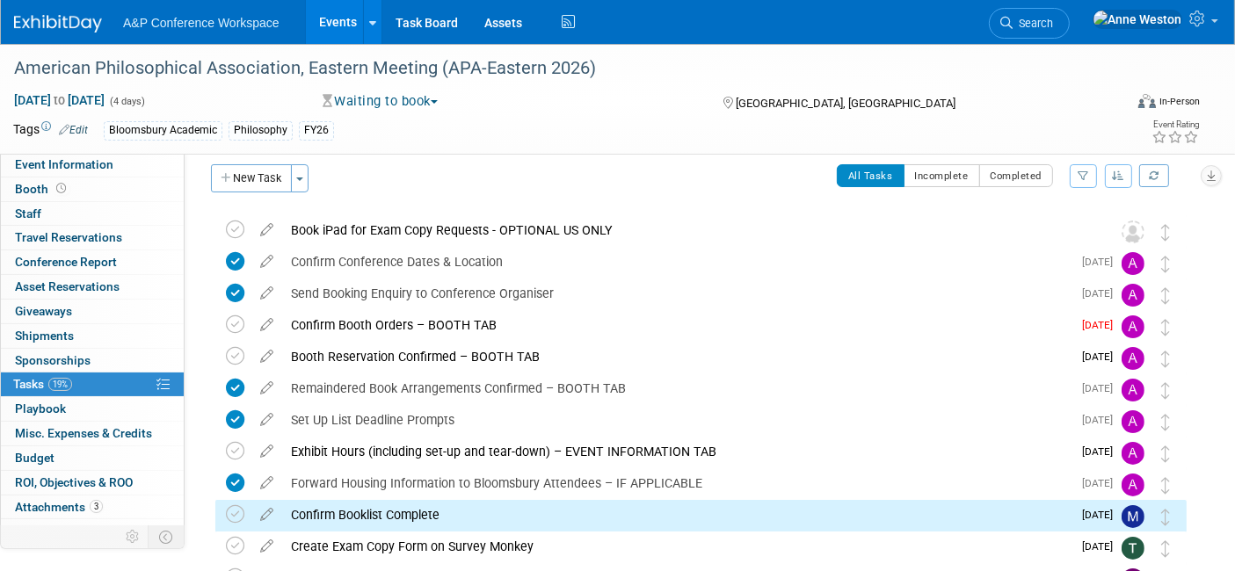
scroll to position [0, 0]
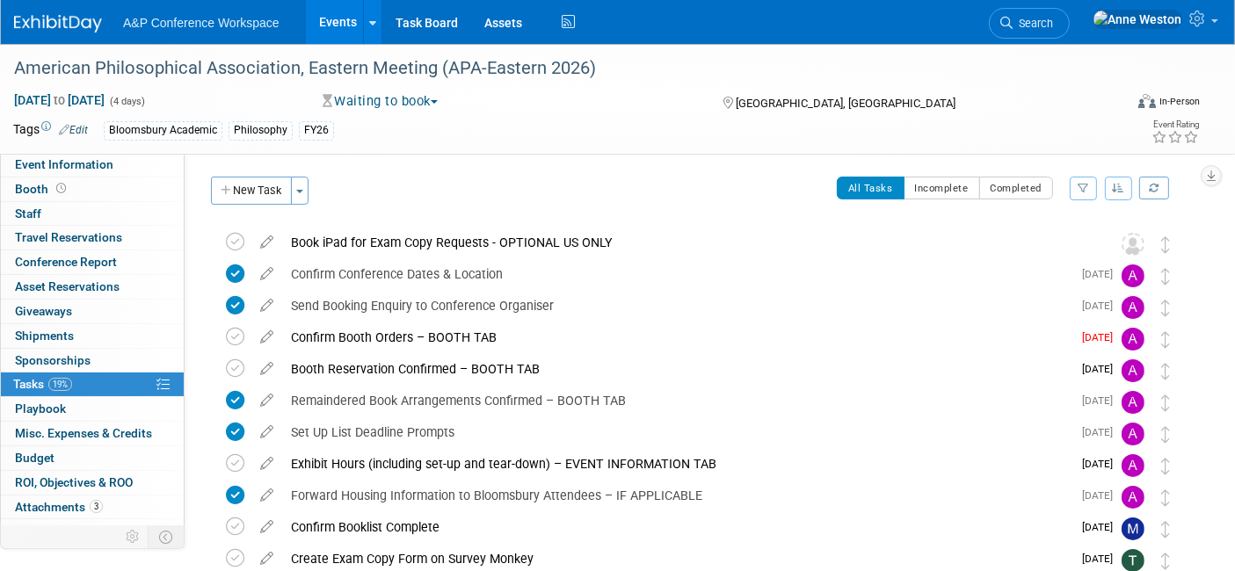
click at [1115, 183] on icon "button" at bounding box center [1119, 188] width 12 height 11
click at [1040, 270] on link "By Due Date" at bounding box center [1069, 269] width 126 height 25
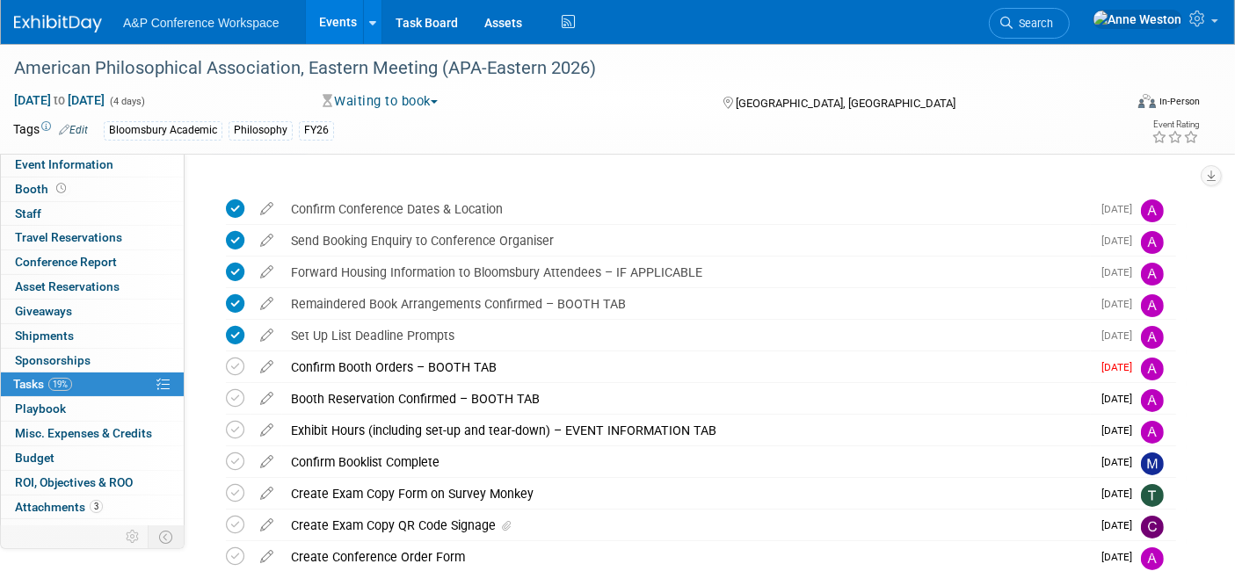
scroll to position [47, 0]
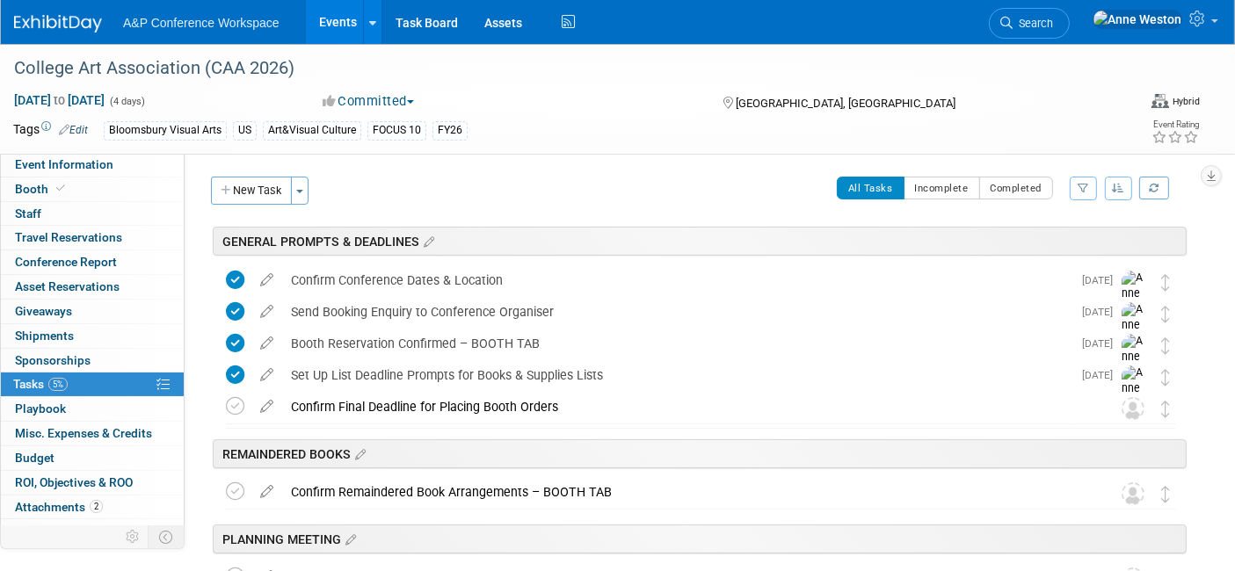
click at [1116, 183] on icon "button" at bounding box center [1119, 188] width 12 height 11
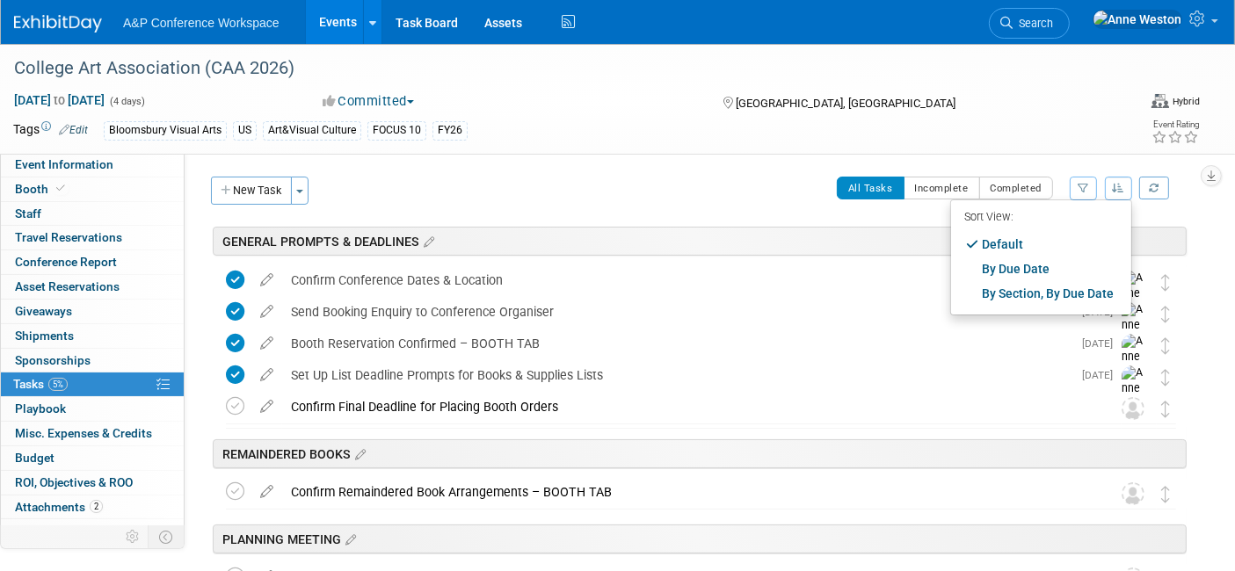
click at [551, 204] on div "All Tasks Incomplete Completed Filter by Assignee -- Select Assignee -- All una…" at bounding box center [752, 195] width 869 height 37
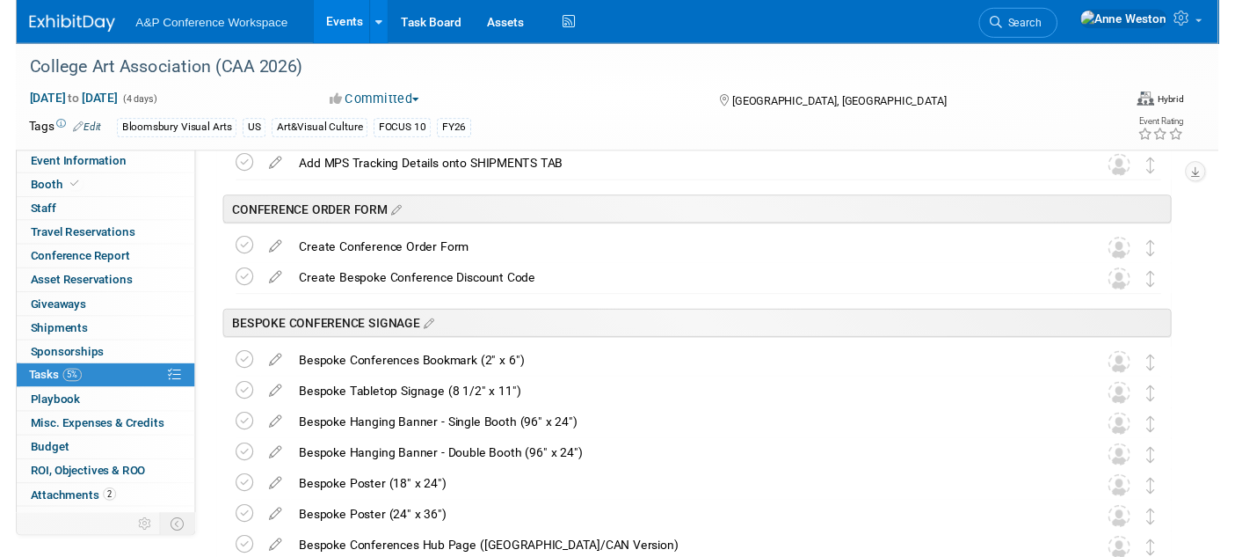
scroll to position [1660, 0]
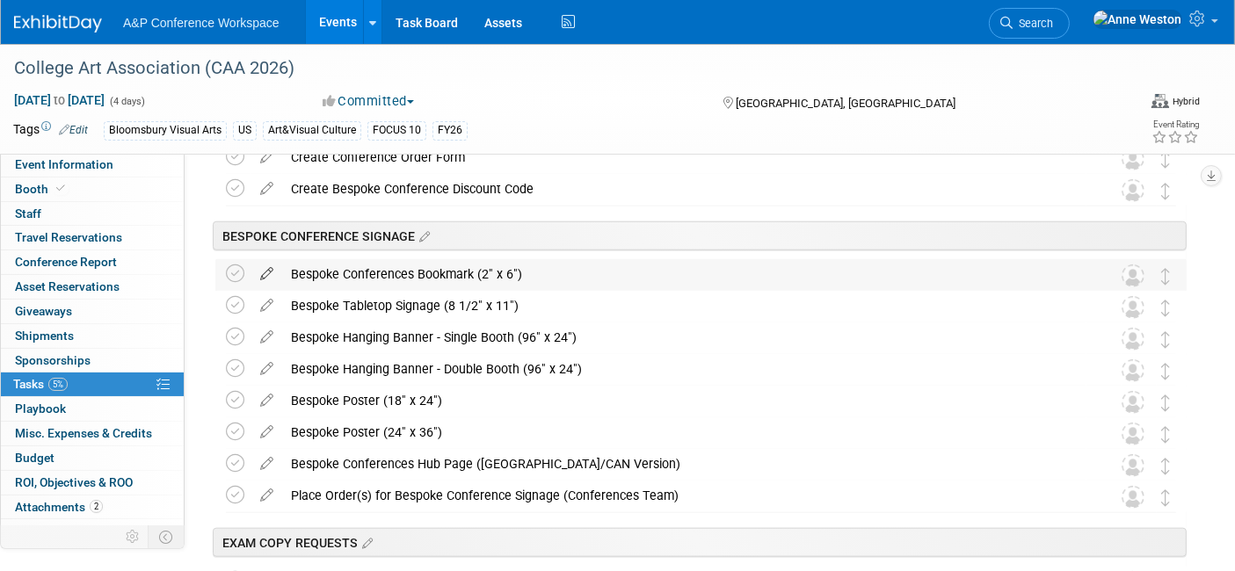
click at [265, 267] on icon at bounding box center [266, 270] width 31 height 22
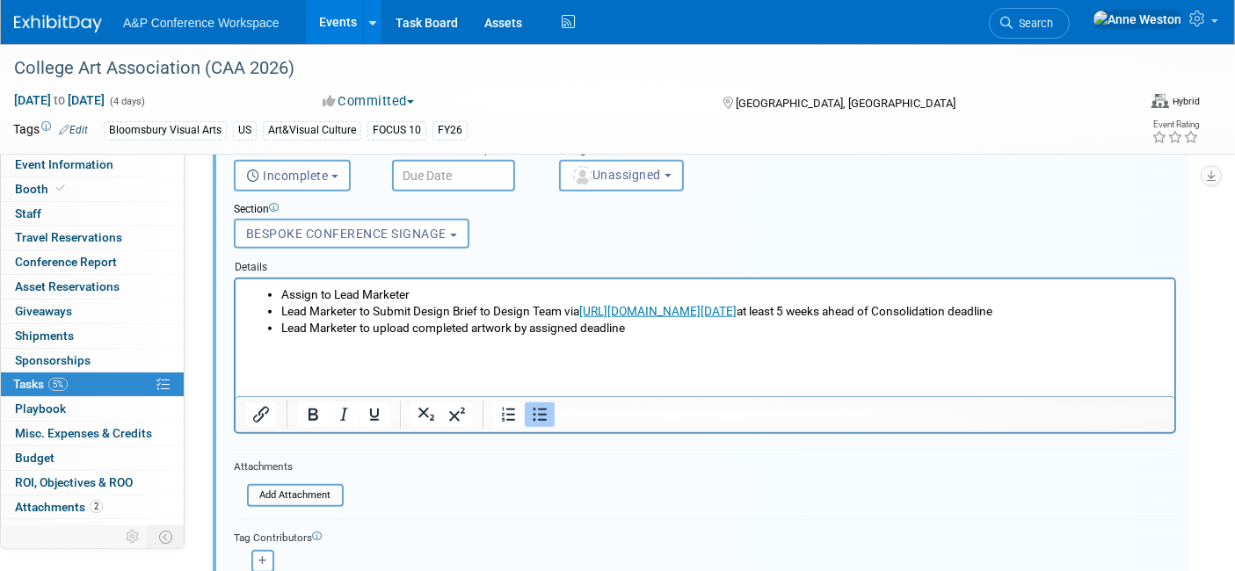
scroll to position [1954, 0]
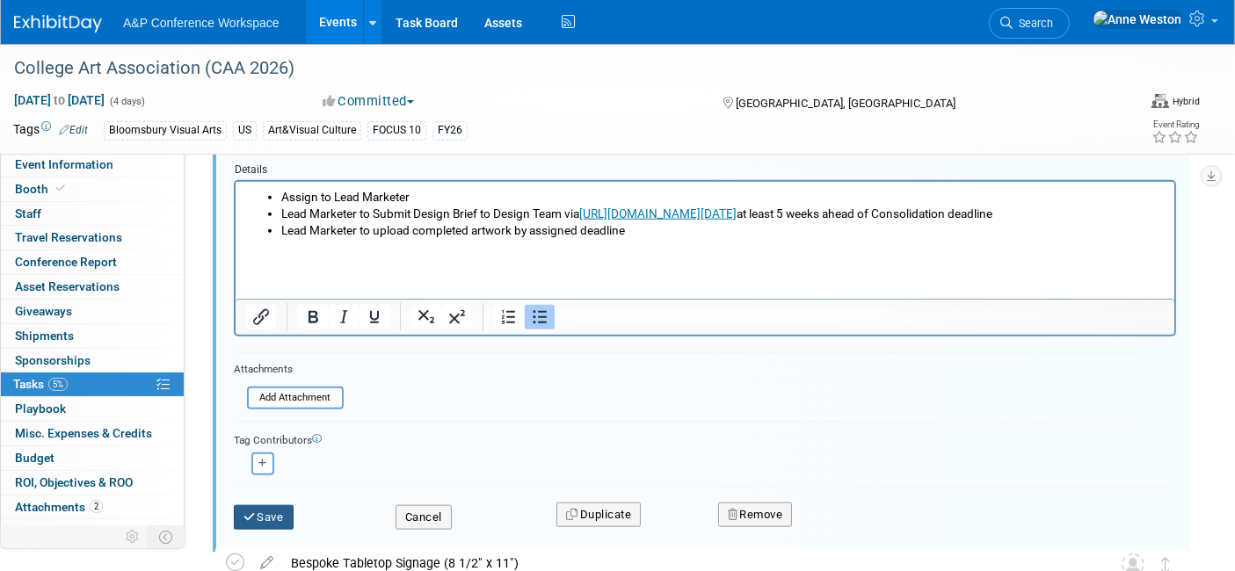
click at [256, 512] on button "Save" at bounding box center [264, 518] width 60 height 25
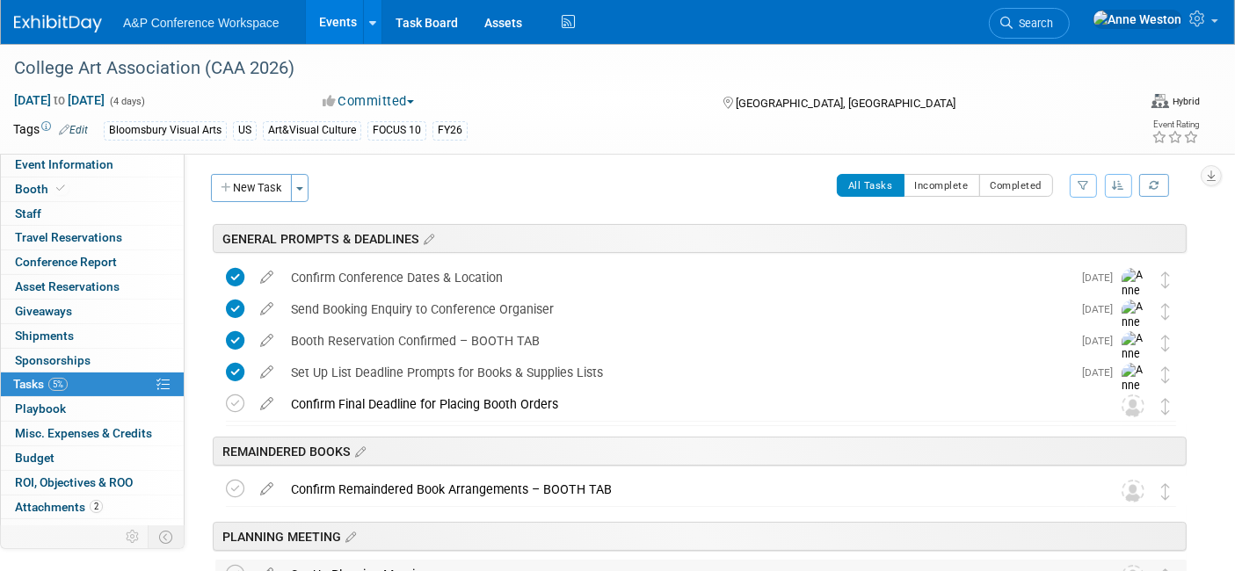
scroll to position [0, 0]
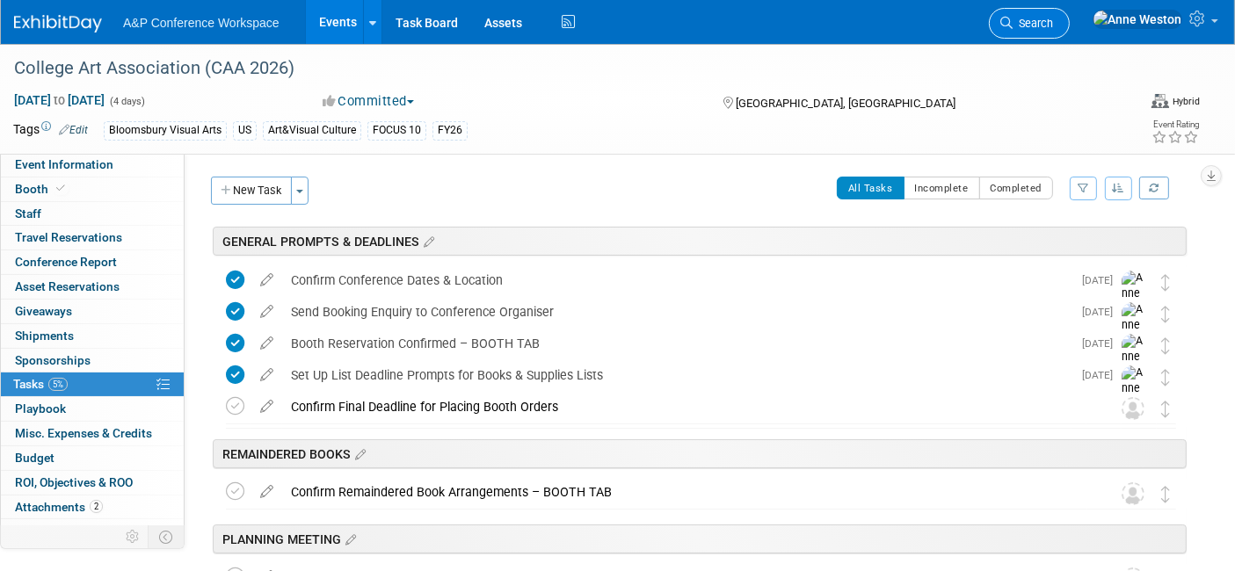
click at [1053, 18] on span "Search" at bounding box center [1033, 23] width 40 height 13
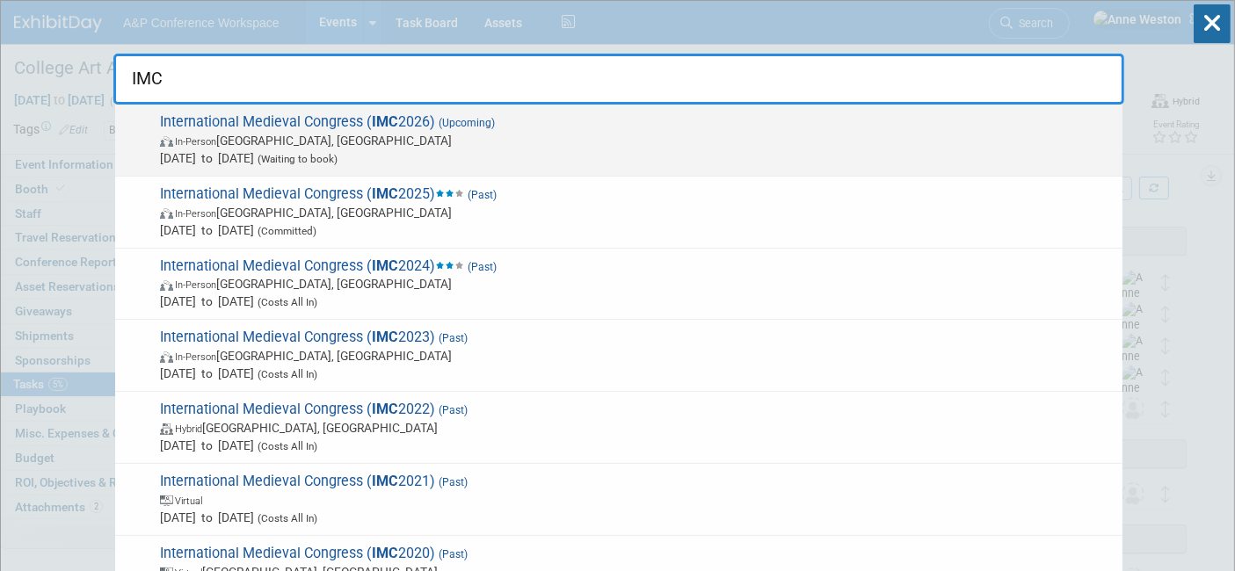
type input "IMC"
click at [264, 138] on span "In-Person Leeds, United Kingdom" at bounding box center [637, 141] width 954 height 18
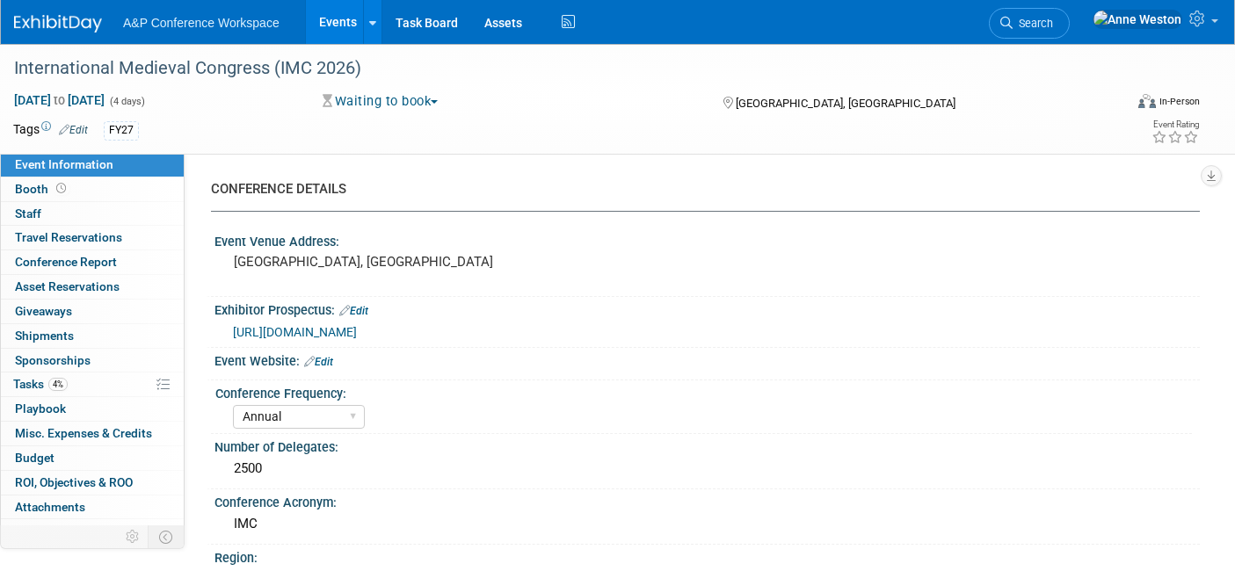
select select "Annual"
select select "Level 1"
select select "In-Person Booth"
select select "History"
select select "Bloomsbury Academic"
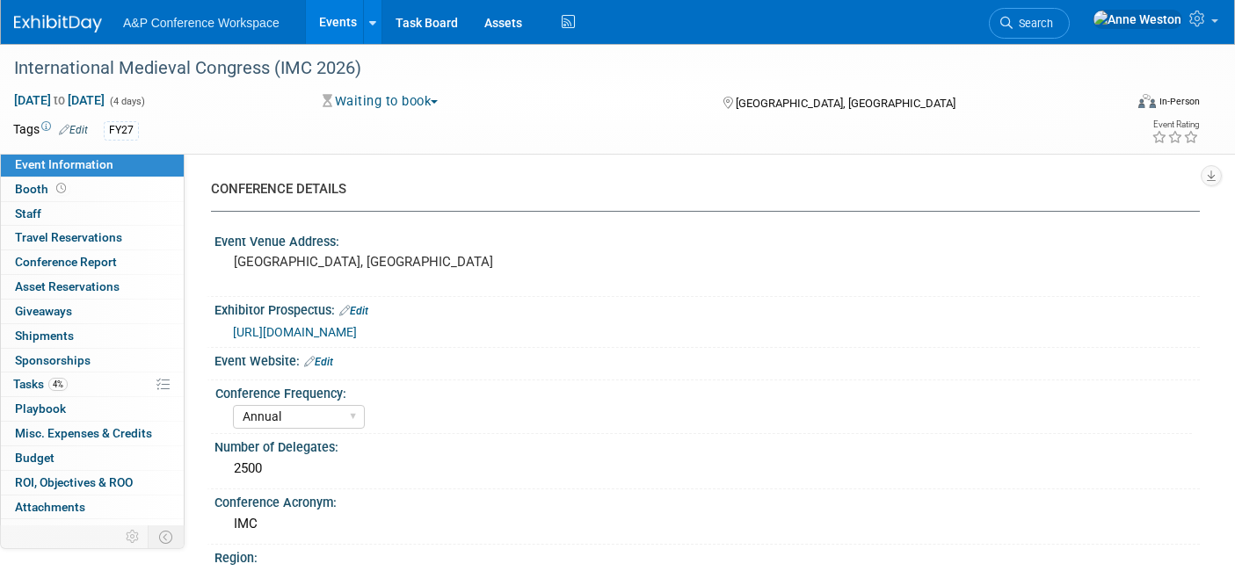
select select "[PERSON_NAME]"
select select "Networking/Commissioning"
click at [43, 384] on span "Tasks 4%" at bounding box center [40, 384] width 55 height 14
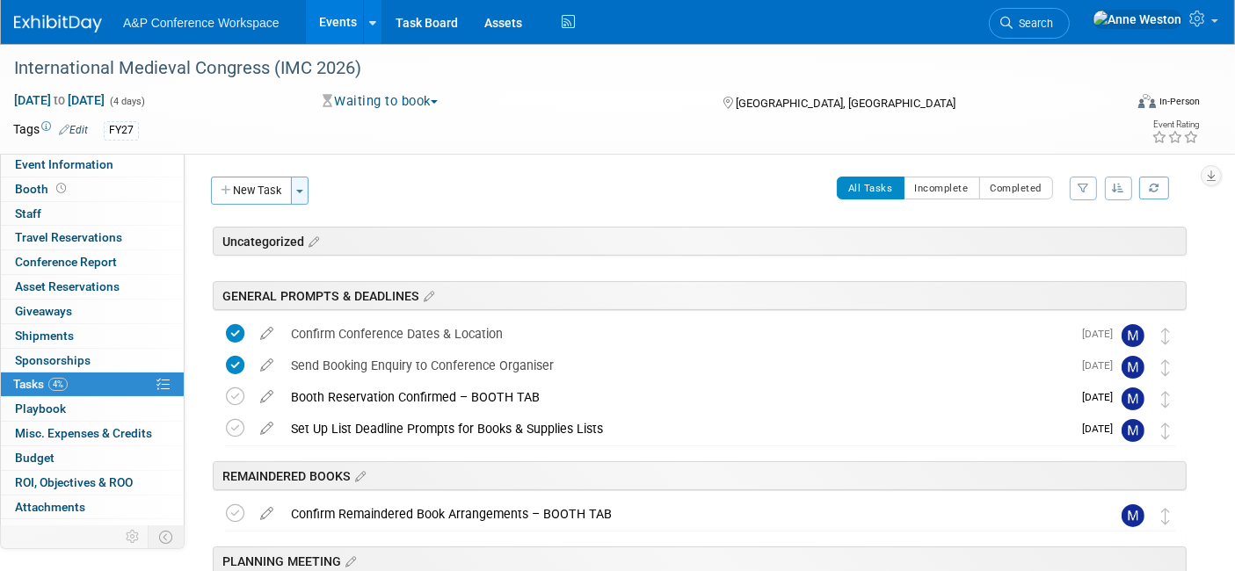
click at [300, 183] on button "Toggle Dropdown" at bounding box center [300, 191] width 18 height 28
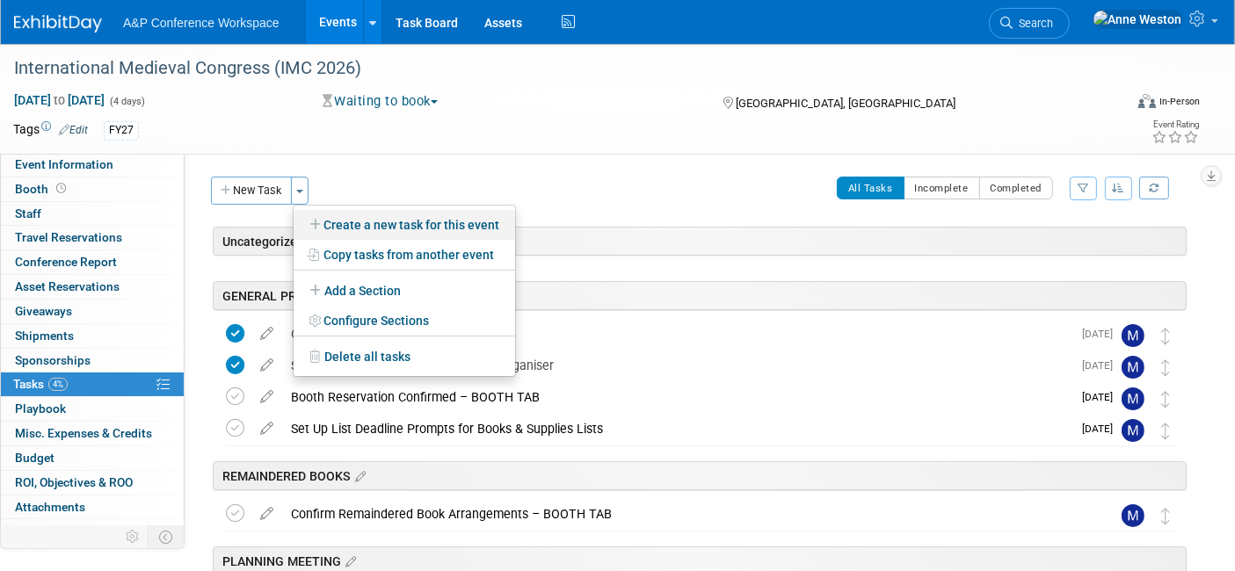
click at [388, 222] on link "Create a new task for this event" at bounding box center [405, 225] width 222 height 30
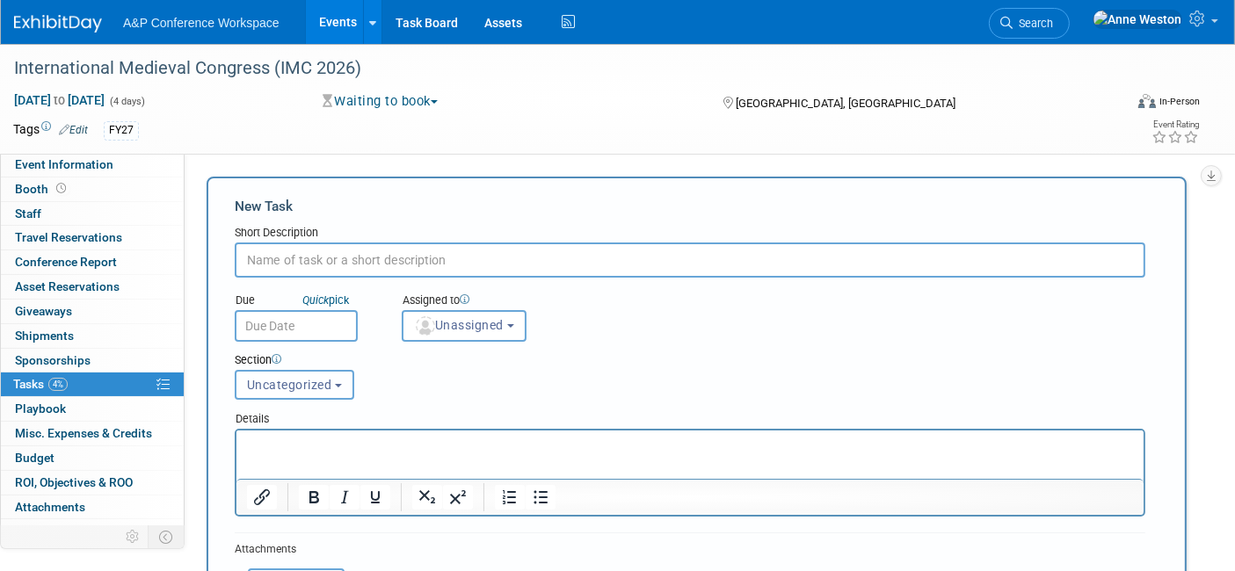
click at [303, 384] on span "Uncategorized" at bounding box center [289, 385] width 85 height 14
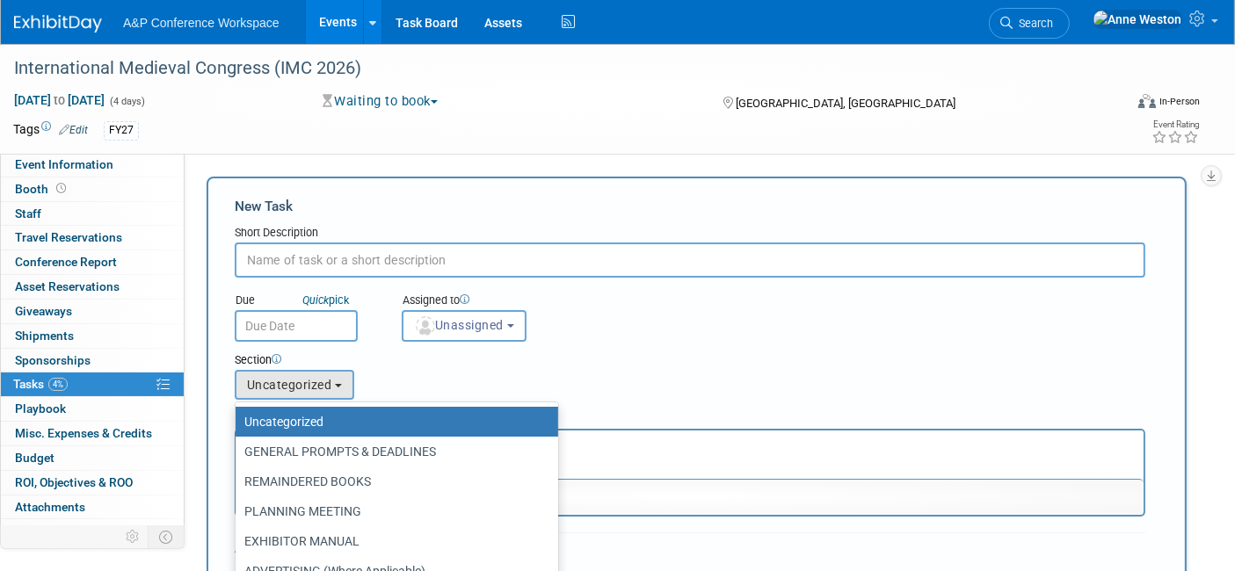
click at [424, 360] on div "Section" at bounding box center [651, 362] width 833 height 18
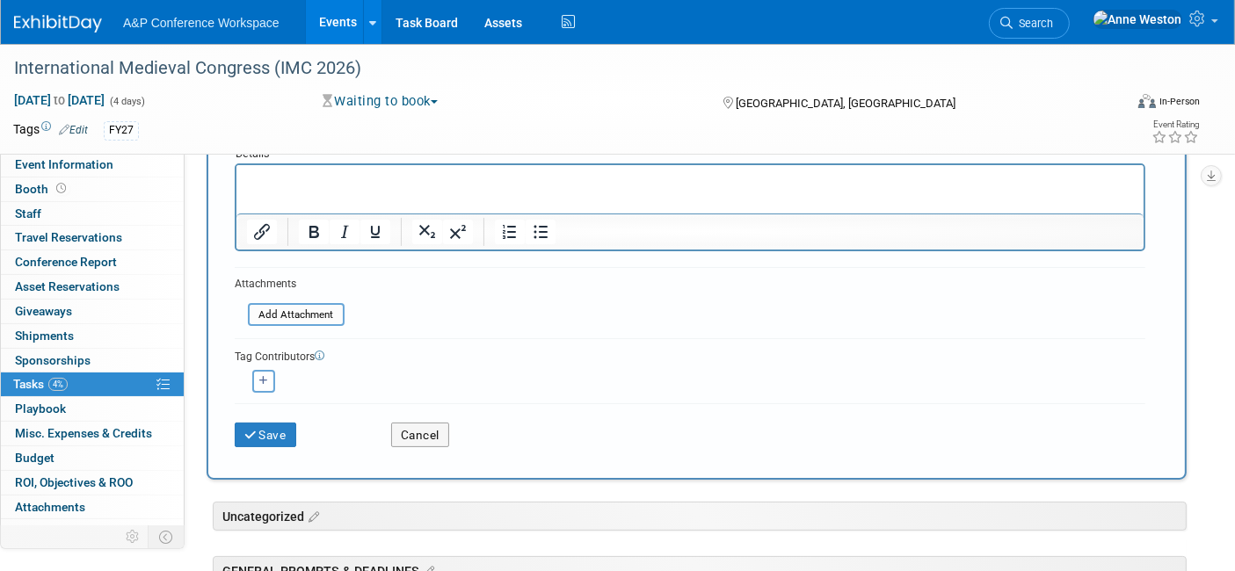
scroll to position [293, 0]
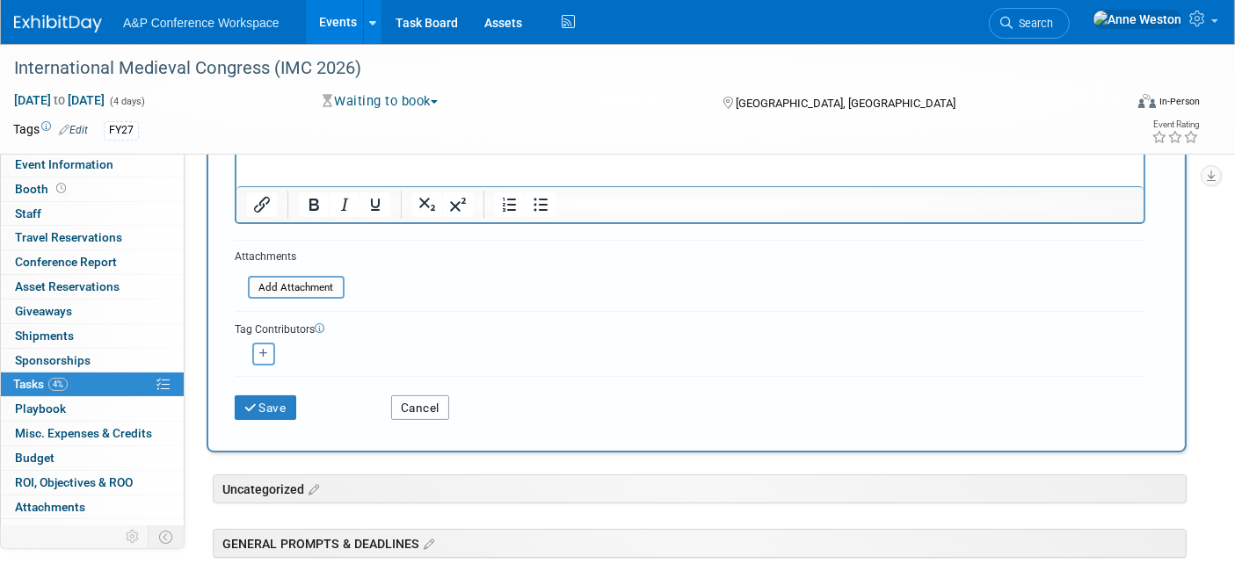
click at [410, 397] on button "Cancel" at bounding box center [420, 408] width 58 height 25
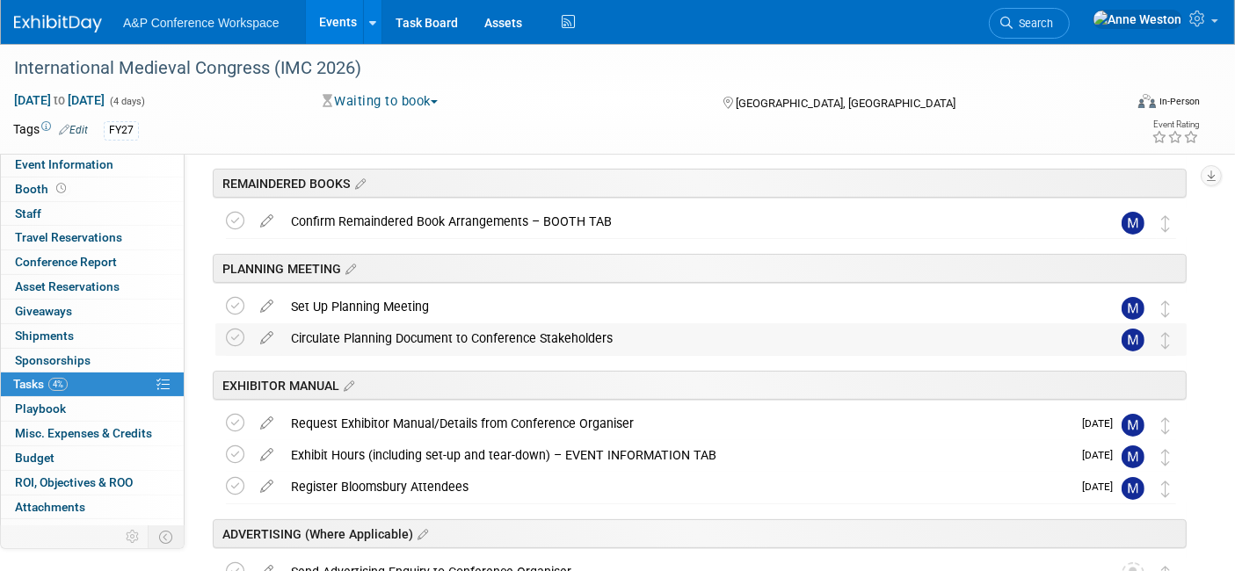
scroll to position [0, 0]
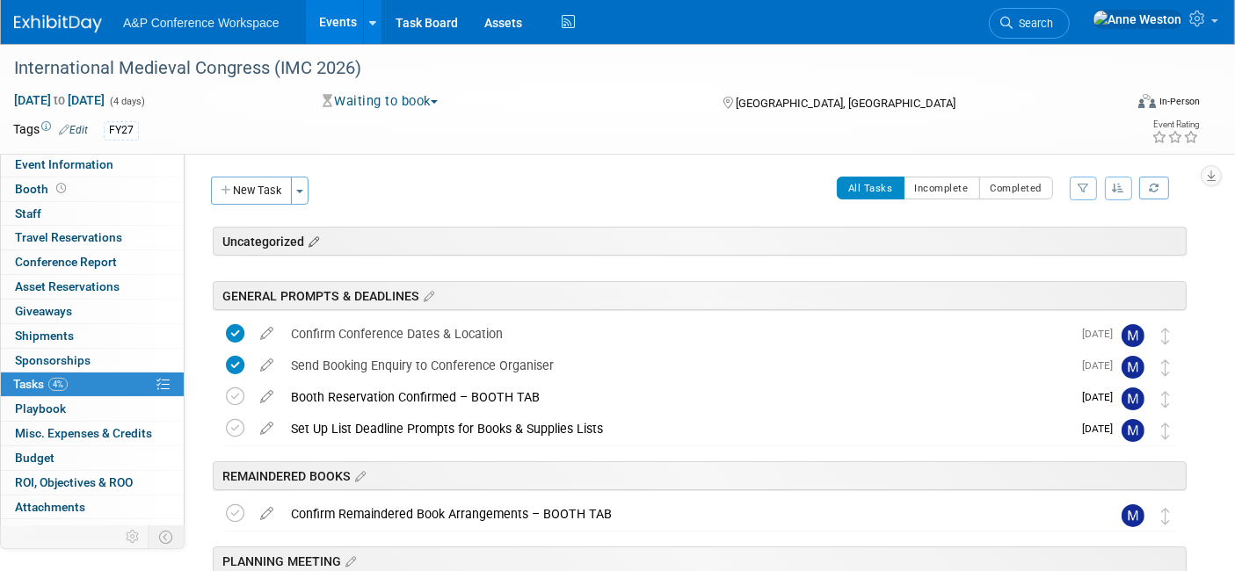
click at [309, 235] on icon at bounding box center [311, 243] width 15 height 16
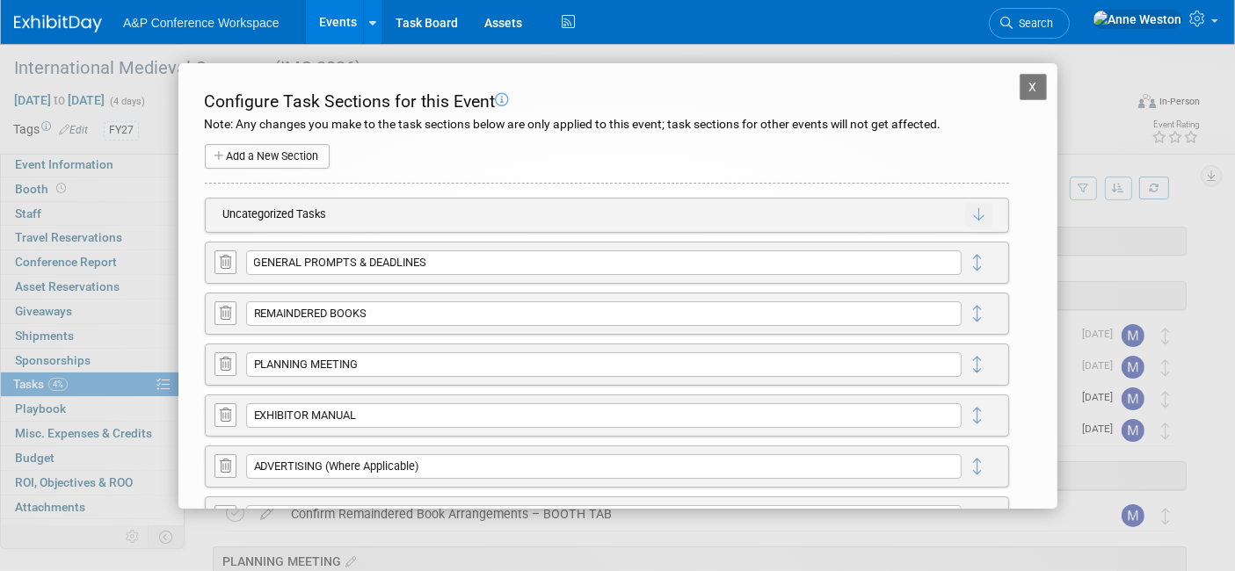
drag, startPoint x: 964, startPoint y: 209, endPoint x: 964, endPoint y: 237, distance: 28.1
click at [955, 277] on div "Uncategorized Tasks Move to the bottom? X X Cancel" at bounding box center [607, 570] width 804 height 762
drag, startPoint x: 964, startPoint y: 203, endPoint x: 960, endPoint y: 214, distance: 11.1
click at [965, 214] on button "button" at bounding box center [979, 215] width 28 height 24
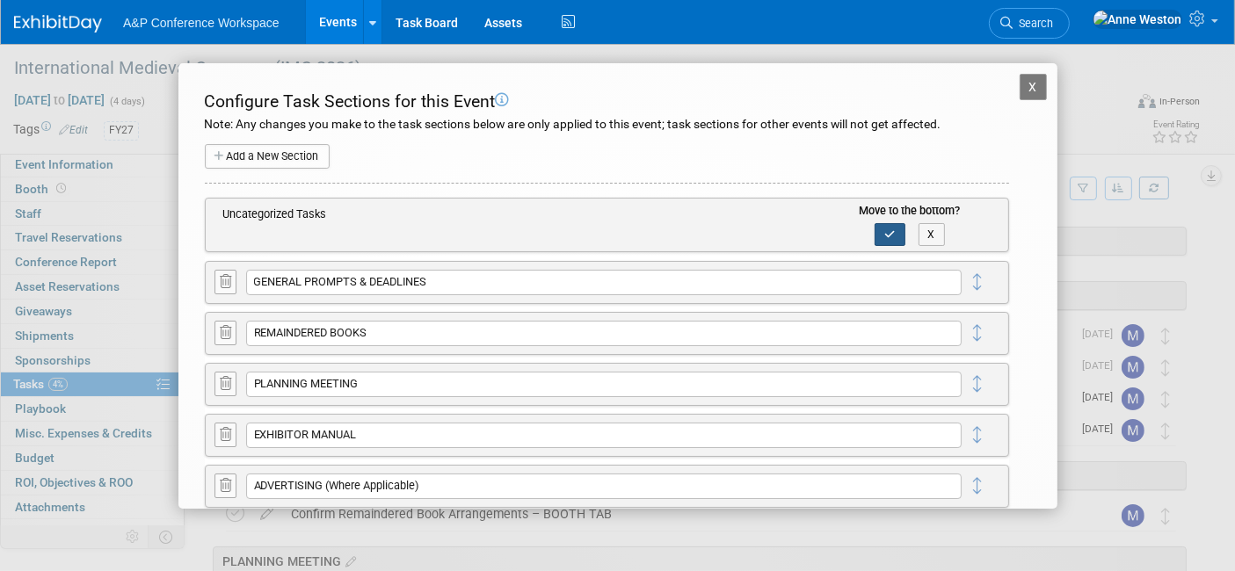
click at [875, 225] on button "button" at bounding box center [890, 234] width 31 height 23
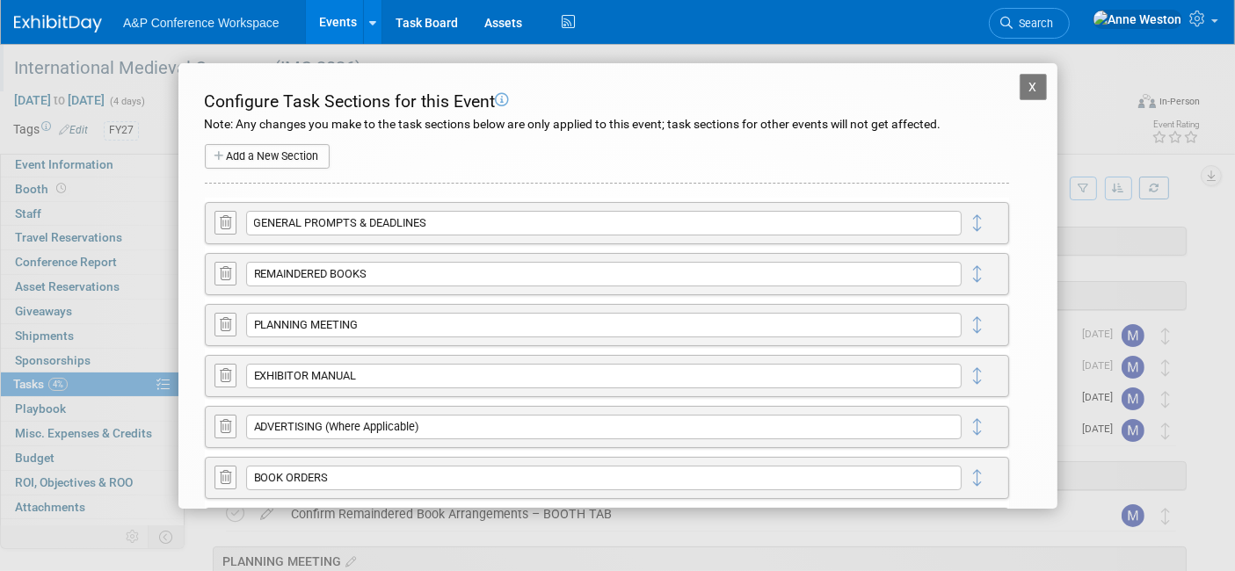
click at [1020, 81] on button "X" at bounding box center [1034, 87] width 28 height 26
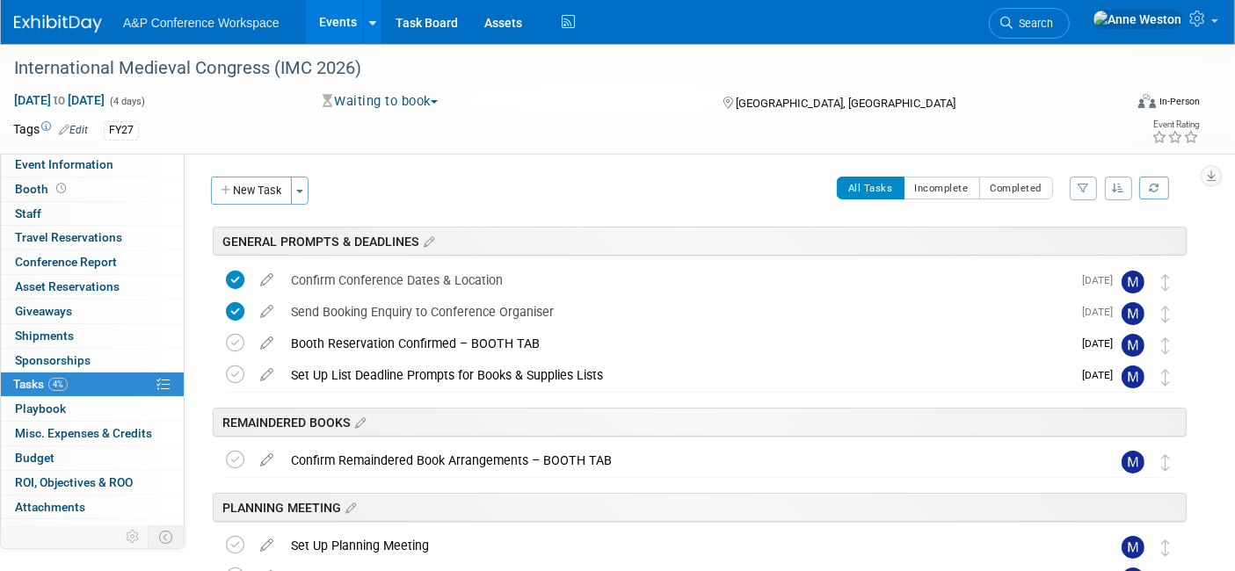
click at [1114, 186] on icon "button" at bounding box center [1119, 188] width 12 height 11
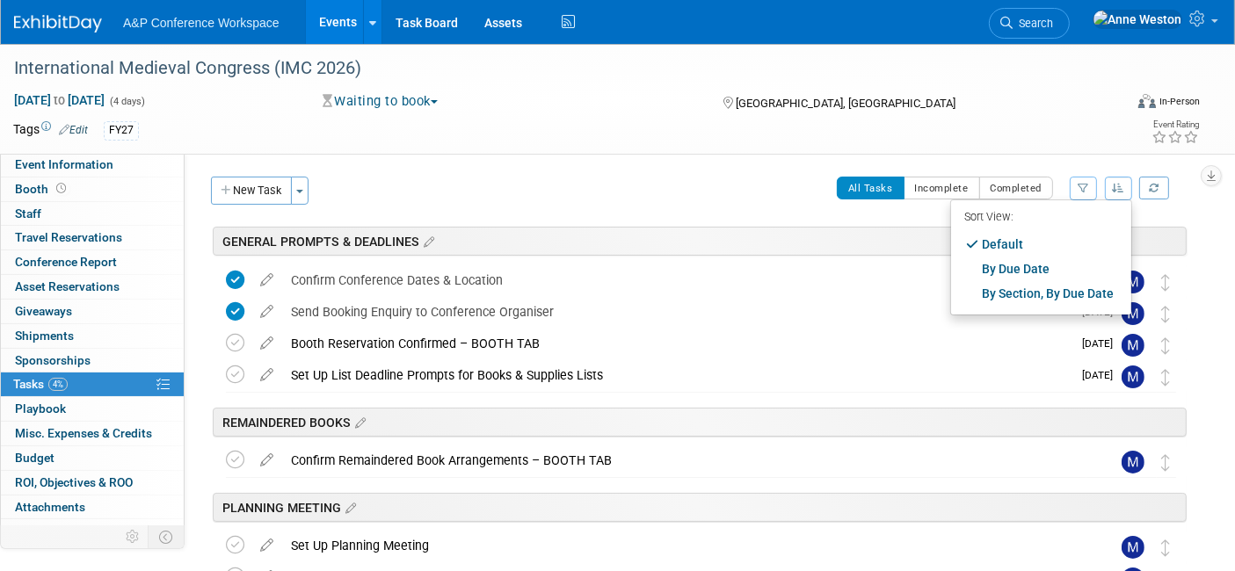
click at [446, 164] on div "CONFERENCE DETAILS Event Venue Address: [GEOGRAPHIC_DATA], [GEOGRAPHIC_DATA] Ex…" at bounding box center [692, 347] width 1015 height 388
